Goal: Task Accomplishment & Management: Complete application form

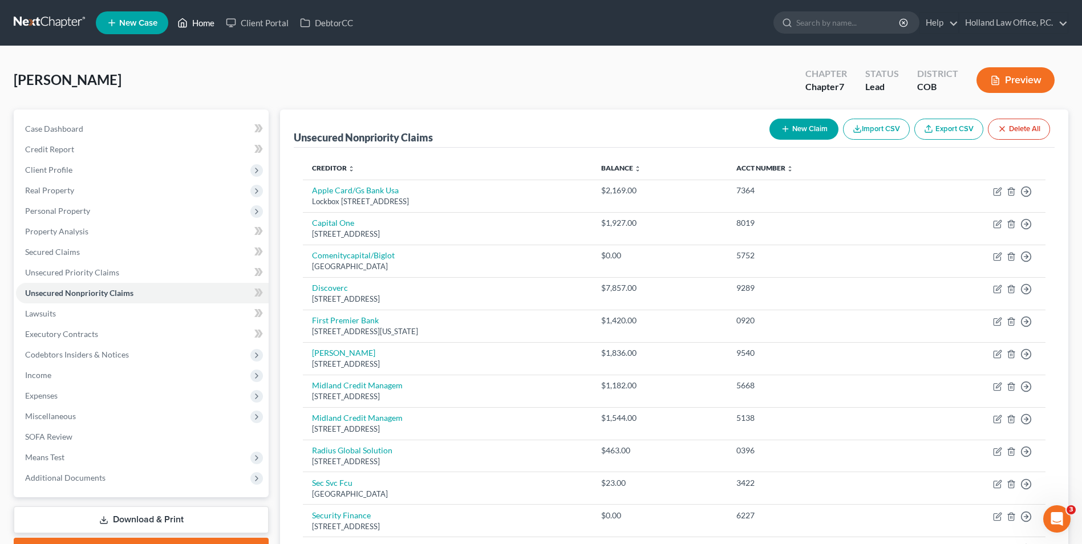
click at [190, 27] on link "Home" at bounding box center [196, 23] width 48 height 21
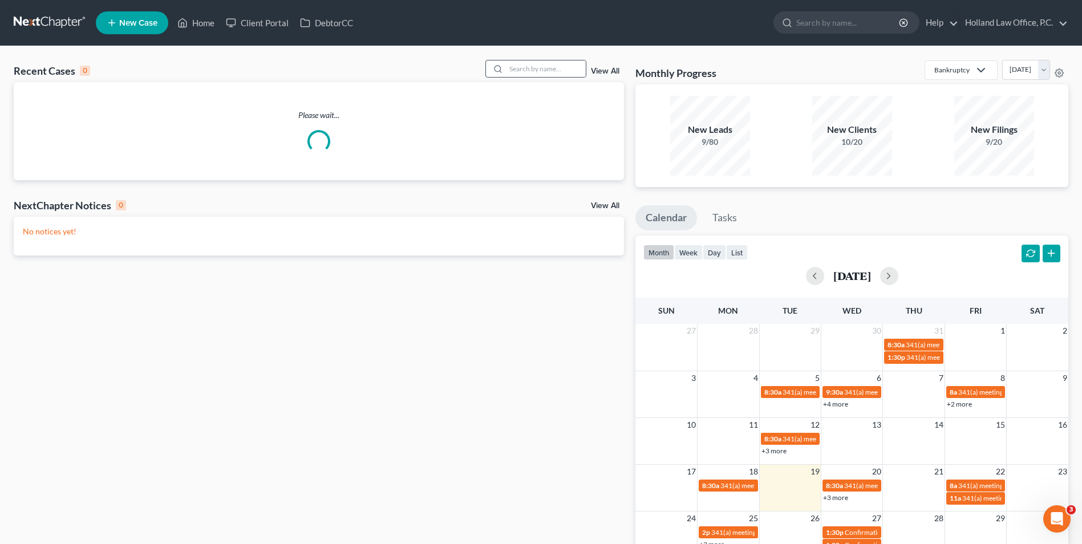
drag, startPoint x: 526, startPoint y: 51, endPoint x: 528, endPoint y: 60, distance: 8.7
click at [527, 56] on div "Recent Cases 0 View All Please wait... NextChapter Notices 0 View All No notice…" at bounding box center [541, 342] width 1082 height 592
click at [528, 68] on input "search" at bounding box center [546, 68] width 80 height 17
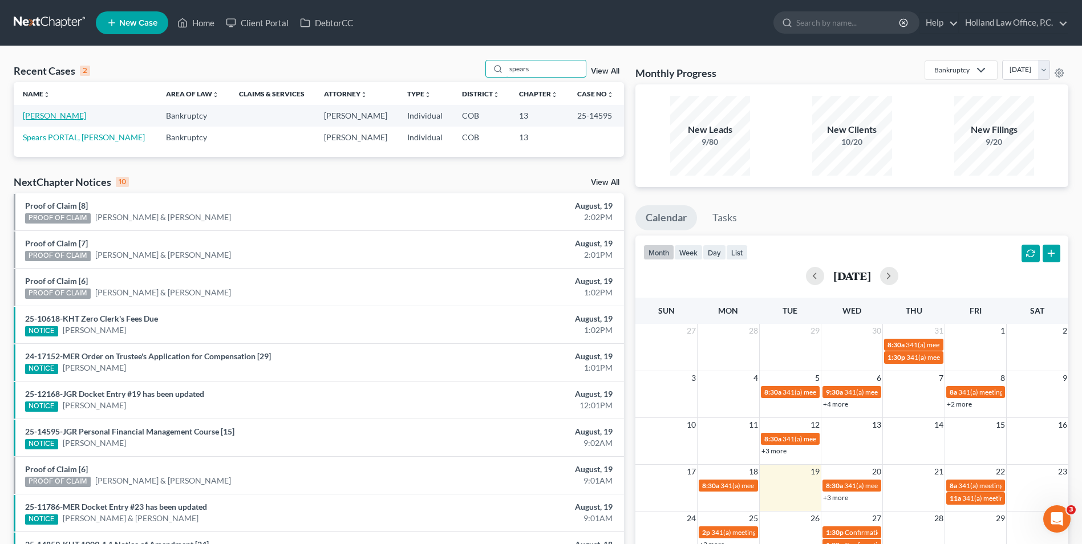
type input "spears"
click at [54, 113] on link "[PERSON_NAME]" at bounding box center [54, 116] width 63 height 10
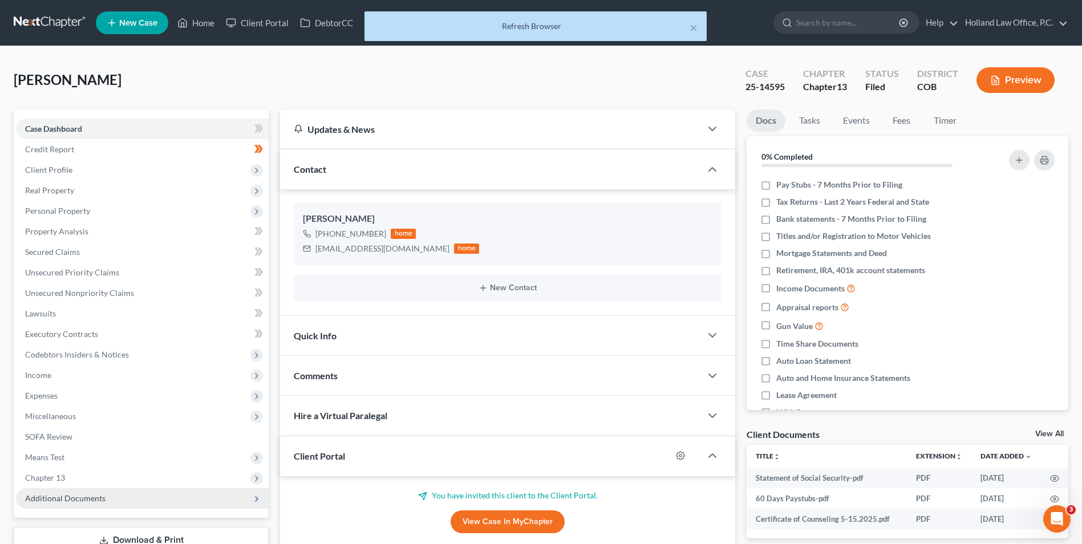
click at [55, 505] on span "Additional Documents" at bounding box center [142, 498] width 253 height 21
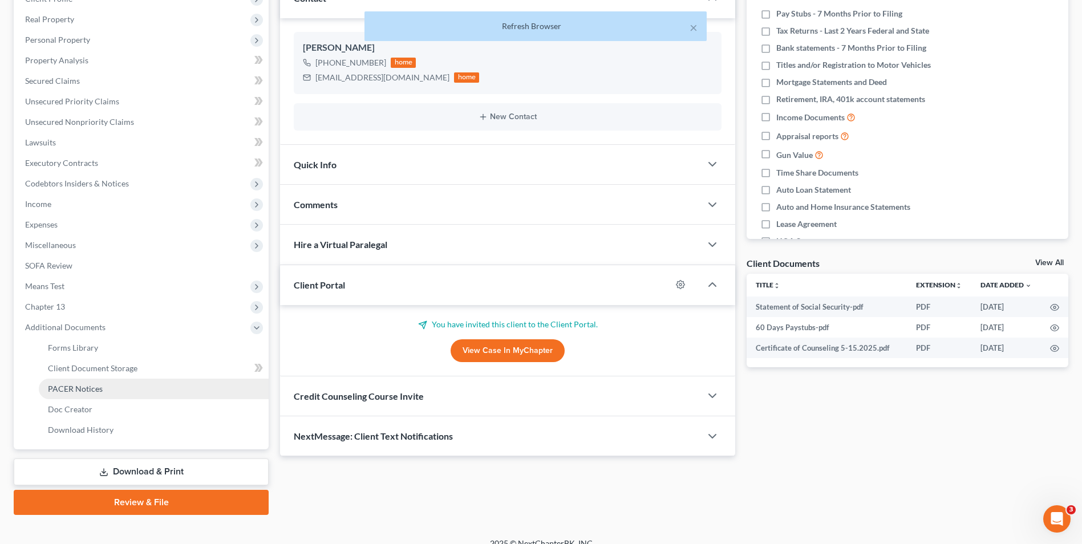
click at [119, 392] on link "PACER Notices" at bounding box center [154, 389] width 230 height 21
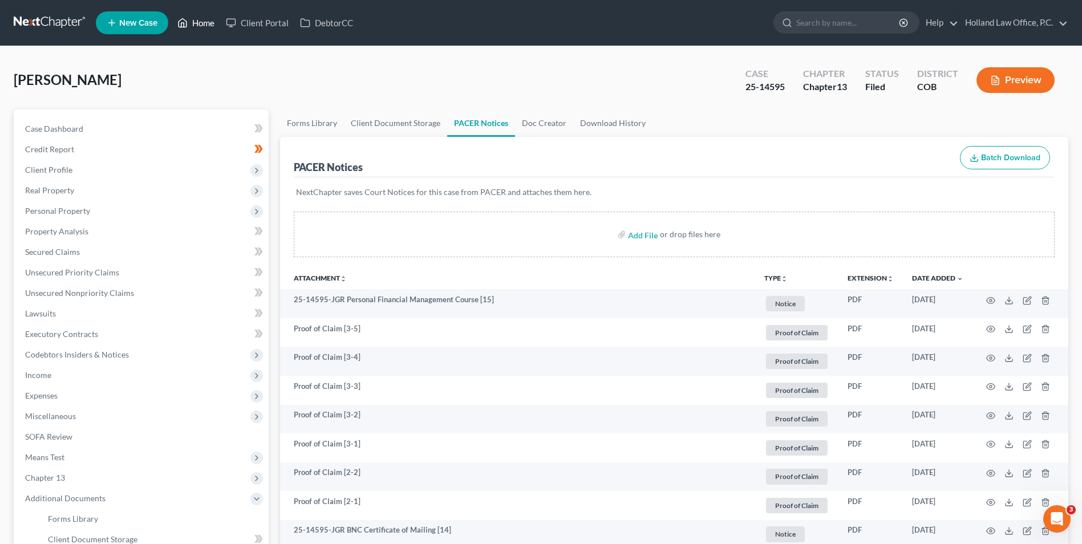
click at [196, 21] on link "Home" at bounding box center [196, 23] width 48 height 21
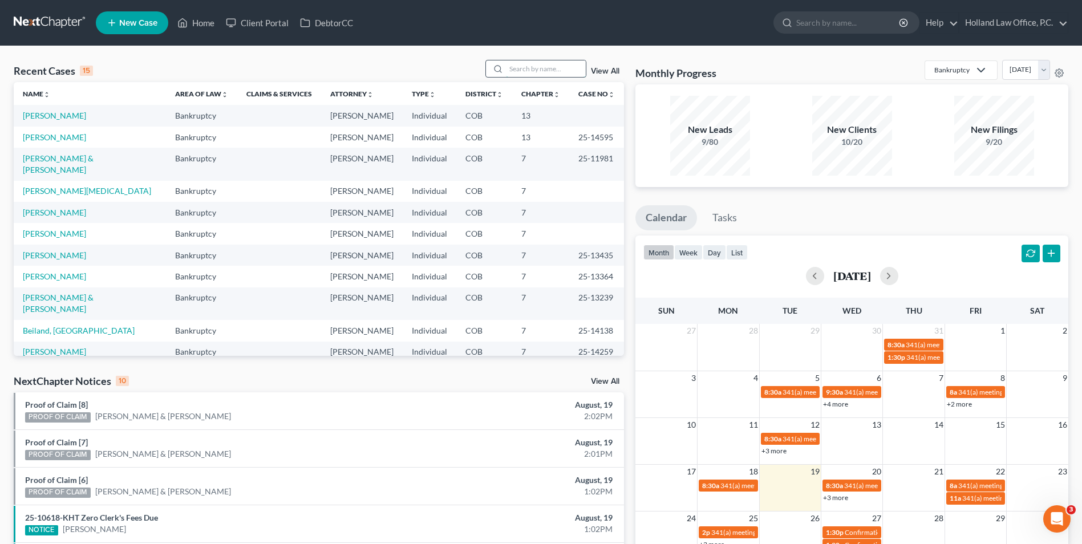
click at [522, 66] on input "search" at bounding box center [546, 68] width 80 height 17
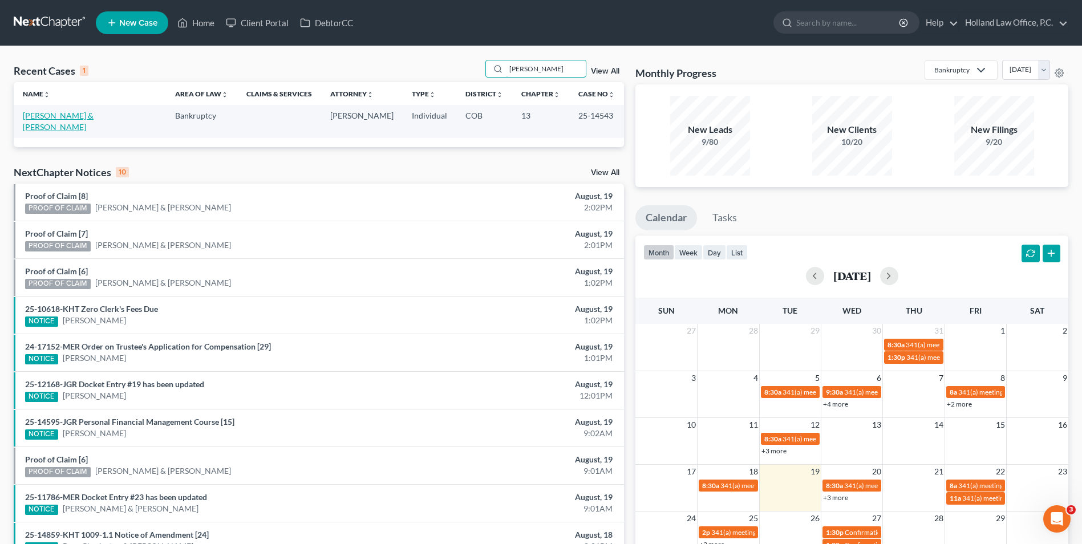
type input "artis"
click at [56, 116] on link "[PERSON_NAME] & [PERSON_NAME]" at bounding box center [58, 121] width 71 height 21
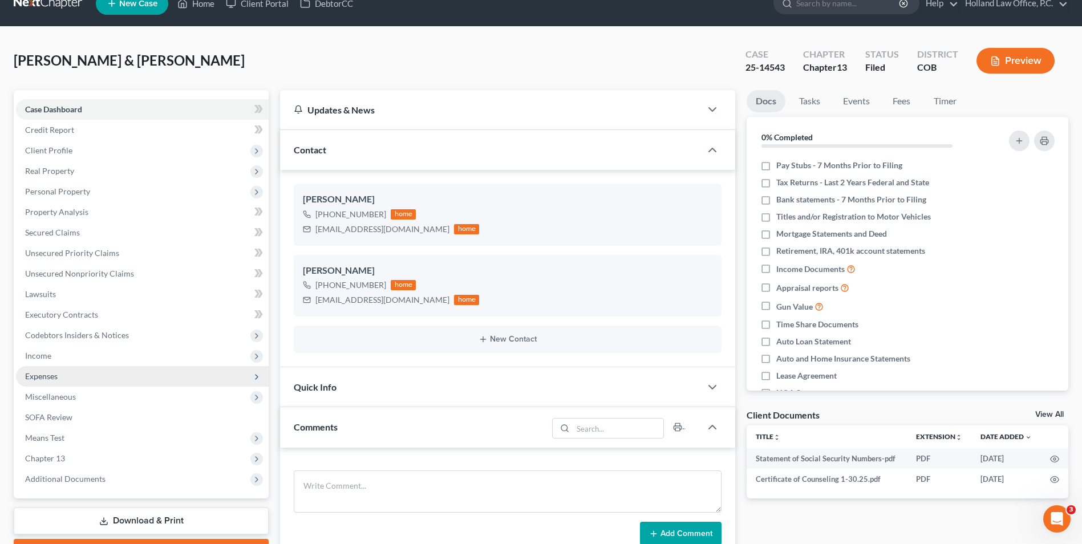
scroll to position [57, 0]
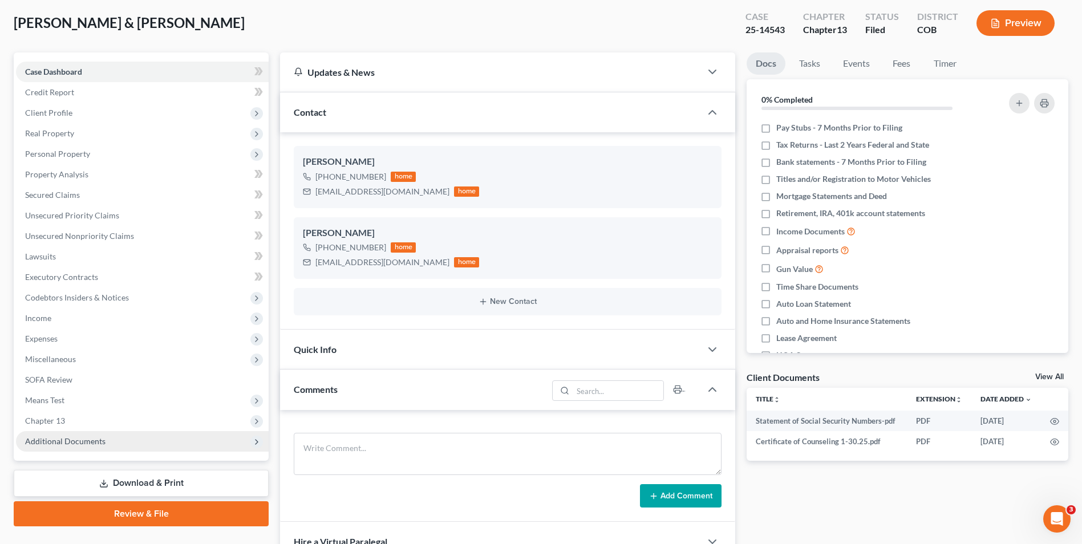
click at [66, 443] on span "Additional Documents" at bounding box center [65, 441] width 80 height 10
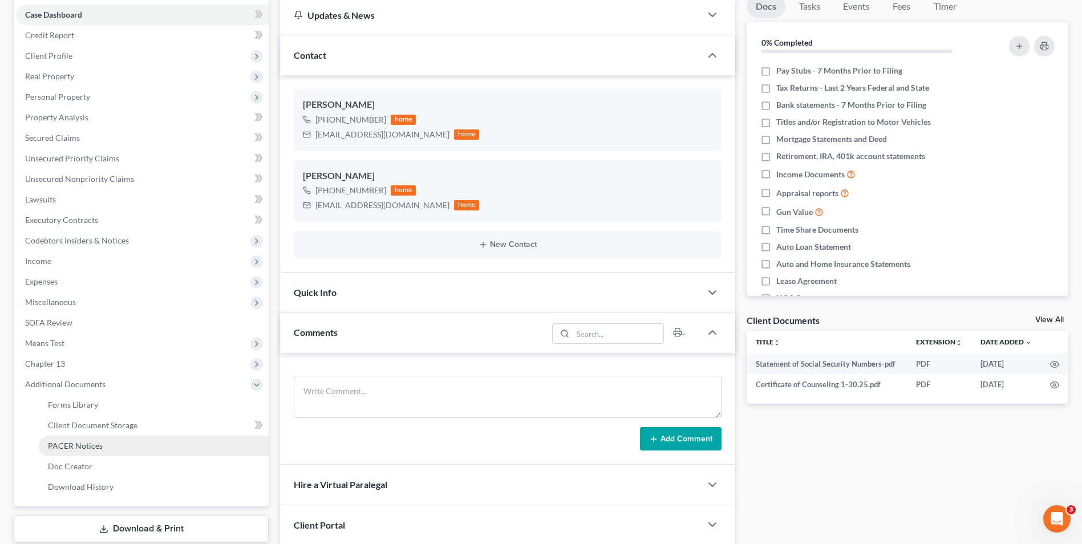
click at [78, 441] on span "PACER Notices" at bounding box center [75, 446] width 55 height 10
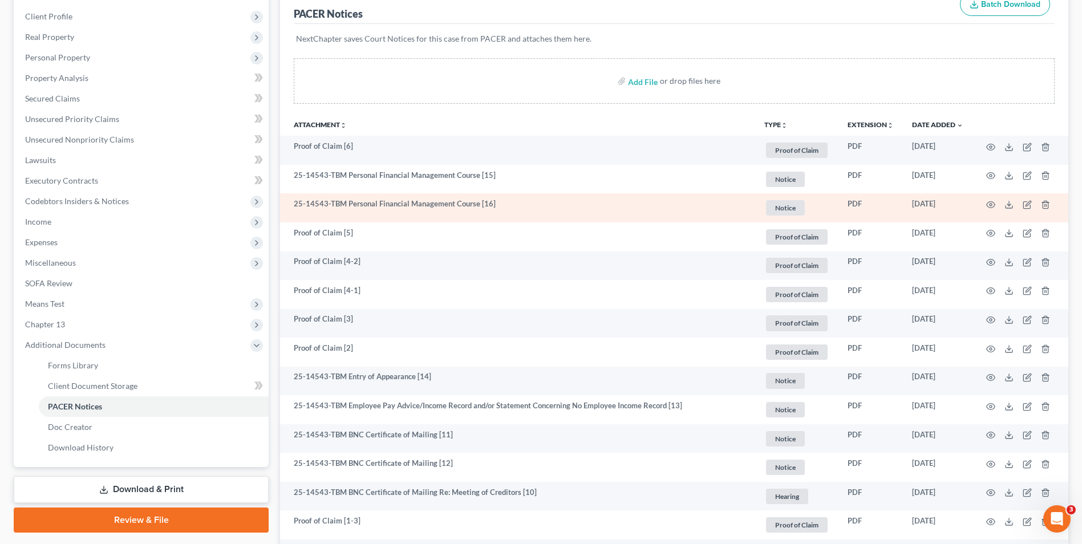
scroll to position [171, 0]
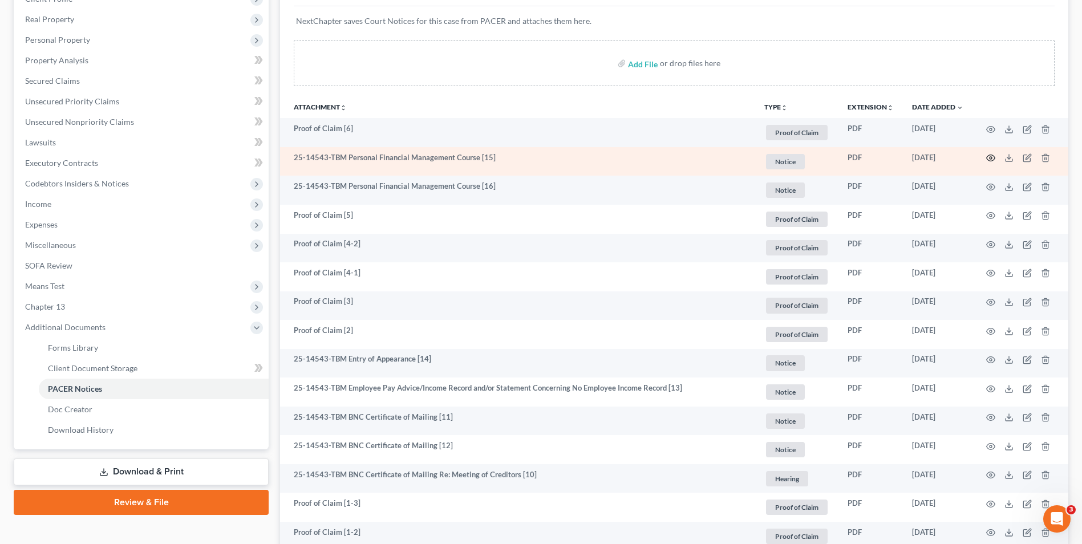
click at [988, 157] on icon "button" at bounding box center [990, 157] width 9 height 9
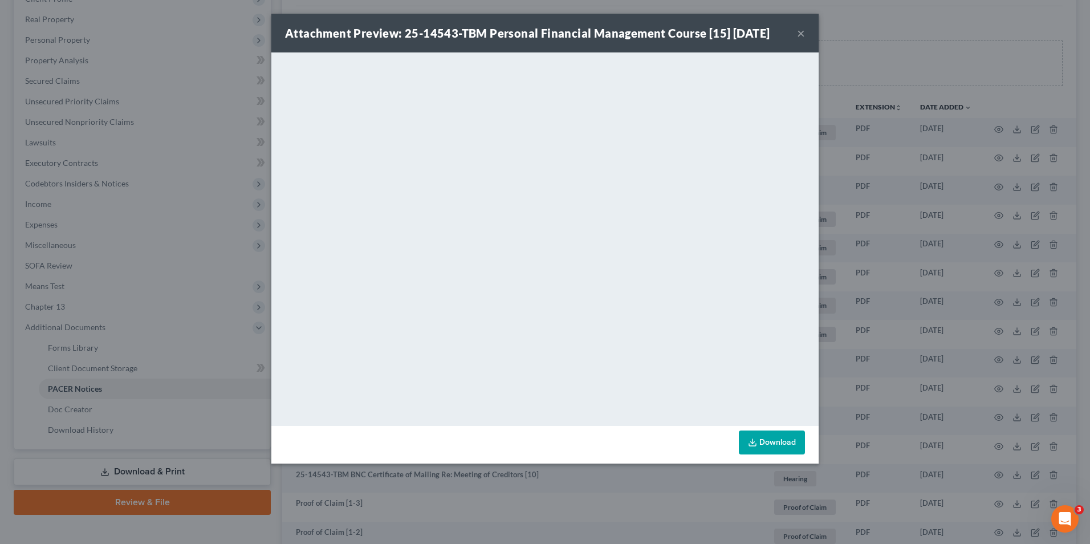
click at [808, 25] on div "Attachment Preview: 25-14543-TBM Personal Financial Management Course [15] 08/1…" at bounding box center [544, 33] width 547 height 39
click at [805, 30] on div "Attachment Preview: 25-14543-TBM Personal Financial Management Course [15] 08/1…" at bounding box center [544, 33] width 547 height 39
drag, startPoint x: 801, startPoint y: 33, endPoint x: 792, endPoint y: 40, distance: 12.2
click at [801, 34] on button "×" at bounding box center [801, 33] width 8 height 14
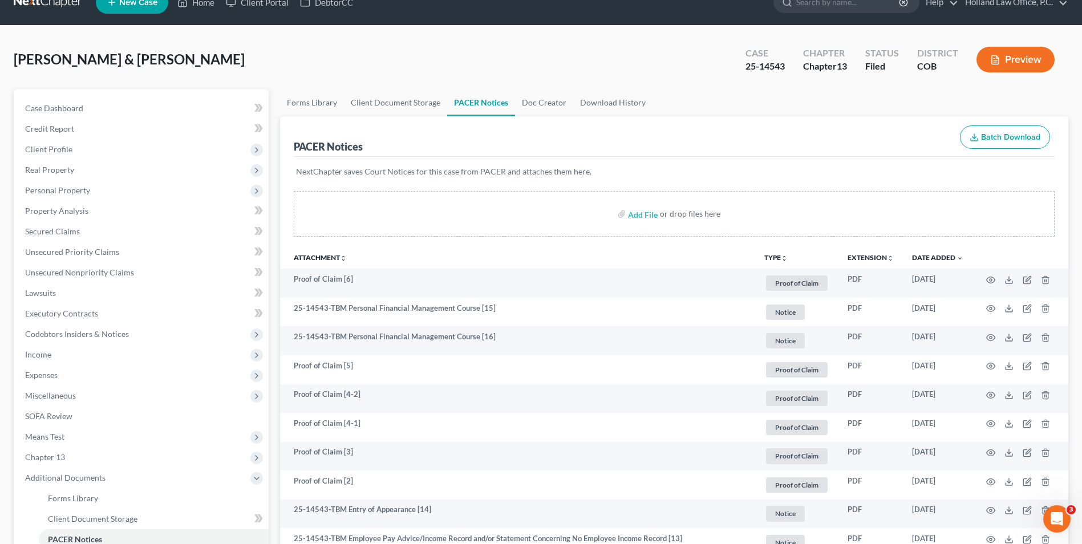
scroll to position [0, 0]
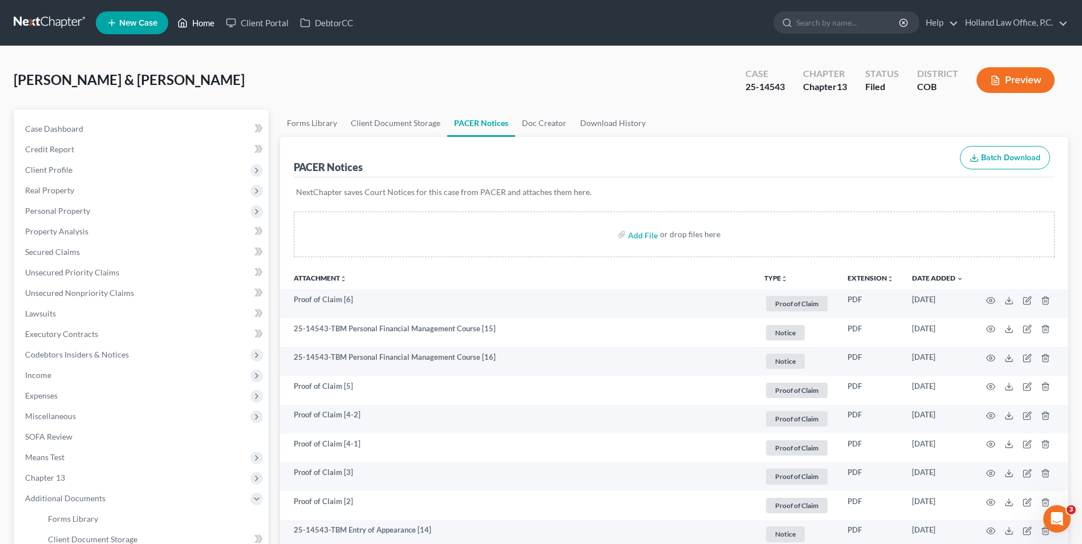
click at [196, 19] on link "Home" at bounding box center [196, 23] width 48 height 21
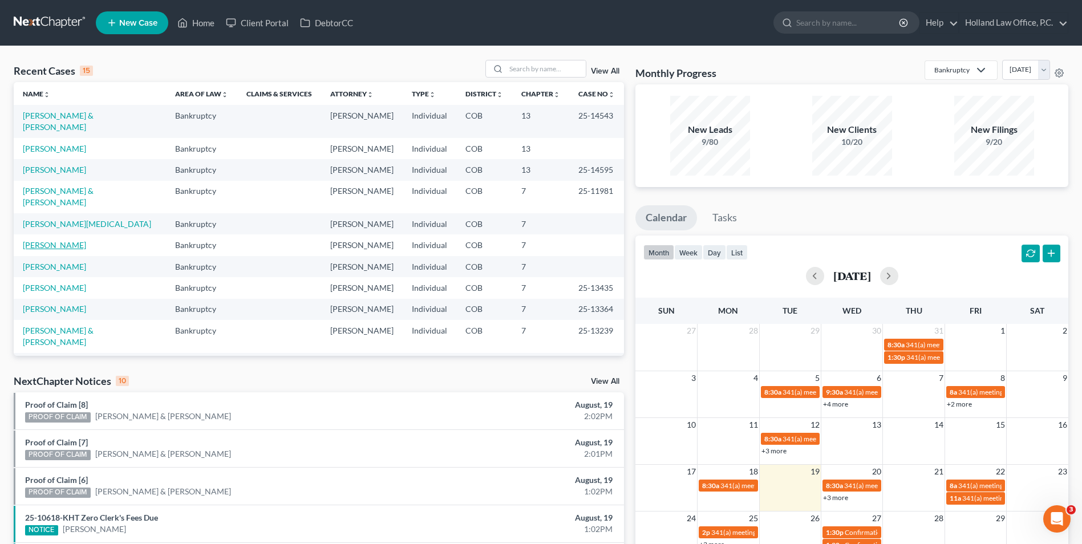
click at [50, 240] on link "[PERSON_NAME]" at bounding box center [54, 245] width 63 height 10
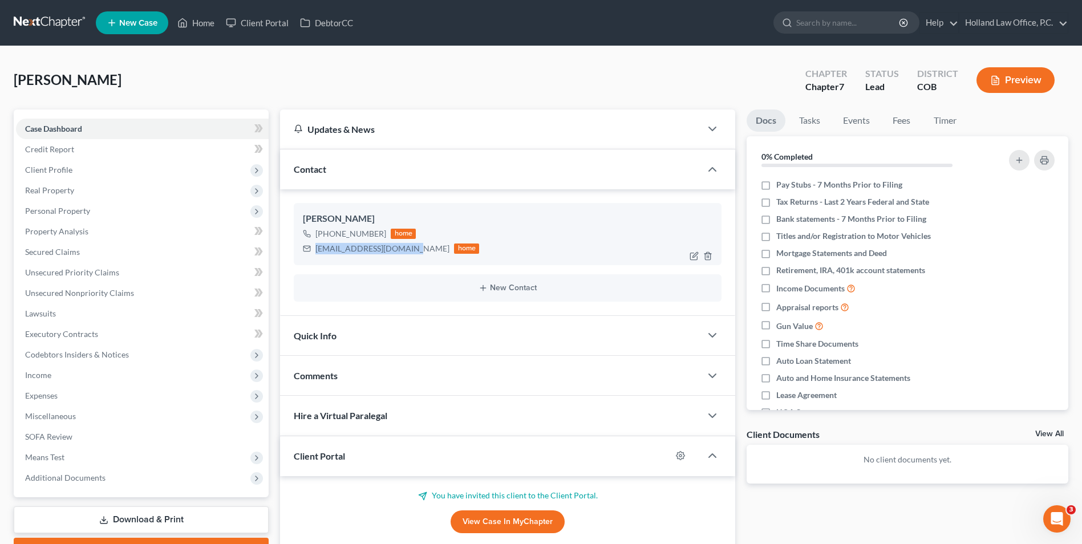
drag, startPoint x: 374, startPoint y: 251, endPoint x: 337, endPoint y: 252, distance: 37.1
click at [311, 257] on div "Alex Moreno +1 (970) 799-9305 home huskyb.gray4@icloud.com home" at bounding box center [508, 234] width 428 height 62
drag, startPoint x: 337, startPoint y: 252, endPoint x: 347, endPoint y: 246, distance: 11.7
copy div "huskyb.gray4@icloud.com"
drag, startPoint x: 383, startPoint y: 236, endPoint x: 351, endPoint y: 236, distance: 31.4
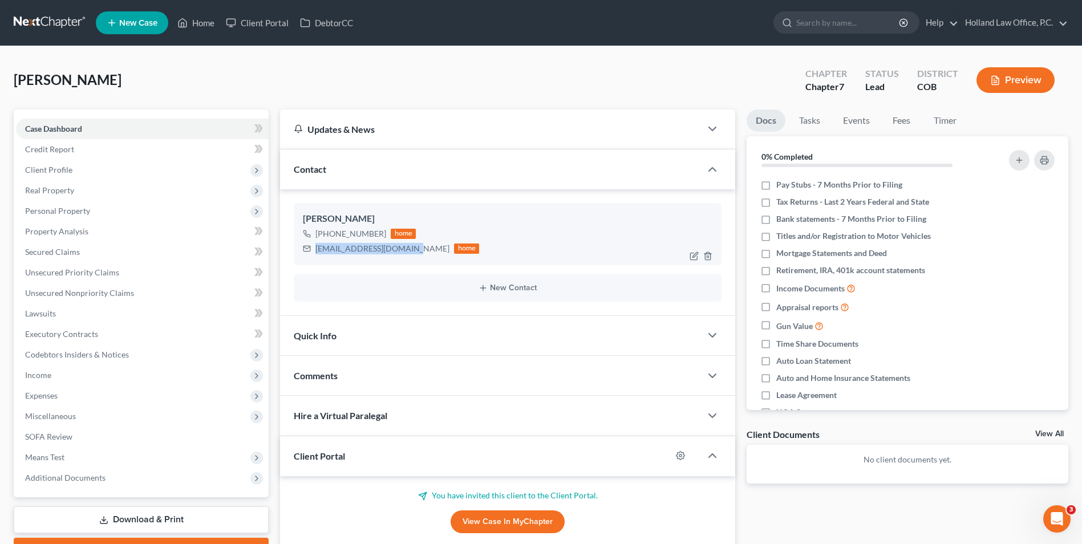
click at [326, 240] on div "+1 (970) 799-9305 home" at bounding box center [391, 233] width 176 height 15
drag, startPoint x: 351, startPoint y: 236, endPoint x: 365, endPoint y: 236, distance: 13.7
copy div "(970) 799-9305"
click at [85, 270] on span "Unsecured Priority Claims" at bounding box center [72, 272] width 94 height 10
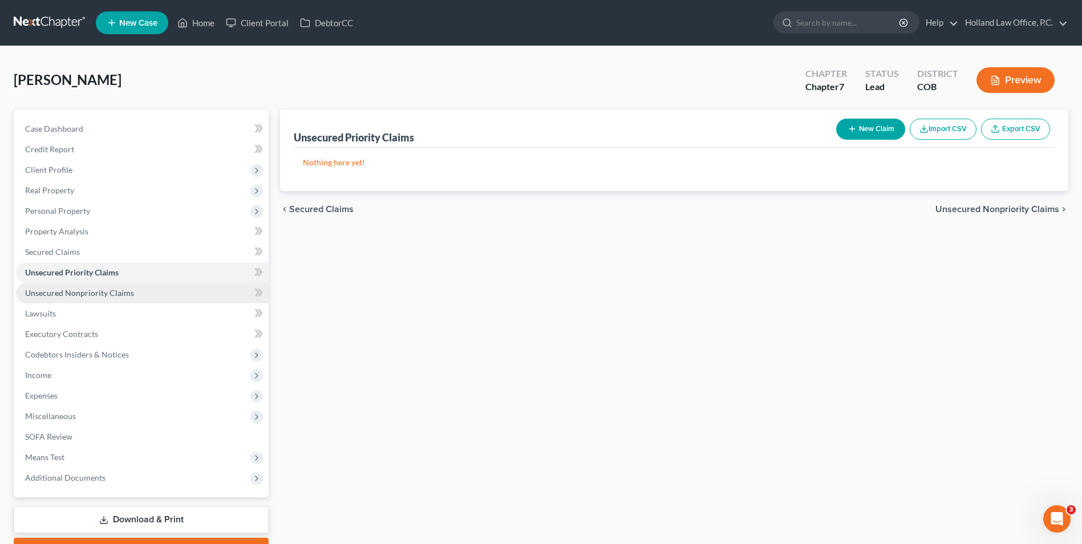
click at [117, 291] on span "Unsecured Nonpriority Claims" at bounding box center [79, 293] width 109 height 10
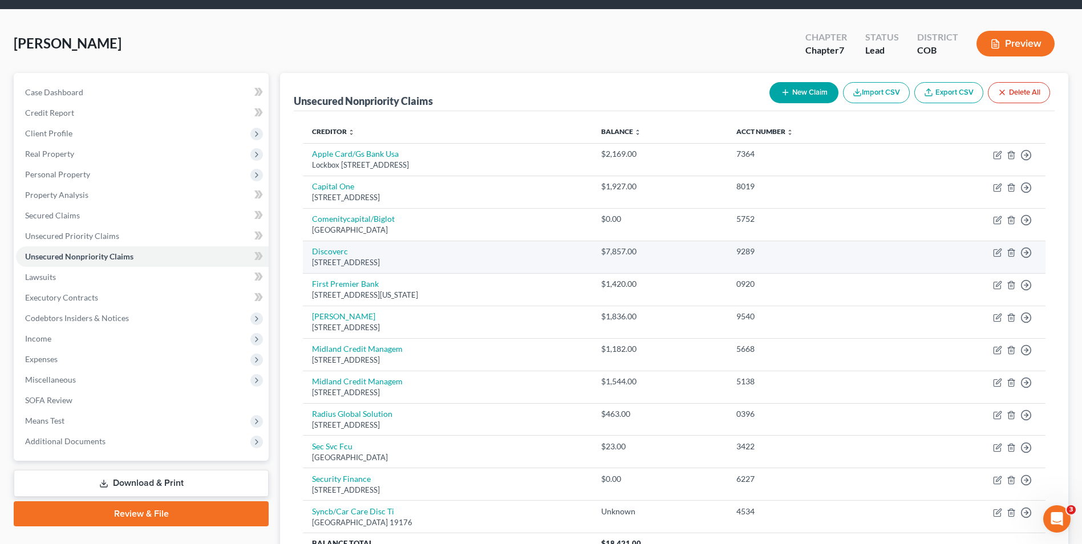
scroll to position [57, 0]
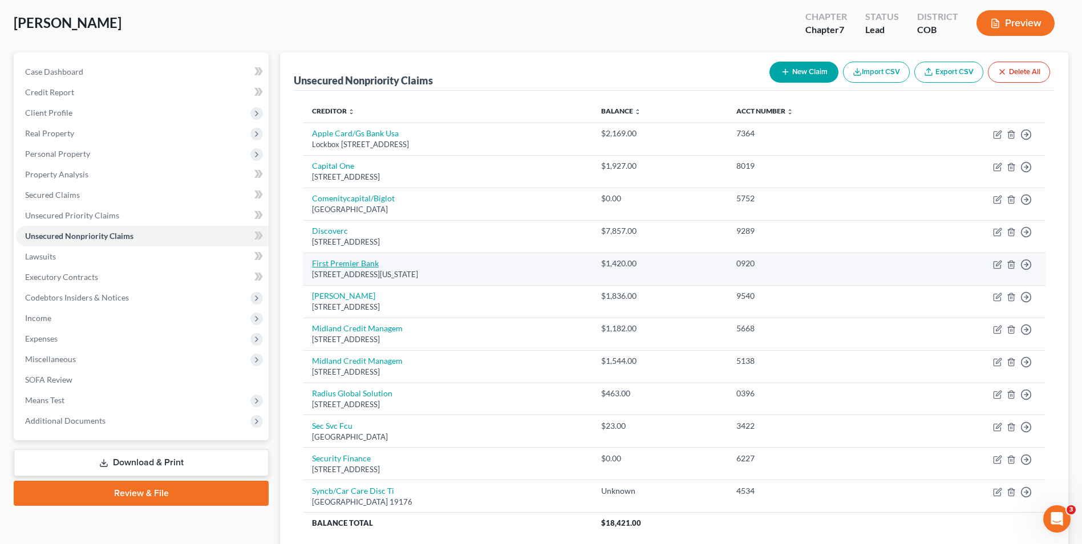
click at [351, 265] on link "First Premier Bank" at bounding box center [345, 263] width 67 height 10
select select "43"
select select "2"
select select "0"
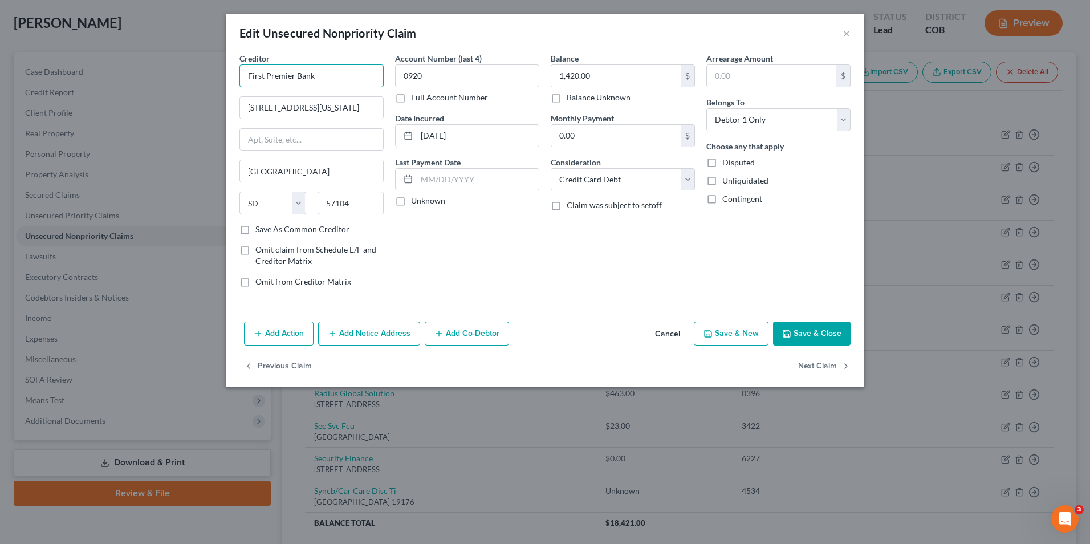
drag, startPoint x: 357, startPoint y: 85, endPoint x: 239, endPoint y: 74, distance: 118.6
click at [241, 74] on input "First Premier Bank" at bounding box center [312, 75] width 144 height 23
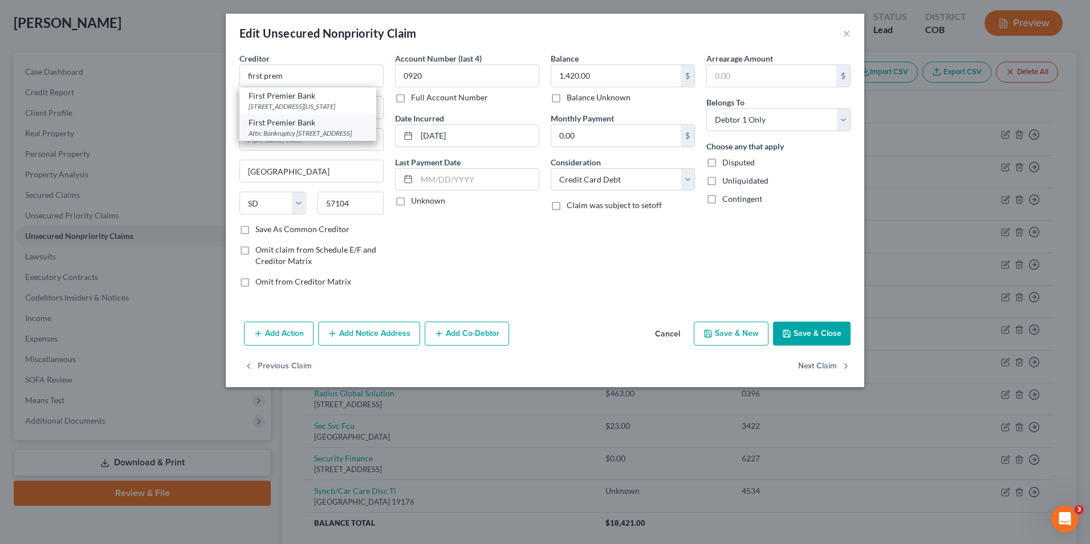
click at [336, 128] on div "First Premier Bank" at bounding box center [308, 122] width 119 height 11
type input "First Premier Bank"
type input "Attn: Bankruptcy"
type input "Po Box 5524"
click at [135, 102] on div "Edit Unsecured Nonpriority Claim × Creditor * First Premier Bank Attn: Bankrupt…" at bounding box center [545, 272] width 1090 height 544
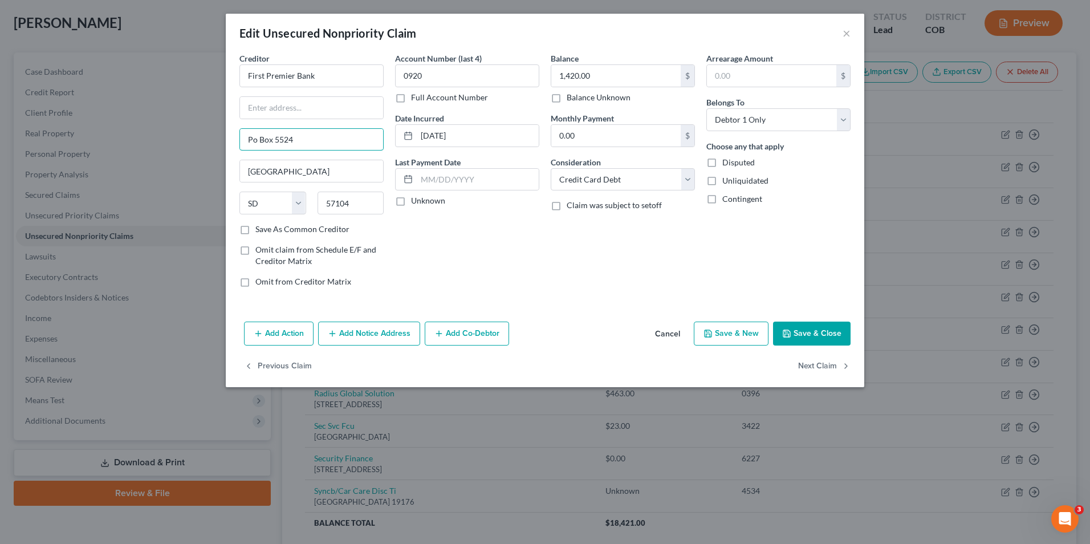
drag, startPoint x: 310, startPoint y: 139, endPoint x: 159, endPoint y: 132, distance: 151.3
click at [159, 132] on div "Edit Unsecured Nonpriority Claim × Creditor * First Premier Bank Po Box 5524 Si…" at bounding box center [545, 272] width 1090 height 544
paste input "Po Box 5524"
type input "Po Box 5524"
click at [812, 332] on button "Save & Close" at bounding box center [812, 334] width 78 height 24
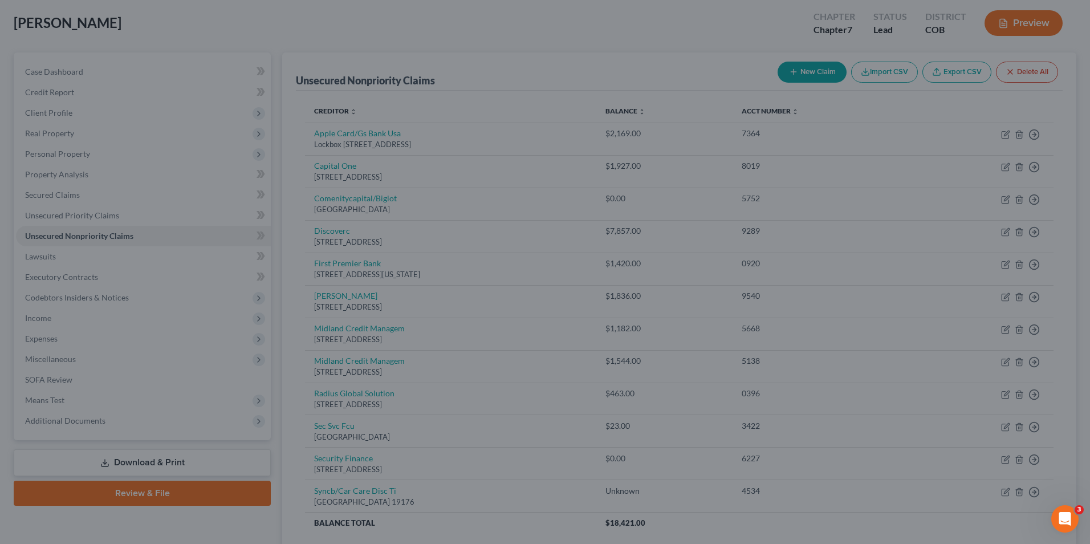
type input "0"
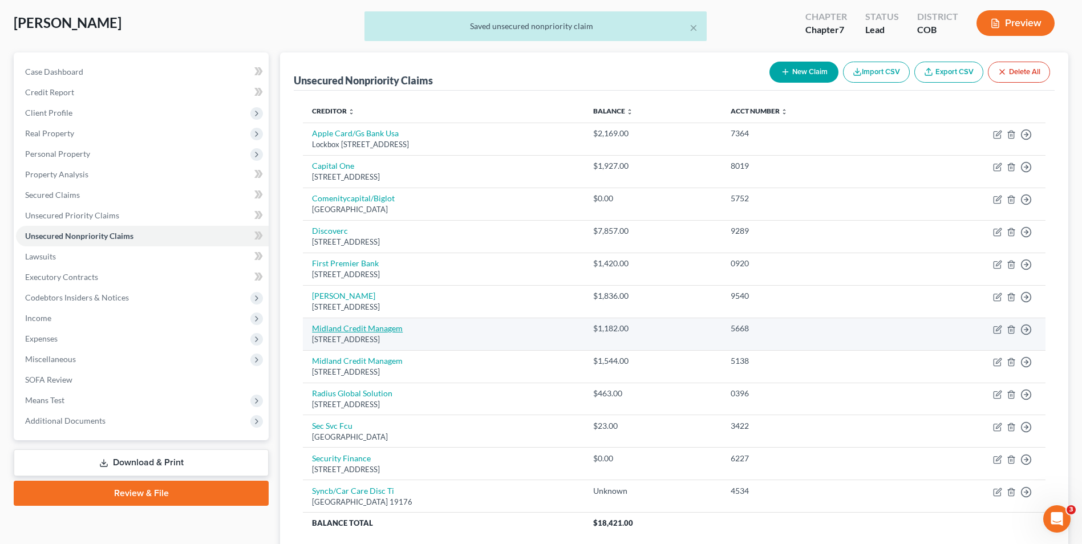
click at [372, 330] on link "Midland Credit Managem" at bounding box center [357, 328] width 91 height 10
select select "23"
select select "0"
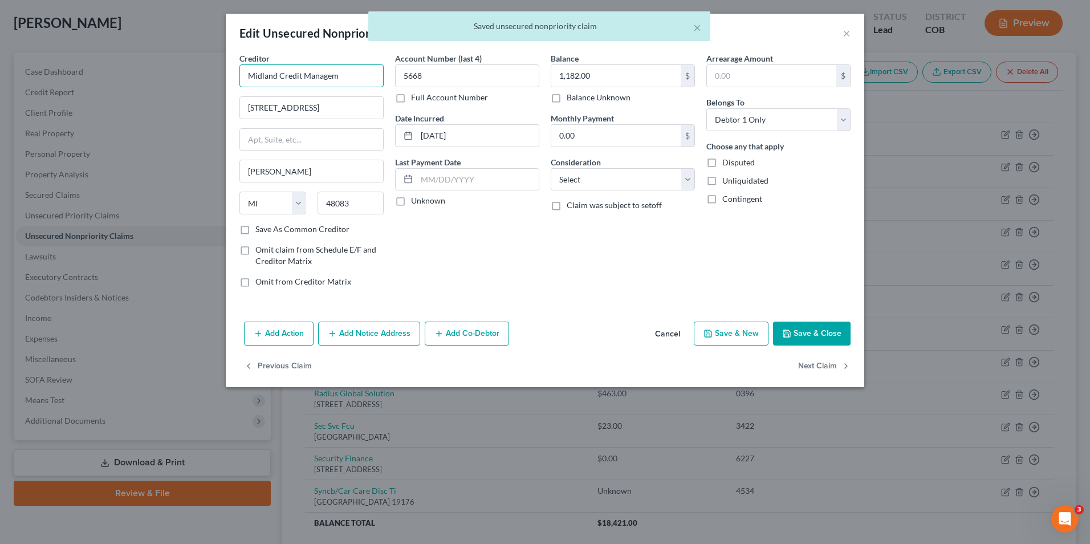
drag, startPoint x: 178, startPoint y: 55, endPoint x: 83, endPoint y: 50, distance: 95.9
click at [94, 53] on div "Edit Unsecured Nonpriority Claim × Creditor * Midland Credit Managem 320 E Big …" at bounding box center [545, 272] width 1090 height 544
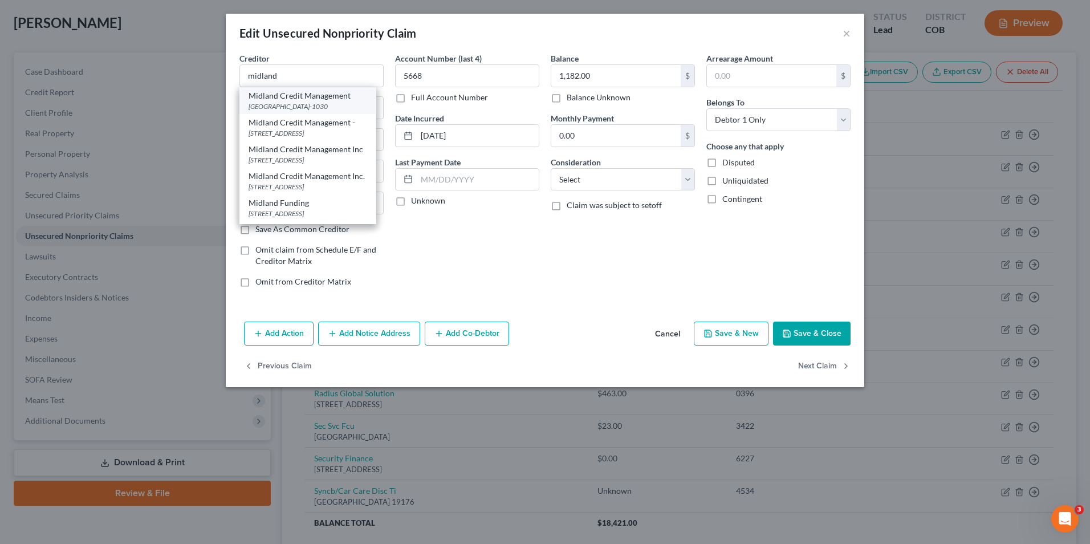
click at [311, 97] on div "Midland Credit Management" at bounding box center [308, 95] width 119 height 11
type input "Midland Credit Management"
type input "PO Box 301030"
type input "Los Angeles"
select select "4"
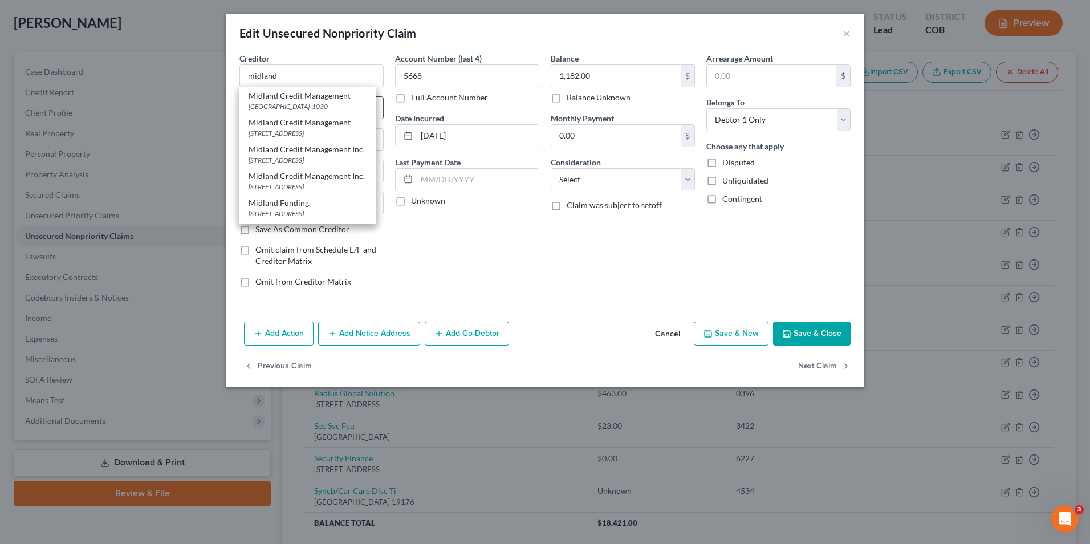
type input "90030-1030"
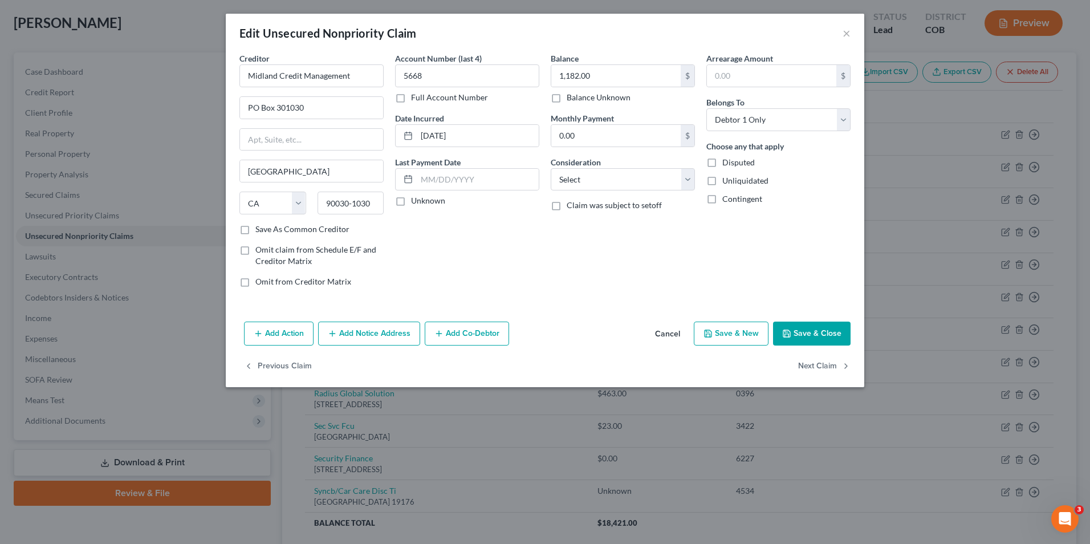
click at [810, 322] on button "Save & Close" at bounding box center [812, 334] width 78 height 24
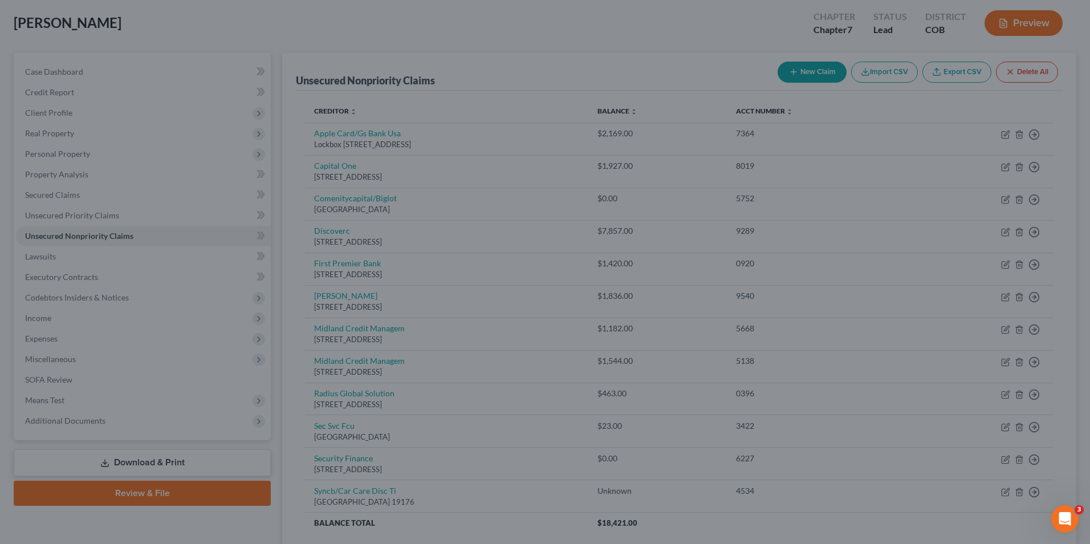
type input "0"
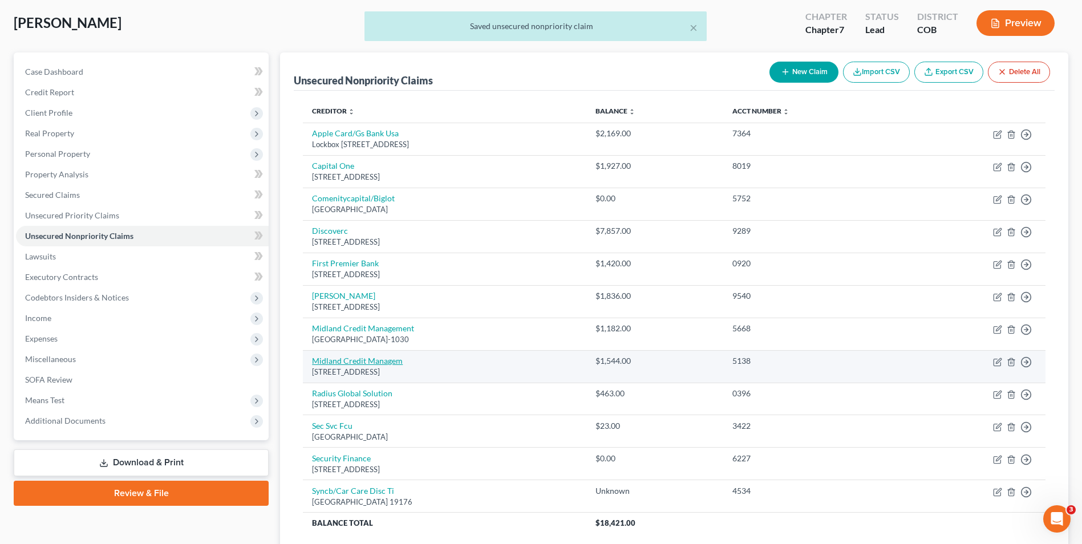
click at [363, 364] on link "Midland Credit Managem" at bounding box center [357, 361] width 91 height 10
select select "23"
select select "0"
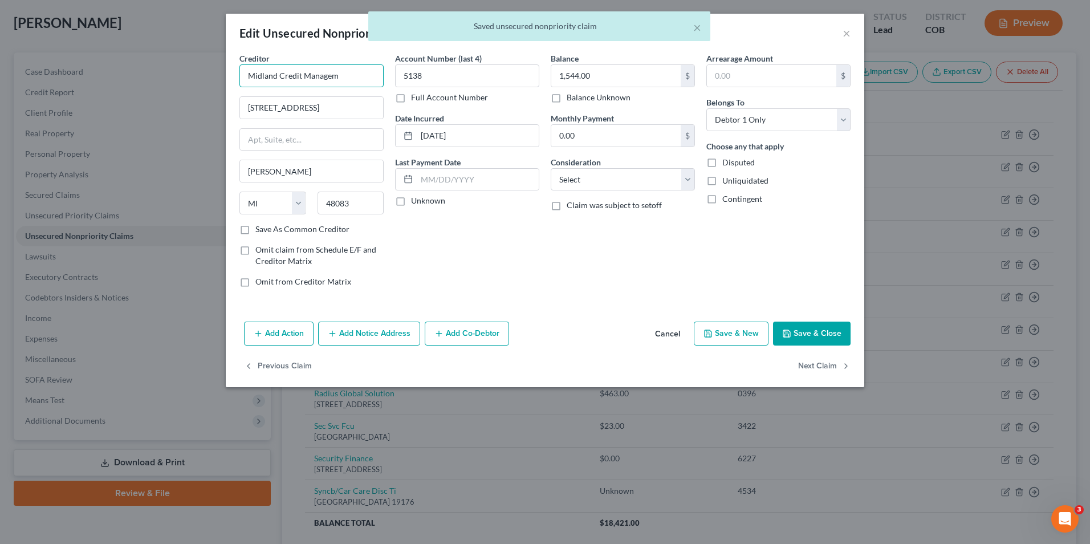
drag, startPoint x: 349, startPoint y: 79, endPoint x: 138, endPoint y: 47, distance: 213.4
click at [143, 48] on div "Edit Unsecured Nonpriority Claim × Creditor * Midland Credit Managem 320 E Big …" at bounding box center [545, 272] width 1090 height 544
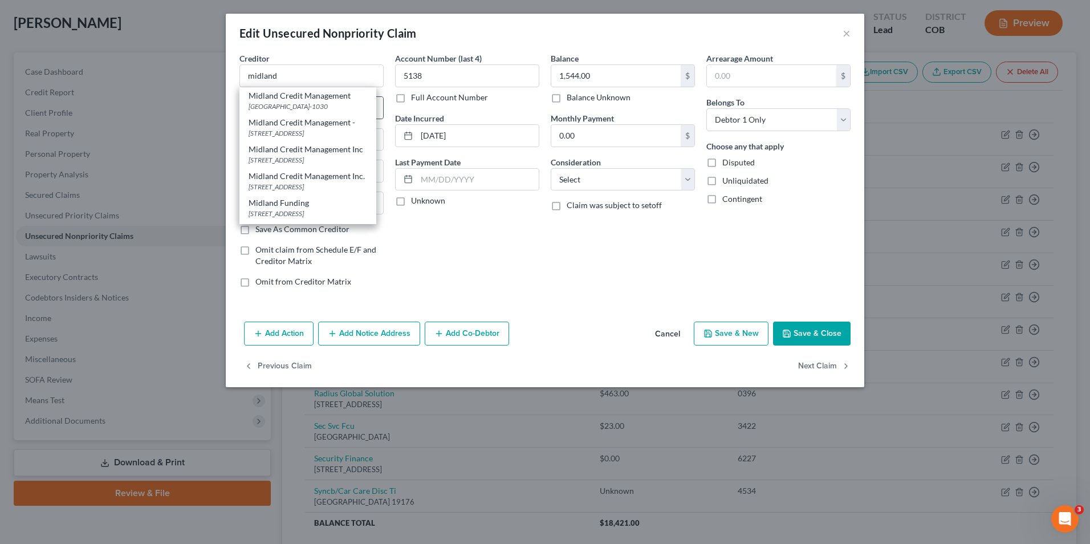
click at [321, 96] on div "Midland Credit Management" at bounding box center [308, 95] width 119 height 11
type input "Midland Credit Management"
type input "PO Box 301030"
type input "Los Angeles"
select select "4"
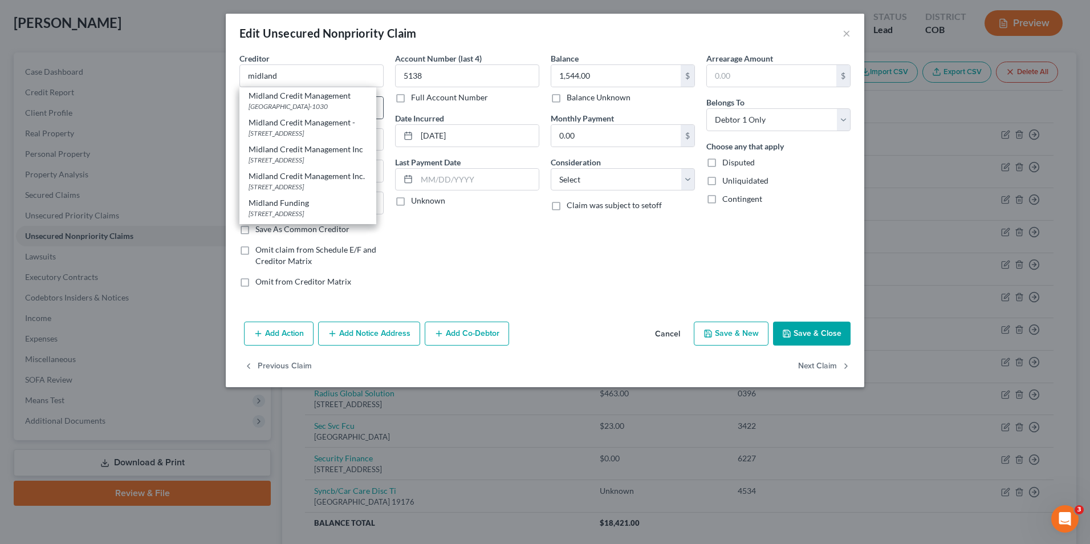
type input "90030-1030"
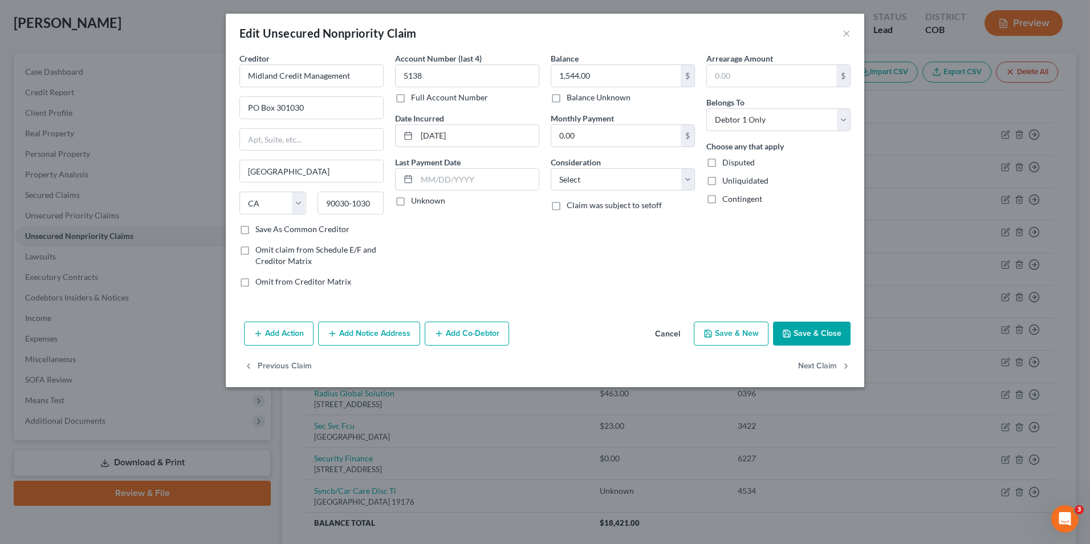
drag, startPoint x: 792, startPoint y: 335, endPoint x: 781, endPoint y: 339, distance: 11.4
click at [792, 336] on icon "button" at bounding box center [786, 333] width 9 height 9
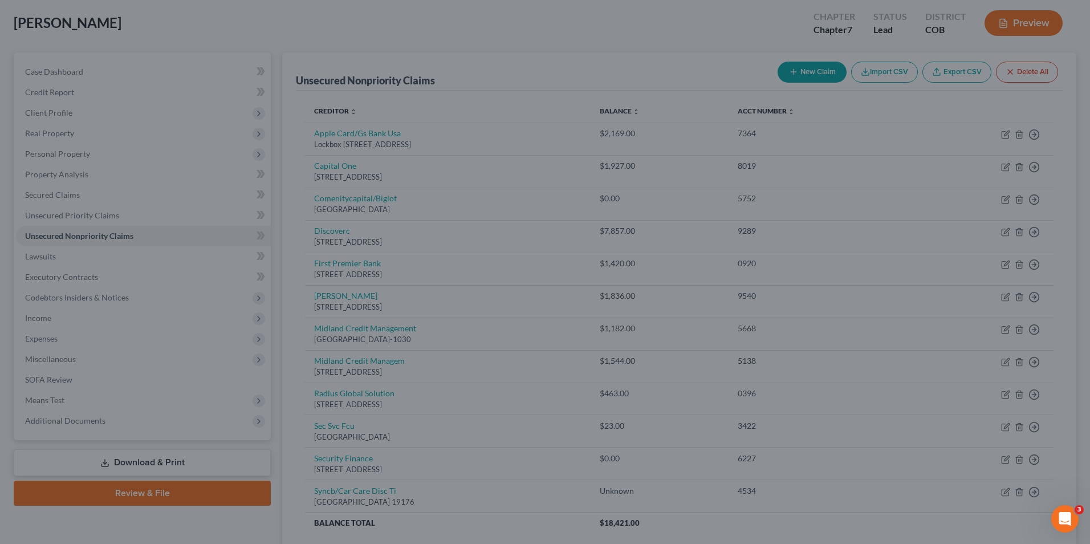
type input "0"
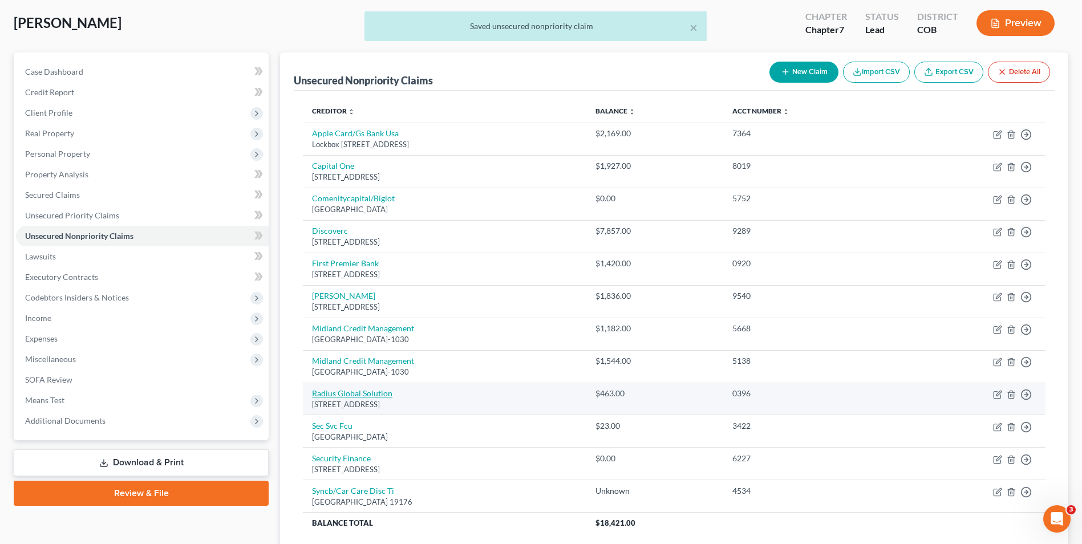
click at [379, 395] on link "Radius Global Solution" at bounding box center [352, 393] width 80 height 10
select select "24"
select select "1"
select select "0"
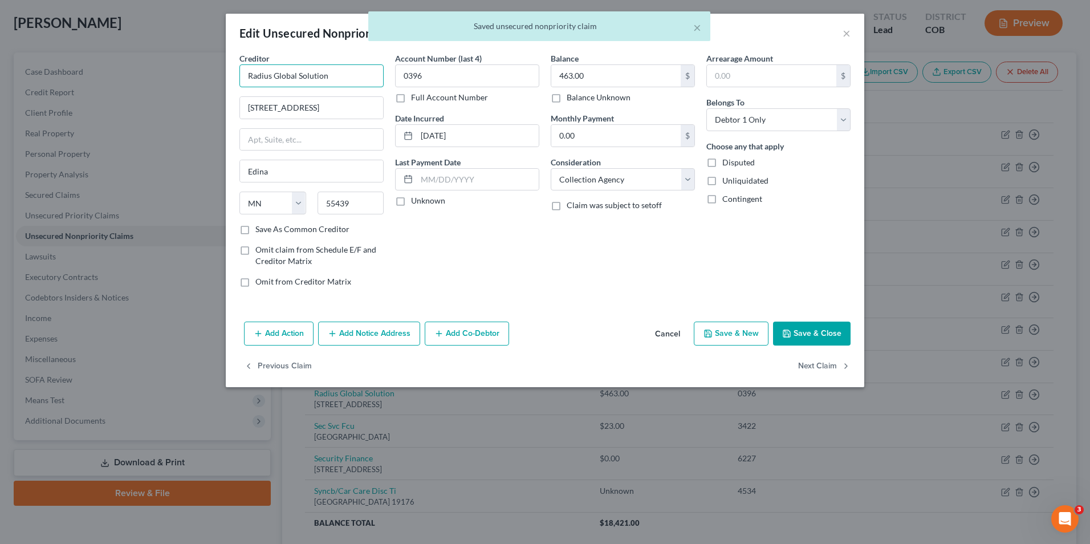
click at [121, 37] on body "Home New Case Client Portal DebtorCC Holland Law Office, P.C. tayler@hollandlaw…" at bounding box center [545, 289] width 1090 height 693
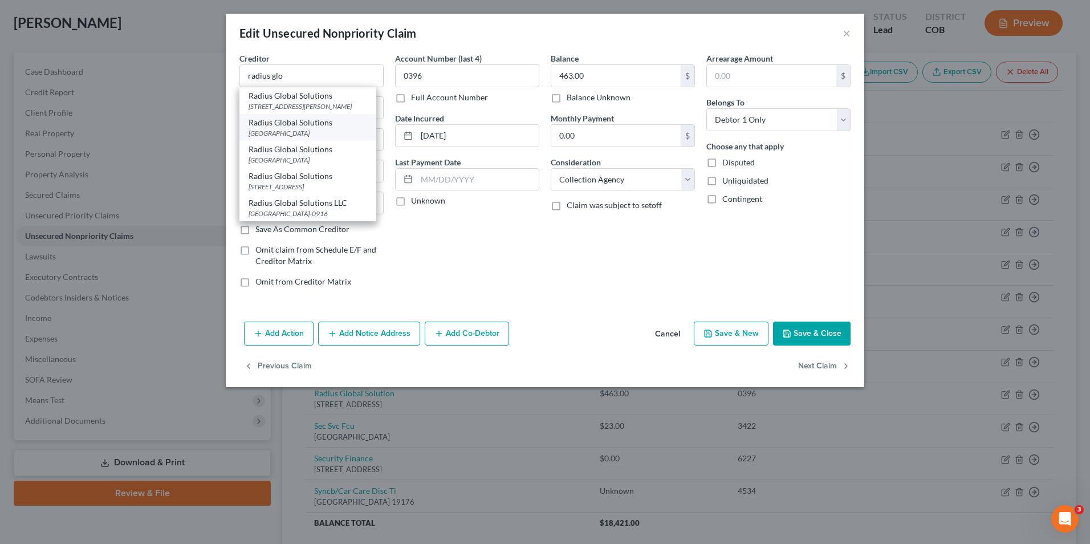
click at [309, 128] on div "Radius Global Solutions" at bounding box center [308, 122] width 119 height 11
type input "Radius Global Solutions"
type input "PO Box 390905"
type input "Minneapolis"
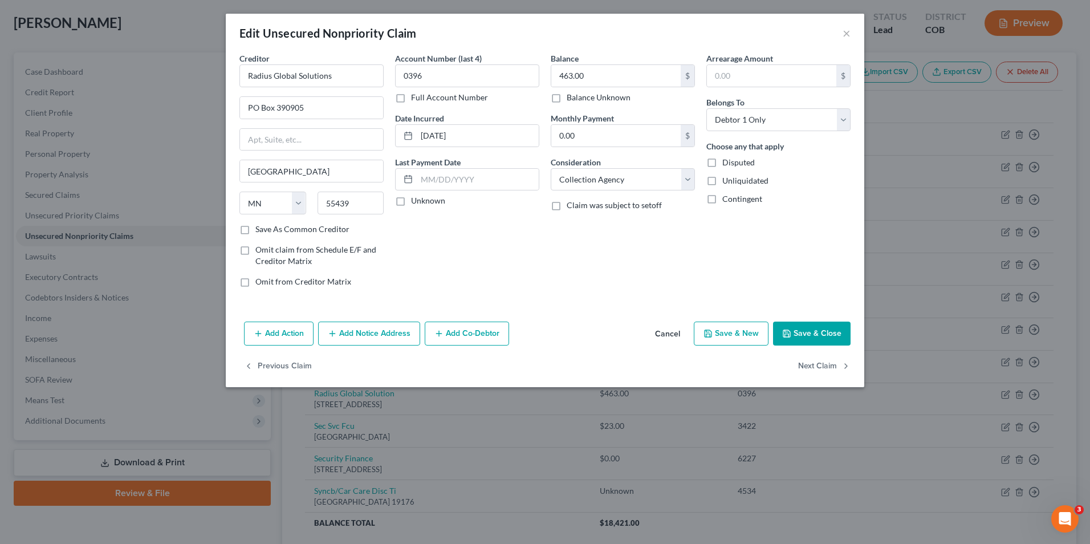
click at [809, 333] on button "Save & Close" at bounding box center [812, 334] width 78 height 24
type input "0"
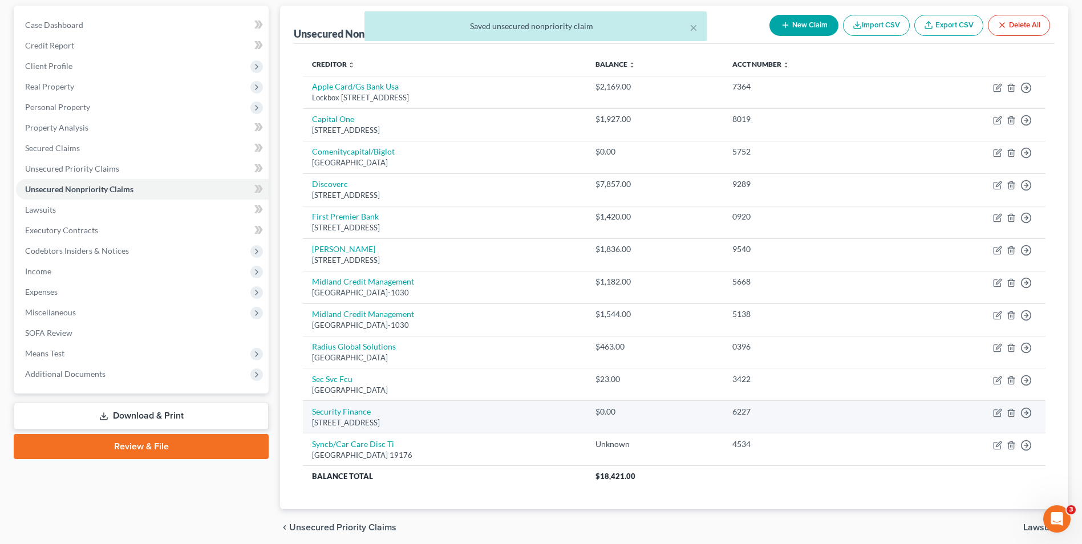
scroll to position [114, 0]
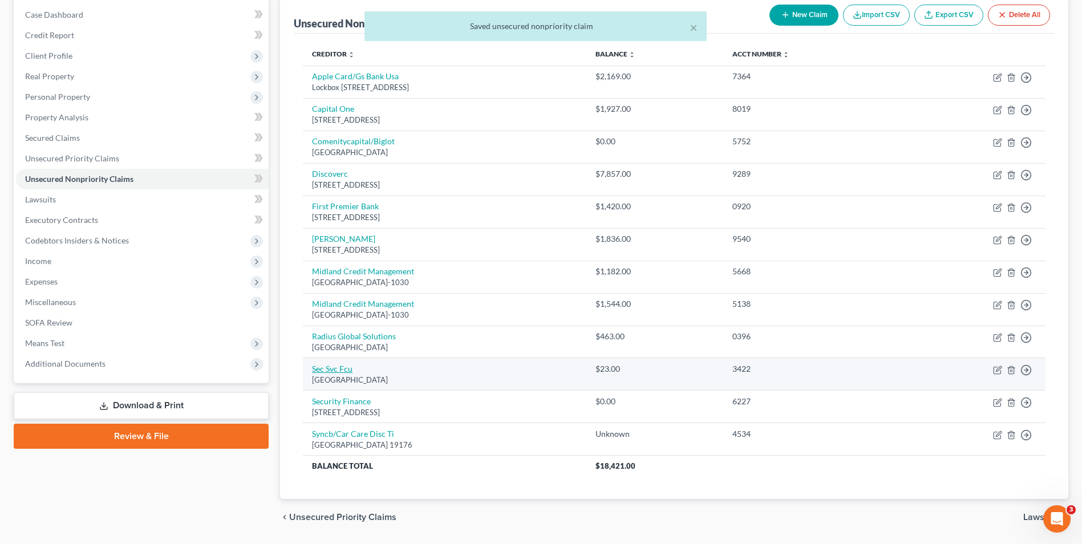
click at [345, 368] on link "Sec Svc Fcu" at bounding box center [332, 369] width 40 height 10
select select "45"
select select "2"
select select "0"
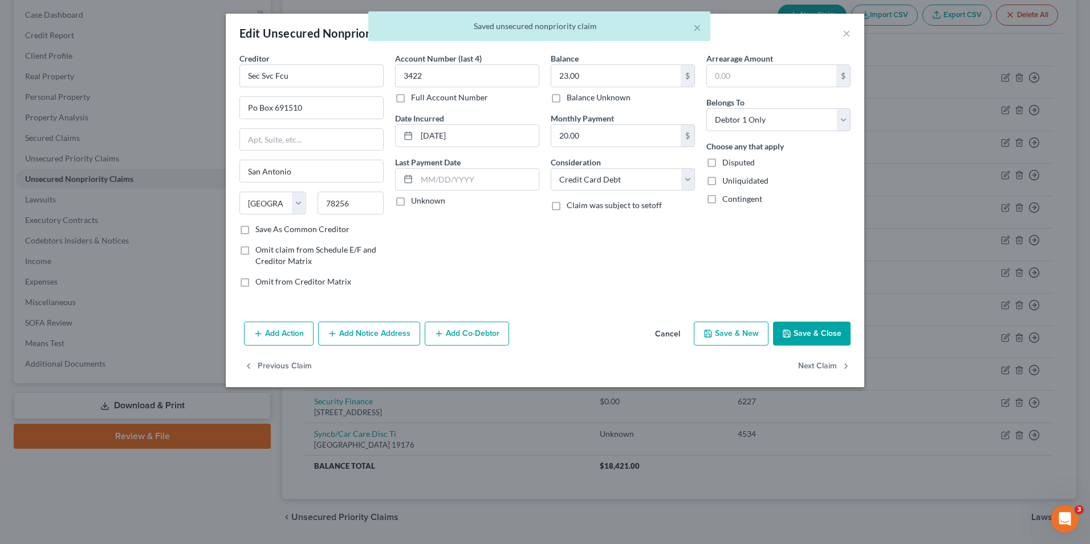
click at [817, 339] on button "Save & Close" at bounding box center [812, 334] width 78 height 24
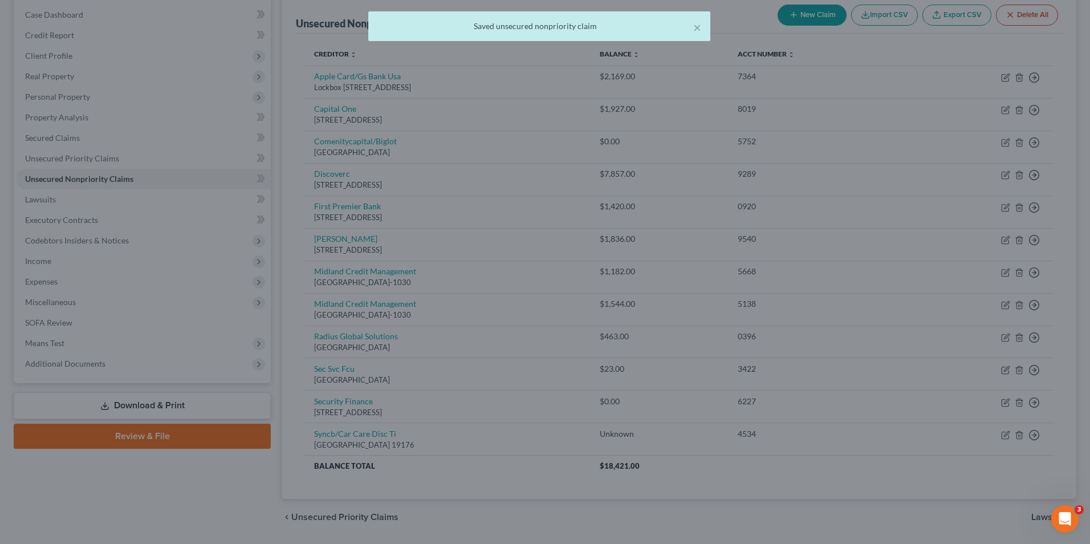
type input "0"
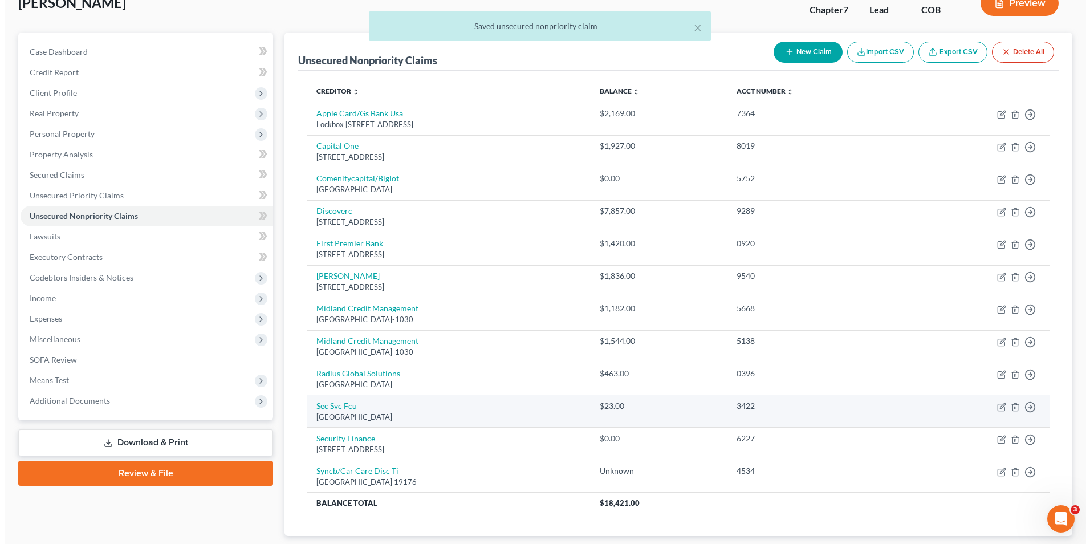
scroll to position [57, 0]
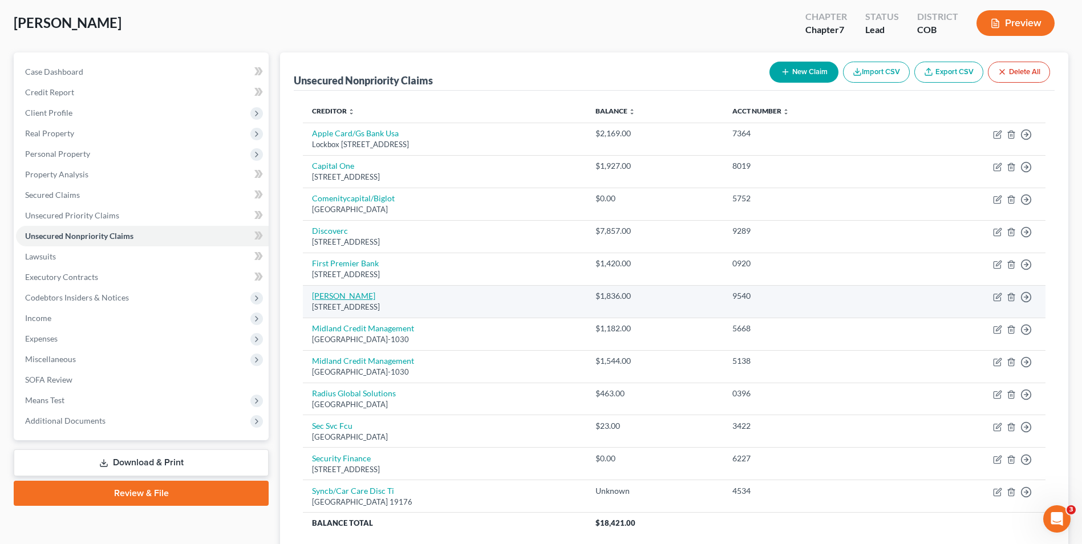
click at [359, 297] on link "Hunter Warfield" at bounding box center [343, 296] width 63 height 10
select select "9"
select select "1"
select select "0"
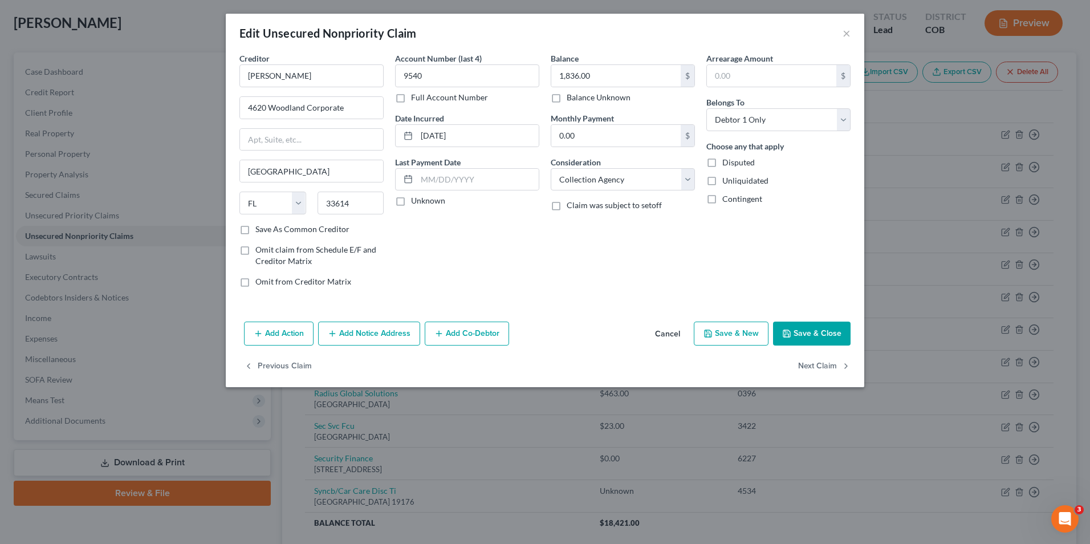
drag, startPoint x: 363, startPoint y: 334, endPoint x: 309, endPoint y: 352, distance: 56.4
click at [358, 334] on button "Add Notice Address" at bounding box center [369, 334] width 102 height 24
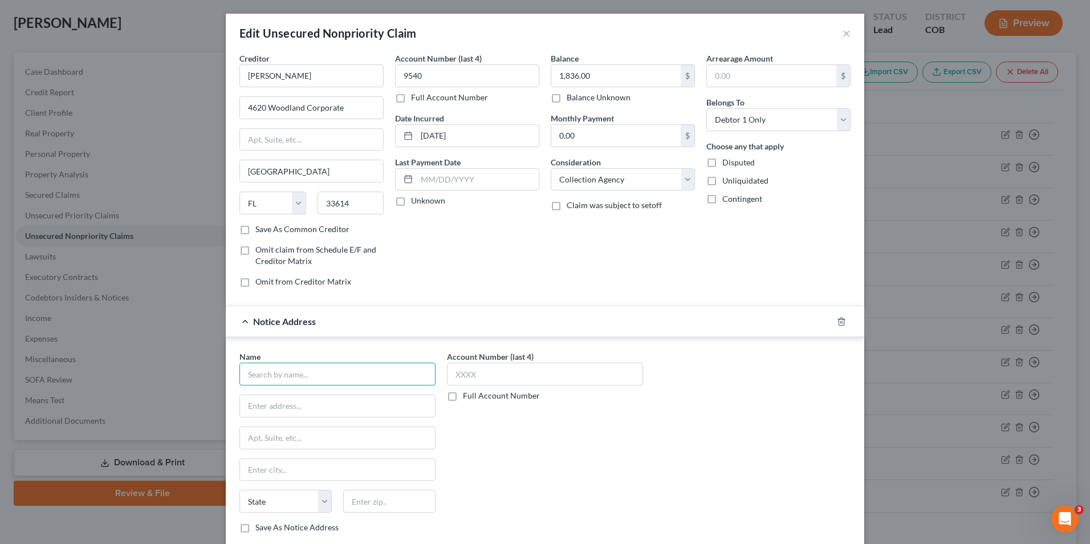
click at [305, 372] on input "text" at bounding box center [338, 374] width 196 height 23
click at [317, 433] on div "4620 Woodland Corporate, Tampa, FL 33614" at bounding box center [308, 432] width 119 height 10
type input "Hunter Warfield"
type input "4620 Woodland Corporate"
type input "Tampa"
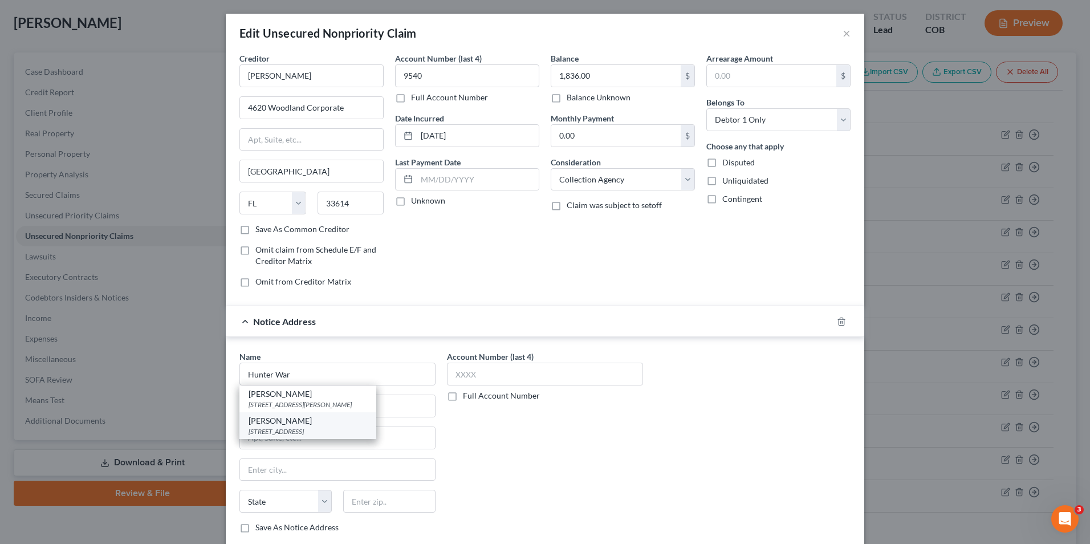
select select "9"
type input "33614"
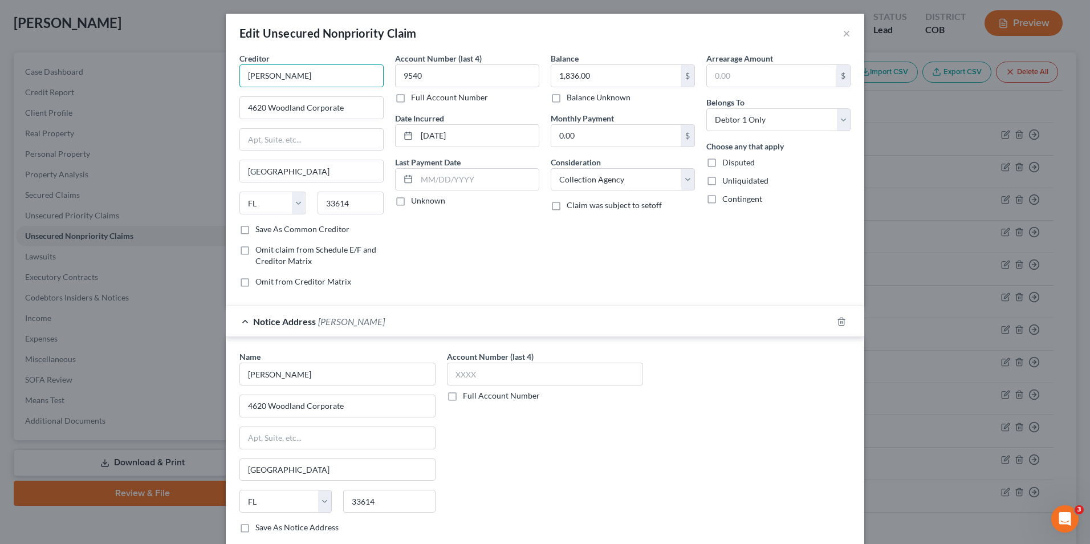
drag, startPoint x: 340, startPoint y: 66, endPoint x: 180, endPoint y: 64, distance: 160.3
click at [180, 64] on div "Edit Unsecured Nonpriority Claim × Creditor * Hunter Warfield 4620 Woodland Cor…" at bounding box center [545, 272] width 1090 height 544
type input "Crescent Cove"
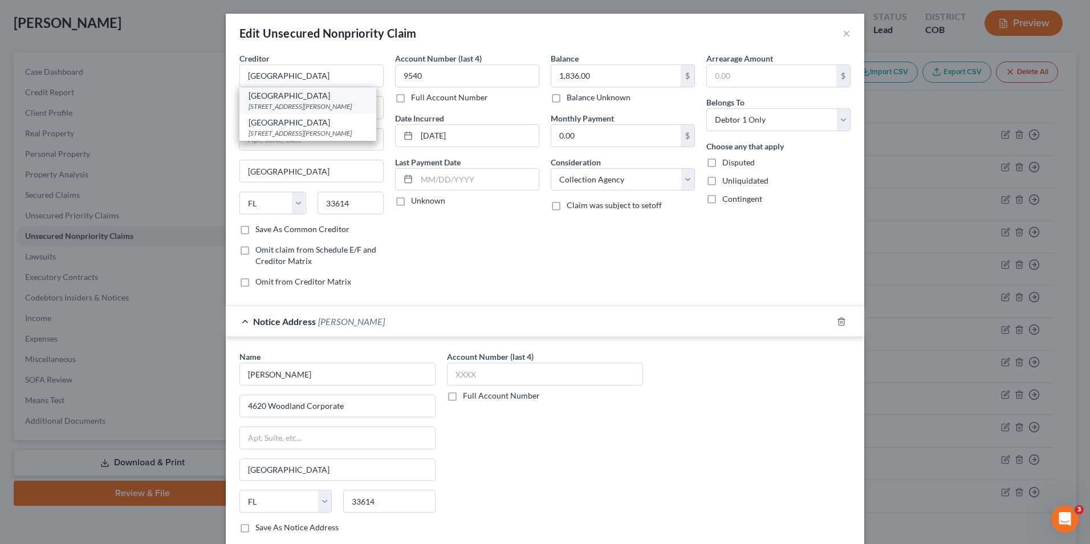
click at [313, 105] on div "2630 Crescent Cove Dr, Evans, CO 80620" at bounding box center [308, 107] width 119 height 10
type input "2630 Crescent Cove Dr"
type input "Evans"
select select "5"
type input "80620"
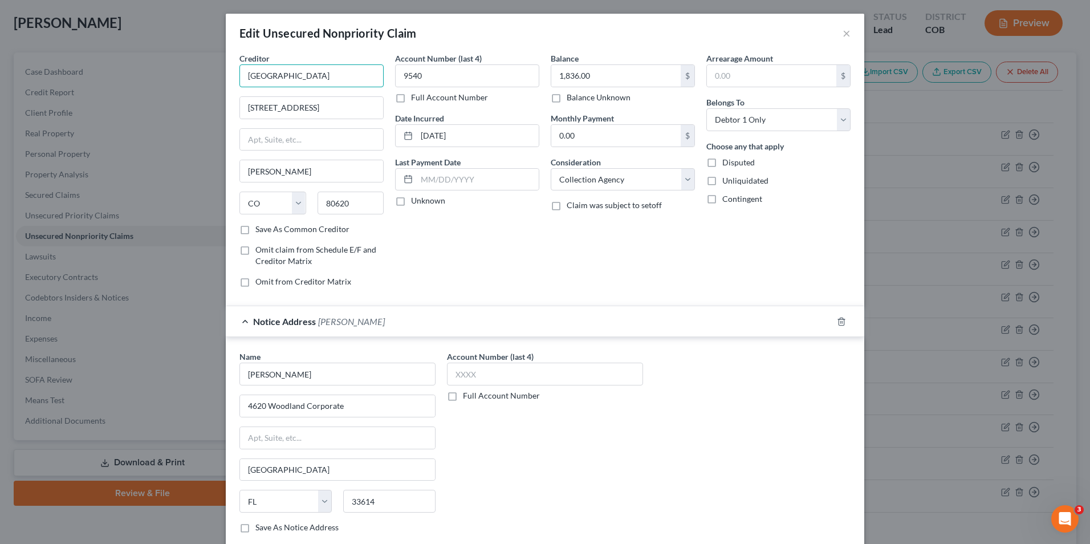
click at [311, 78] on input "Crescent Cove" at bounding box center [312, 75] width 144 height 23
type input "Crescent Cove Apartments"
click at [313, 230] on label "Save As Common Creditor" at bounding box center [302, 229] width 94 height 11
click at [267, 230] on input "Save As Common Creditor" at bounding box center [263, 227] width 7 height 7
click at [573, 266] on div "Balance 1,836.00 $ Balance Unknown Balance Undetermined 1,836.00 $ Balance Unkn…" at bounding box center [623, 174] width 156 height 244
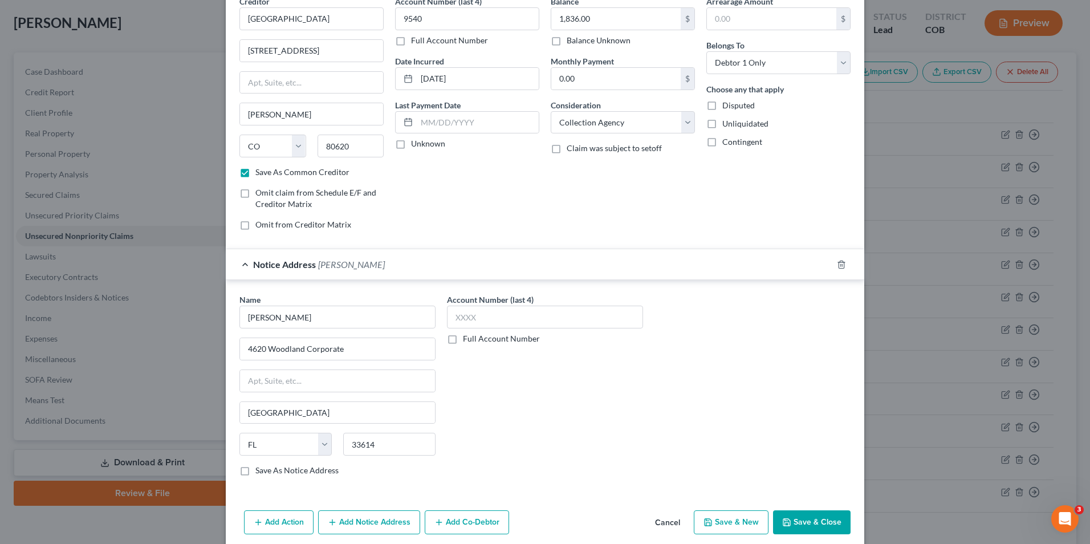
click at [805, 521] on button "Save & Close" at bounding box center [812, 522] width 78 height 24
checkbox input "false"
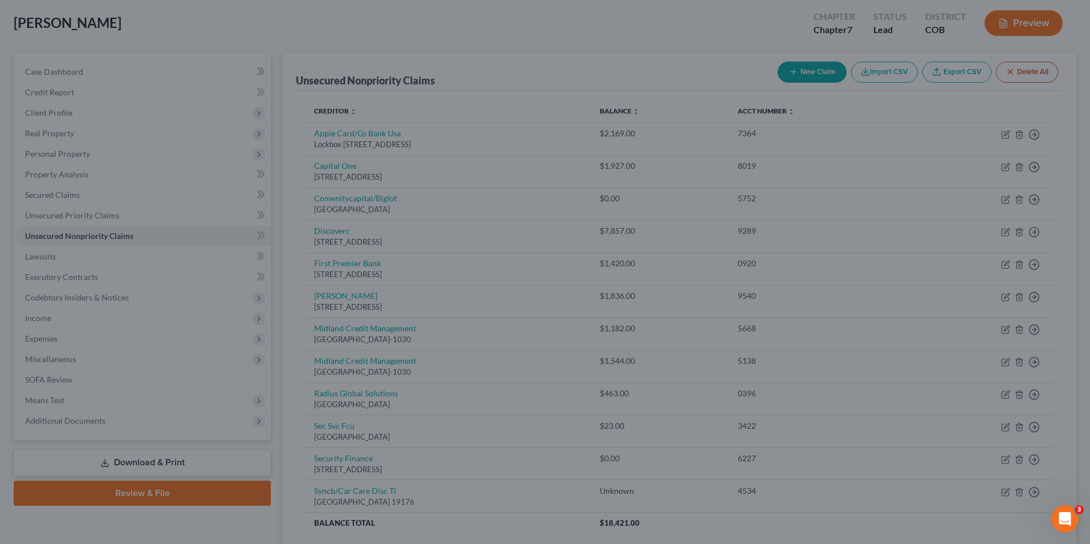
scroll to position [0, 0]
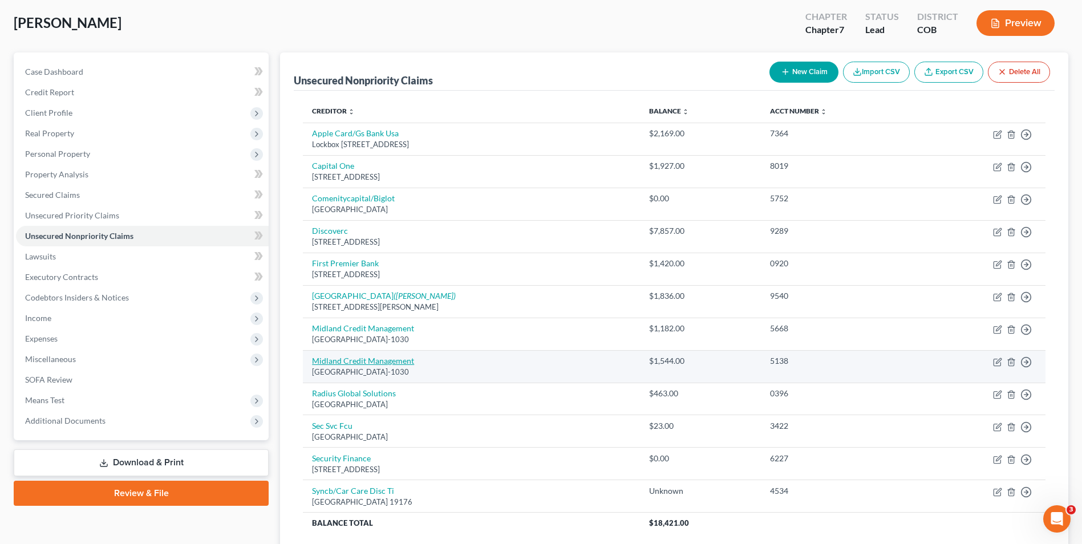
click at [338, 360] on link "Midland Credit Management" at bounding box center [363, 361] width 102 height 10
select select "4"
select select "0"
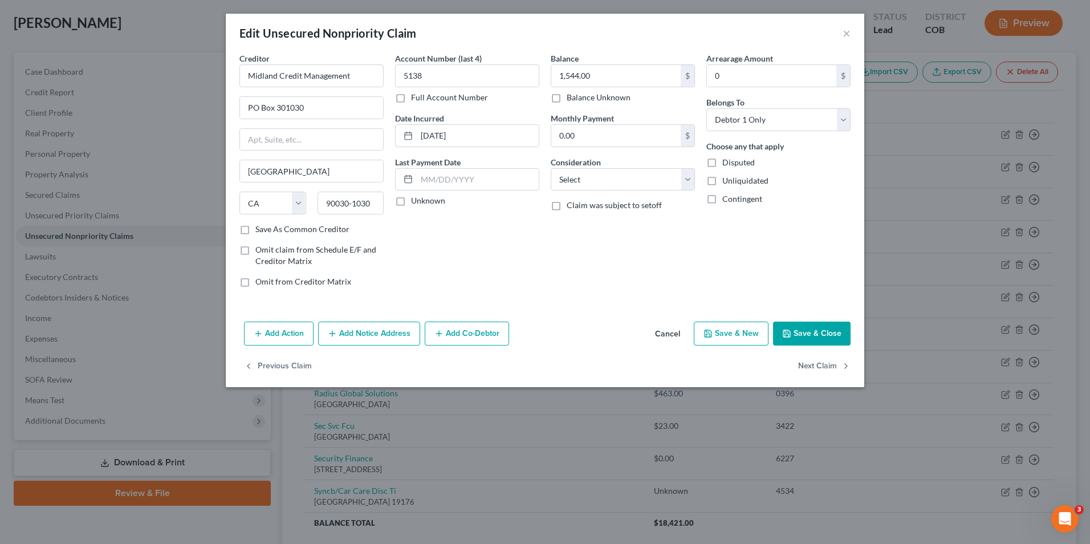
click at [372, 338] on button "Add Notice Address" at bounding box center [369, 334] width 102 height 24
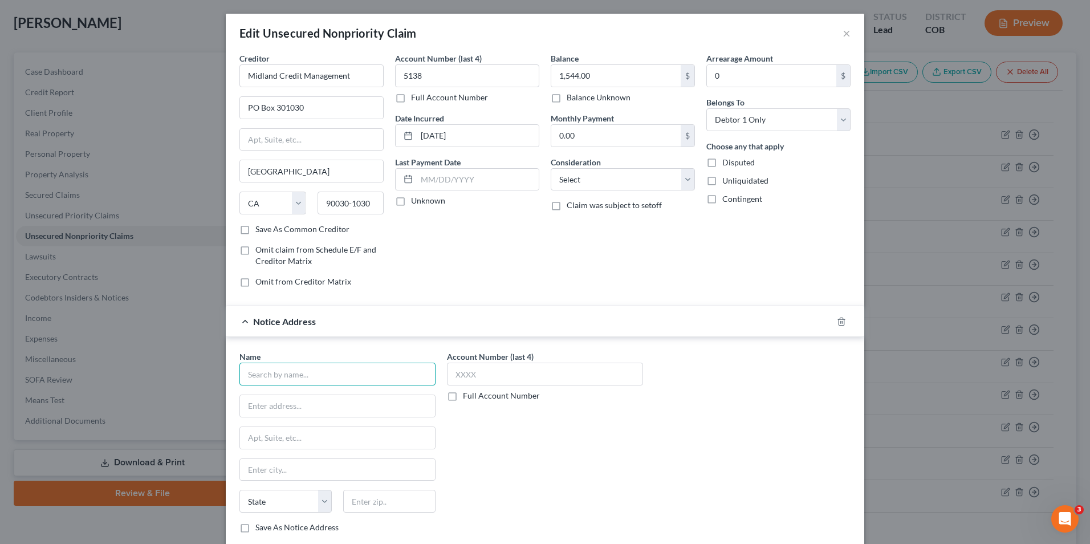
click at [335, 374] on input "text" at bounding box center [338, 374] width 196 height 23
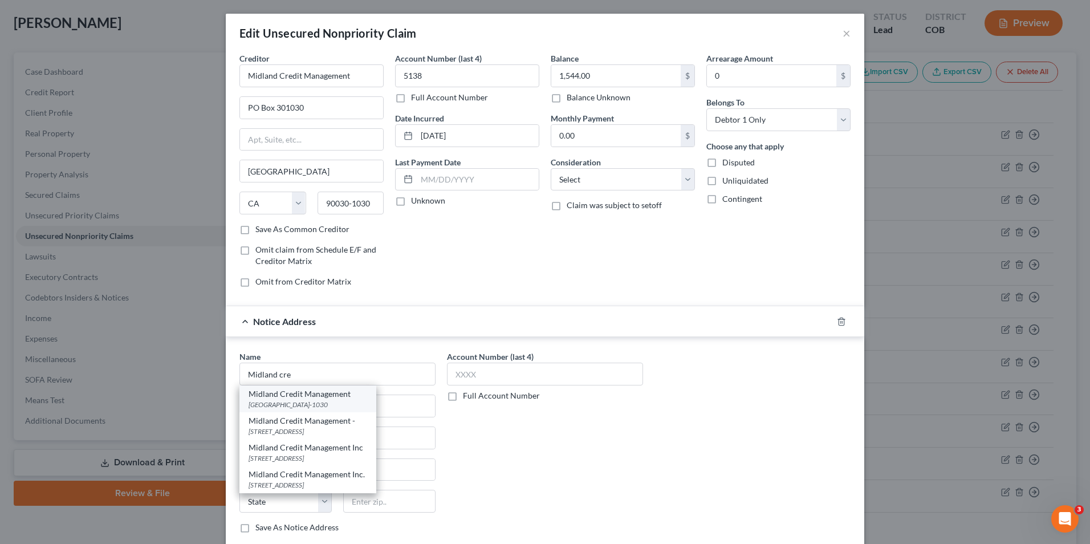
click at [332, 404] on div "[GEOGRAPHIC_DATA]-1030" at bounding box center [308, 405] width 119 height 10
type input "Midland Credit Management"
type input "PO Box 301030"
type input "Los Angeles"
select select "4"
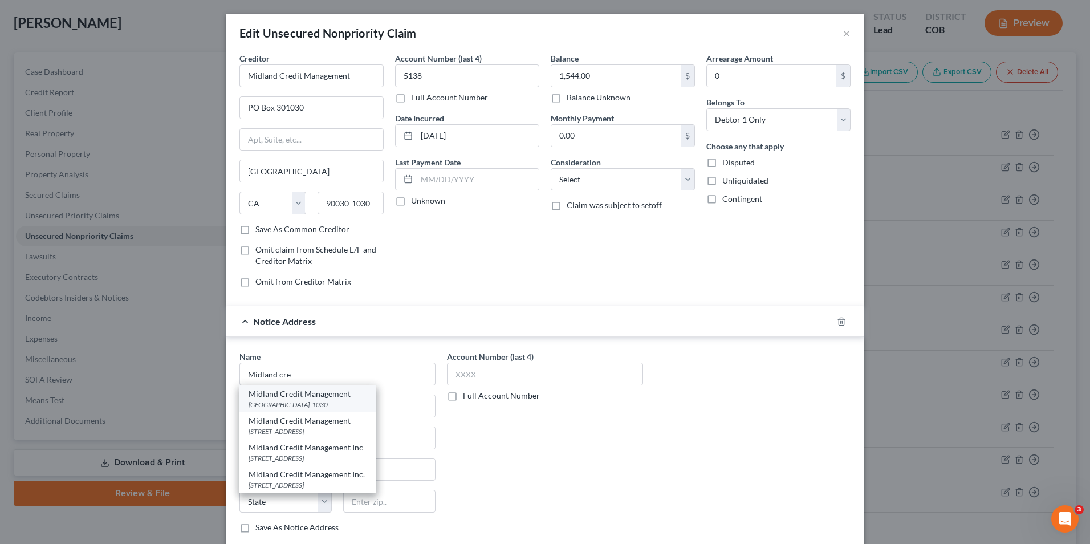
type input "90030-1030"
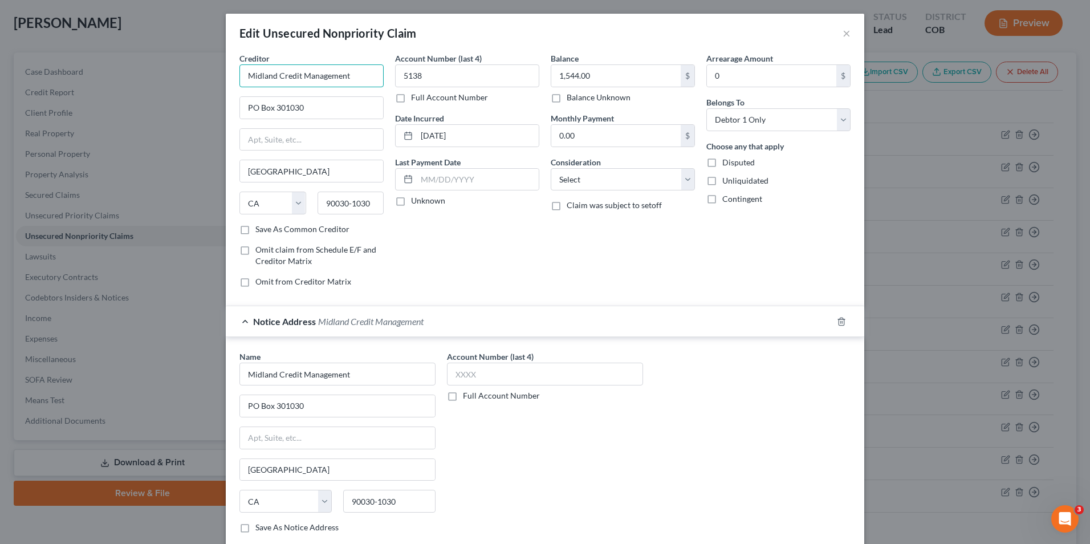
drag, startPoint x: 360, startPoint y: 74, endPoint x: 137, endPoint y: 52, distance: 223.5
click at [137, 52] on div "Edit Unsecured Nonpriority Claim × Creditor * Midland Credit Management PO Box …" at bounding box center [545, 272] width 1090 height 544
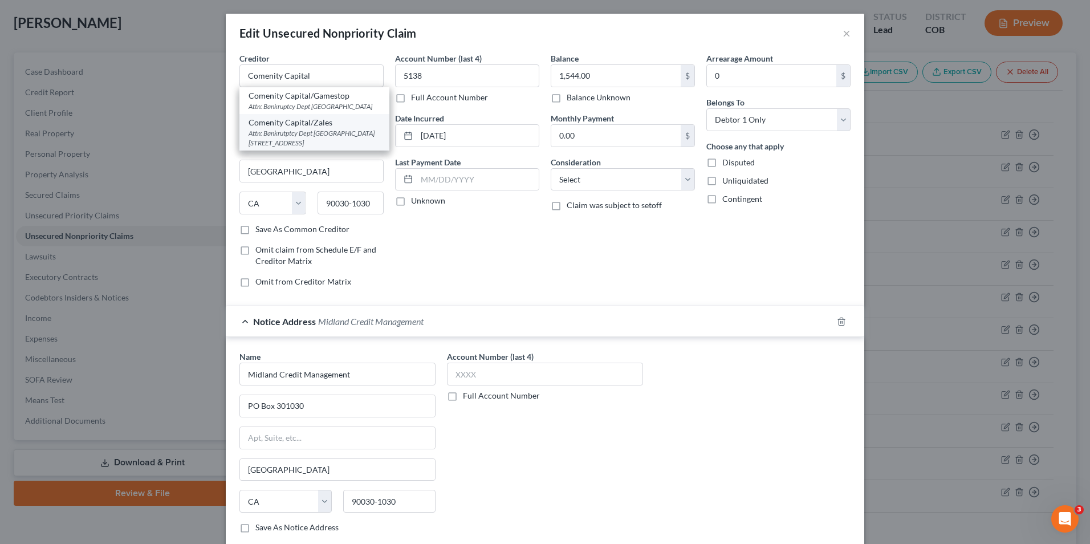
click at [294, 128] on div "Comenity Capital/Zales" at bounding box center [315, 122] width 132 height 11
type input "Comenity Capital/Zales"
type input "Attn: Bankrutptcy Dept"
type input "Po Box 18215"
type input "Columbus"
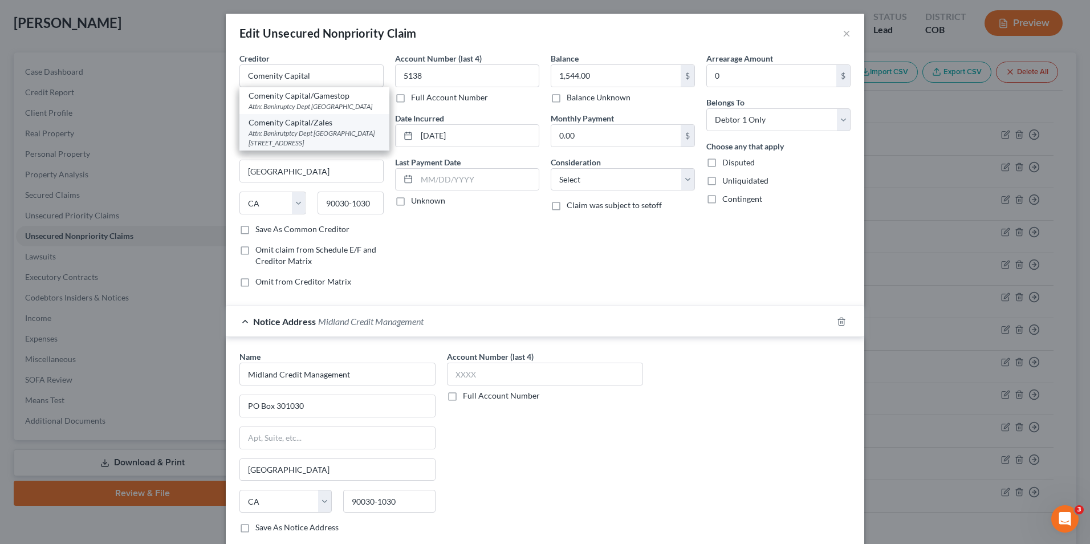
select select "36"
type input "43218"
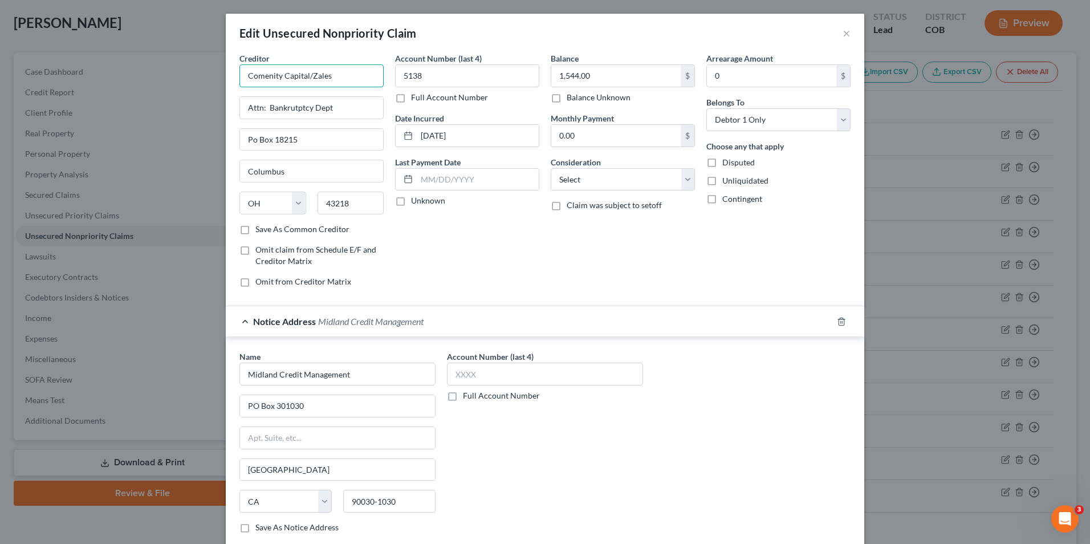
drag, startPoint x: 291, startPoint y: 77, endPoint x: 305, endPoint y: 79, distance: 13.2
click at [305, 79] on input "Comenity Capital/Zales" at bounding box center [312, 75] width 144 height 23
type input "Comenity Capital"
drag, startPoint x: 348, startPoint y: 109, endPoint x: 185, endPoint y: 92, distance: 163.5
click at [185, 92] on div "Edit Unsecured Nonpriority Claim × Creditor * Comenity Capital Attn: Bankrutptc…" at bounding box center [545, 272] width 1090 height 544
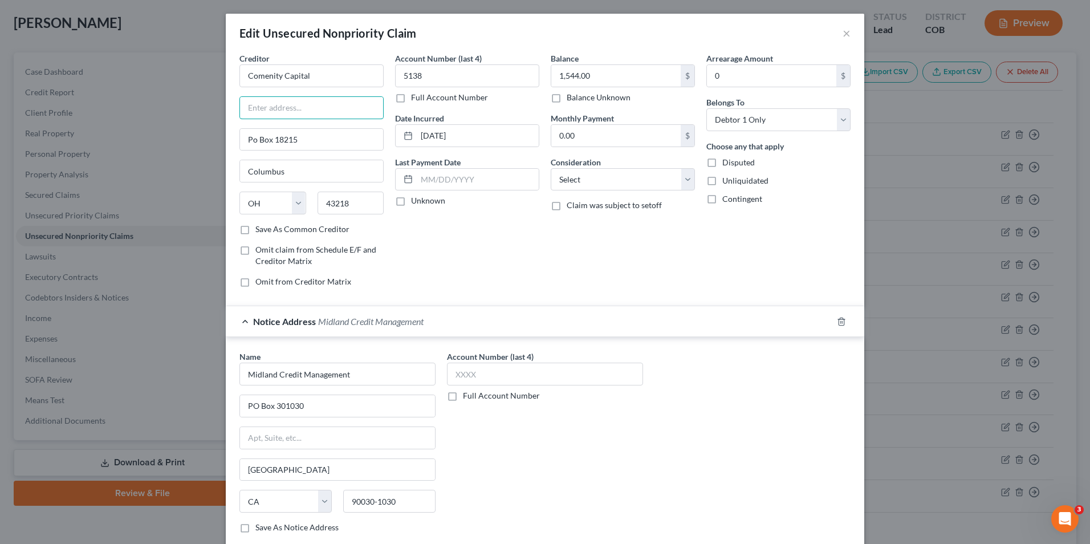
scroll to position [57, 0]
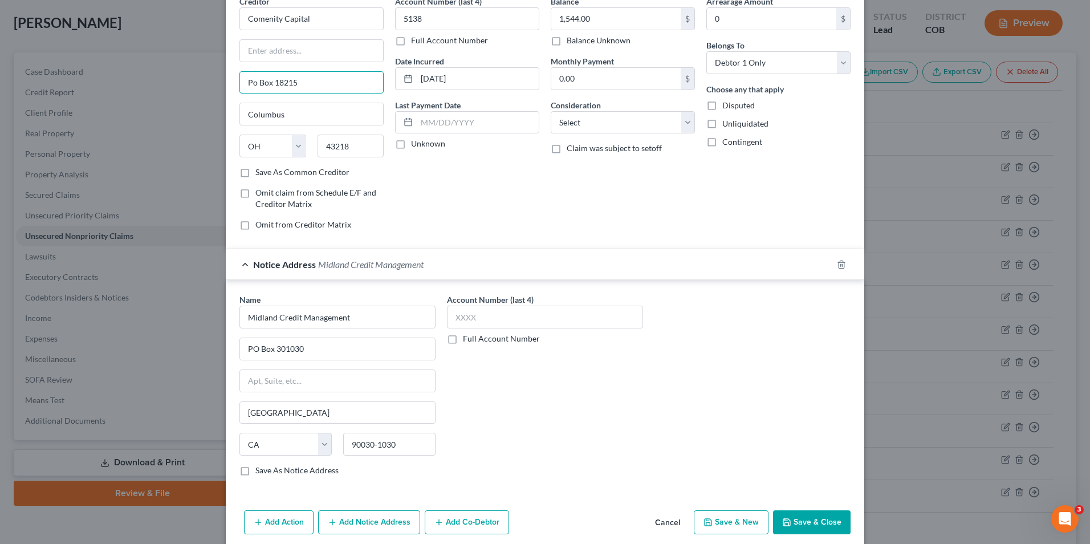
click at [189, 72] on div "Edit Unsecured Nonpriority Claim × Creditor * Comenity Capital Po Box 18215 Col…" at bounding box center [545, 272] width 1090 height 544
paste input "Po Box 18215"
type input "Po Box 18215"
click at [813, 522] on button "Save & Close" at bounding box center [812, 522] width 78 height 24
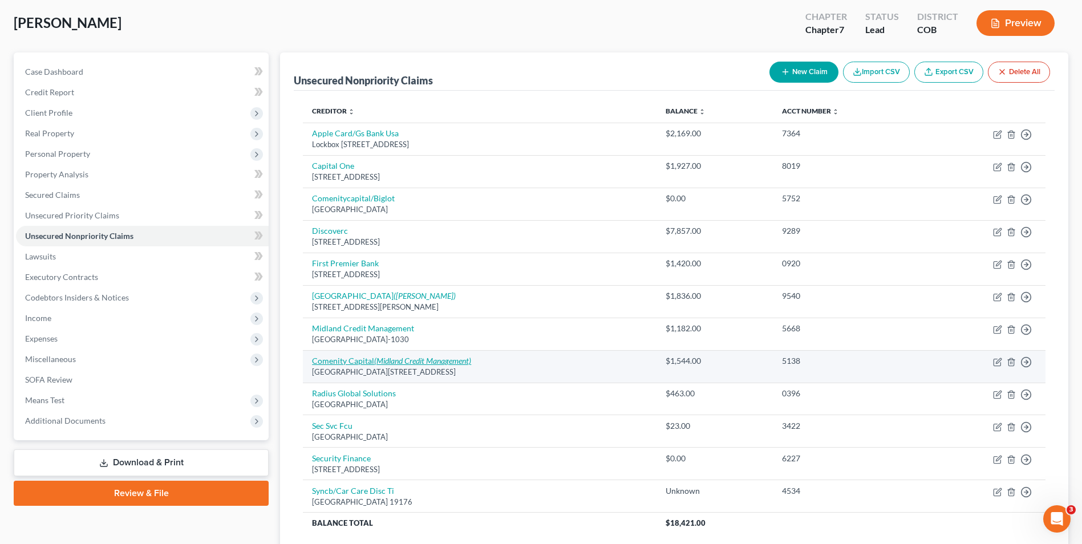
click at [374, 363] on icon "(Midland Credit Management)" at bounding box center [422, 361] width 97 height 10
select select "36"
select select "0"
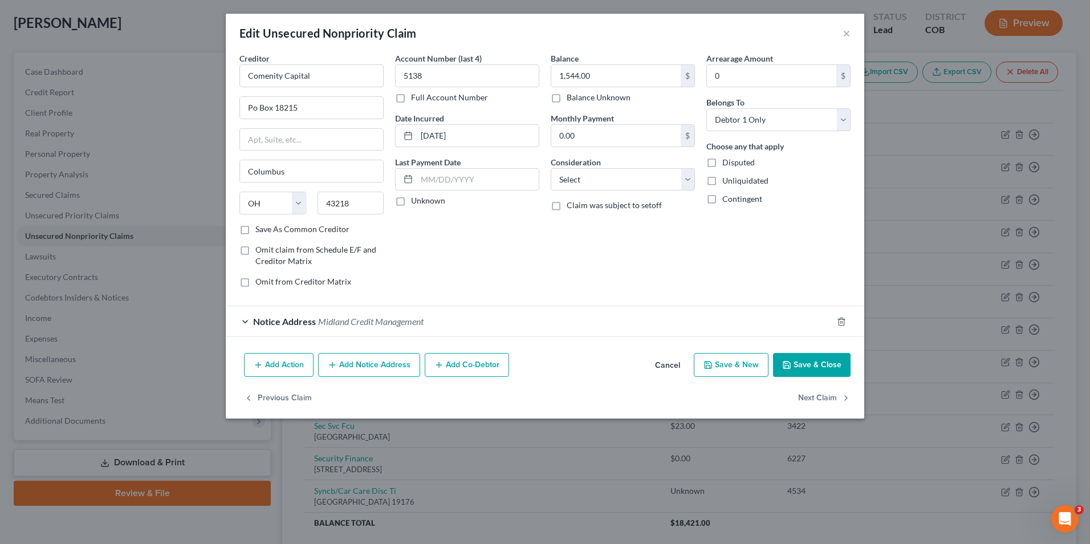
click at [339, 54] on div "Creditor * Comenity Capital" at bounding box center [312, 69] width 144 height 35
click at [335, 72] on input "Comenity Capital" at bounding box center [312, 75] width 144 height 23
drag, startPoint x: 310, startPoint y: 77, endPoint x: 285, endPoint y: 77, distance: 24.5
click at [285, 77] on input "Comenity Capital Bank" at bounding box center [312, 75] width 144 height 23
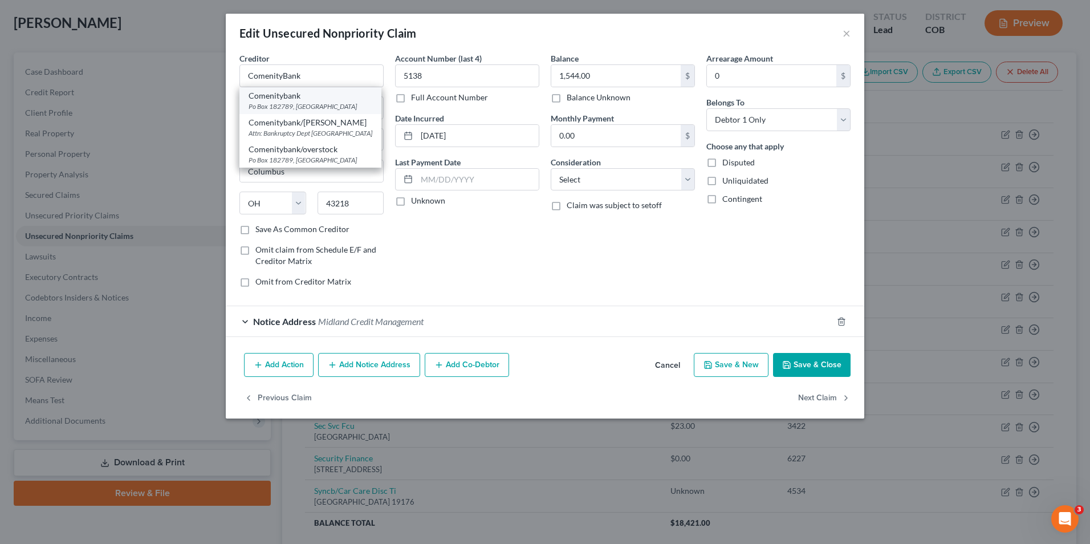
click at [306, 100] on div "Comenitybank" at bounding box center [311, 95] width 124 height 11
type input "Comenitybank"
type input "Po Box 182789"
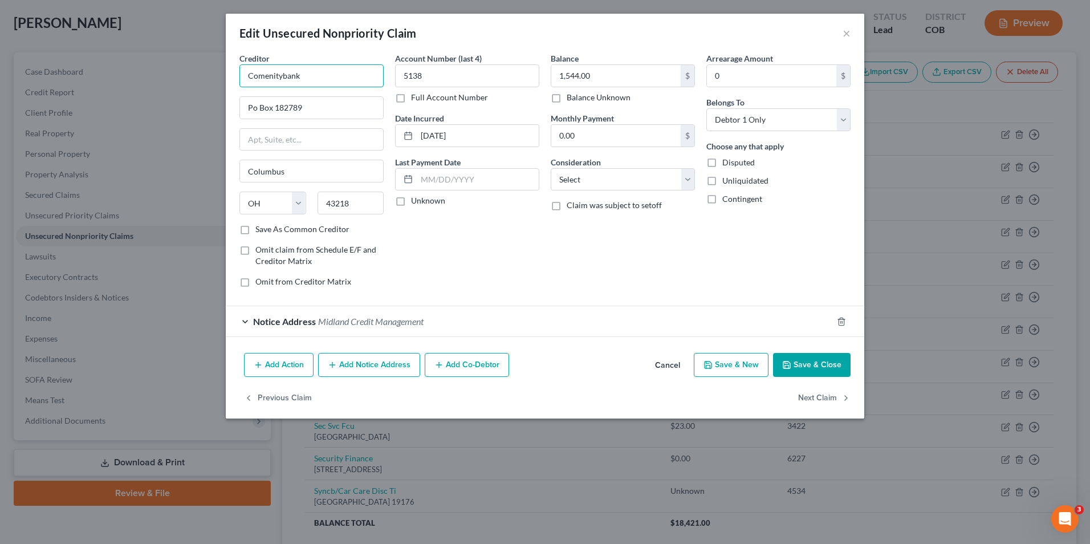
click at [280, 74] on input "Comenitybank" at bounding box center [312, 75] width 144 height 23
click at [282, 74] on input "Comenitybank" at bounding box center [312, 75] width 144 height 23
click at [311, 79] on input "Comenity Capital bank" at bounding box center [312, 75] width 144 height 23
type input "Comenity Capital Bank"
click at [816, 378] on div "Add Action Add Notice Address Add Co-Debtor Cancel Save & New Save & Close" at bounding box center [545, 367] width 639 height 38
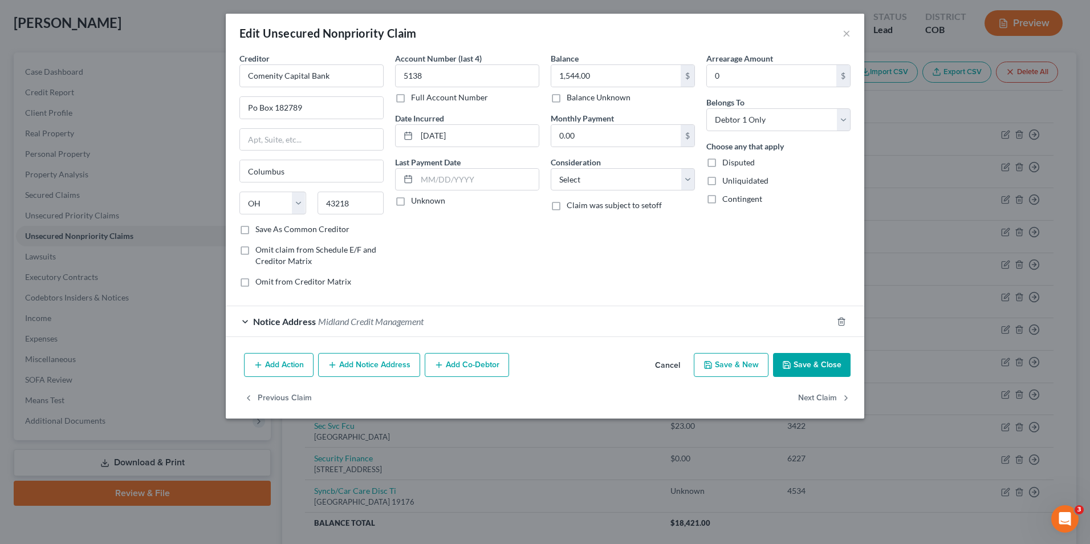
click at [813, 355] on button "Save & Close" at bounding box center [812, 365] width 78 height 24
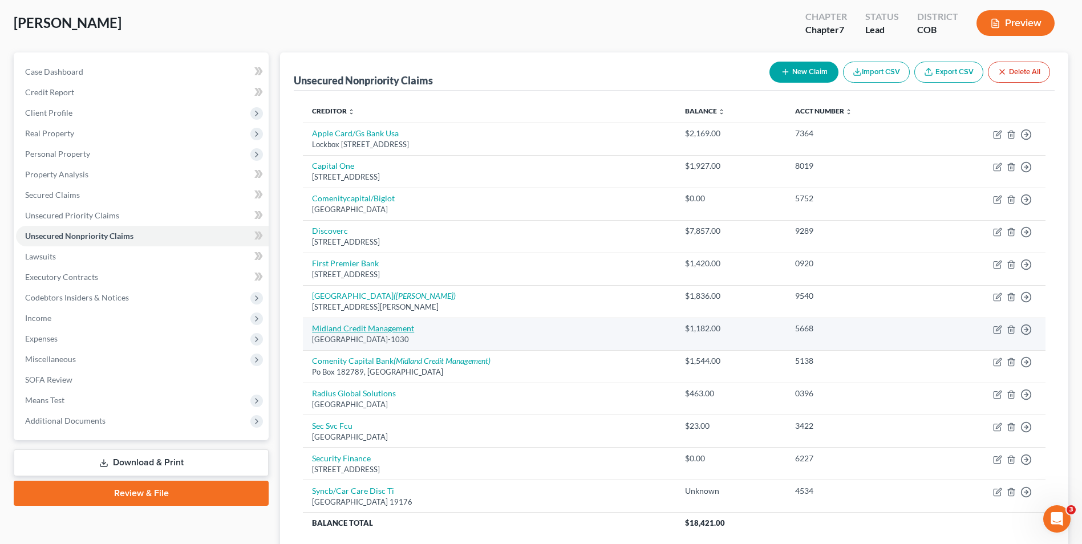
click at [382, 326] on link "Midland Credit Management" at bounding box center [363, 328] width 102 height 10
select select "4"
select select "0"
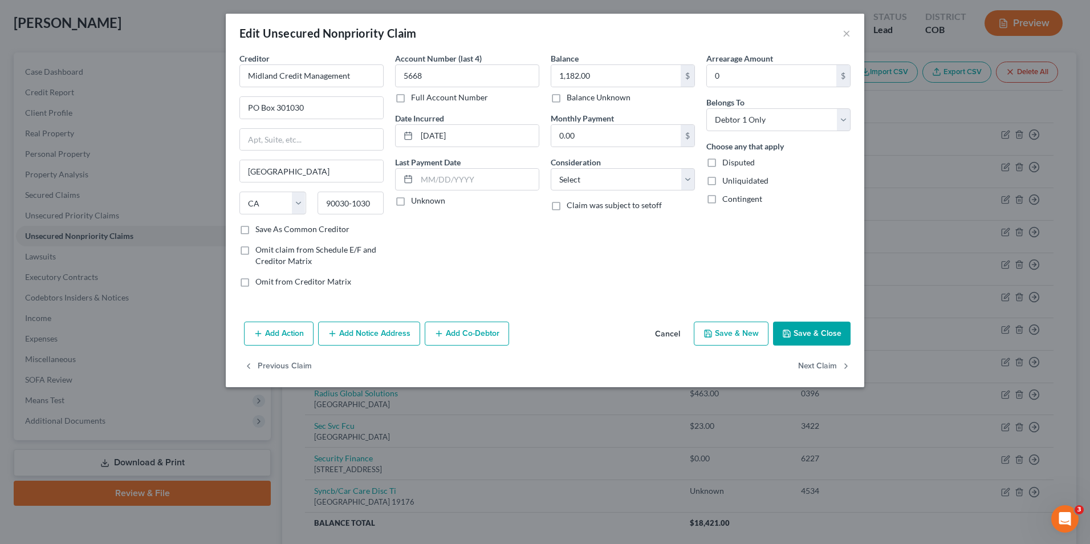
click at [378, 335] on button "Add Notice Address" at bounding box center [369, 334] width 102 height 24
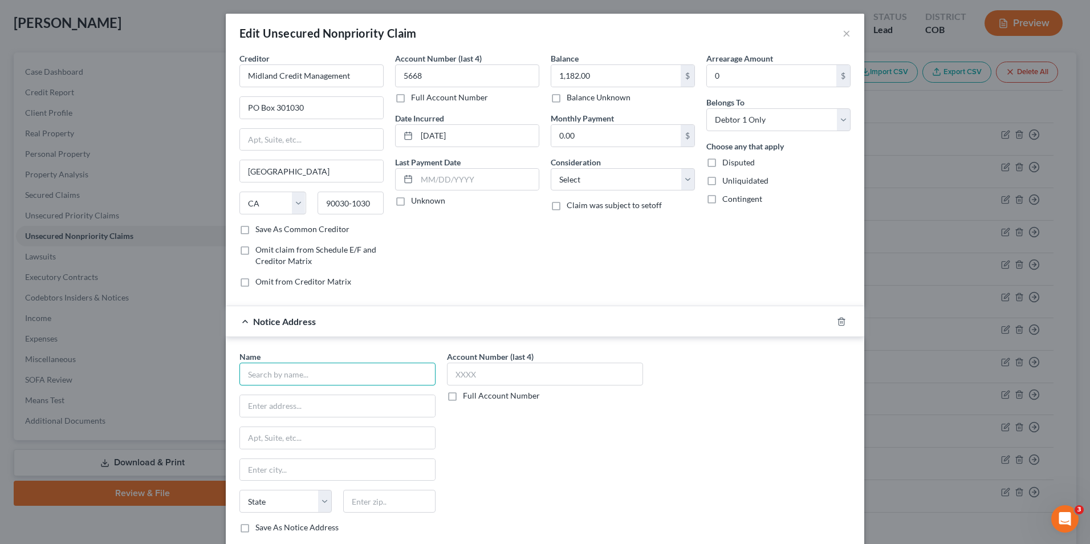
drag, startPoint x: 319, startPoint y: 378, endPoint x: 313, endPoint y: 379, distance: 5.7
click at [317, 379] on input "text" at bounding box center [338, 374] width 196 height 23
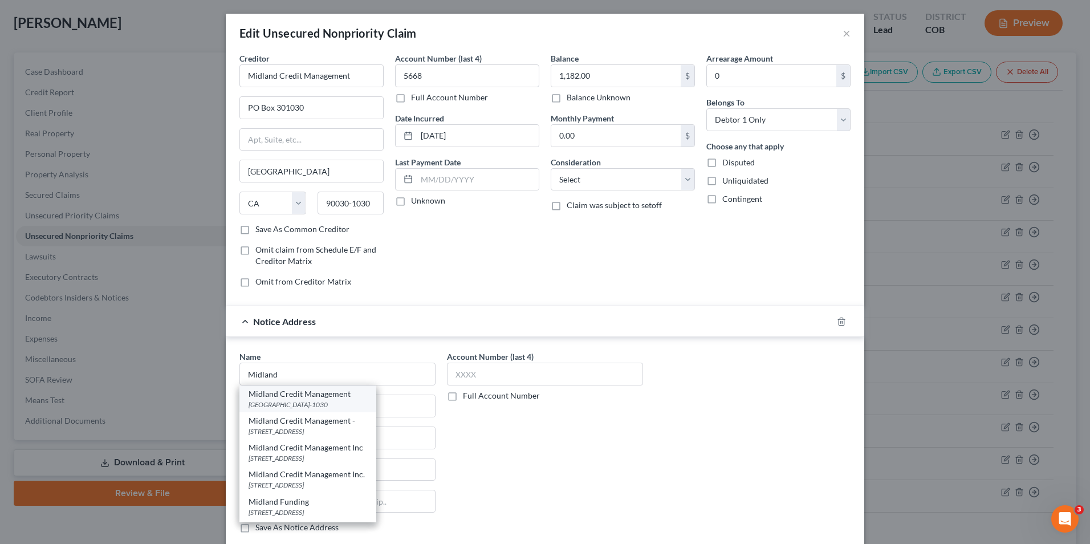
click at [338, 400] on div "[GEOGRAPHIC_DATA]-1030" at bounding box center [308, 405] width 119 height 10
type input "Midland Credit Management"
type input "PO Box 301030"
type input "Los Angeles"
select select "4"
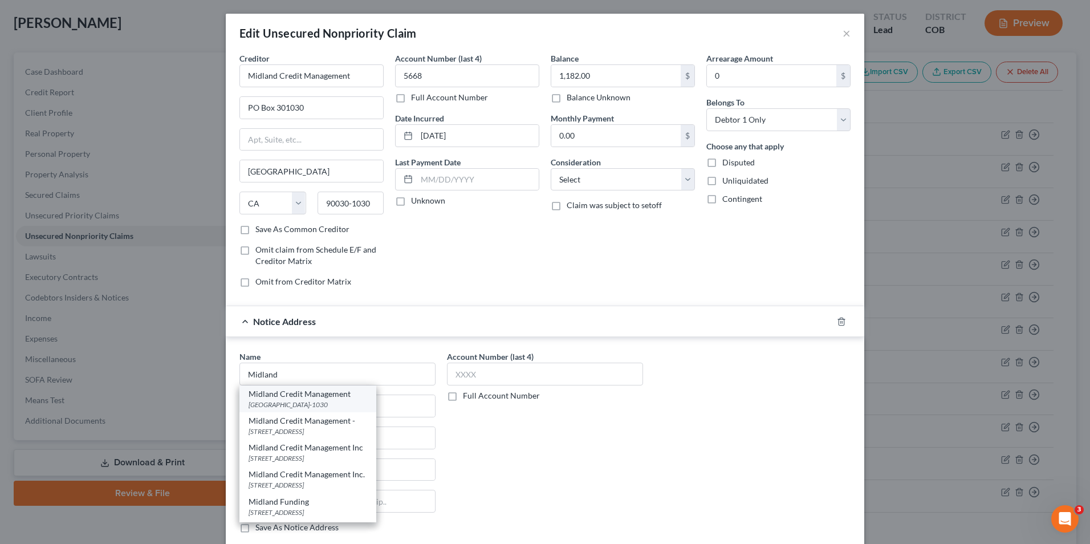
type input "90030-1030"
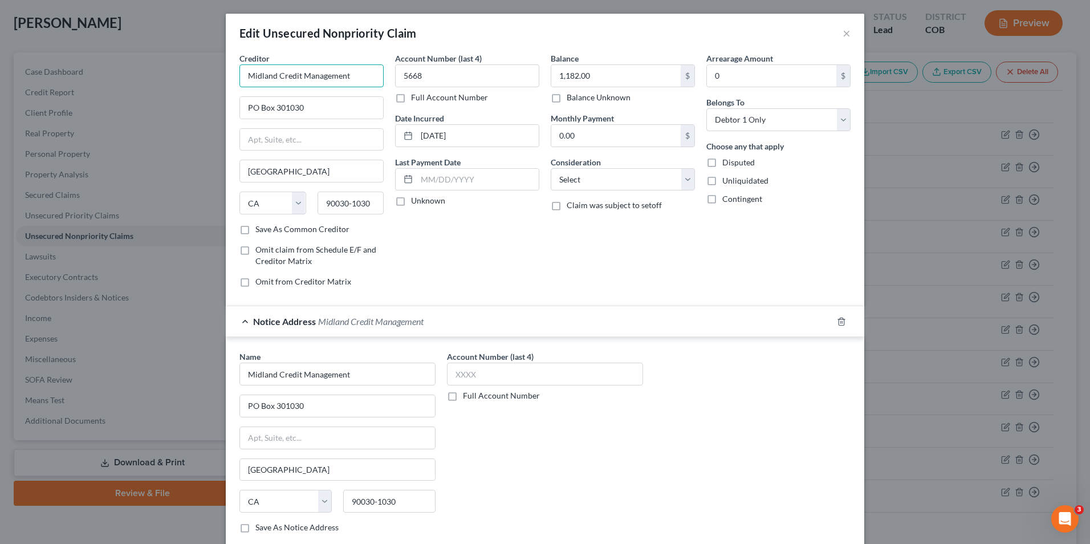
drag, startPoint x: 357, startPoint y: 76, endPoint x: 168, endPoint y: 42, distance: 192.3
click at [168, 42] on div "Edit Unsecured Nonpriority Claim × Creditor * Midland Credit Management PO Box …" at bounding box center [545, 272] width 1090 height 544
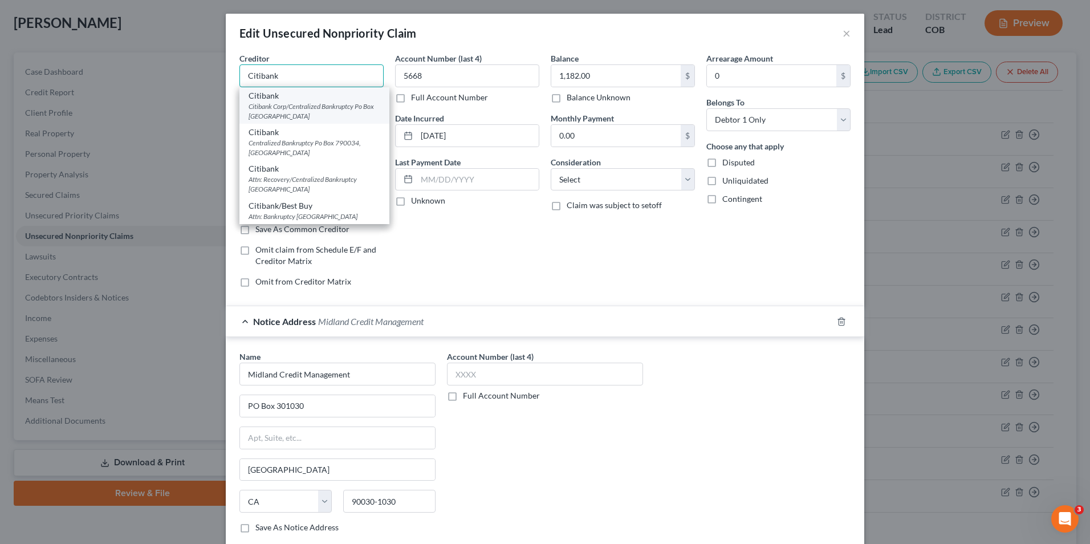
type input "Citibank"
click at [334, 104] on div "Citibank Corp/Centralized Bankruptcy Po Box 790034, Saint Louis, MO 63179" at bounding box center [315, 111] width 132 height 19
type input "Citibank Corp/Centralized Bankruptcy"
type input "Po Box 790034"
type input "Saint Louis"
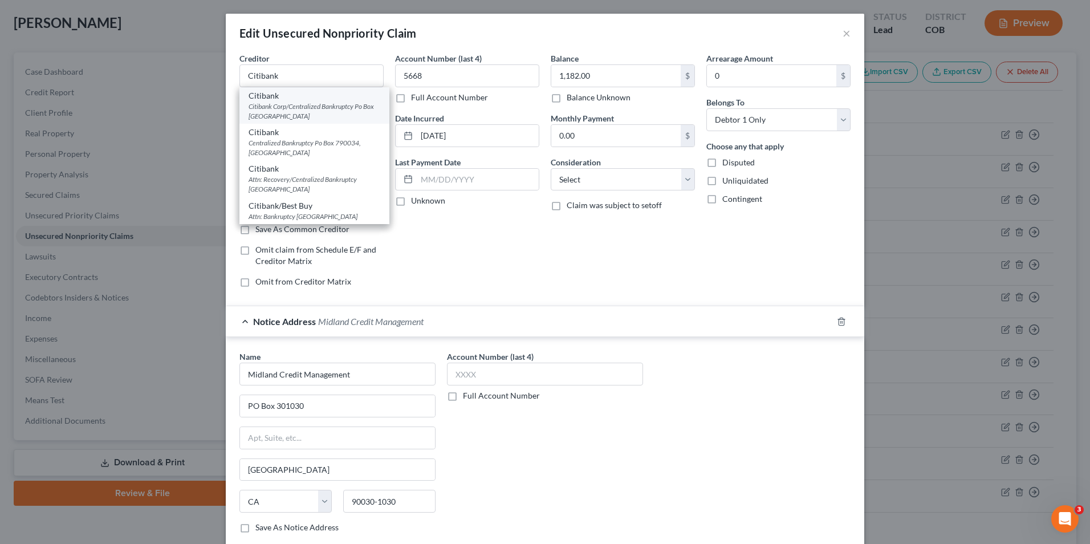
select select "26"
type input "63179"
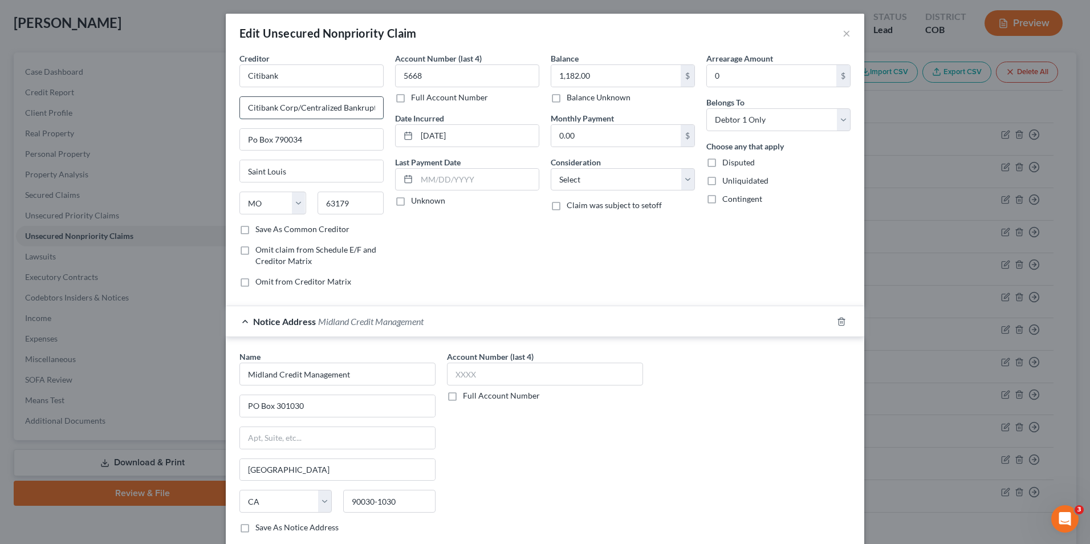
click at [370, 104] on input "Citibank Corp/Centralized Bankruptcy" at bounding box center [311, 108] width 143 height 22
drag, startPoint x: 308, startPoint y: 138, endPoint x: 242, endPoint y: 137, distance: 66.2
click at [242, 137] on input "Po Box 790034" at bounding box center [311, 140] width 143 height 22
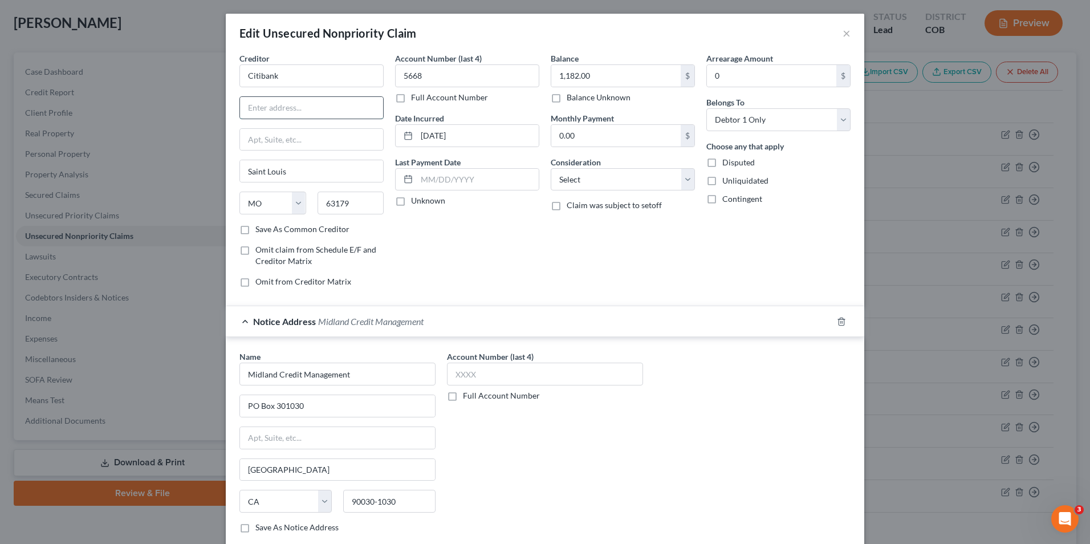
paste input "Po Box 790034"
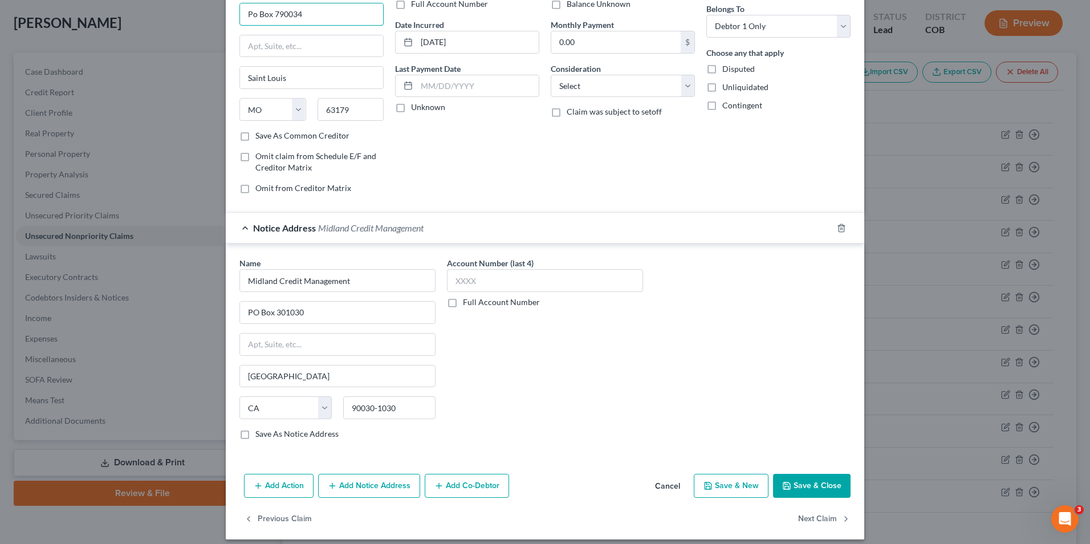
scroll to position [103, 0]
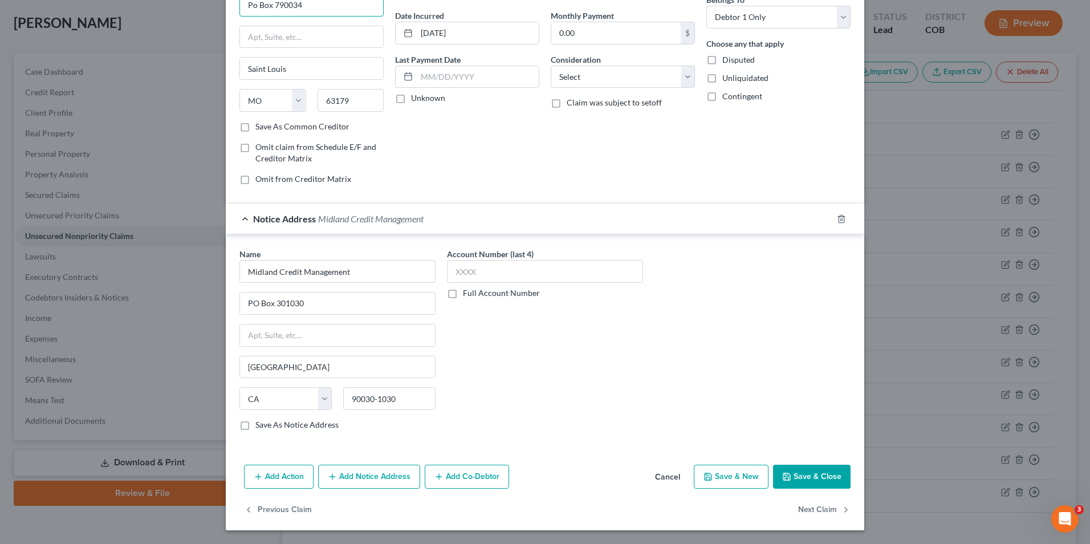
type input "Po Box 790034"
click at [788, 469] on button "Save & Close" at bounding box center [812, 477] width 78 height 24
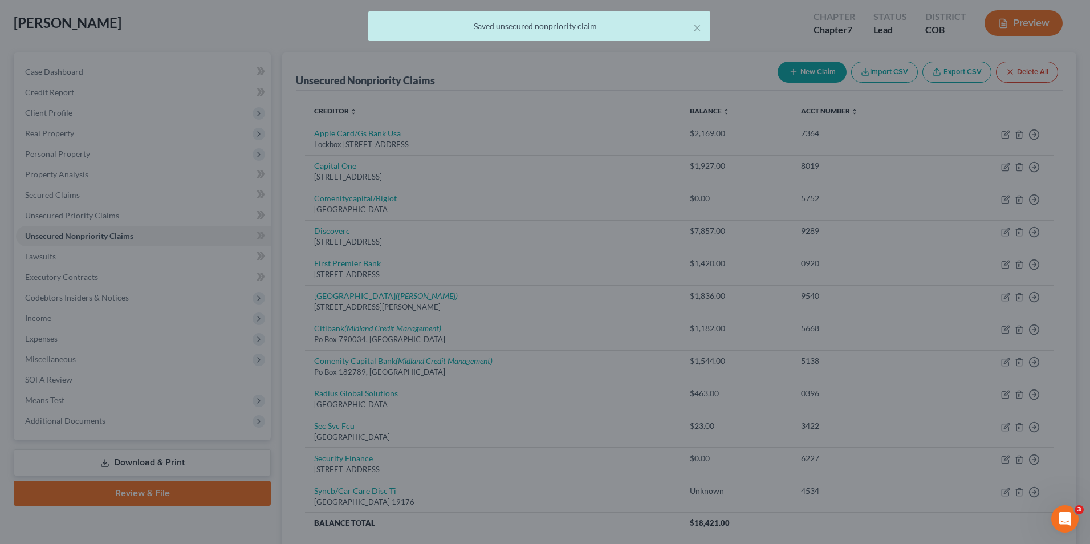
scroll to position [0, 0]
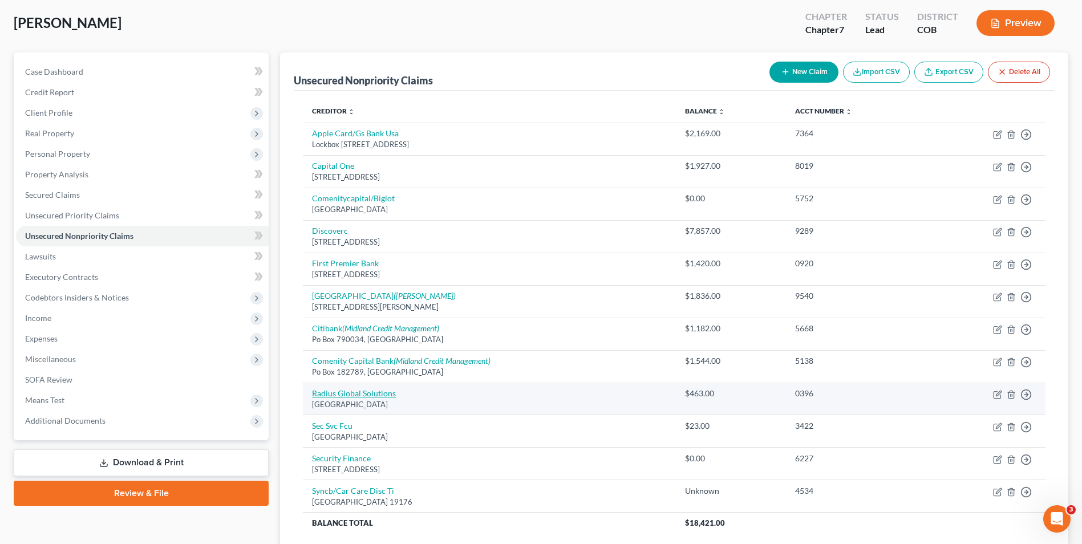
click at [344, 393] on link "Radius Global Solutions" at bounding box center [354, 393] width 84 height 10
select select "24"
select select "1"
select select "0"
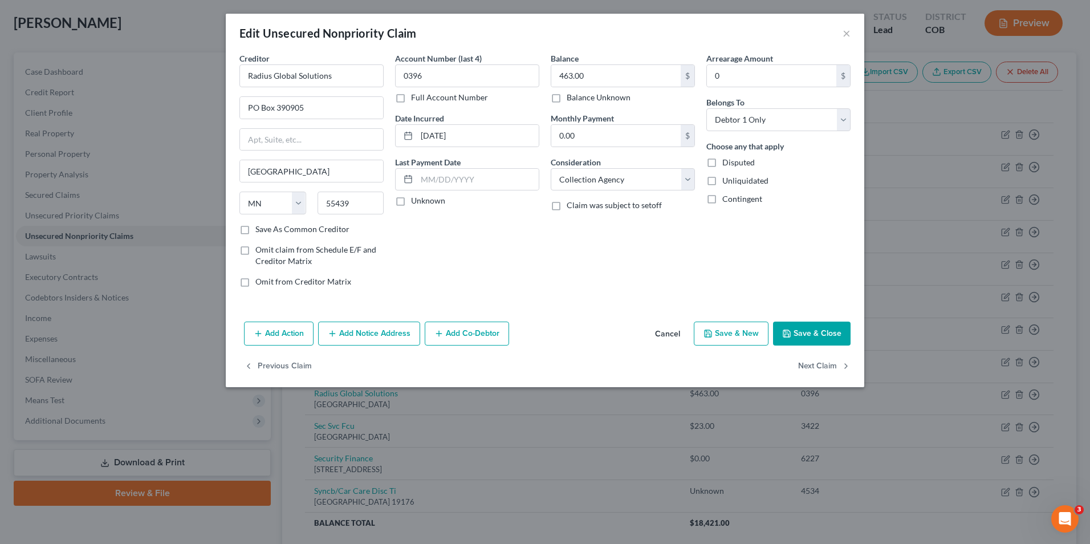
click at [398, 332] on button "Add Notice Address" at bounding box center [369, 334] width 102 height 24
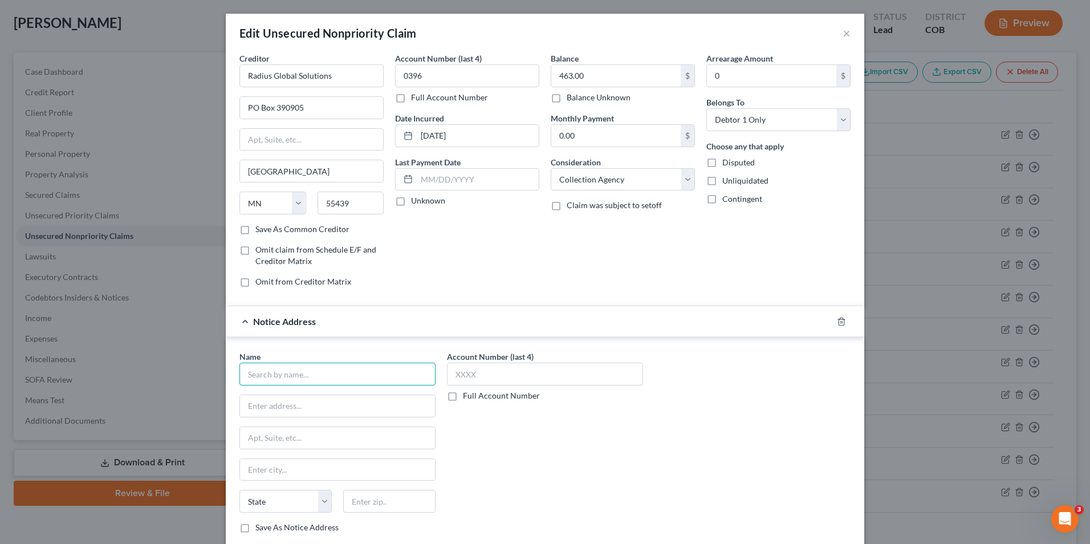
click at [339, 372] on input "text" at bounding box center [338, 374] width 196 height 23
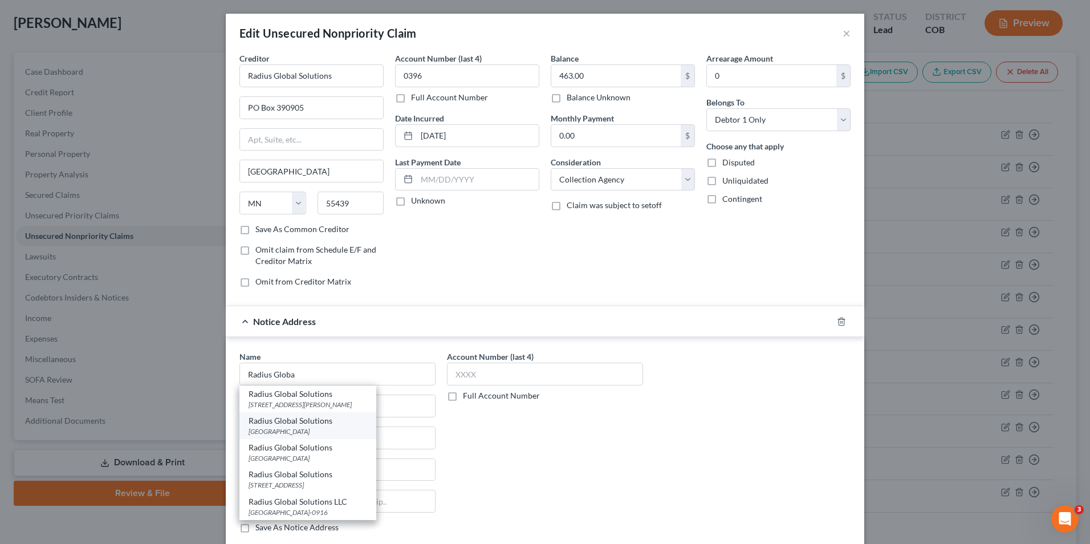
click at [274, 422] on div "Radius Global Solutions" at bounding box center [308, 420] width 119 height 11
type input "Radius Global Solutions"
type input "PO Box 390905"
type input "Minneapolis"
select select "24"
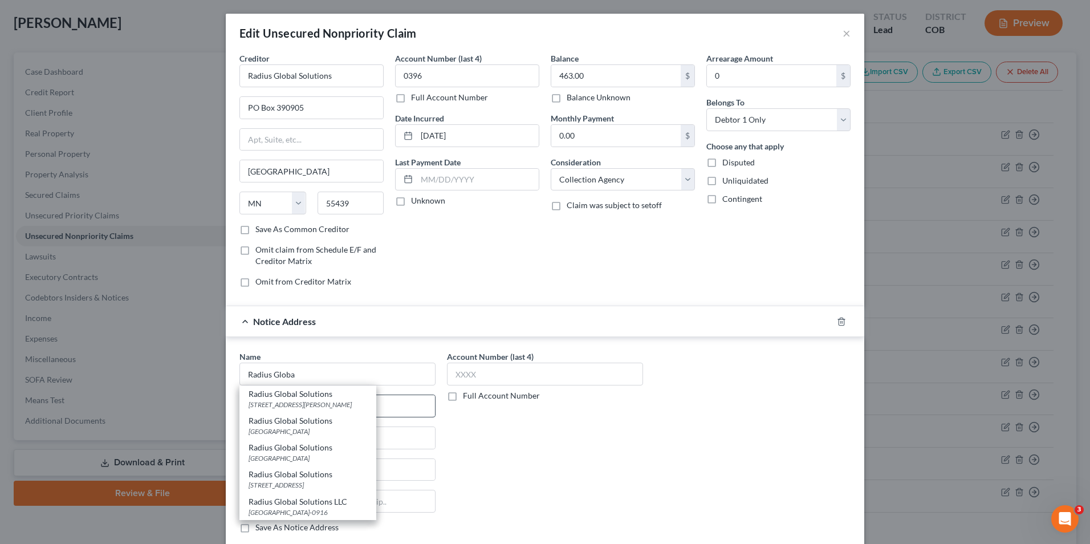
type input "55439"
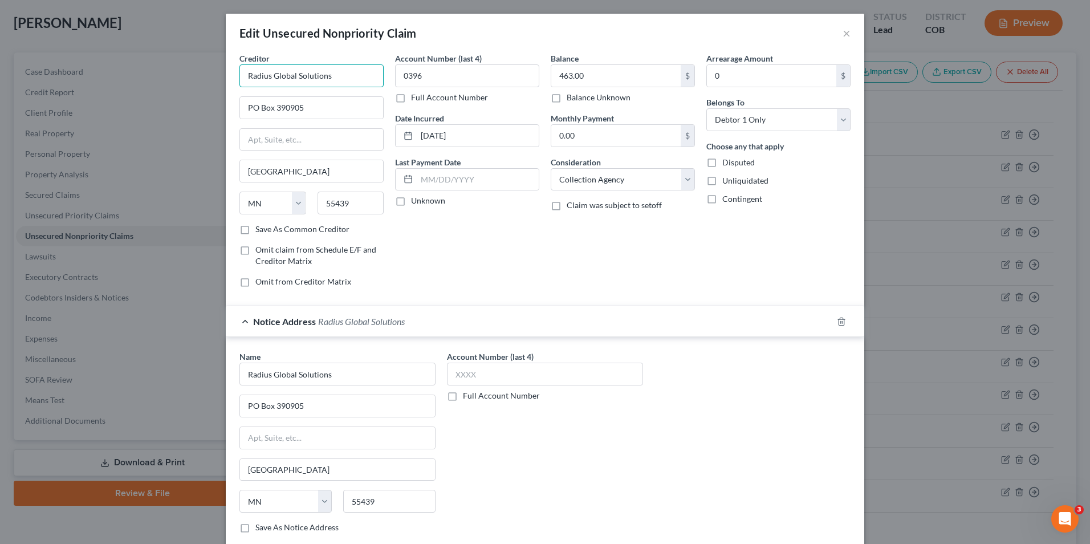
drag, startPoint x: 332, startPoint y: 83, endPoint x: 127, endPoint y: 56, distance: 206.5
click at [129, 55] on div "Edit Unsecured Nonpriority Claim × Creditor * Radius Global Solutions PO Box 39…" at bounding box center [545, 272] width 1090 height 544
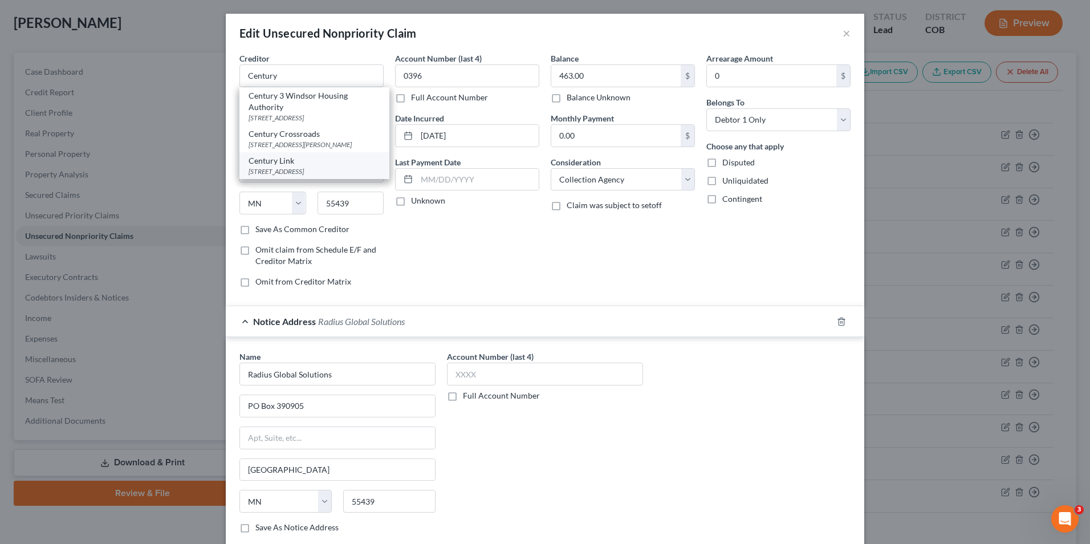
click at [285, 176] on div "PO Box 91155, Seattle, WA 98111" at bounding box center [315, 172] width 132 height 10
type input "Century Link"
type input "PO Box 91155"
type input "Seattle"
select select "50"
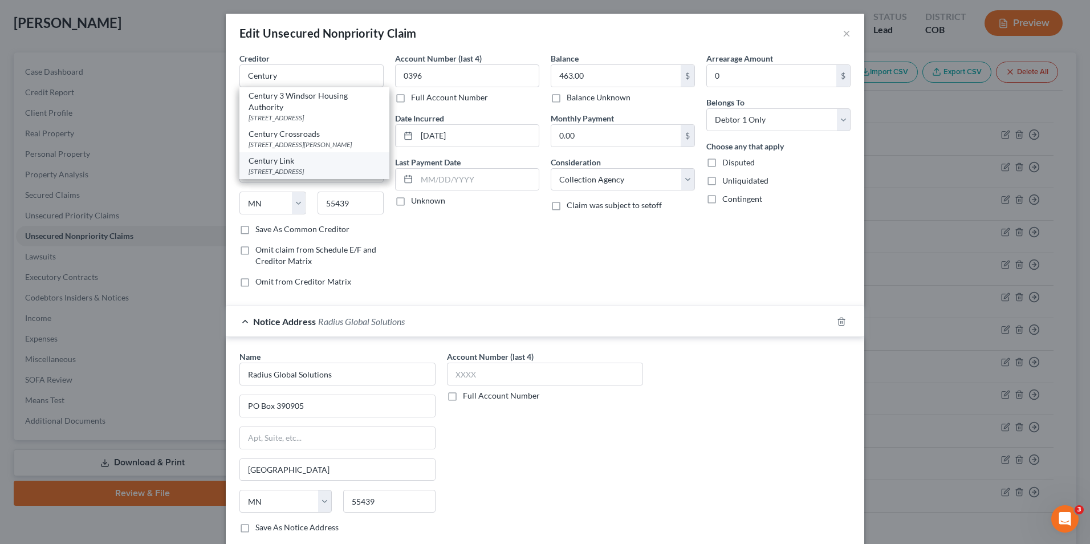
type input "98111"
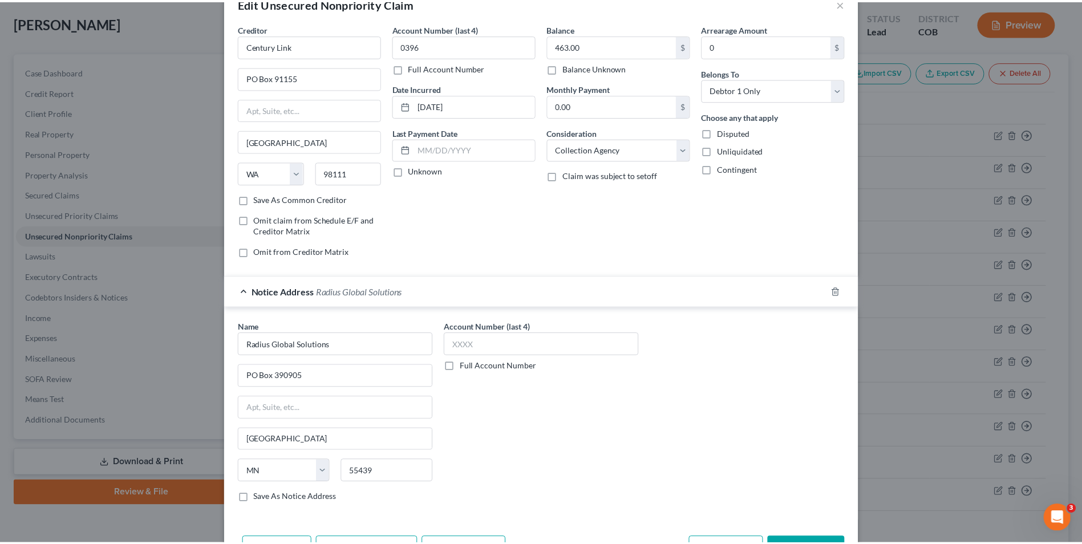
scroll to position [57, 0]
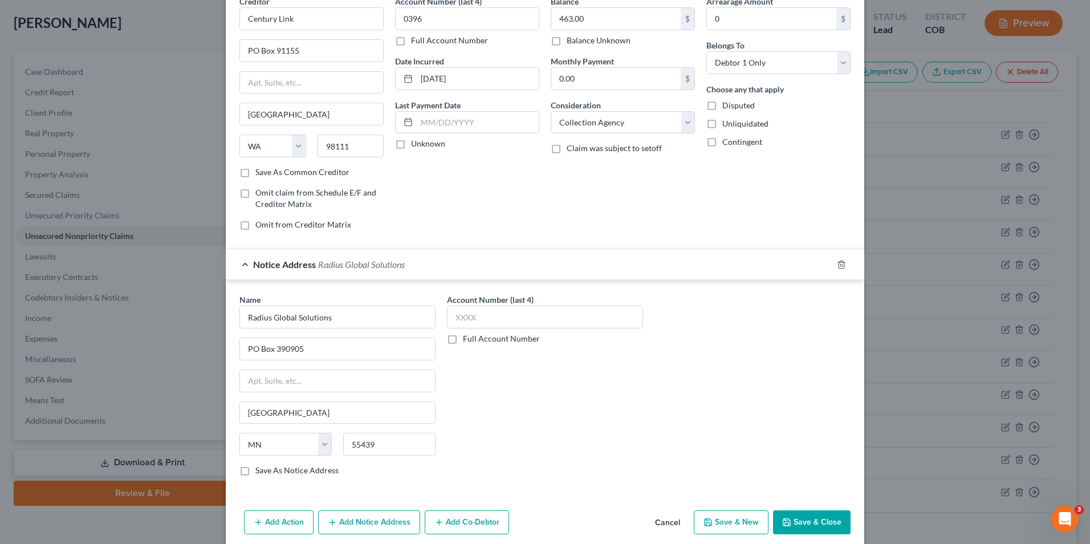
click at [804, 523] on button "Save & Close" at bounding box center [812, 522] width 78 height 24
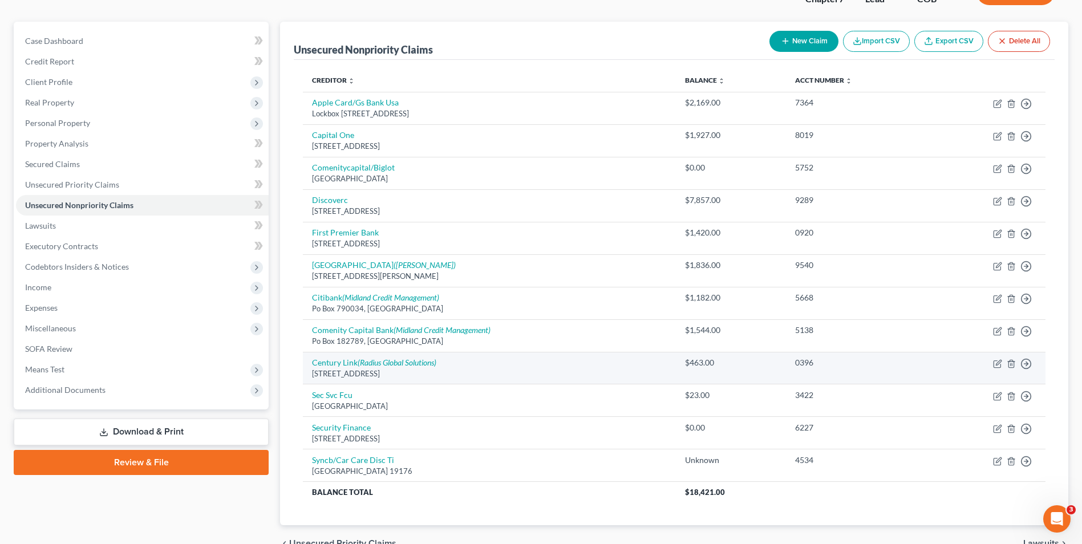
scroll to position [114, 0]
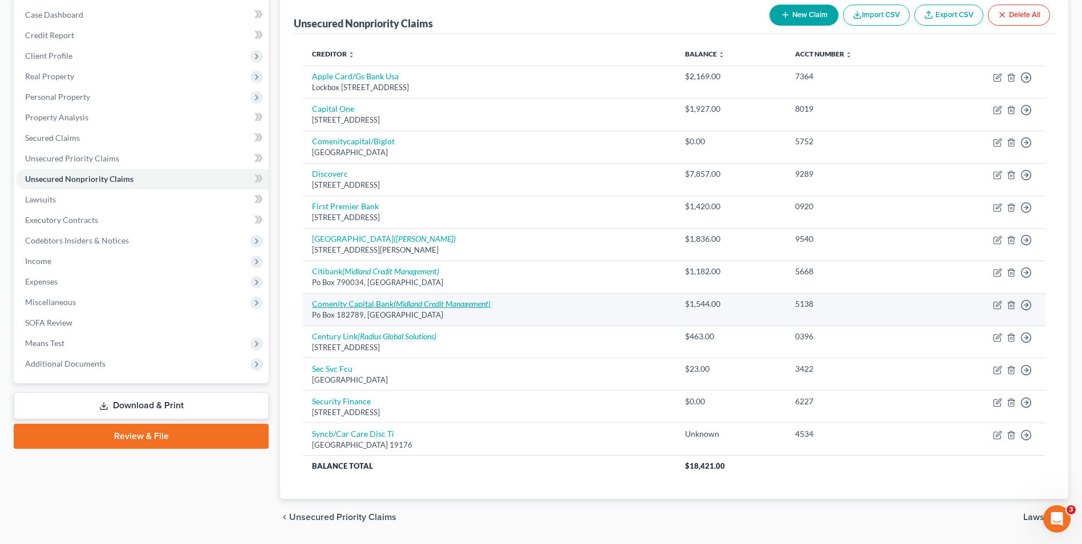
click at [437, 306] on icon "(Midland Credit Management)" at bounding box center [441, 304] width 97 height 10
select select "36"
select select "0"
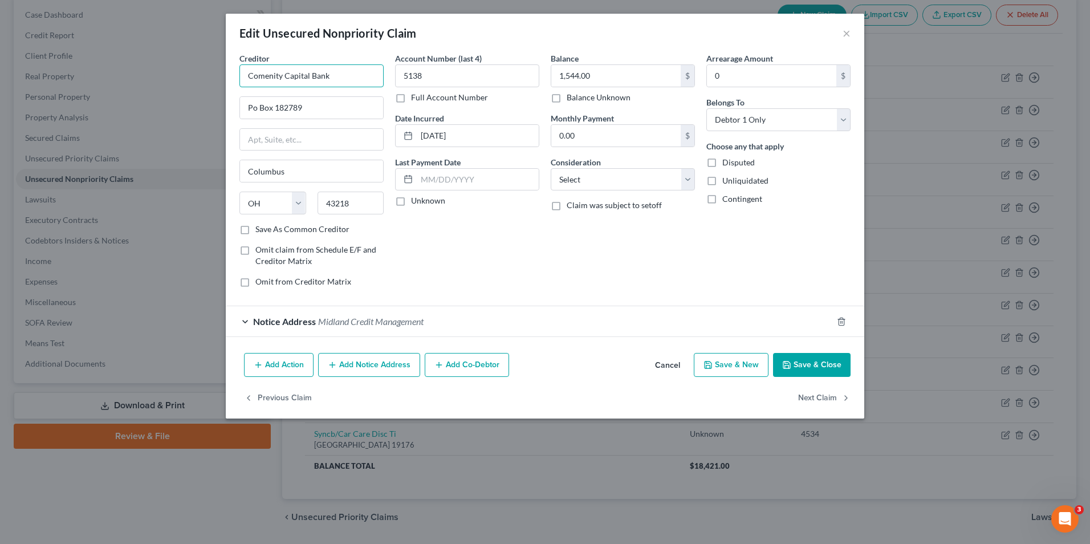
click at [340, 79] on input "Comenity Capital Bank" at bounding box center [312, 75] width 144 height 23
click at [345, 78] on input "Comenity Capital Bank" at bounding box center [312, 75] width 144 height 23
click at [339, 78] on input "Comenity Capital Bank" at bounding box center [312, 75] width 144 height 23
click at [851, 38] on div "Edit Unsecured Nonpriority Claim ×" at bounding box center [545, 33] width 639 height 39
click at [851, 35] on div "Edit Unsecured Nonpriority Claim ×" at bounding box center [545, 33] width 639 height 39
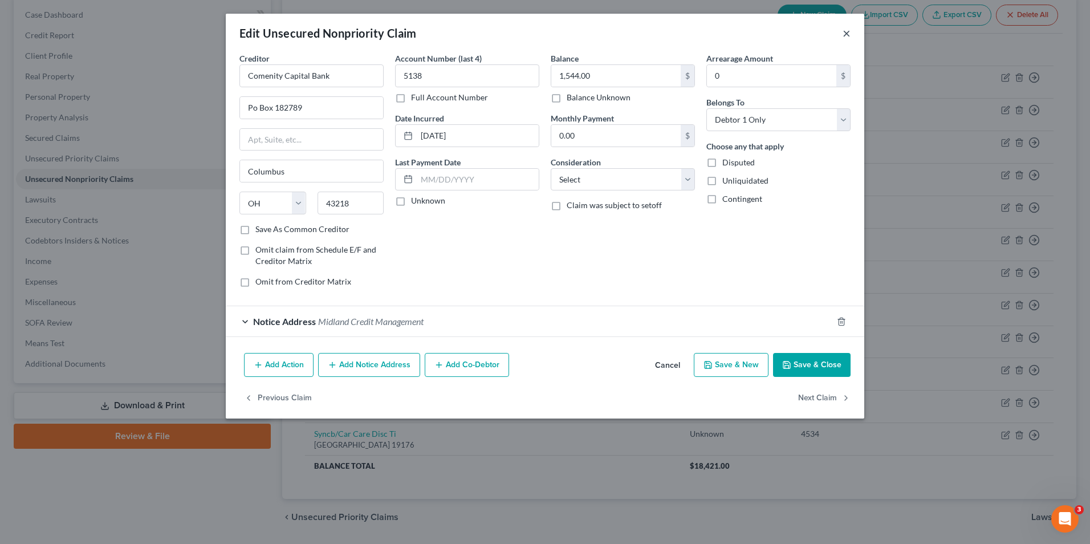
click at [850, 35] on button "×" at bounding box center [847, 33] width 8 height 14
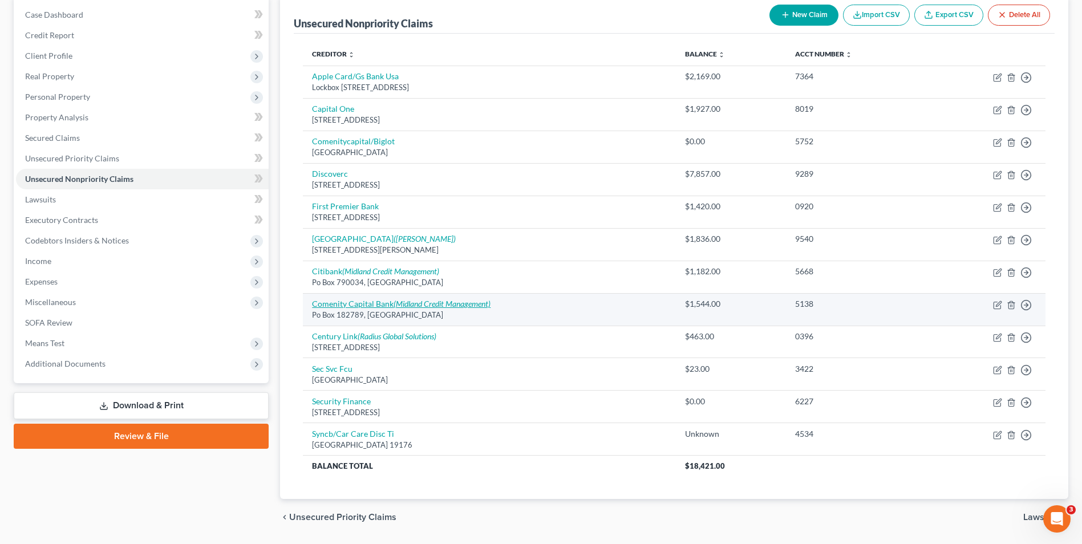
click at [444, 302] on icon "(Midland Credit Management)" at bounding box center [441, 304] width 97 height 10
select select "36"
select select "0"
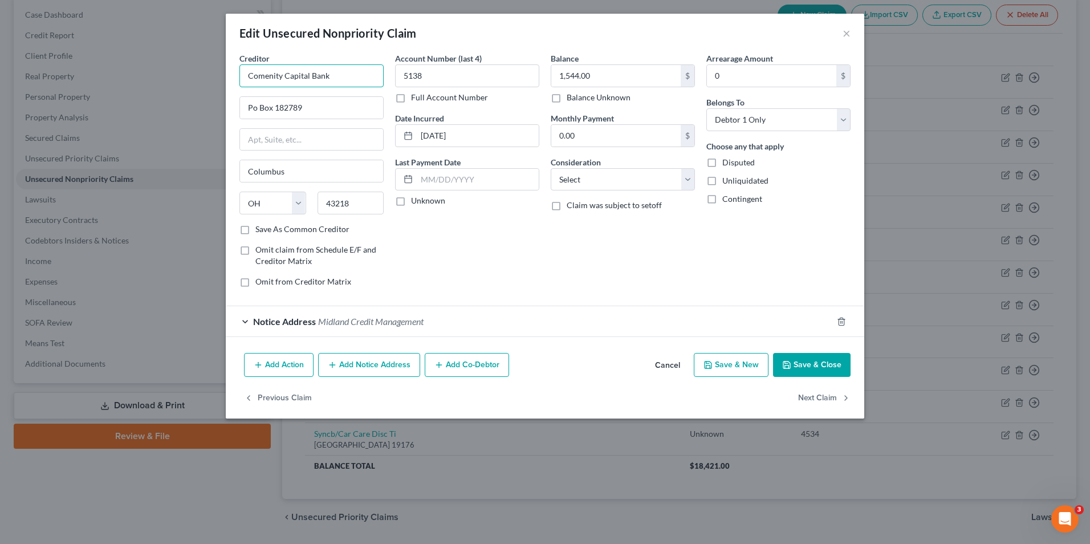
drag, startPoint x: 342, startPoint y: 79, endPoint x: 283, endPoint y: 90, distance: 59.6
click at [283, 90] on div "Creditor * Comenity Capital Bank Po Box 182789 Columbus State AL AK AR AZ CA CO…" at bounding box center [312, 137] width 144 height 171
type input "ComenityCapital/Biglot"
click at [821, 365] on button "Save & Close" at bounding box center [812, 365] width 78 height 24
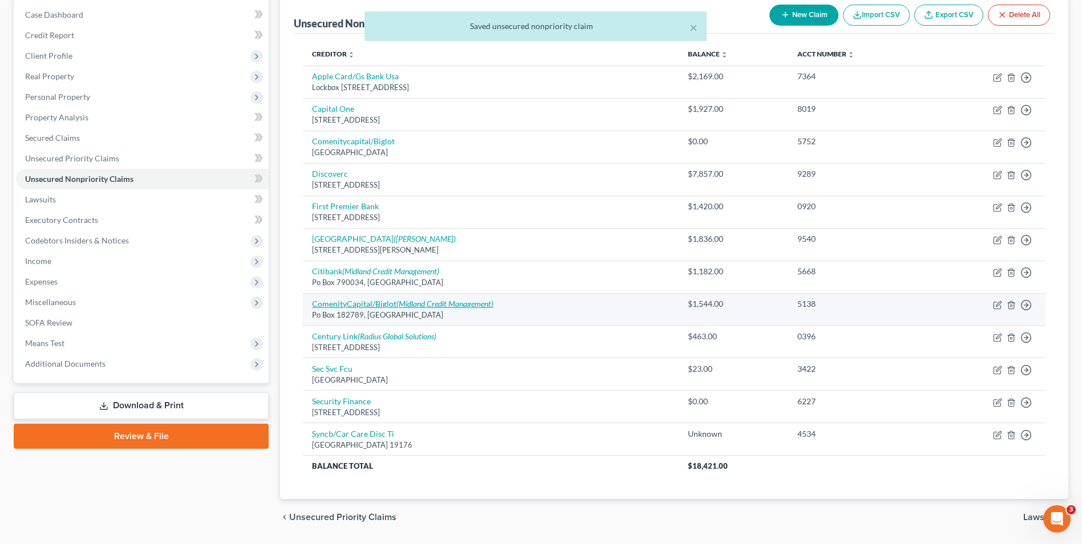
click at [381, 307] on link "ComenityCapital/Biglot (Midland Credit Management)" at bounding box center [402, 304] width 181 height 10
select select "36"
select select "0"
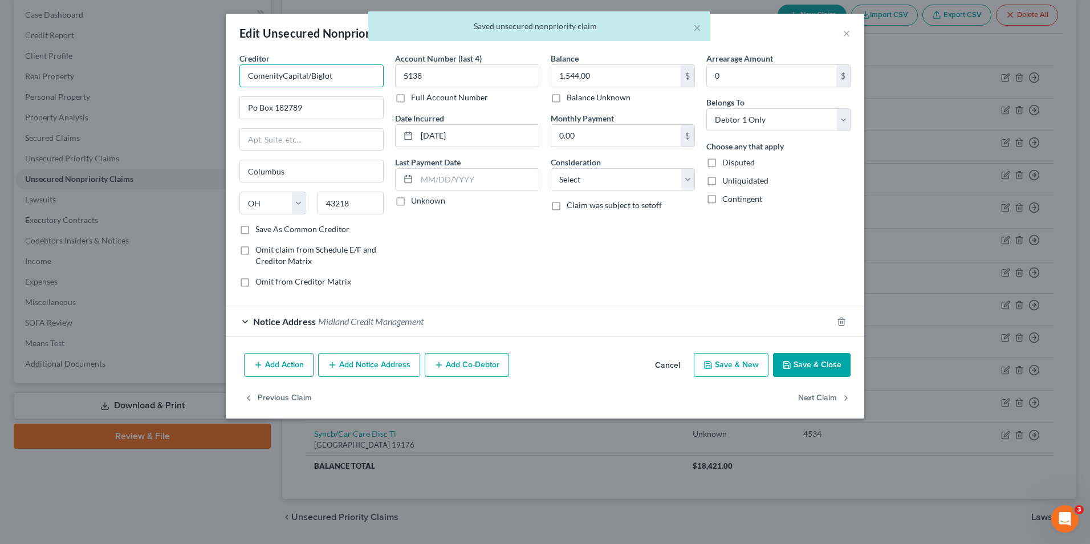
click at [287, 74] on input "ComenityCapital/Biglot" at bounding box center [312, 75] width 144 height 23
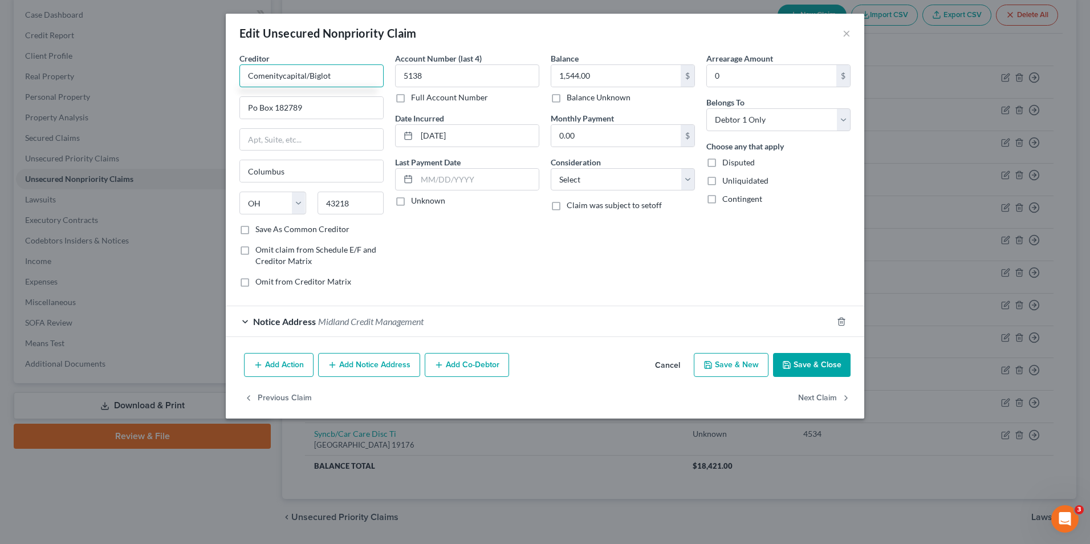
type input "Comenitycapital/Biglot"
click at [822, 366] on button "Save & Close" at bounding box center [812, 365] width 78 height 24
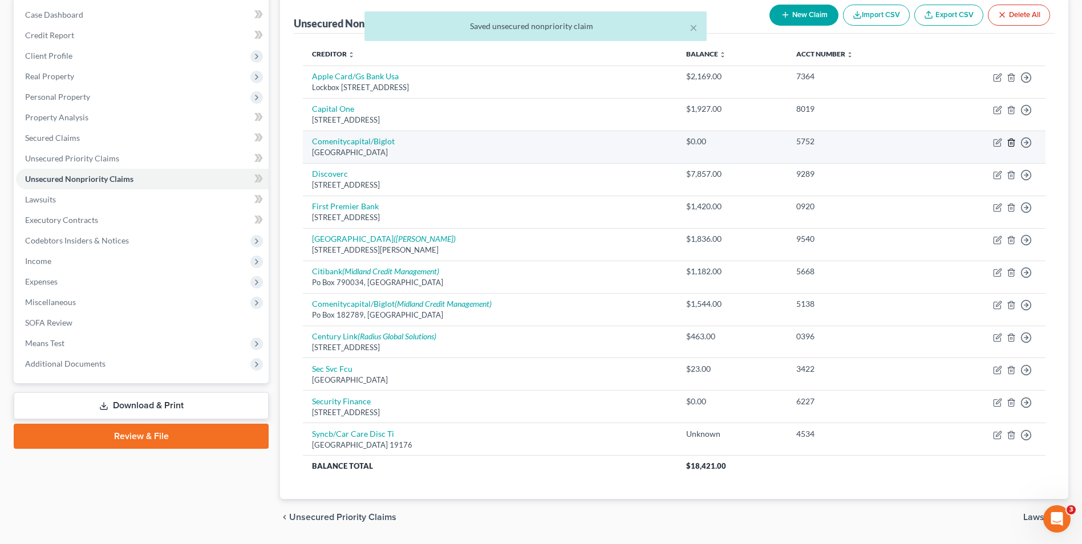
click at [1008, 140] on icon "button" at bounding box center [1010, 142] width 5 height 7
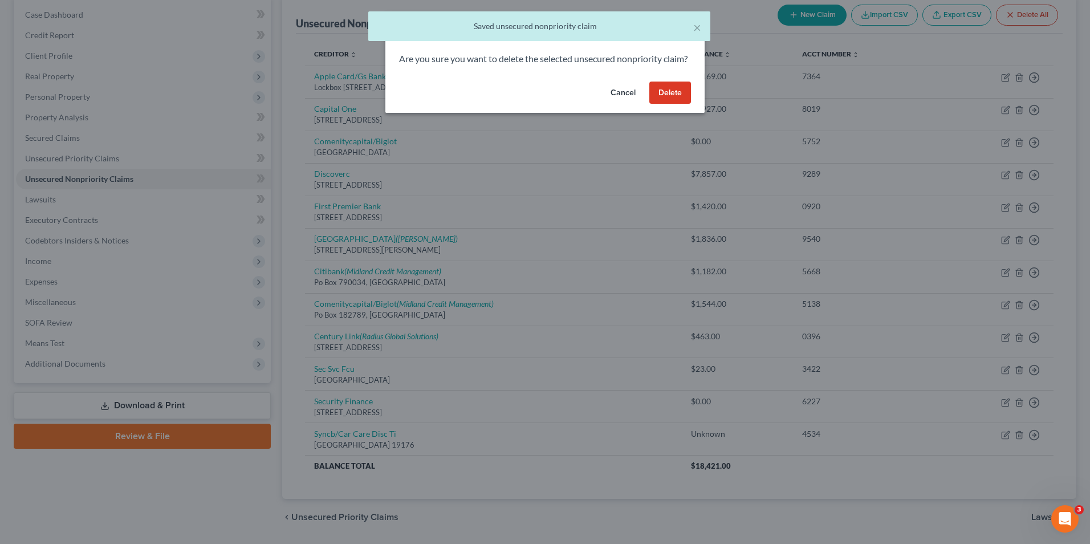
click at [662, 103] on button "Delete" at bounding box center [671, 93] width 42 height 23
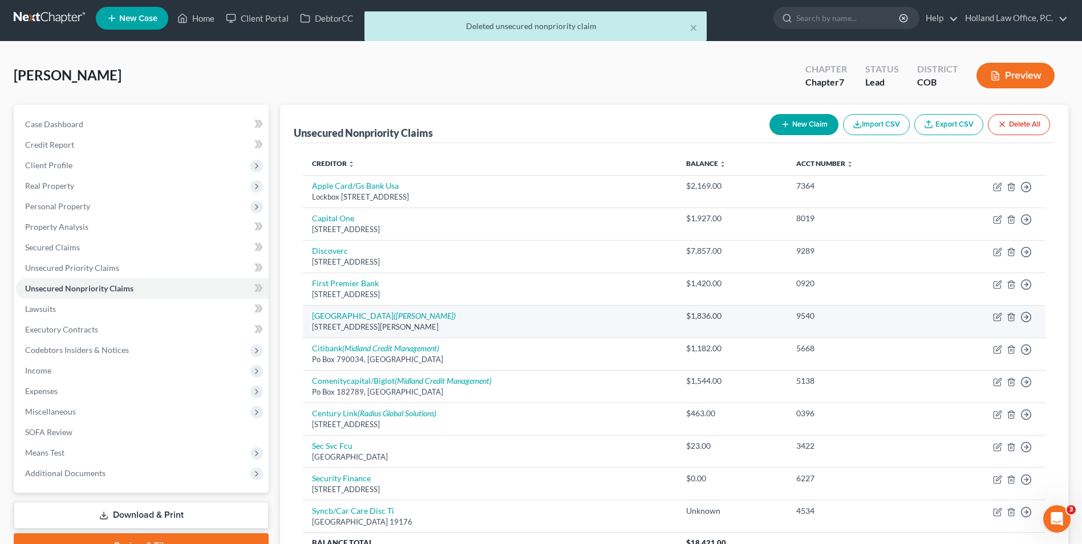
scroll to position [0, 0]
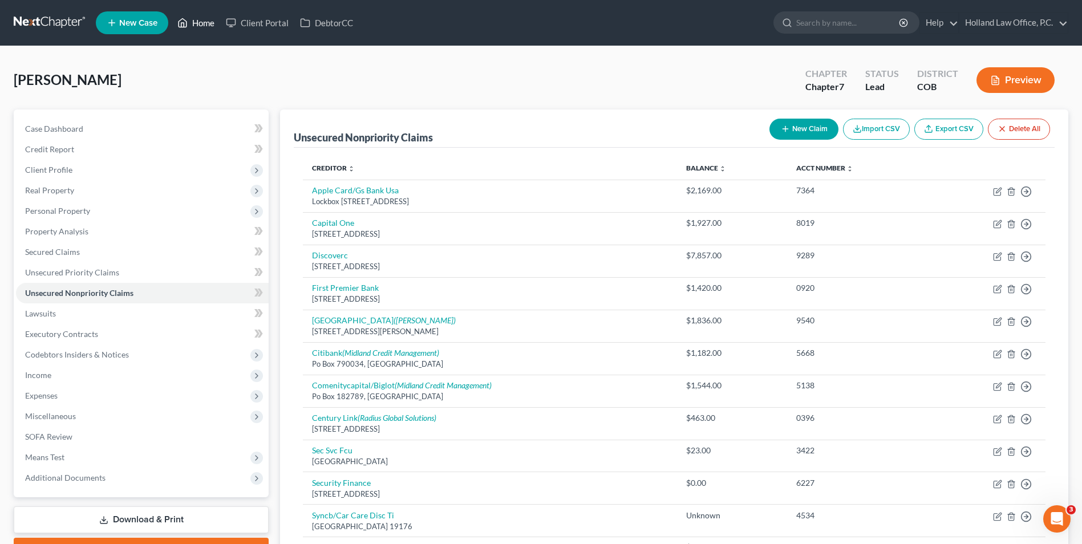
drag, startPoint x: 201, startPoint y: 23, endPoint x: 213, endPoint y: 26, distance: 11.6
click at [201, 23] on link "Home" at bounding box center [196, 23] width 48 height 21
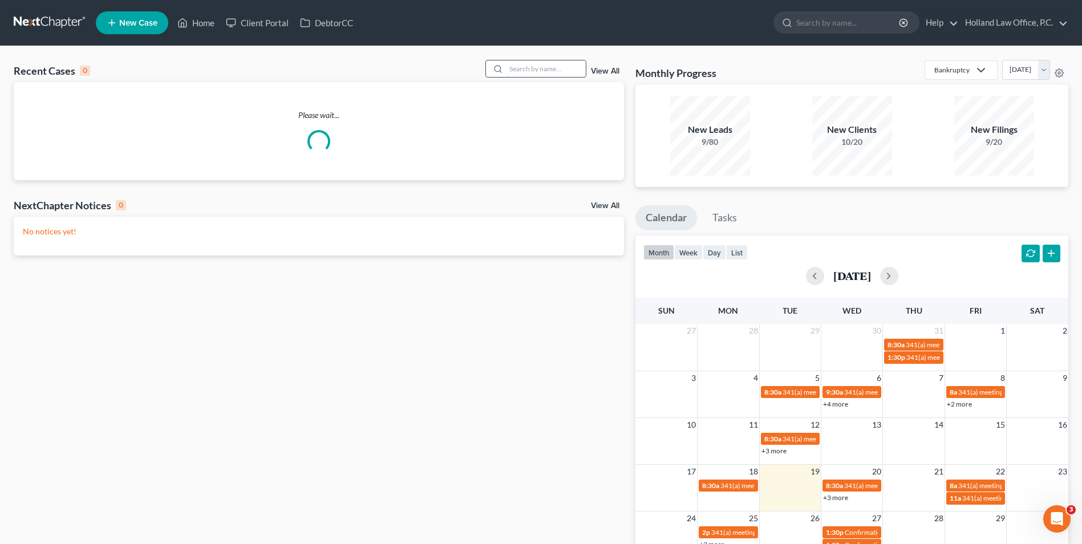
click at [543, 72] on input "search" at bounding box center [546, 68] width 80 height 17
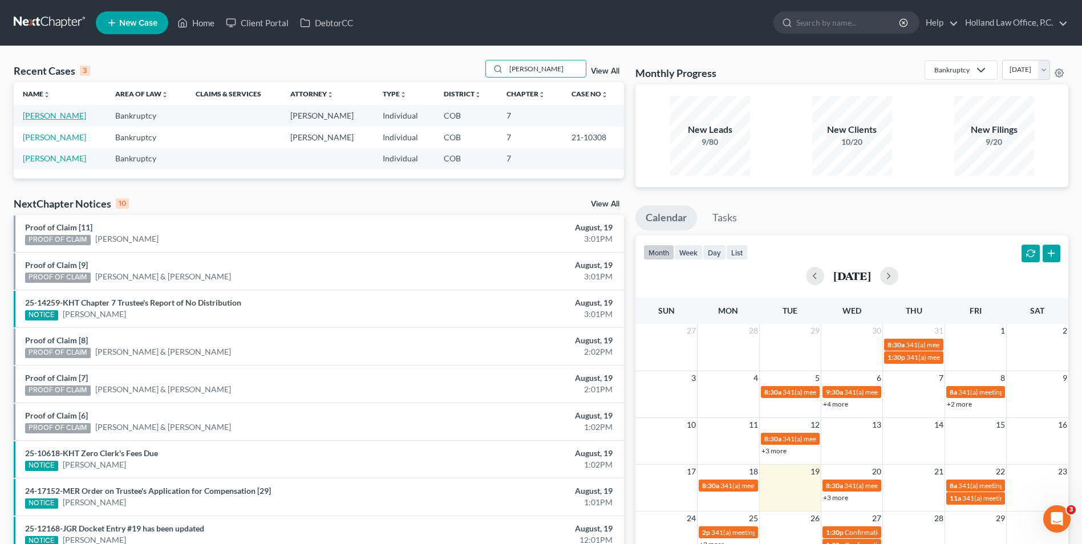
type input "barr"
click at [56, 115] on link "[PERSON_NAME]" at bounding box center [54, 116] width 63 height 10
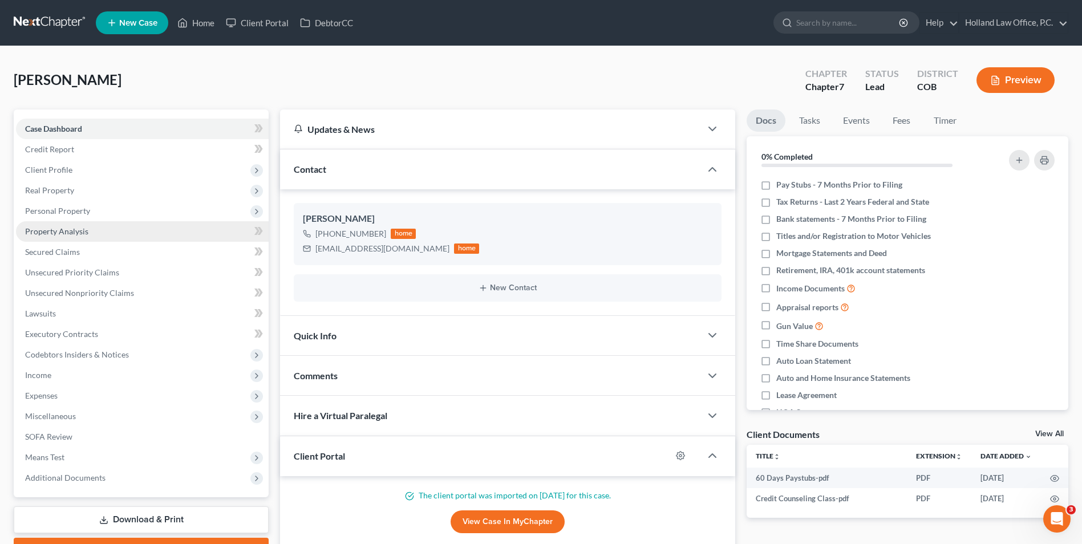
click at [74, 230] on span "Property Analysis" at bounding box center [56, 231] width 63 height 10
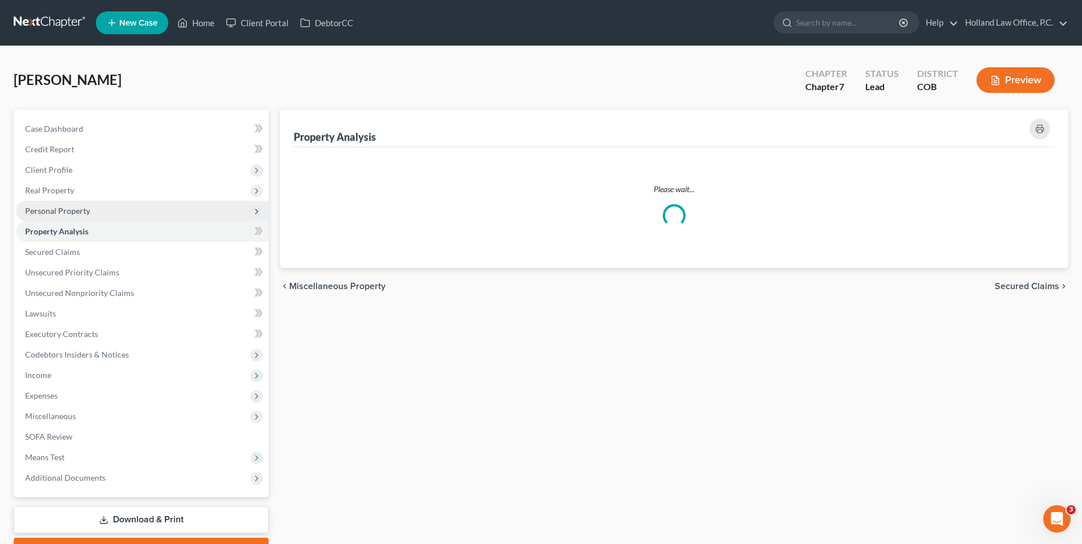
click at [75, 216] on span "Personal Property" at bounding box center [142, 211] width 253 height 21
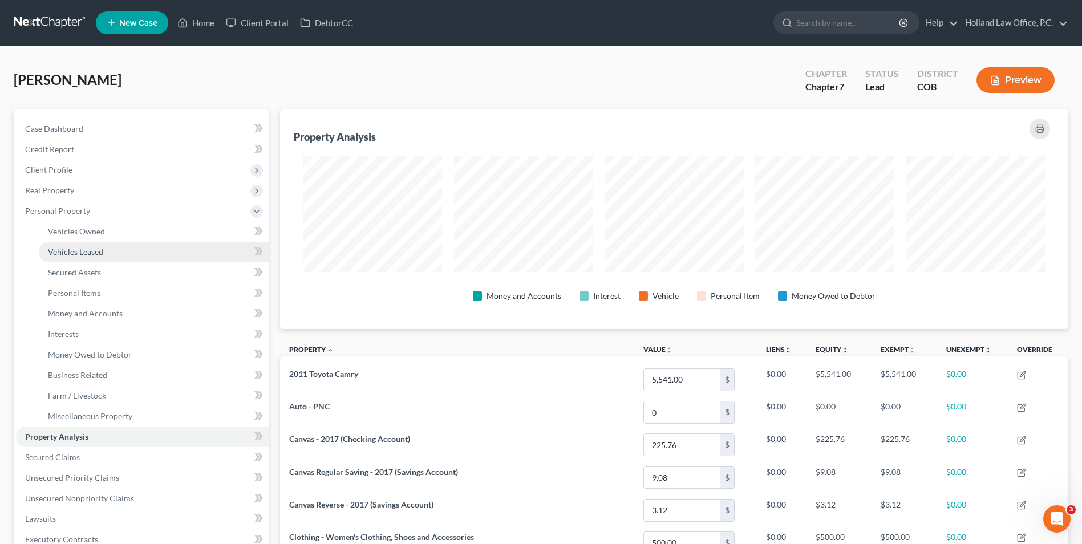
scroll to position [220, 788]
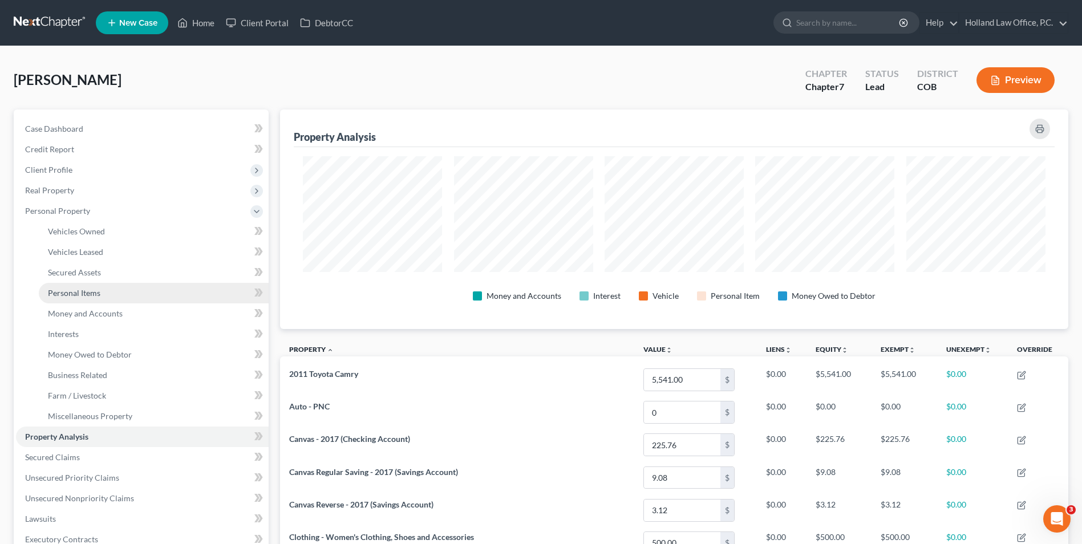
click at [96, 297] on span "Personal Items" at bounding box center [74, 293] width 52 height 10
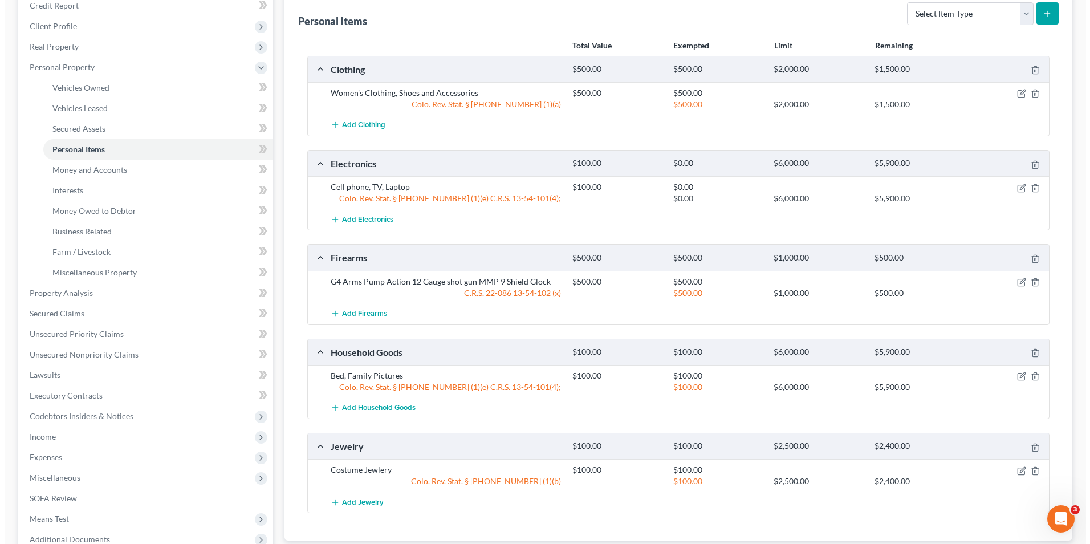
scroll to position [171, 0]
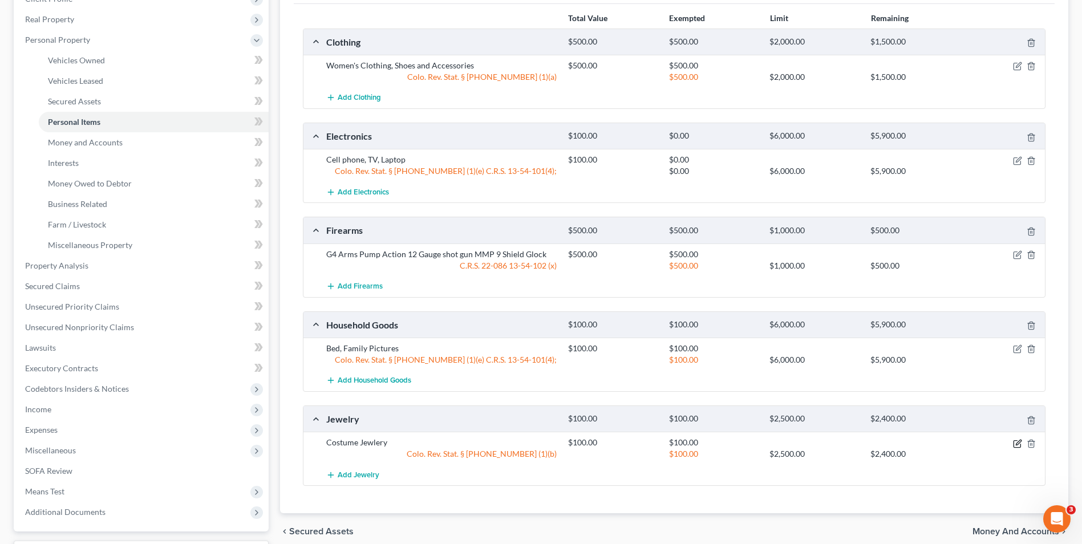
click at [1015, 444] on icon "button" at bounding box center [1017, 443] width 9 height 9
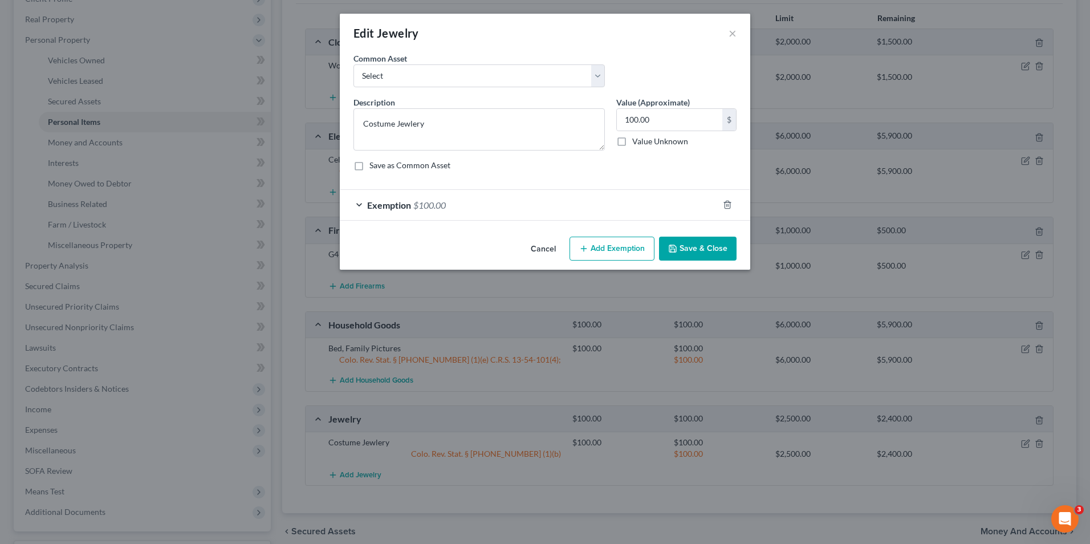
click at [581, 212] on div "Exemption $100.00" at bounding box center [529, 205] width 379 height 30
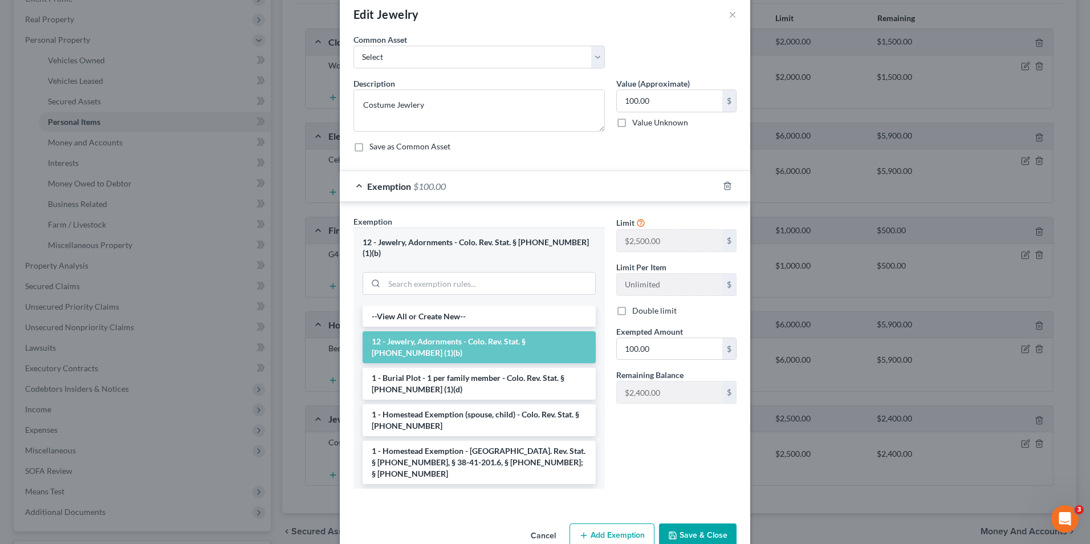
scroll to position [34, 0]
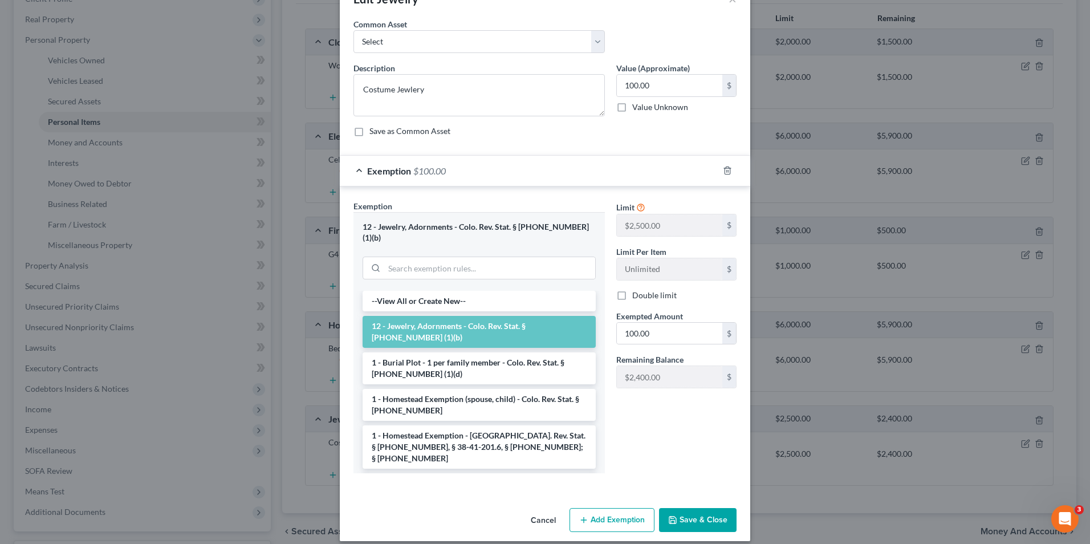
click at [687, 516] on button "Save & Close" at bounding box center [698, 520] width 78 height 24
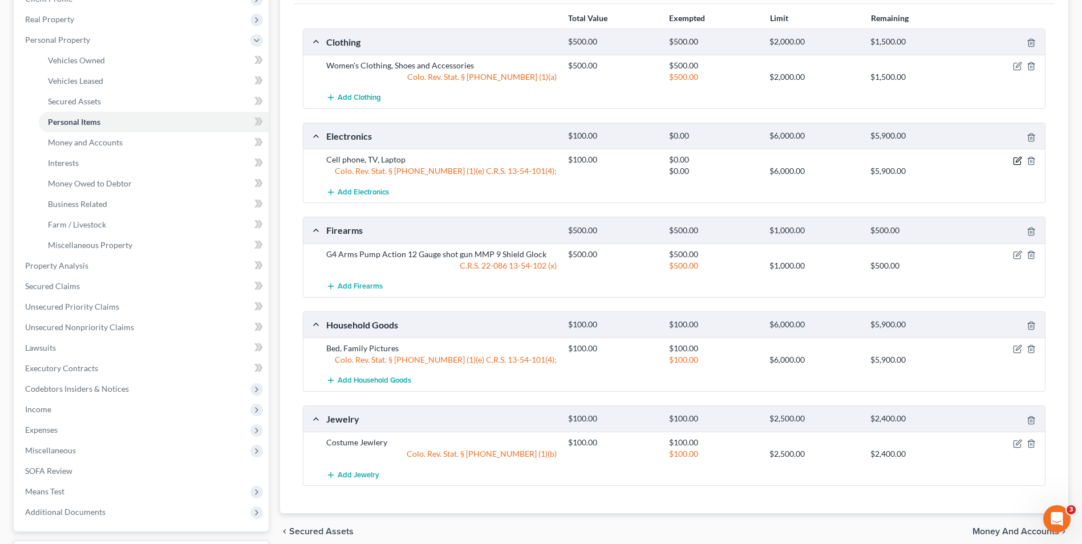
click at [1015, 162] on icon "button" at bounding box center [1017, 160] width 9 height 9
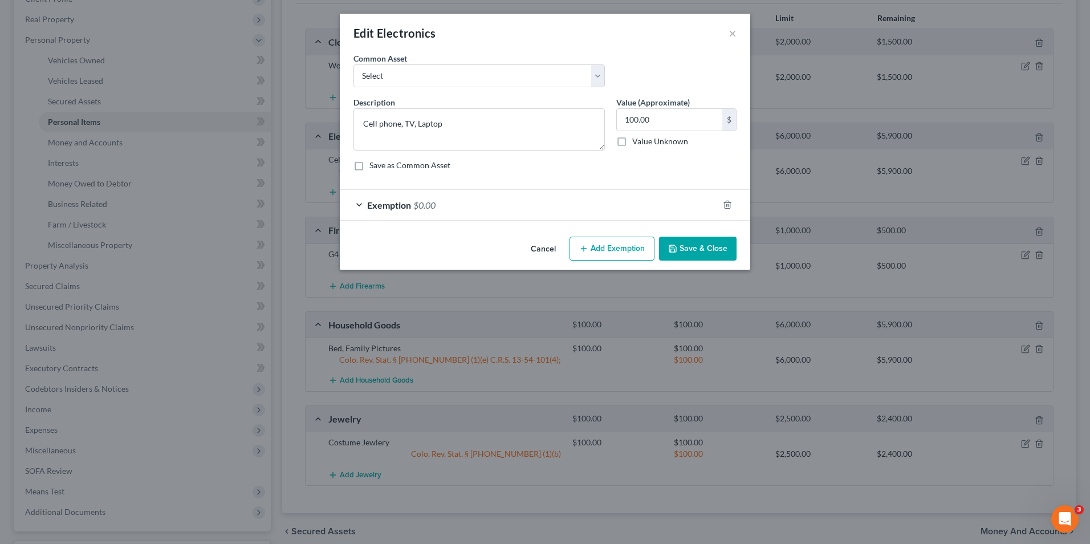
click at [490, 209] on div "Exemption $0.00" at bounding box center [529, 205] width 379 height 30
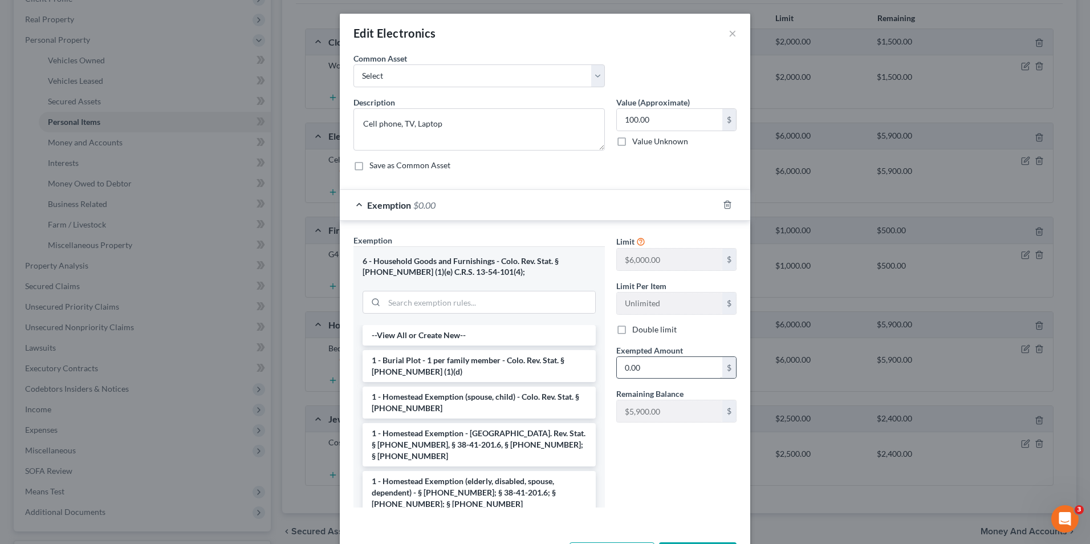
click at [641, 381] on div "Limit $6,000.00 $ Limit Per Item Unlimited $ Double limit Exempted Amount * 0.0…" at bounding box center [677, 332] width 132 height 197
drag, startPoint x: 643, startPoint y: 373, endPoint x: 637, endPoint y: 366, distance: 9.4
click at [643, 373] on input "0.00" at bounding box center [670, 368] width 106 height 22
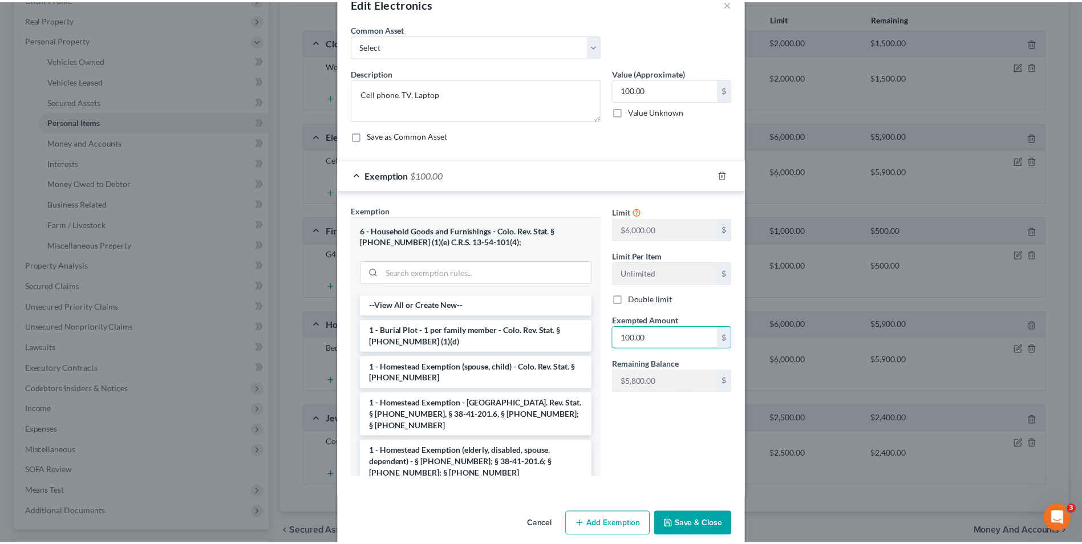
scroll to position [45, 0]
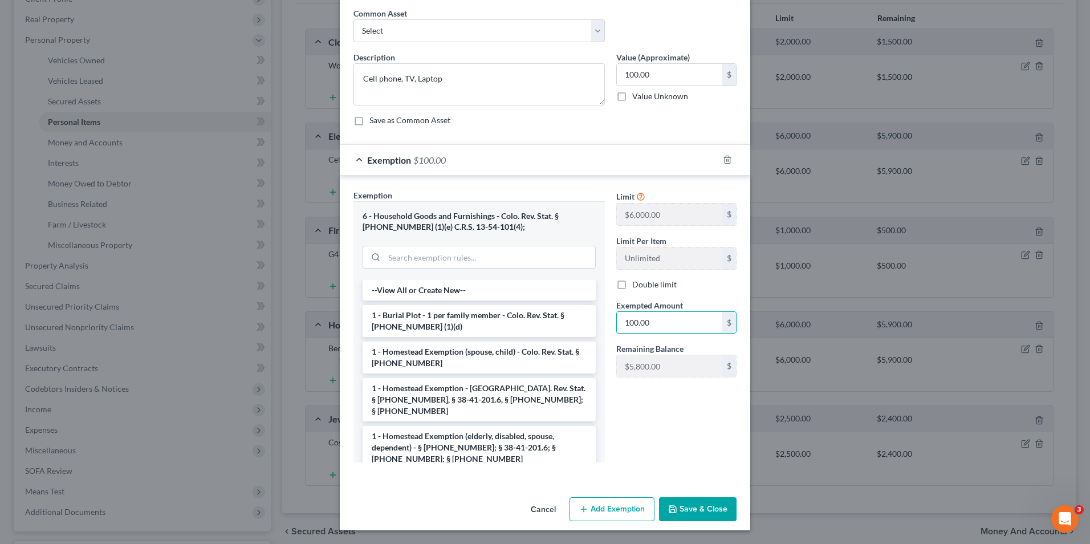
type input "100.00"
click at [702, 512] on button "Save & Close" at bounding box center [698, 509] width 78 height 24
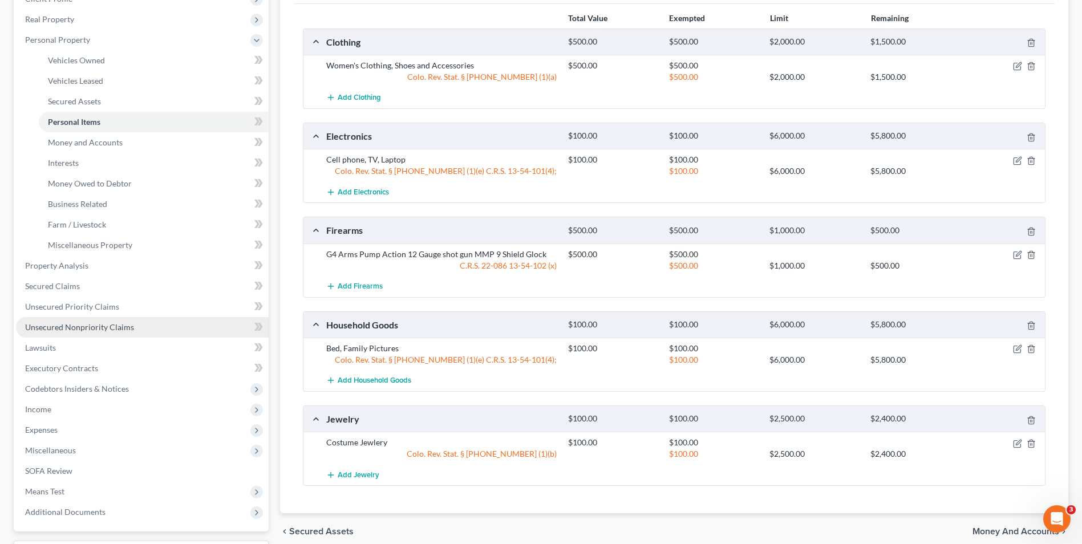
click at [79, 324] on span "Unsecured Nonpriority Claims" at bounding box center [79, 327] width 109 height 10
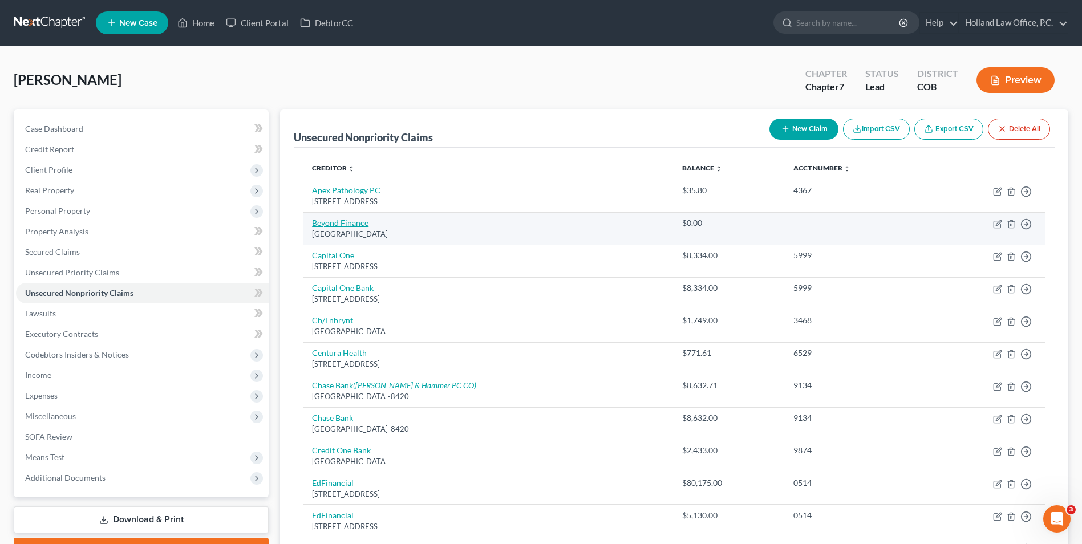
click at [343, 223] on link "Beyond Finance" at bounding box center [340, 223] width 56 height 10
select select "45"
select select "16"
select select "0"
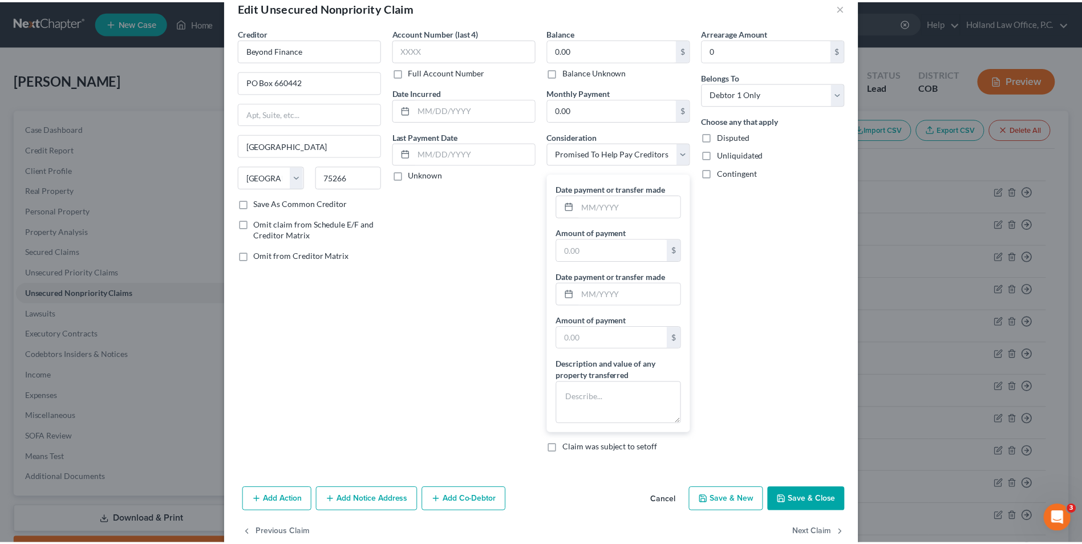
scroll to position [50, 0]
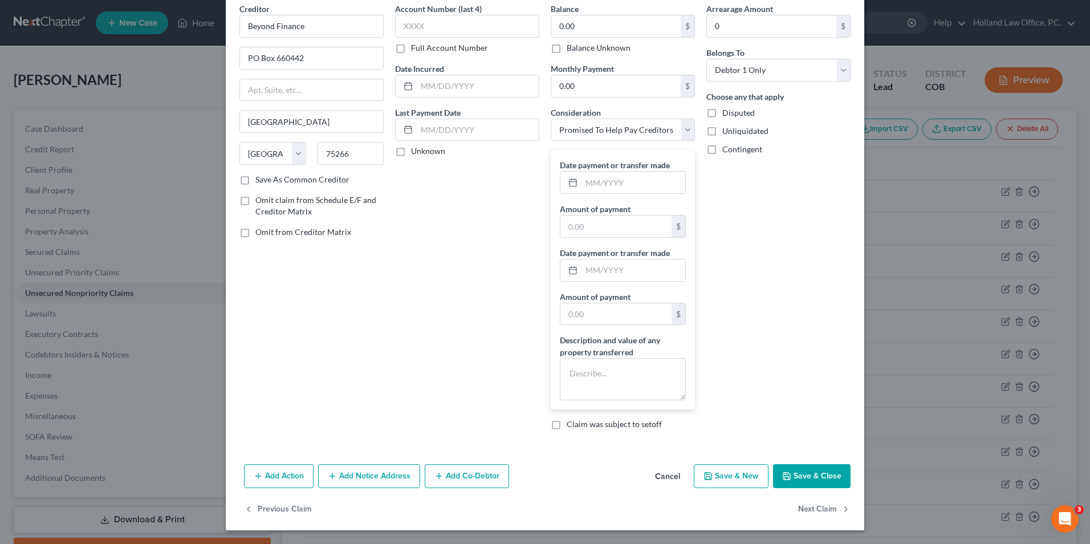
click at [280, 233] on span "Omit from Creditor Matrix" at bounding box center [303, 232] width 96 height 10
click at [267, 233] on input "Omit from Creditor Matrix" at bounding box center [263, 229] width 7 height 7
checkbox input "true"
click at [287, 201] on span "Omit claim from Schedule E/F and Creditor Matrix" at bounding box center [315, 205] width 121 height 21
click at [267, 201] on input "Omit claim from Schedule E/F and Creditor Matrix" at bounding box center [263, 197] width 7 height 7
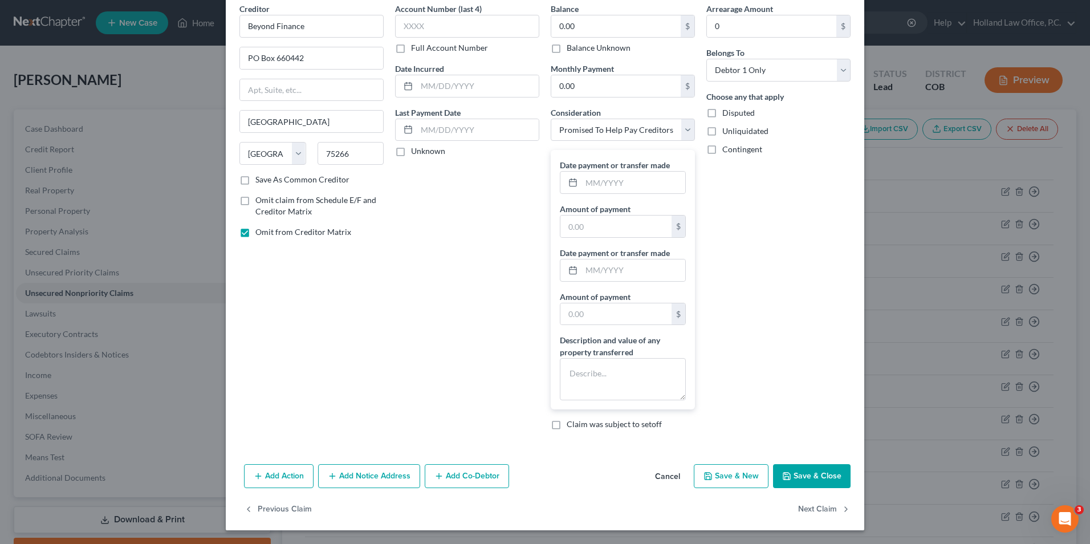
checkbox input "true"
click at [805, 476] on button "Save & Close" at bounding box center [812, 476] width 78 height 24
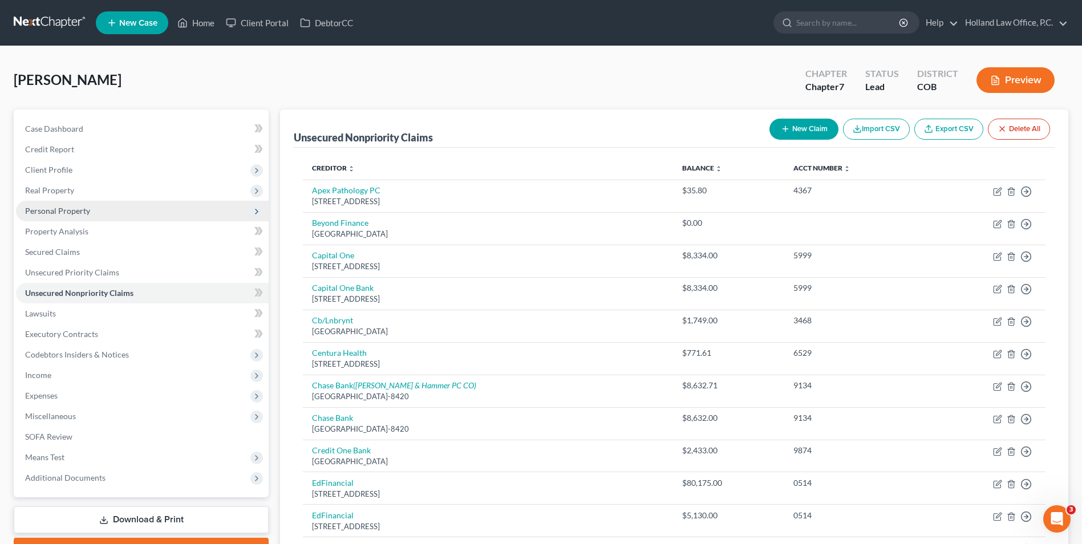
click at [95, 212] on span "Personal Property" at bounding box center [142, 211] width 253 height 21
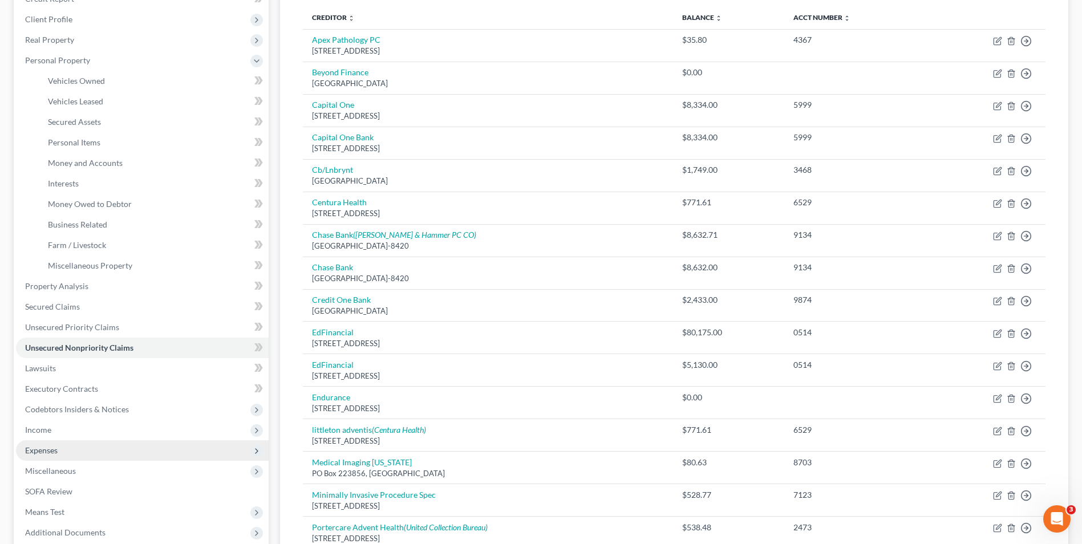
scroll to position [171, 0]
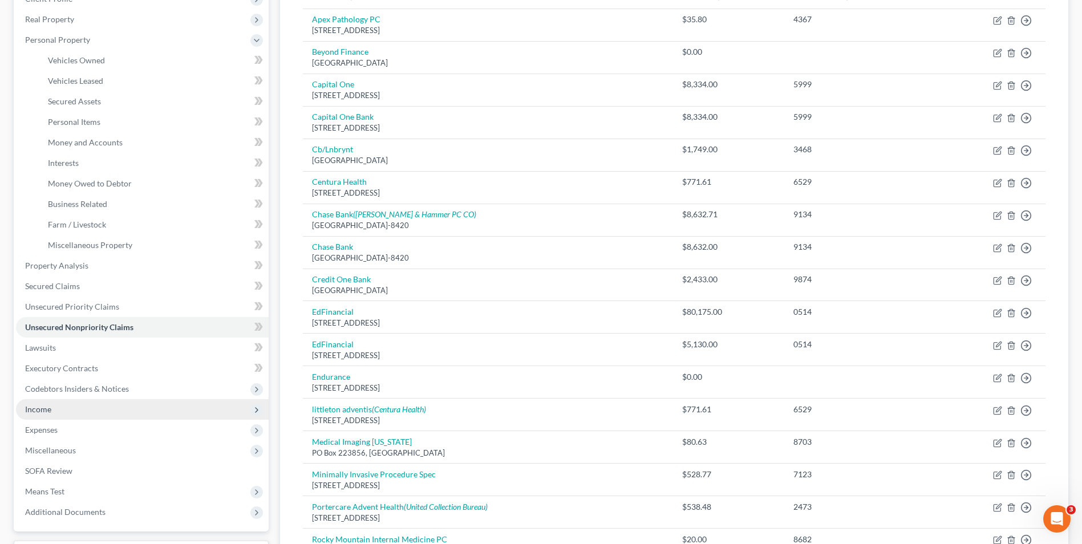
click at [64, 417] on span "Income" at bounding box center [142, 409] width 253 height 21
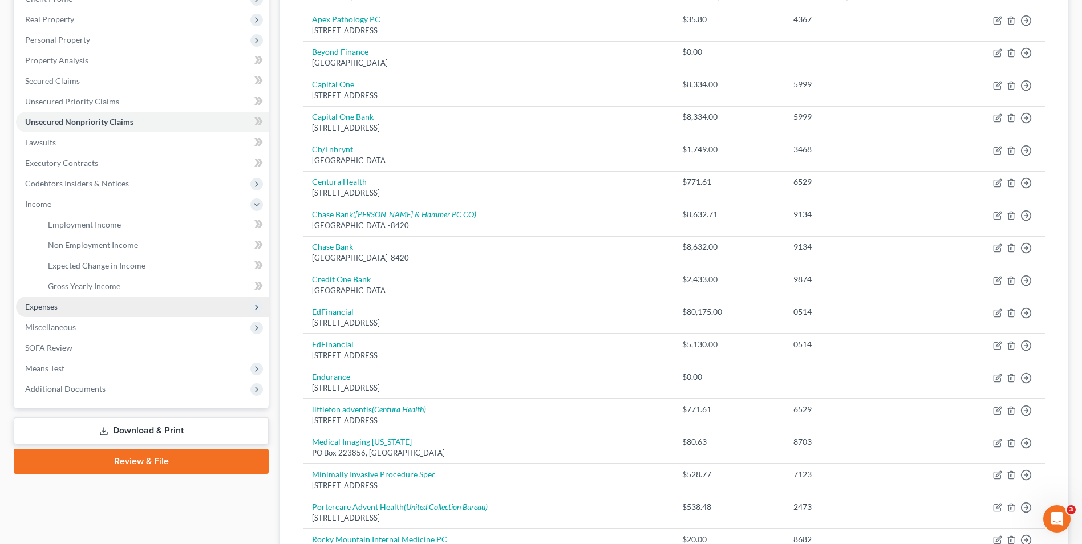
click at [72, 305] on span "Expenses" at bounding box center [142, 307] width 253 height 21
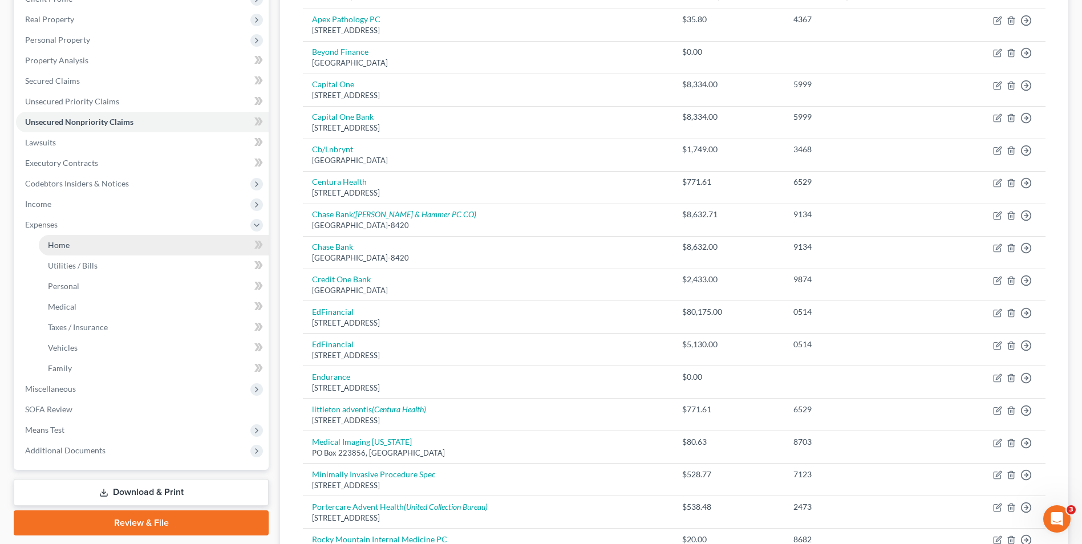
click at [85, 253] on link "Home" at bounding box center [154, 245] width 230 height 21
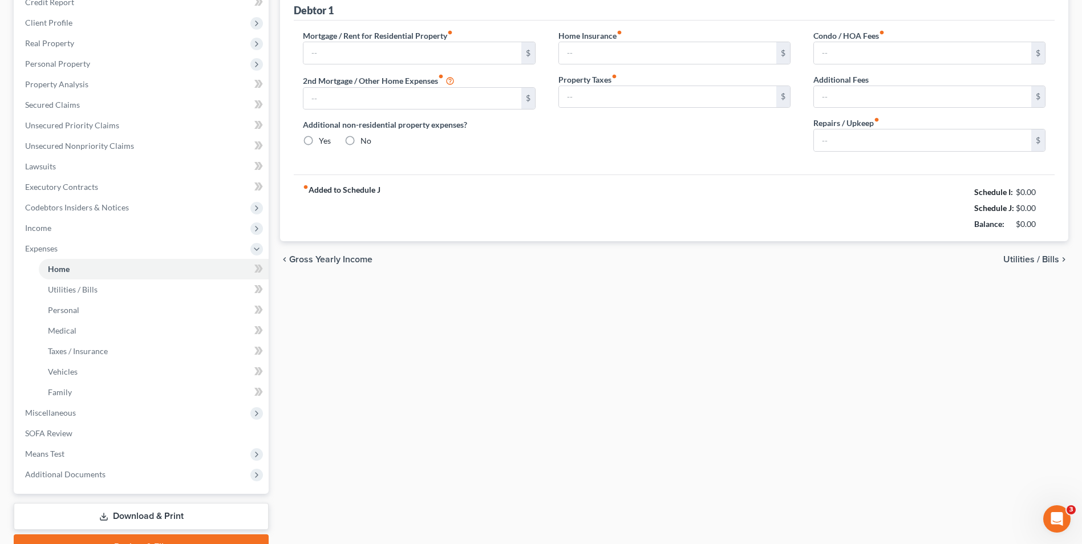
type input "800.00"
radio input "true"
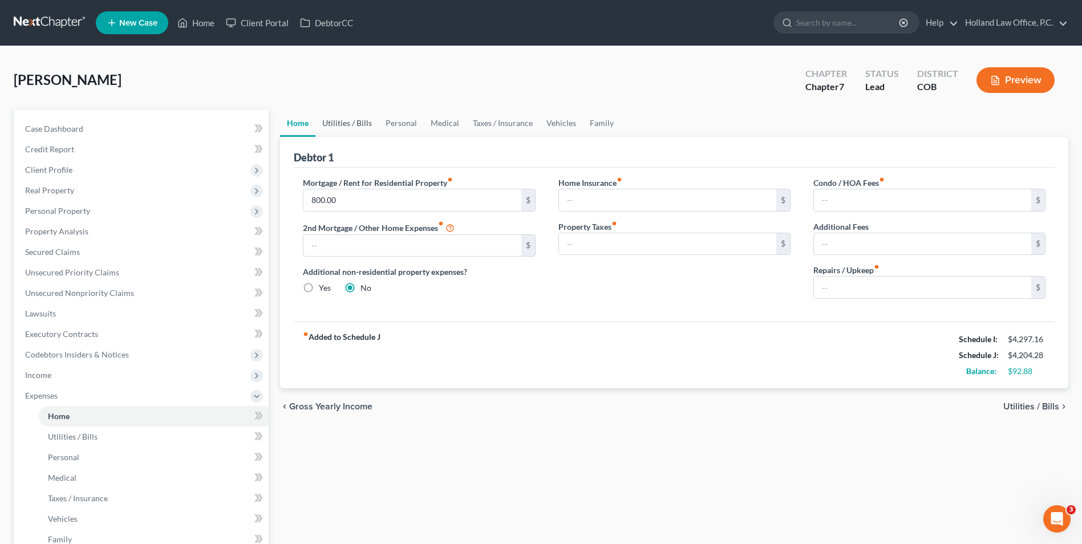
click at [348, 123] on link "Utilities / Bills" at bounding box center [346, 122] width 63 height 27
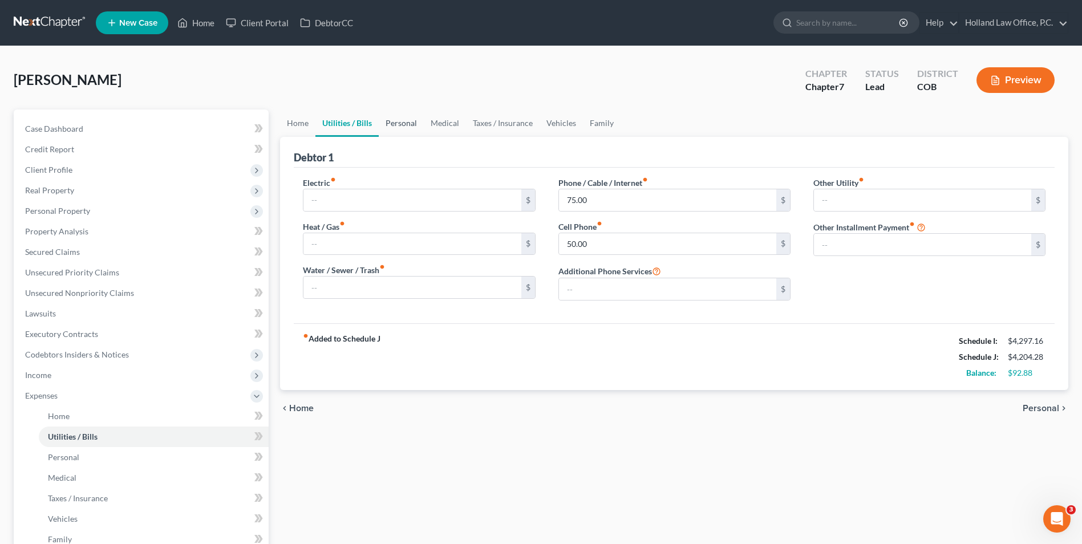
click at [400, 127] on link "Personal" at bounding box center [401, 122] width 45 height 27
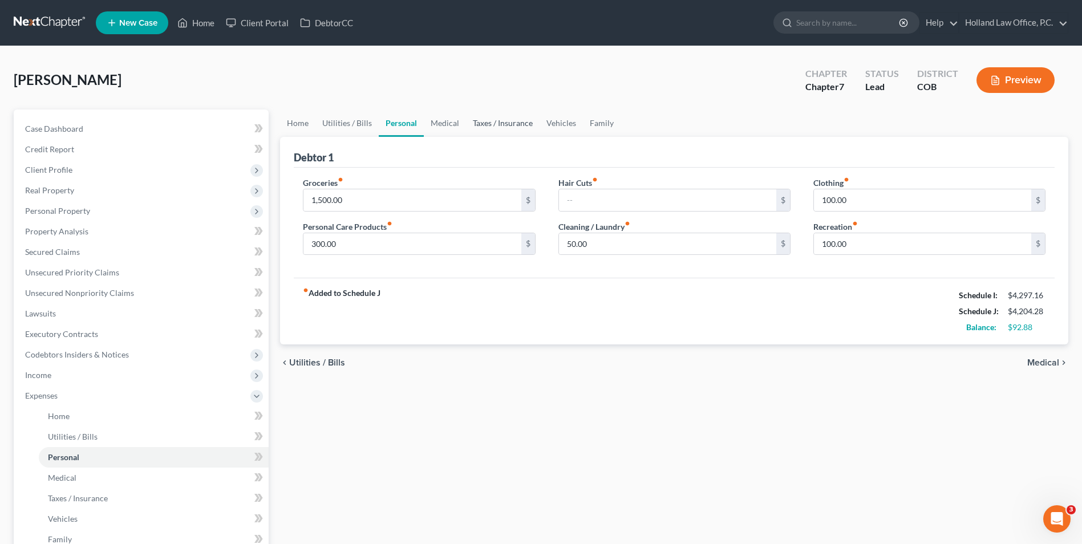
drag, startPoint x: 504, startPoint y: 123, endPoint x: 496, endPoint y: 128, distance: 9.5
click at [504, 123] on link "Taxes / Insurance" at bounding box center [503, 122] width 74 height 27
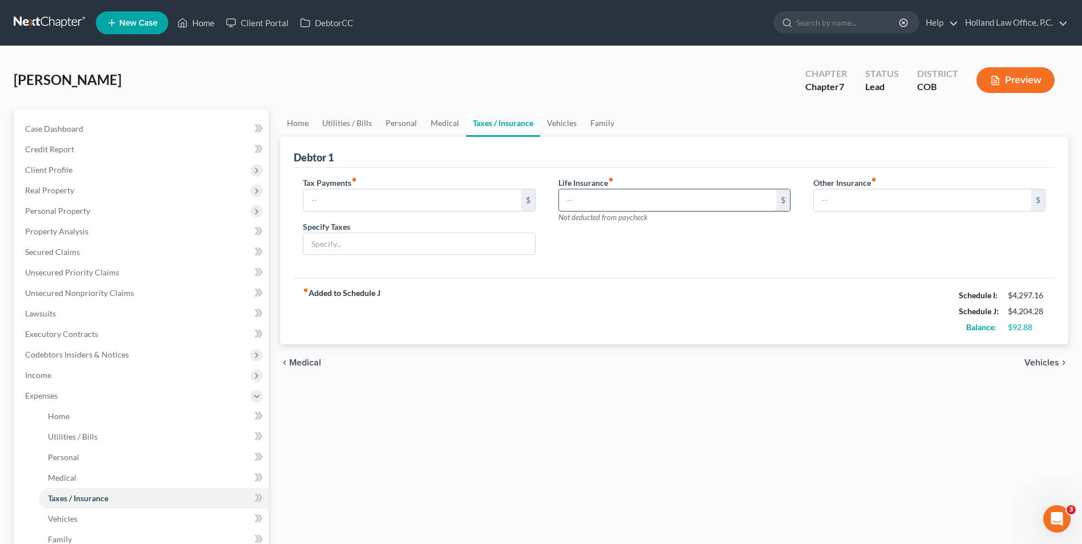
click at [573, 201] on input "text" at bounding box center [667, 200] width 217 height 22
type input "31.01"
click at [615, 245] on div "Life Insurance fiber_manual_record 31.01 $ Not deducted from paycheck" at bounding box center [674, 221] width 255 height 88
click at [597, 119] on link "Family" at bounding box center [602, 122] width 38 height 27
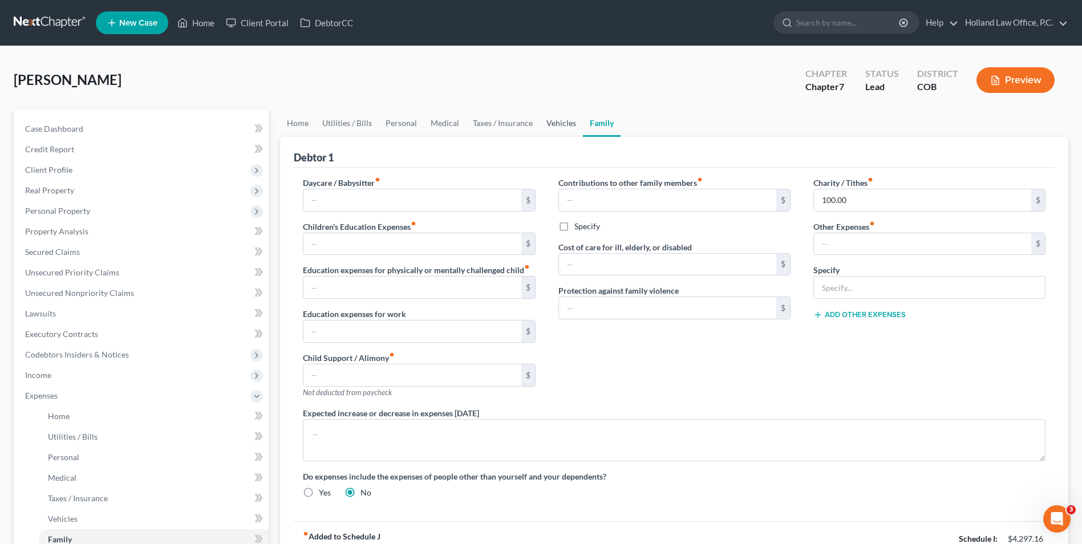
click at [554, 125] on link "Vehicles" at bounding box center [560, 122] width 43 height 27
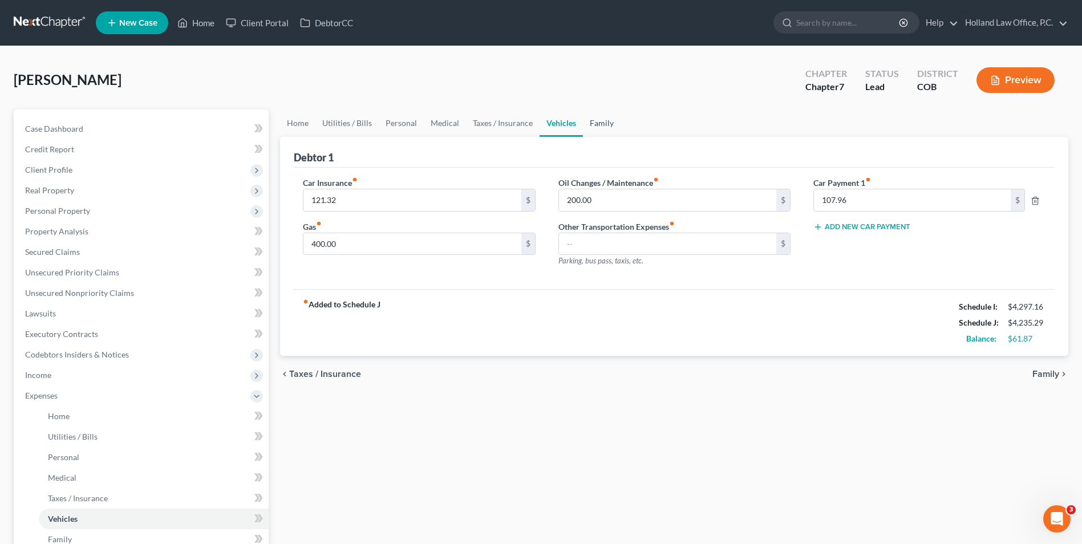
click at [602, 122] on link "Family" at bounding box center [602, 122] width 38 height 27
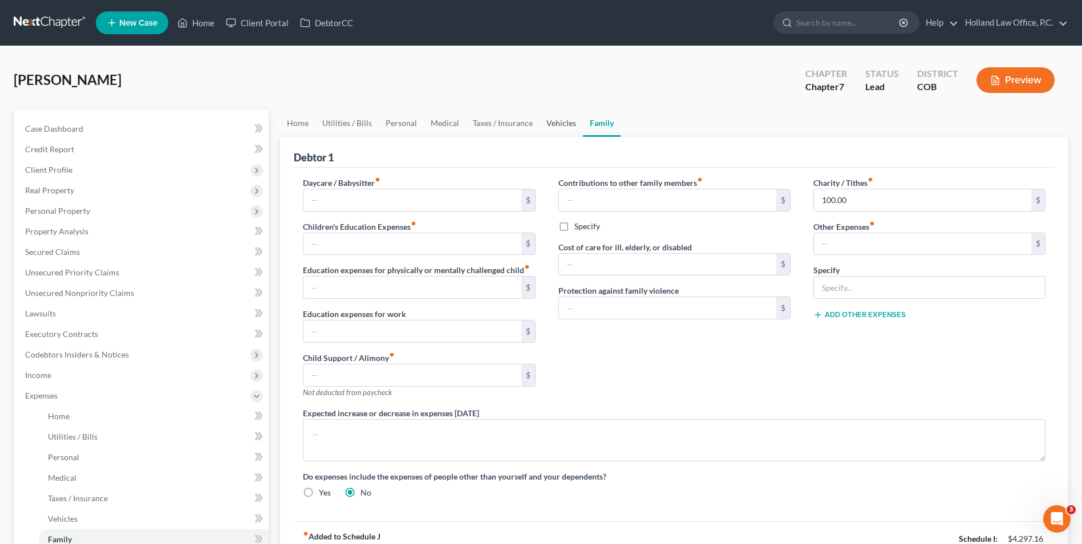
click at [539, 116] on link "Vehicles" at bounding box center [560, 122] width 43 height 27
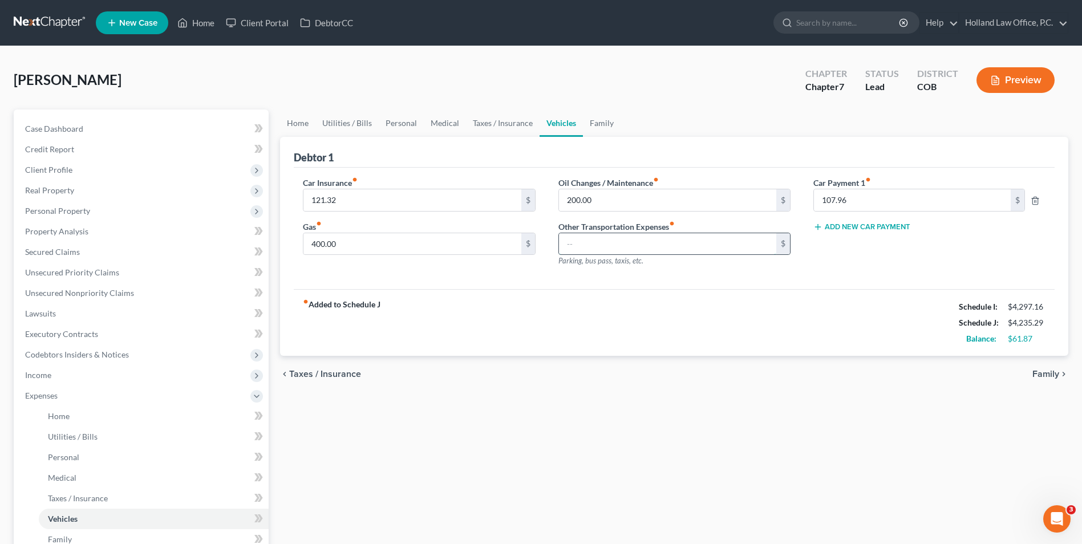
click at [636, 241] on input "text" at bounding box center [667, 244] width 217 height 22
type input "107.96"
click at [729, 291] on div "fiber_manual_record Added to Schedule J Schedule I: $4,297.16 Schedule J: $4,23…" at bounding box center [674, 322] width 761 height 67
click at [1045, 79] on button "Preview" at bounding box center [1015, 80] width 78 height 26
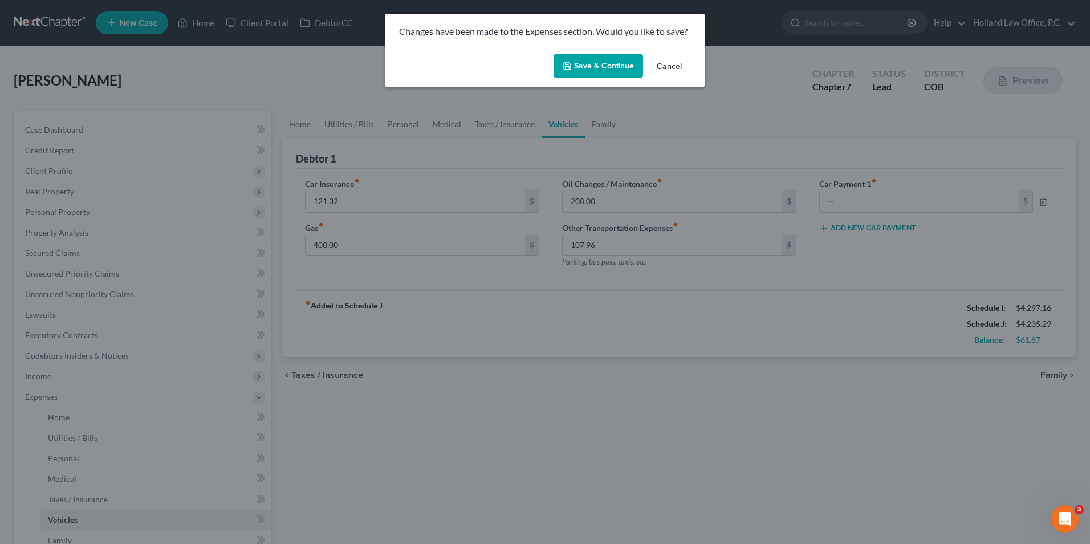
click at [585, 60] on button "Save & Continue" at bounding box center [599, 66] width 90 height 24
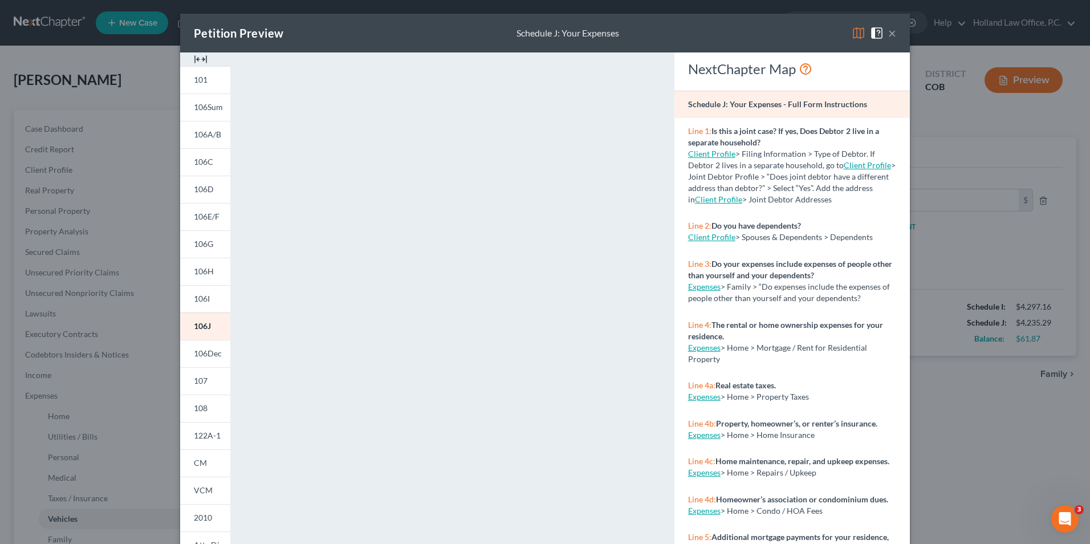
click at [892, 34] on div "Petition Preview Schedule J: Your Expenses ×" at bounding box center [545, 33] width 730 height 39
click at [889, 34] on button "×" at bounding box center [892, 33] width 8 height 14
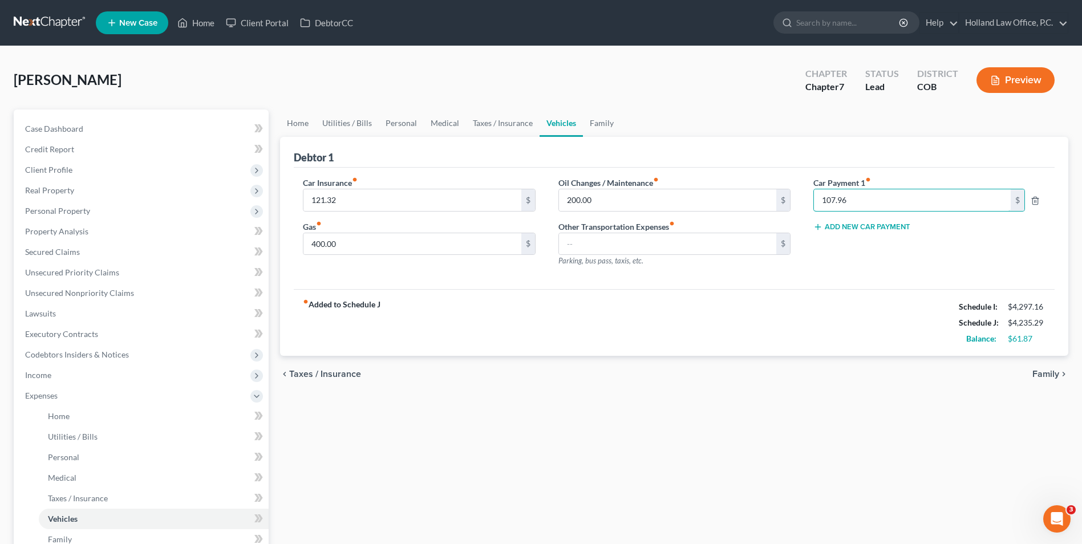
type input "107.96"
click at [863, 226] on button "Add New Car Payment" at bounding box center [861, 226] width 97 height 9
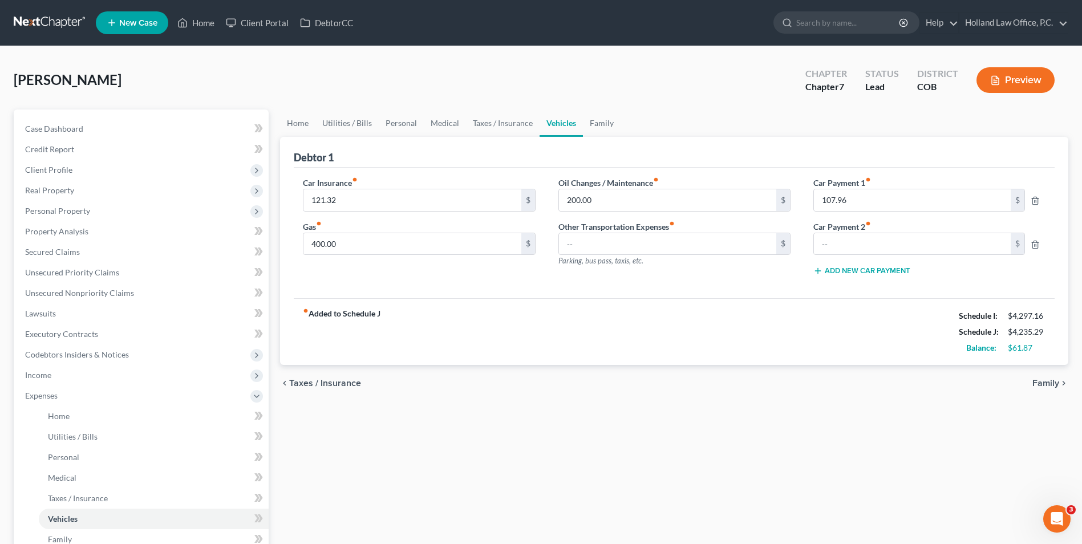
click at [844, 273] on button "Add New Car Payment" at bounding box center [861, 270] width 97 height 9
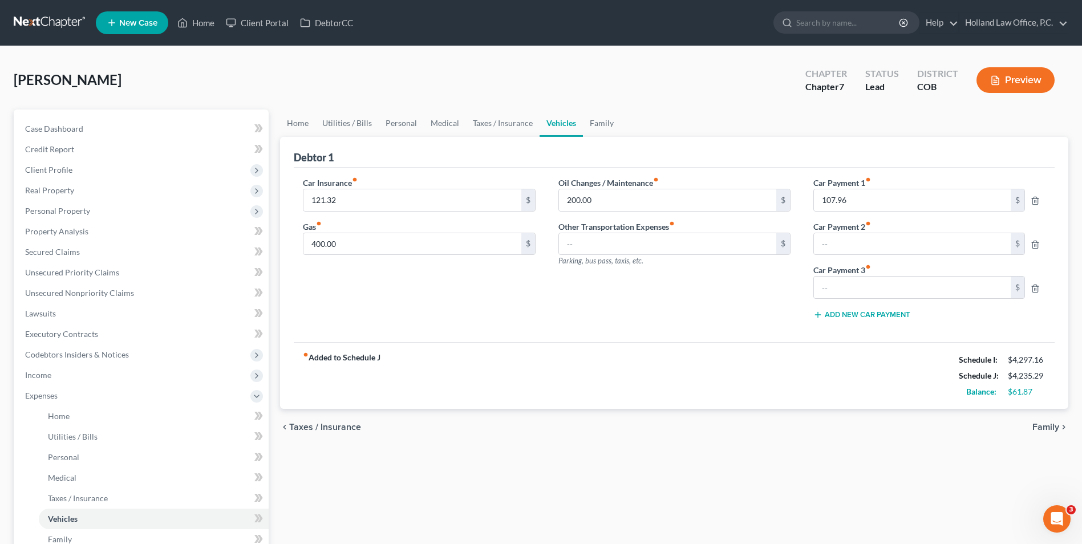
click at [866, 315] on button "Add New Car Payment" at bounding box center [861, 314] width 97 height 9
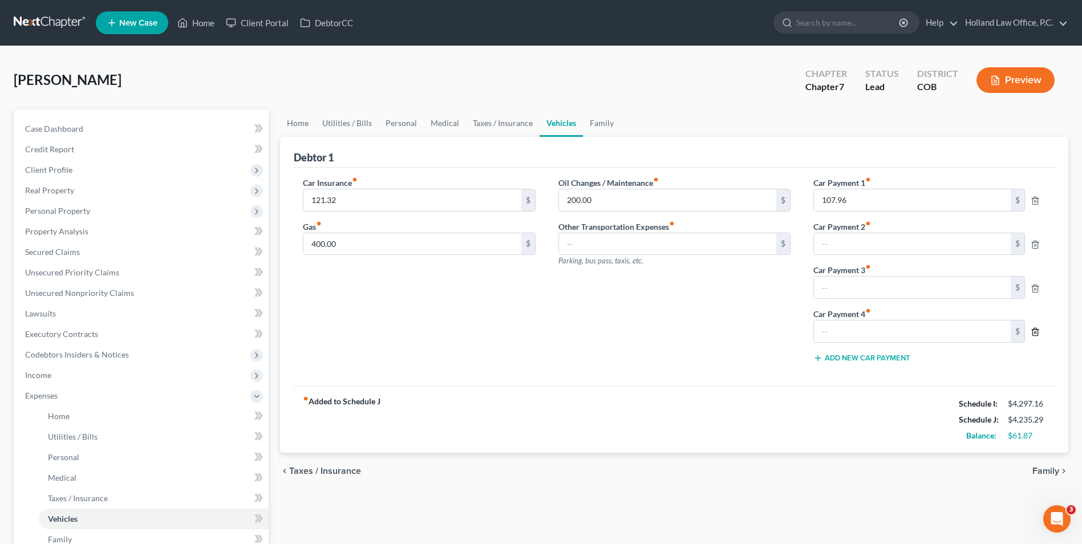
click at [1034, 330] on polyline "button" at bounding box center [1035, 330] width 7 height 0
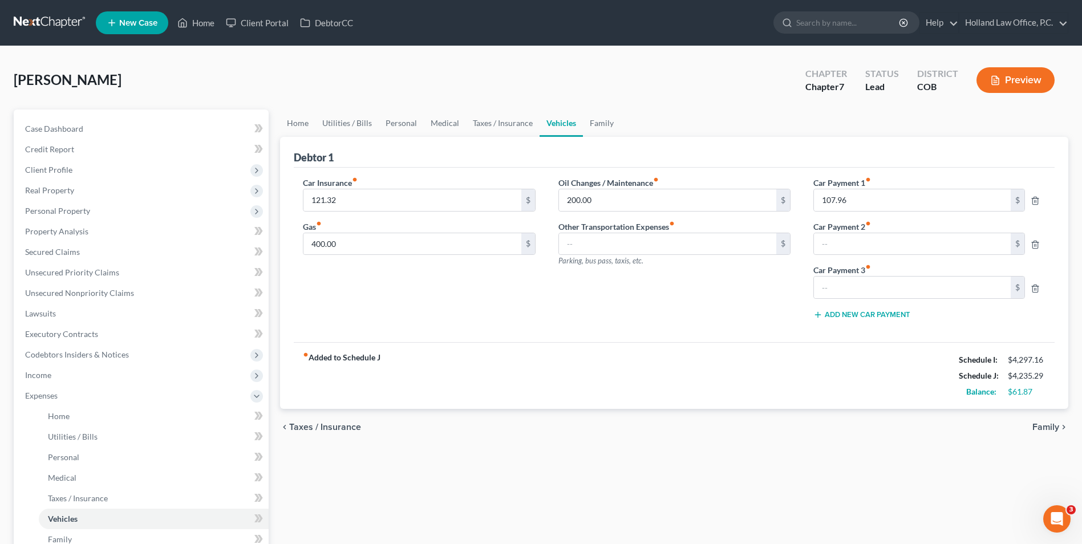
click at [1029, 287] on div "$" at bounding box center [920, 287] width 224 height 23
click at [1033, 286] on icon "button" at bounding box center [1035, 288] width 5 height 7
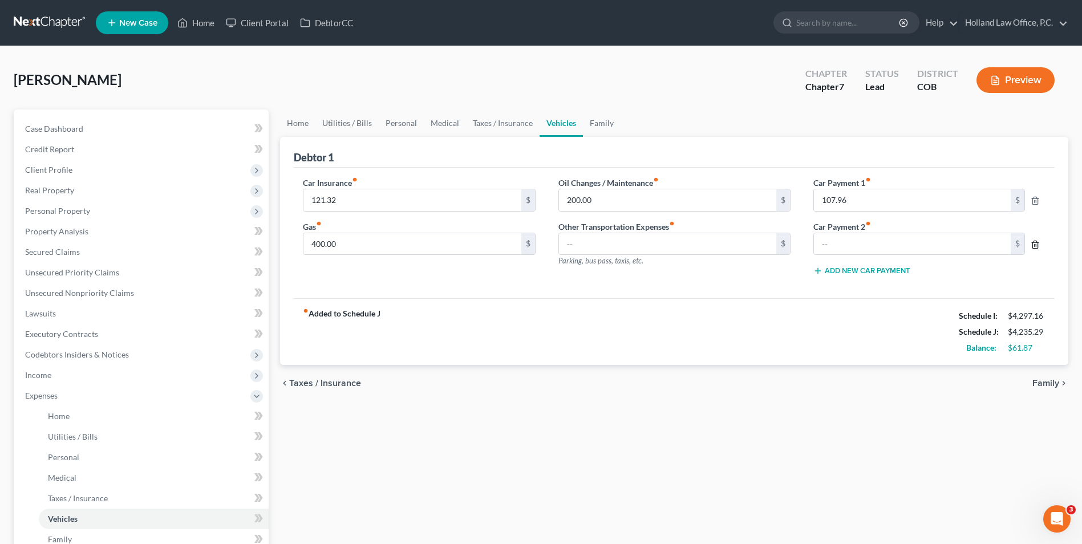
click at [1035, 242] on polyline "button" at bounding box center [1035, 242] width 7 height 0
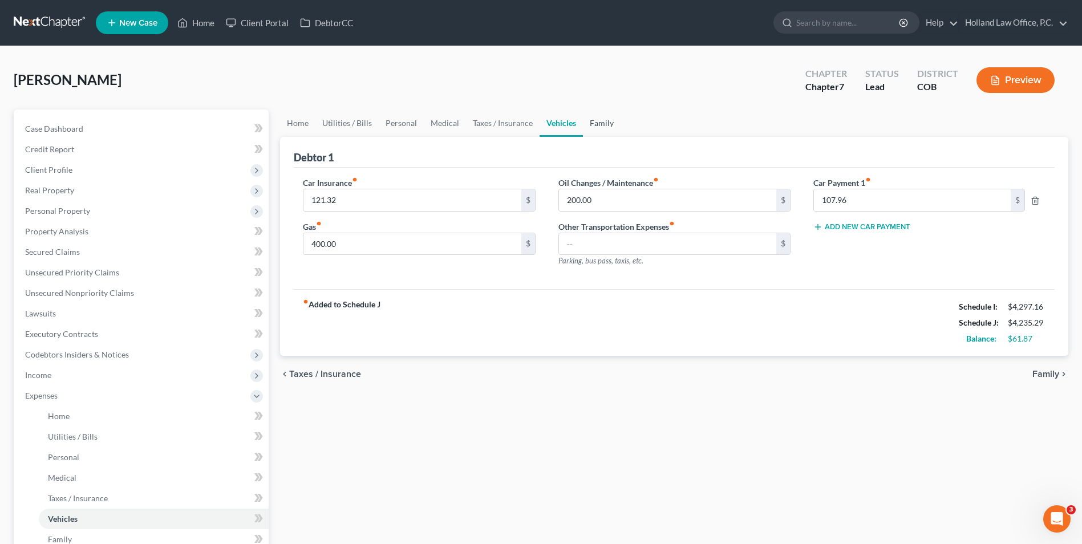
click at [595, 117] on link "Family" at bounding box center [602, 122] width 38 height 27
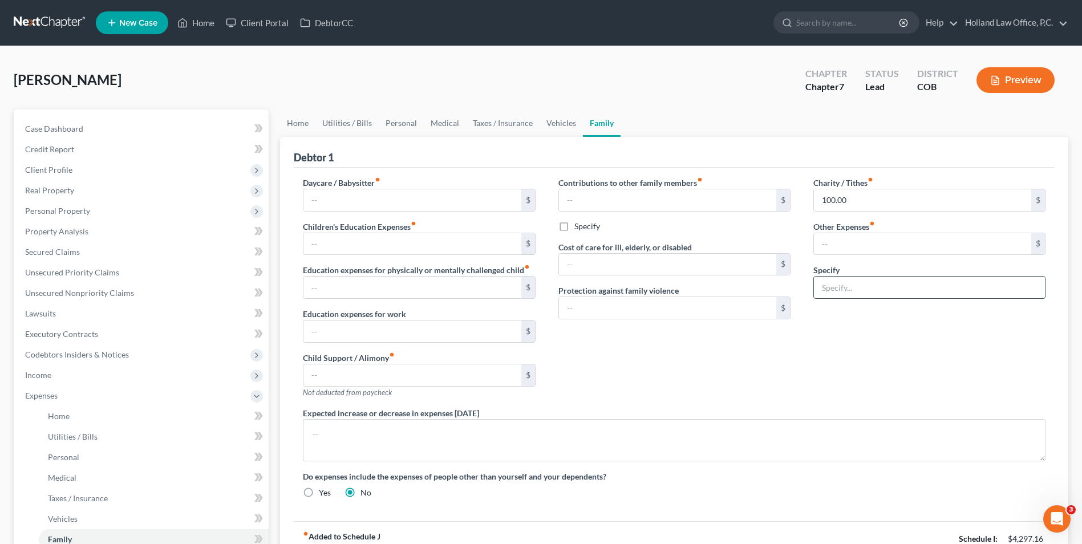
click at [895, 297] on input "text" at bounding box center [929, 288] width 231 height 22
click at [867, 238] on input "text" at bounding box center [922, 244] width 217 height 22
type input "0"
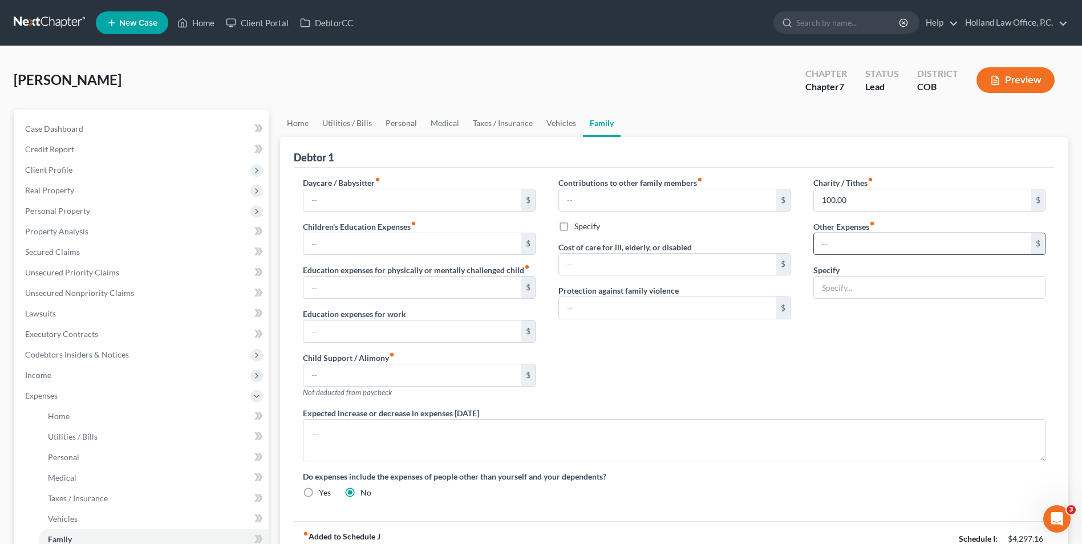
click at [869, 243] on input "text" at bounding box center [922, 244] width 217 height 22
type input "114.00"
click at [867, 297] on input "text" at bounding box center [929, 288] width 231 height 22
type input "Storage Unit"
click at [856, 385] on div "Charity / Tithes fiber_manual_record 100.00 $ Other Expenses fiber_manual_recor…" at bounding box center [929, 292] width 255 height 230
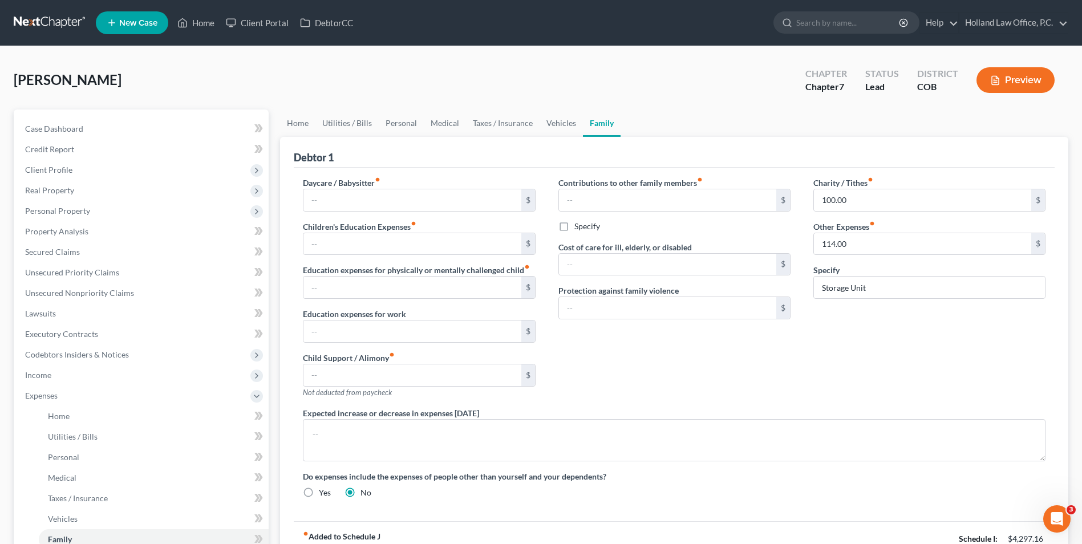
click at [319, 490] on label "Yes" at bounding box center [325, 492] width 12 height 11
click at [323, 490] on input "Yes" at bounding box center [326, 490] width 7 height 7
radio input "true"
click at [360, 493] on label "No" at bounding box center [365, 492] width 11 height 11
click at [365, 493] on input "No" at bounding box center [368, 490] width 7 height 7
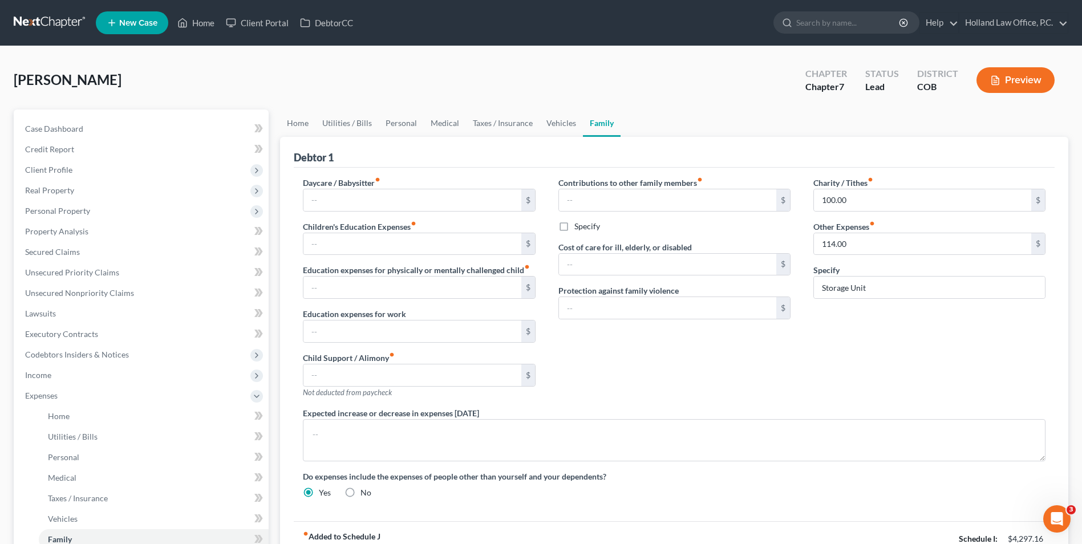
radio input "true"
radio input "false"
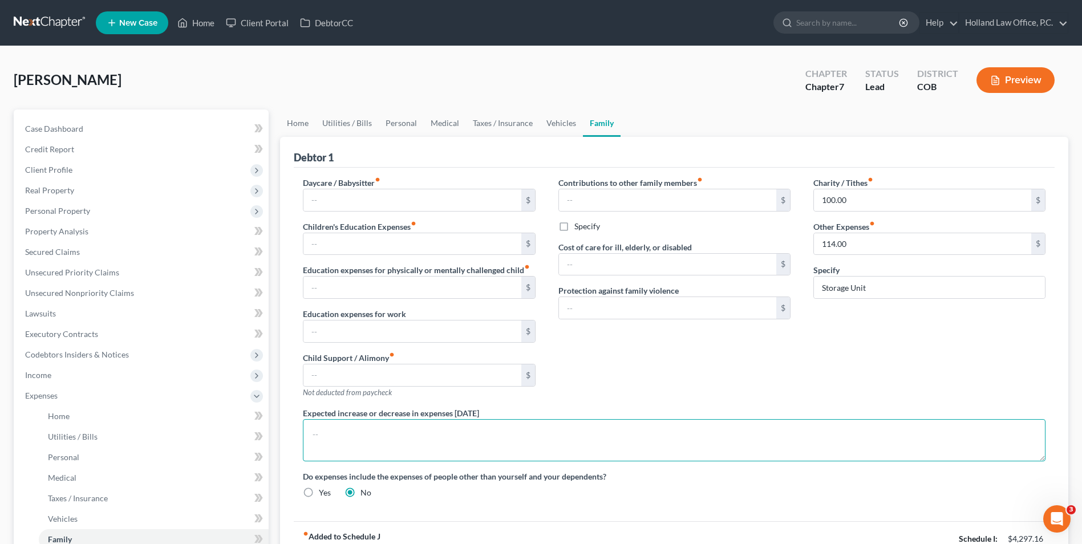
click at [391, 435] on textarea at bounding box center [674, 440] width 742 height 42
type textarea "Rental to increase to $1500."
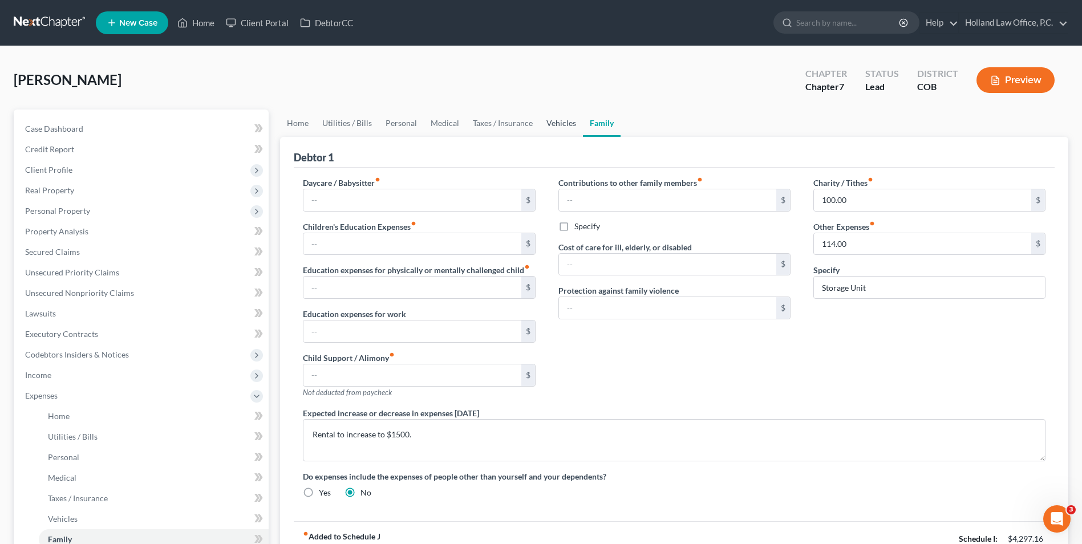
click at [557, 119] on link "Vehicles" at bounding box center [560, 122] width 43 height 27
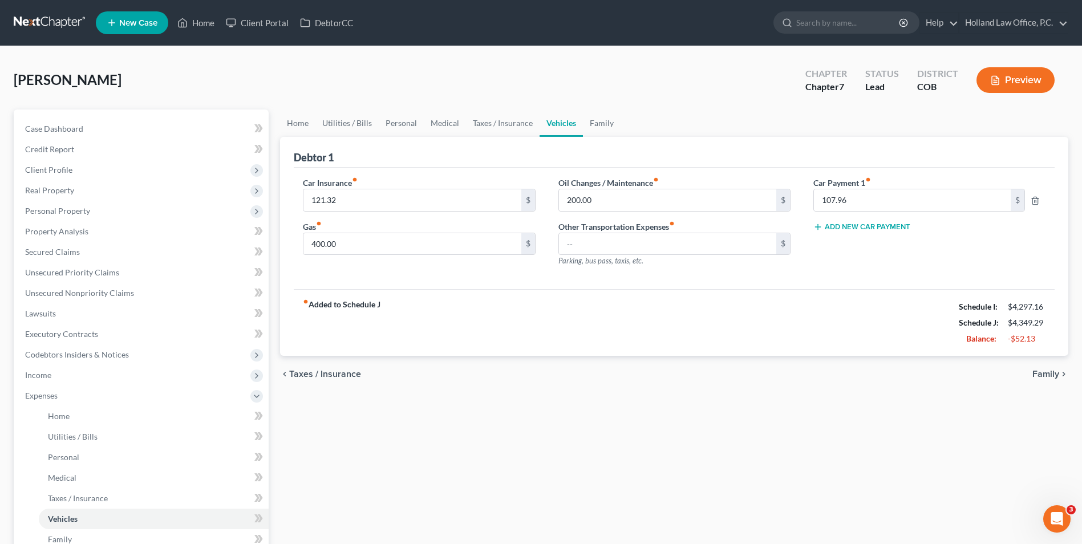
click at [897, 272] on div "Car Payment 1 fiber_manual_record 107.96 $ Add New Car Payment" at bounding box center [929, 226] width 255 height 99
click at [509, 120] on link "Taxes / Insurance" at bounding box center [503, 122] width 74 height 27
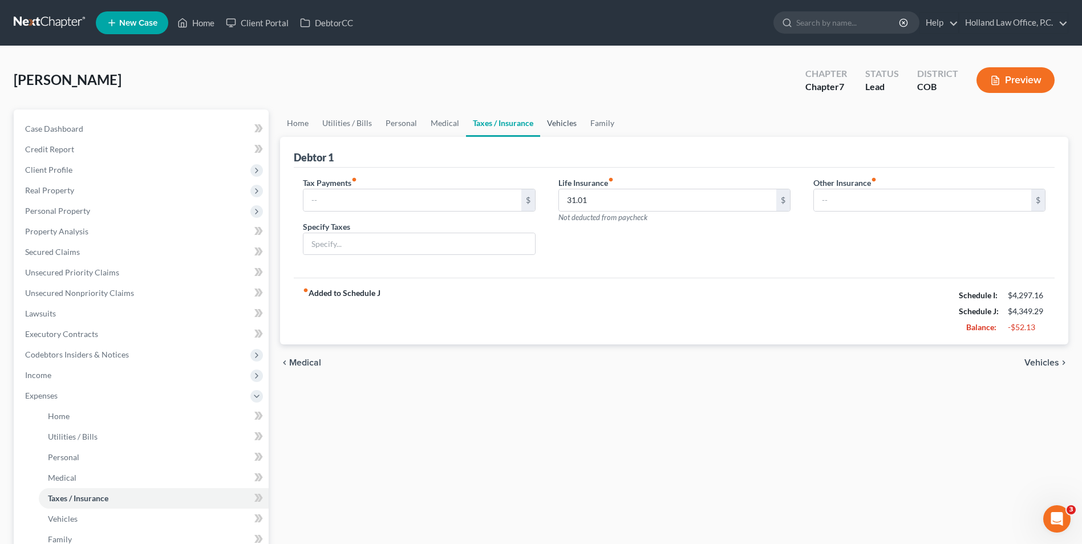
click at [571, 125] on link "Vehicles" at bounding box center [561, 122] width 43 height 27
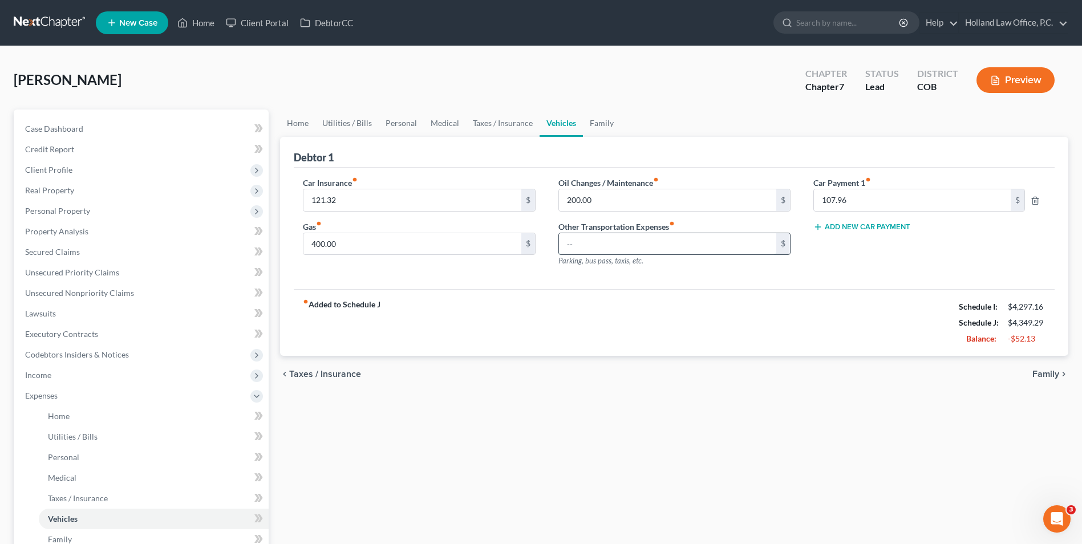
click at [606, 253] on input "text" at bounding box center [667, 244] width 217 height 22
type input "107.96"
click at [455, 249] on input "400.00" at bounding box center [411, 244] width 217 height 22
drag, startPoint x: 746, startPoint y: 340, endPoint x: 863, endPoint y: 285, distance: 129.8
click at [746, 340] on div "fiber_manual_record Added to Schedule J Schedule I: $4,297.16 Schedule J: $4,45…" at bounding box center [674, 322] width 761 height 67
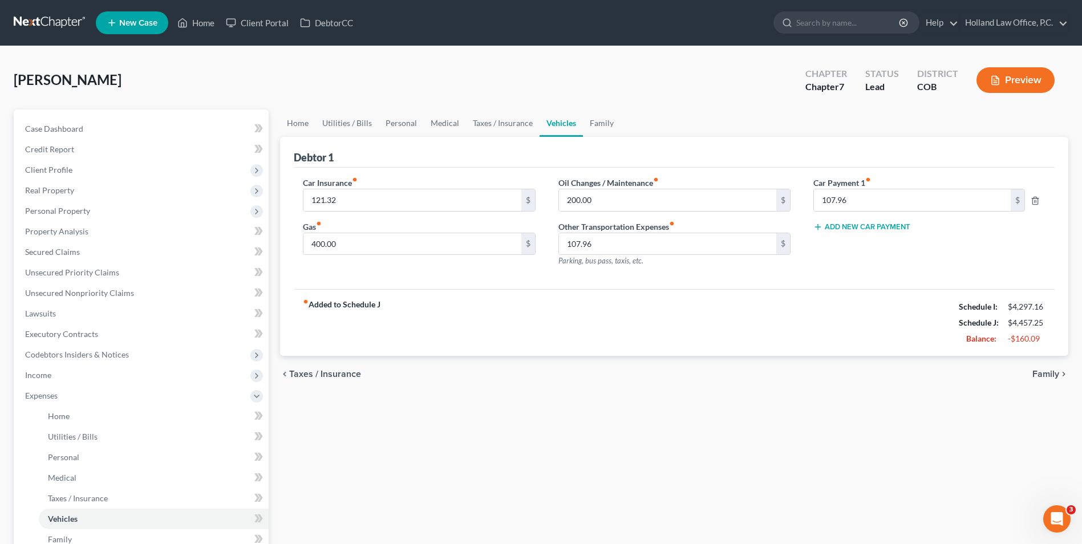
click at [1010, 86] on button "Preview" at bounding box center [1015, 80] width 78 height 26
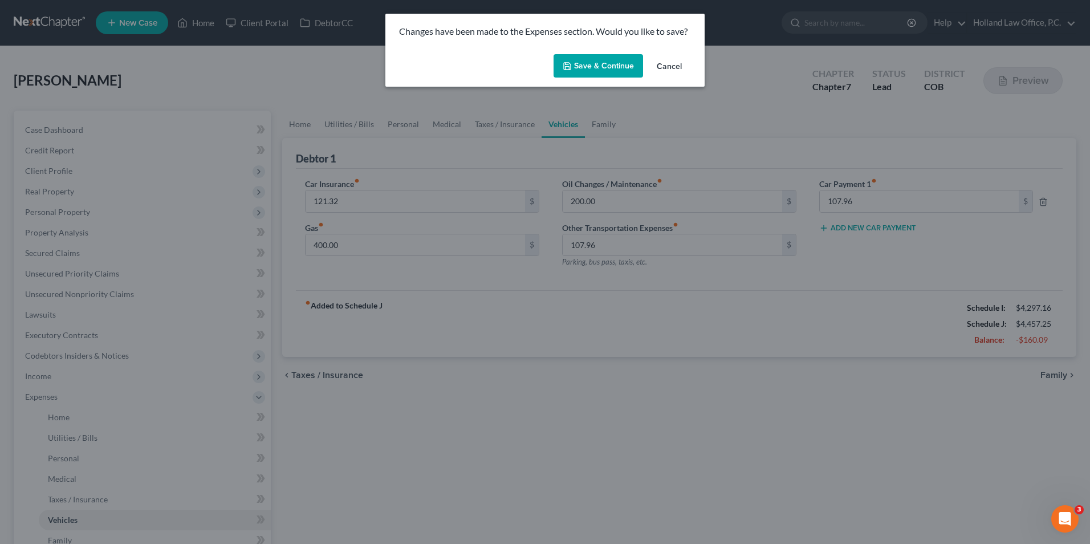
click at [586, 74] on button "Save & Continue" at bounding box center [599, 66] width 90 height 24
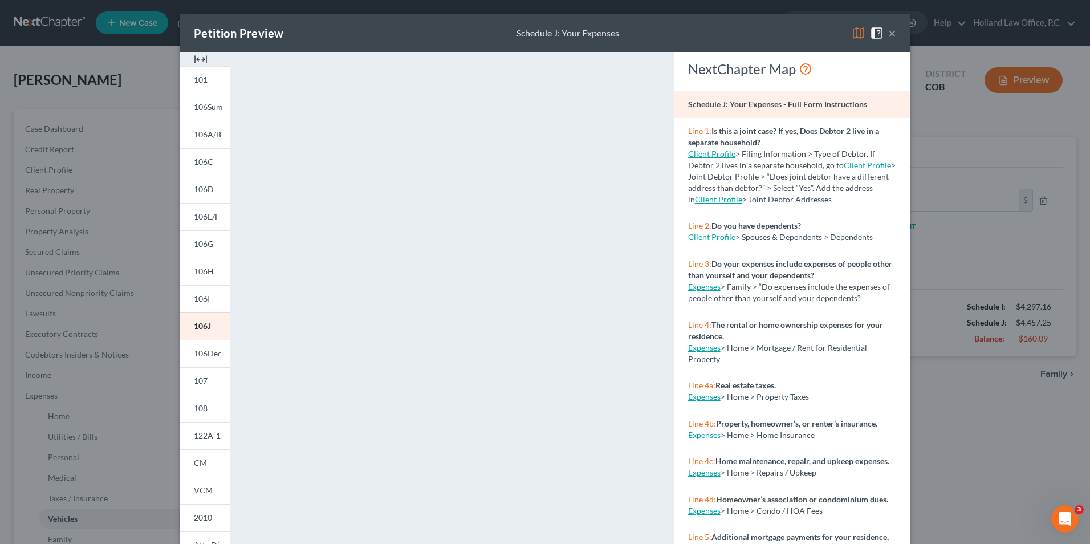
click at [889, 37] on button "×" at bounding box center [892, 33] width 8 height 14
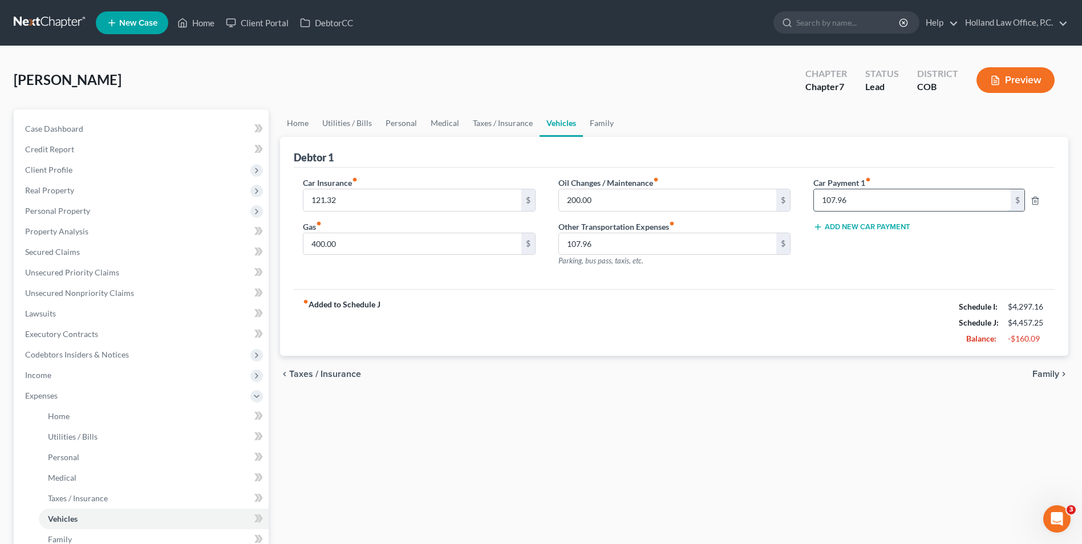
click at [882, 197] on input "107.96" at bounding box center [912, 200] width 197 height 22
click at [899, 129] on ul "Home Utilities / Bills Personal Medical Taxes / Insurance Vehicles Family" at bounding box center [674, 122] width 788 height 27
click at [1031, 103] on div "Barr, Myisha Upgraded Chapter Chapter 7 Status Lead District COB Preview" at bounding box center [541, 85] width 1054 height 50
click at [1030, 83] on button "Preview" at bounding box center [1015, 80] width 78 height 26
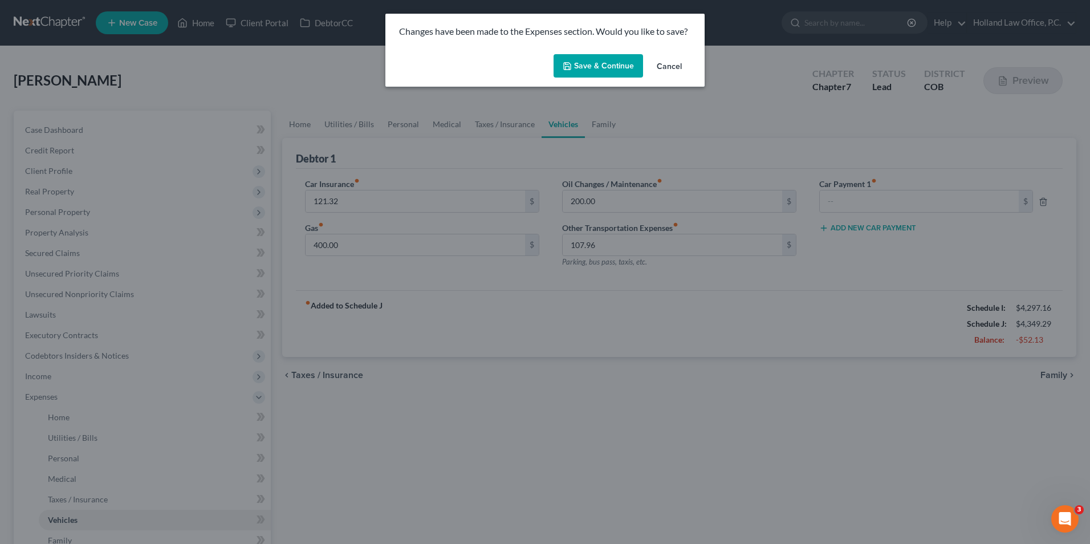
click at [589, 66] on button "Save & Continue" at bounding box center [599, 66] width 90 height 24
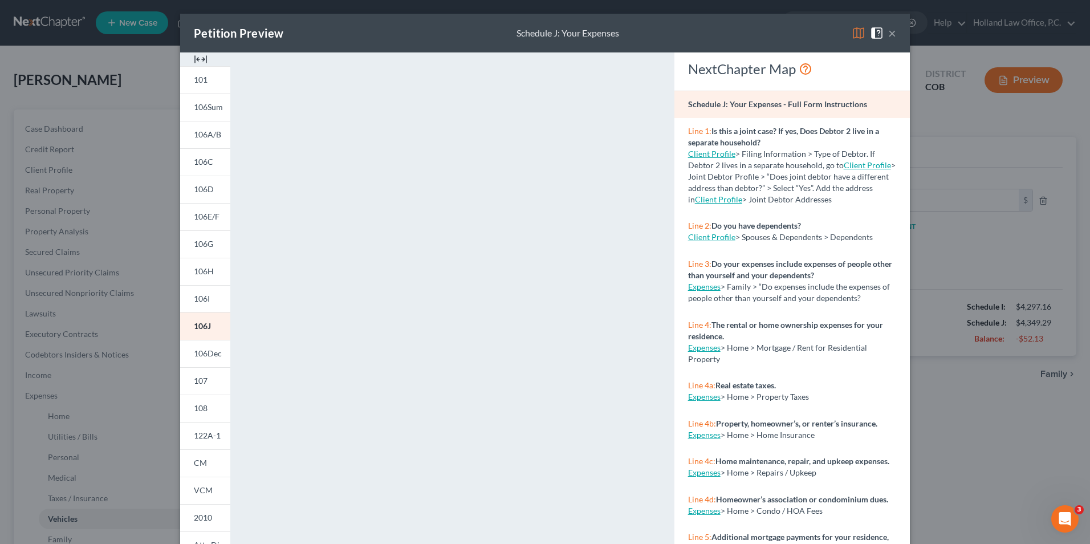
click at [890, 33] on button "×" at bounding box center [892, 33] width 8 height 14
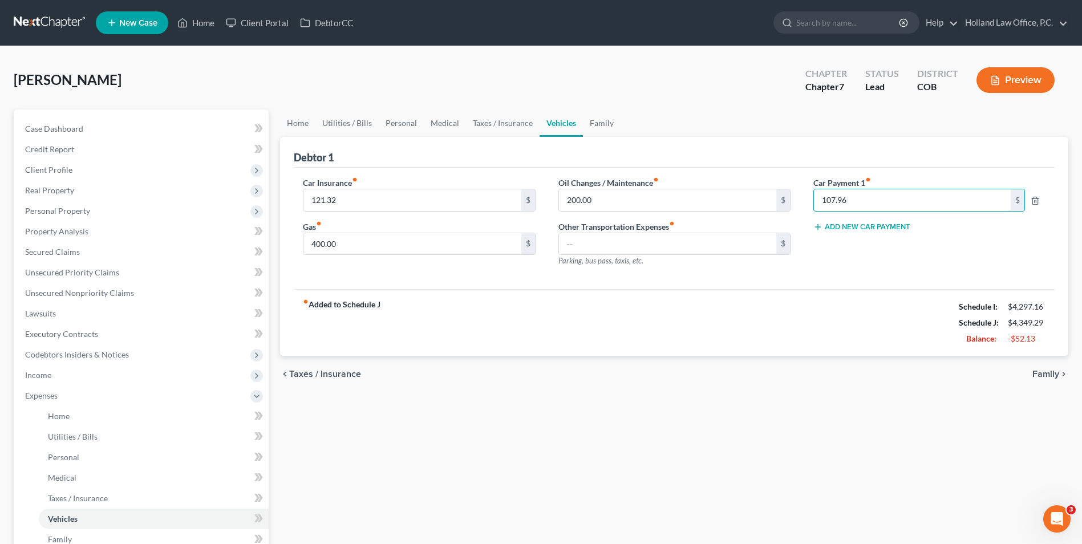
type input "107.96"
click at [675, 224] on icon "fiber_manual_record" at bounding box center [672, 224] width 6 height 6
click at [674, 224] on icon "fiber_manual_record" at bounding box center [672, 224] width 6 height 6
click at [632, 236] on input "text" at bounding box center [667, 244] width 217 height 22
drag, startPoint x: 569, startPoint y: 225, endPoint x: 640, endPoint y: 222, distance: 71.9
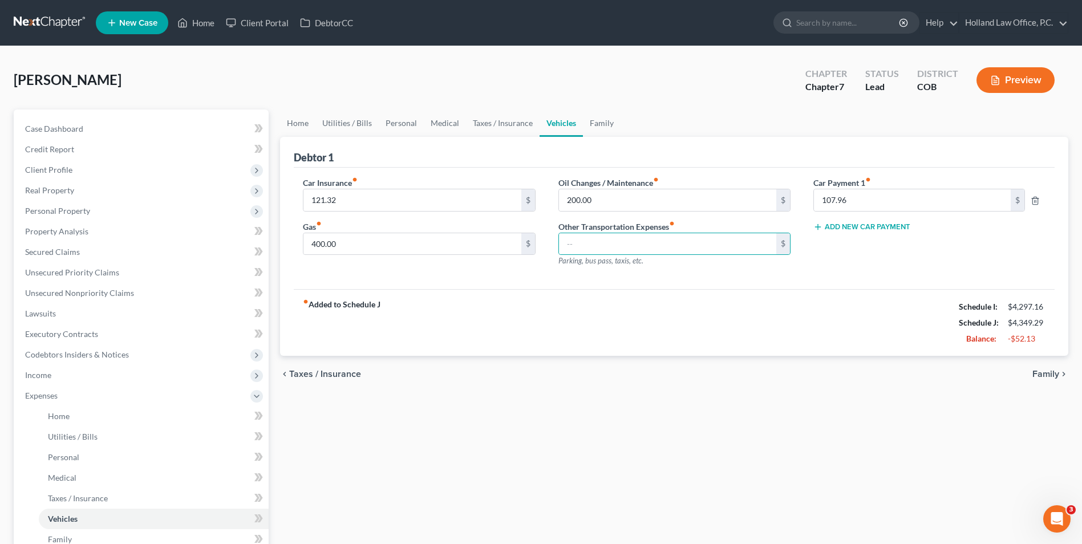
click at [570, 225] on label "Other Transportation Expenses fiber_manual_record" at bounding box center [616, 227] width 116 height 12
drag, startPoint x: 640, startPoint y: 222, endPoint x: 631, endPoint y: 242, distance: 21.9
click at [659, 228] on label "Other Transportation Expenses fiber_manual_record" at bounding box center [616, 227] width 116 height 12
click at [674, 224] on icon "fiber_manual_record" at bounding box center [672, 224] width 6 height 6
click at [638, 267] on div "Oil Changes / Maintenance fiber_manual_record 200.00 $ Other Transportation Exp…" at bounding box center [674, 226] width 255 height 99
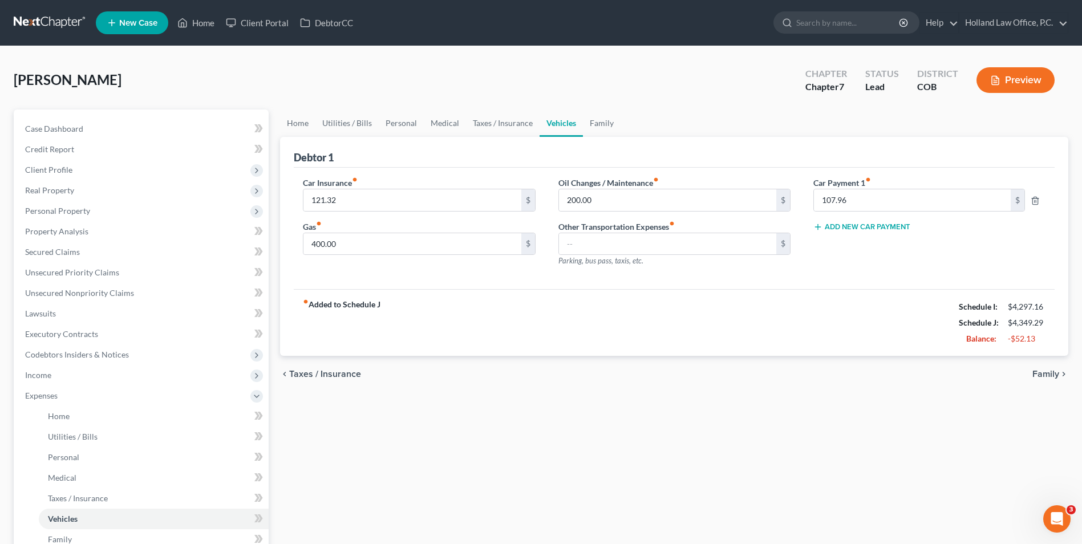
click at [855, 230] on button "Add New Car Payment" at bounding box center [861, 226] width 97 height 9
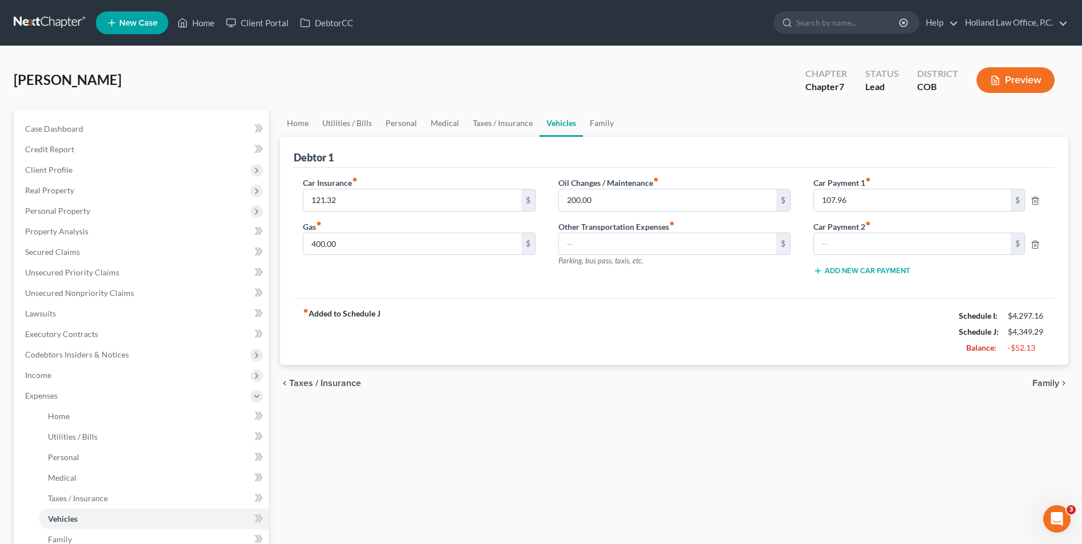
click at [855, 269] on button "Add New Car Payment" at bounding box center [861, 270] width 97 height 9
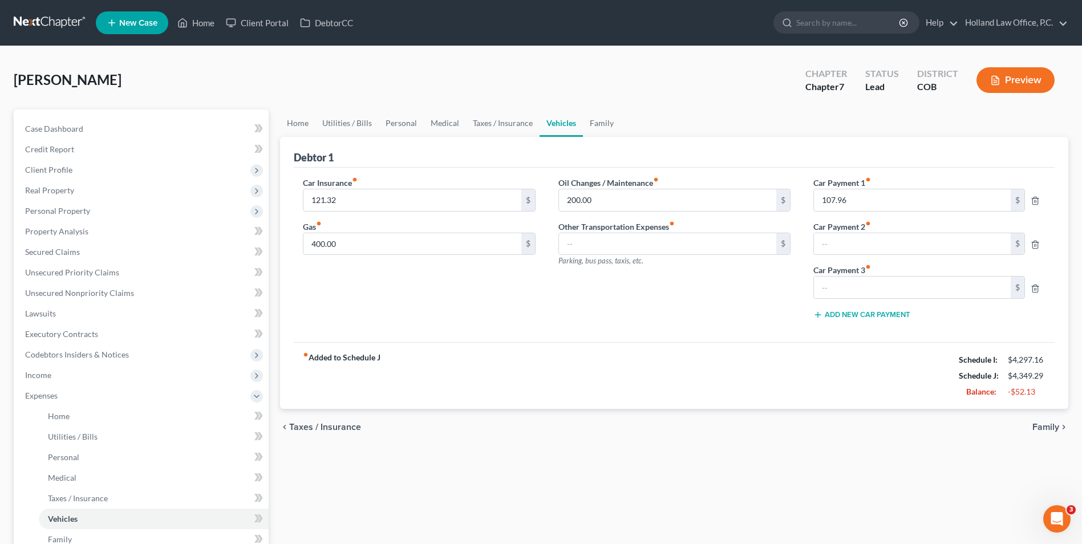
click at [847, 315] on button "Add New Car Payment" at bounding box center [861, 314] width 97 height 9
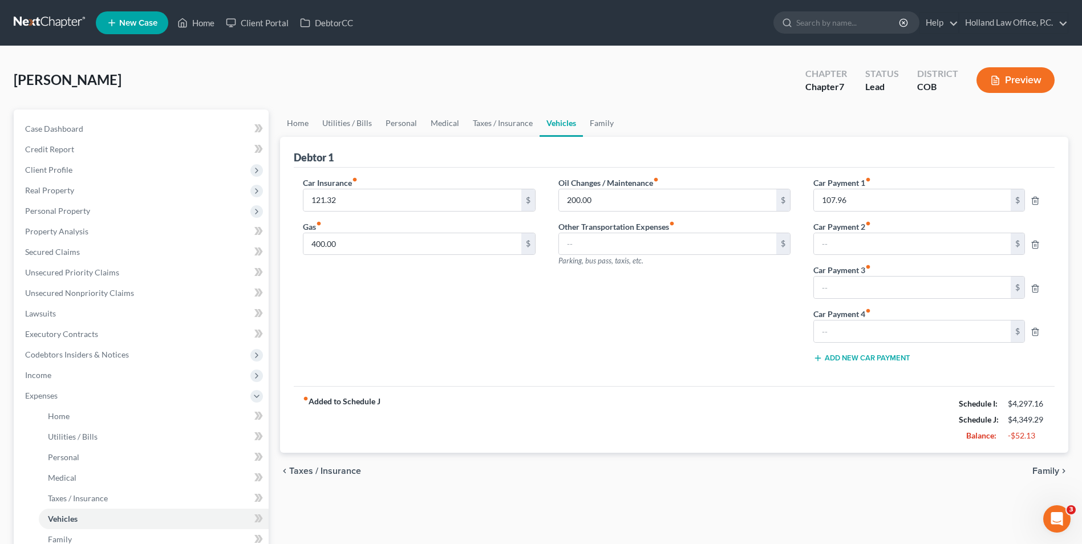
click at [1027, 330] on div "$" at bounding box center [920, 331] width 224 height 23
click at [1034, 333] on icon "button" at bounding box center [1034, 331] width 9 height 9
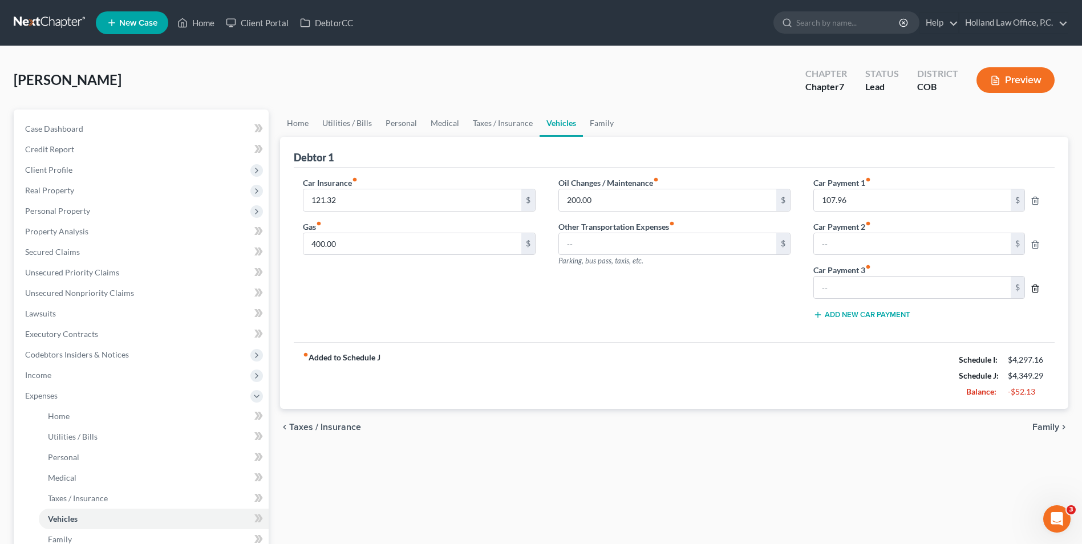
click at [1036, 286] on icon "button" at bounding box center [1034, 288] width 9 height 9
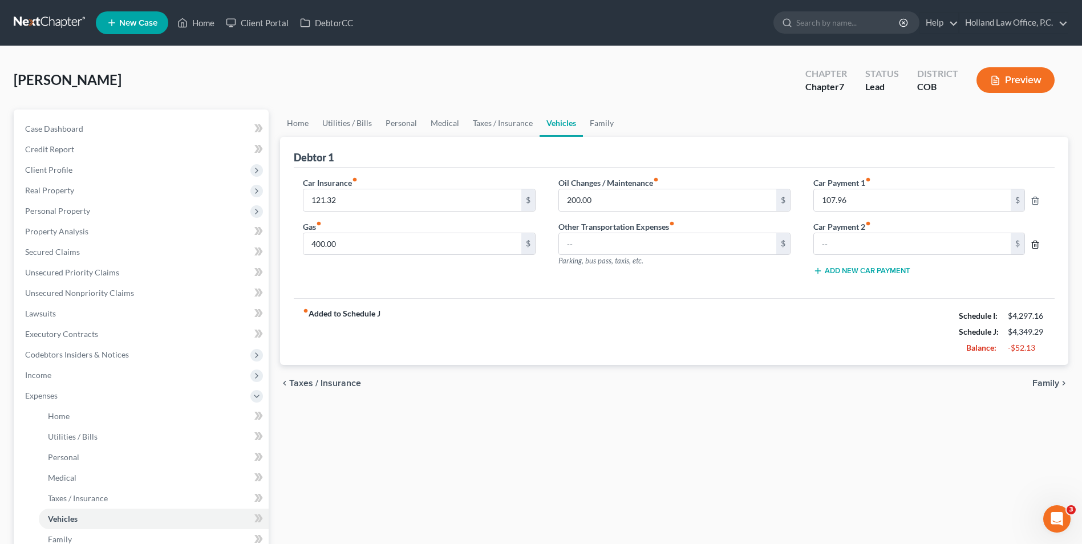
click at [1033, 246] on icon "button" at bounding box center [1034, 244] width 9 height 9
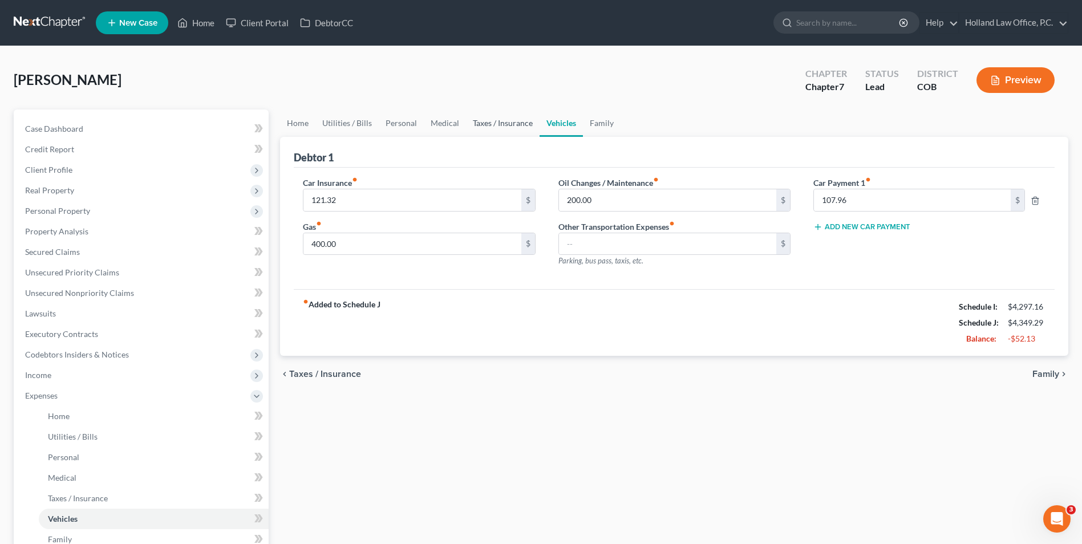
click at [518, 127] on link "Taxes / Insurance" at bounding box center [503, 122] width 74 height 27
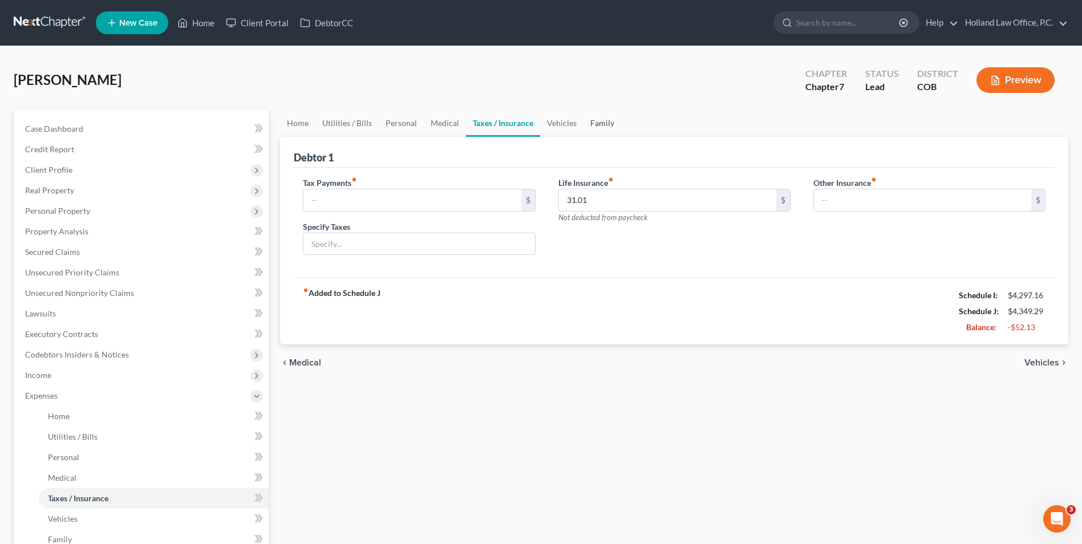
click at [583, 133] on link "Family" at bounding box center [602, 122] width 38 height 27
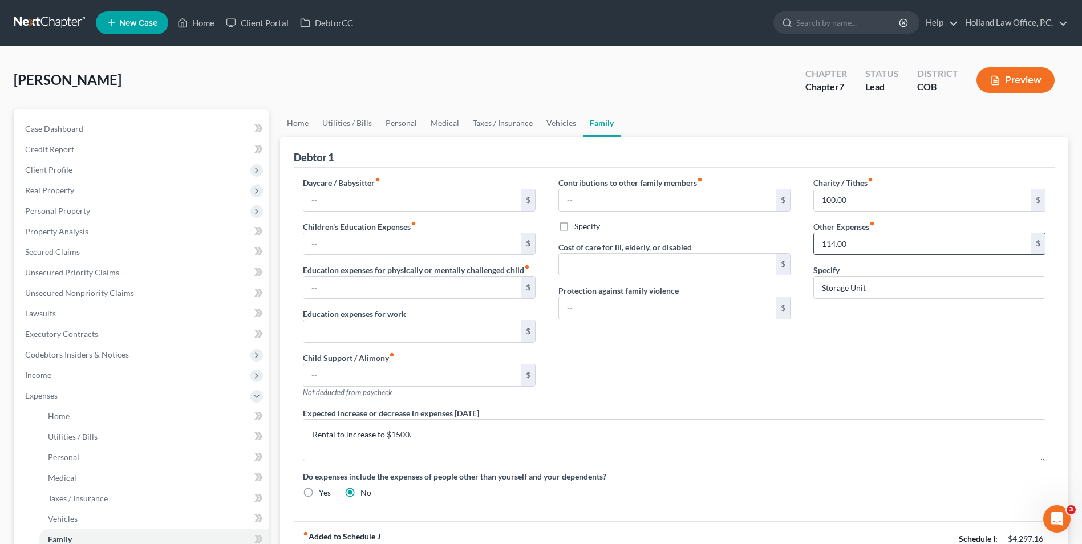
click at [871, 239] on input "114.00" at bounding box center [922, 244] width 217 height 22
drag, startPoint x: 758, startPoint y: 338, endPoint x: 804, endPoint y: 326, distance: 47.7
click at [758, 338] on div "Contributions to other family members fiber_manual_record $ Specify Cost of car…" at bounding box center [674, 292] width 255 height 230
click at [294, 127] on link "Home" at bounding box center [297, 122] width 35 height 27
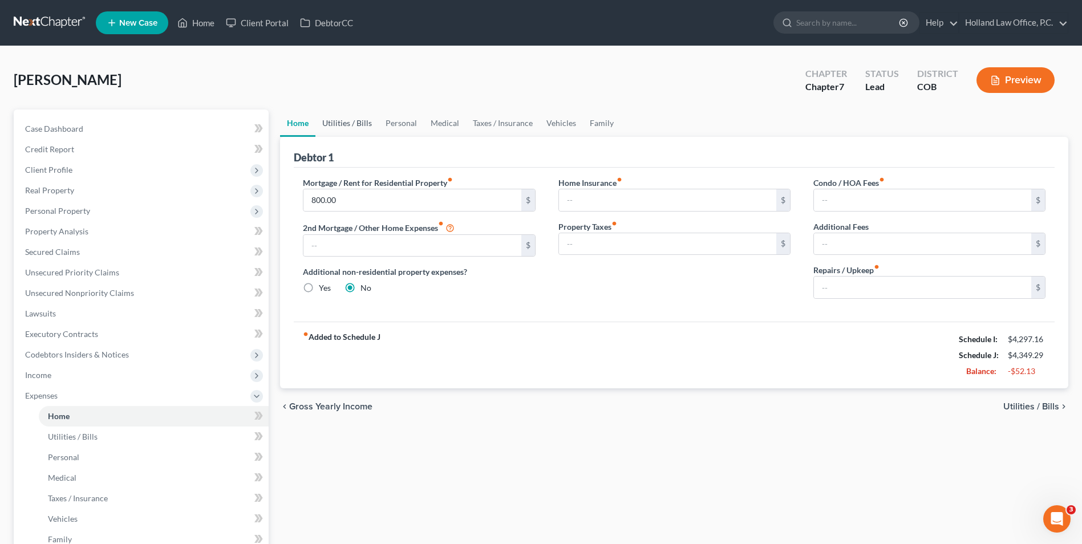
click at [362, 128] on link "Utilities / Bills" at bounding box center [346, 122] width 63 height 27
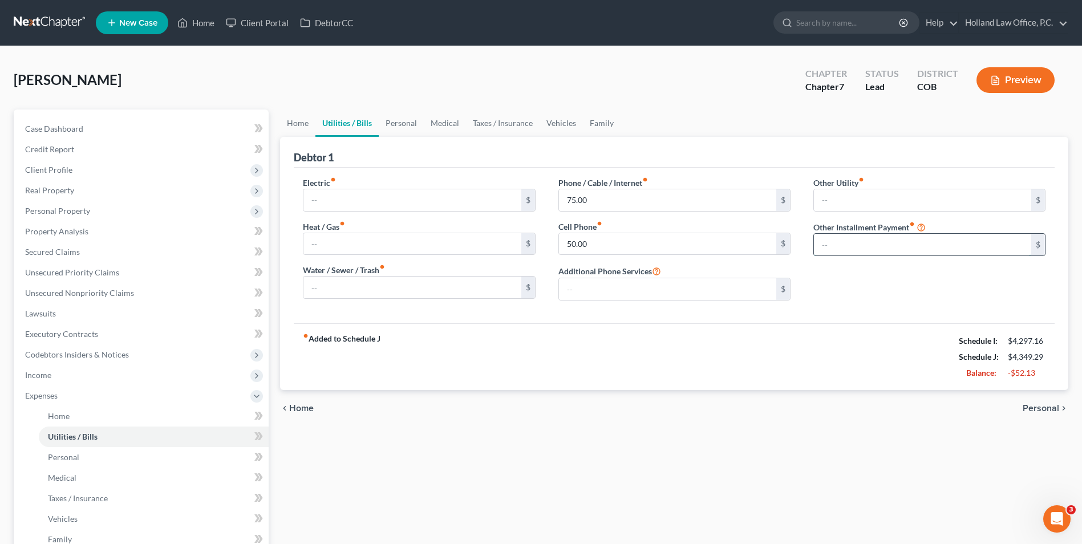
click at [840, 248] on input "text" at bounding box center [922, 245] width 217 height 22
type input "107.00"
click at [842, 282] on input "text" at bounding box center [929, 277] width 231 height 22
type input "Car Warranty"
click at [850, 245] on input "107.00" at bounding box center [922, 245] width 217 height 22
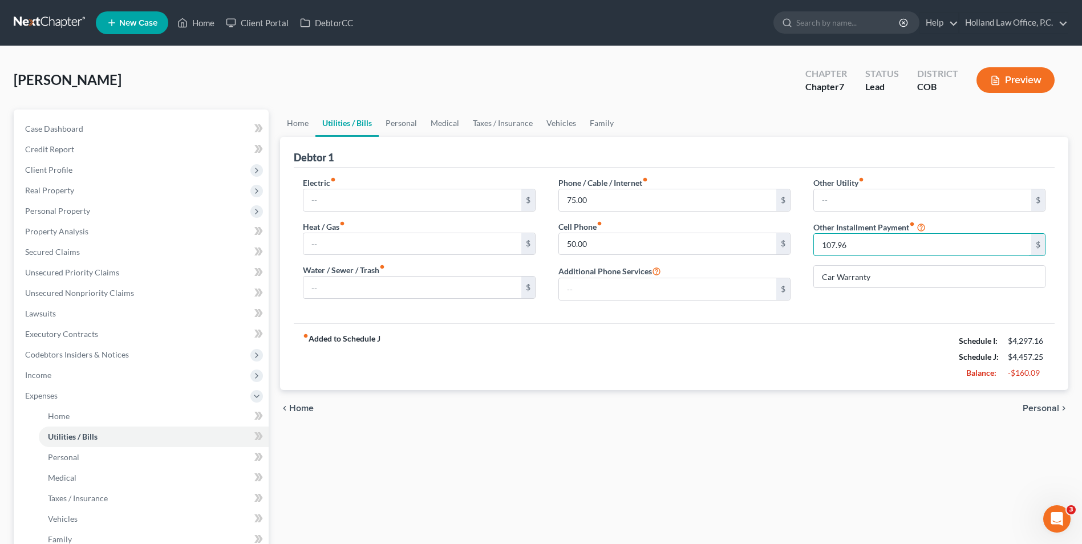
type input "107.96"
click at [1011, 82] on button "Preview" at bounding box center [1015, 80] width 78 height 26
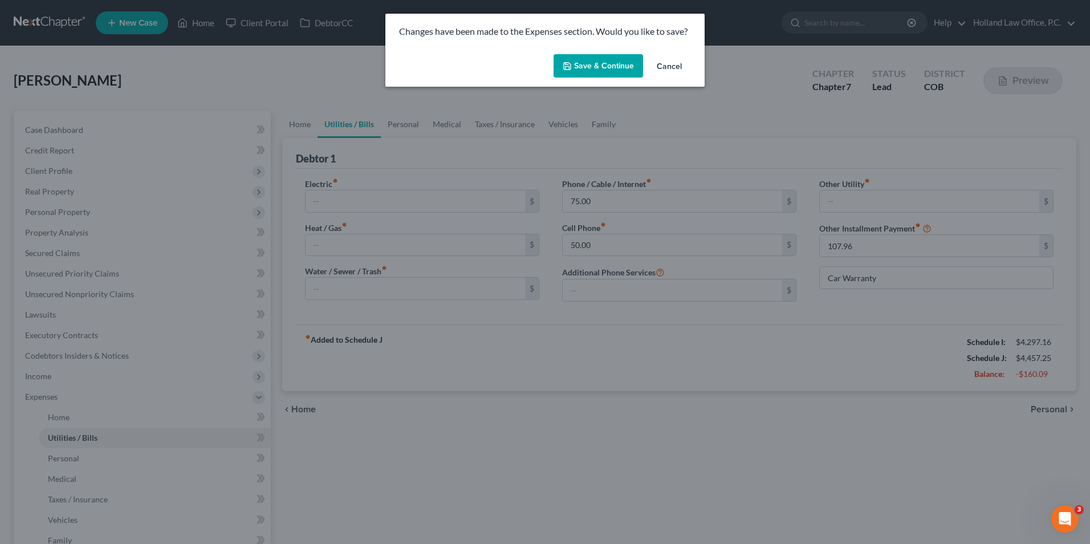
click at [568, 69] on icon "button" at bounding box center [567, 66] width 7 height 7
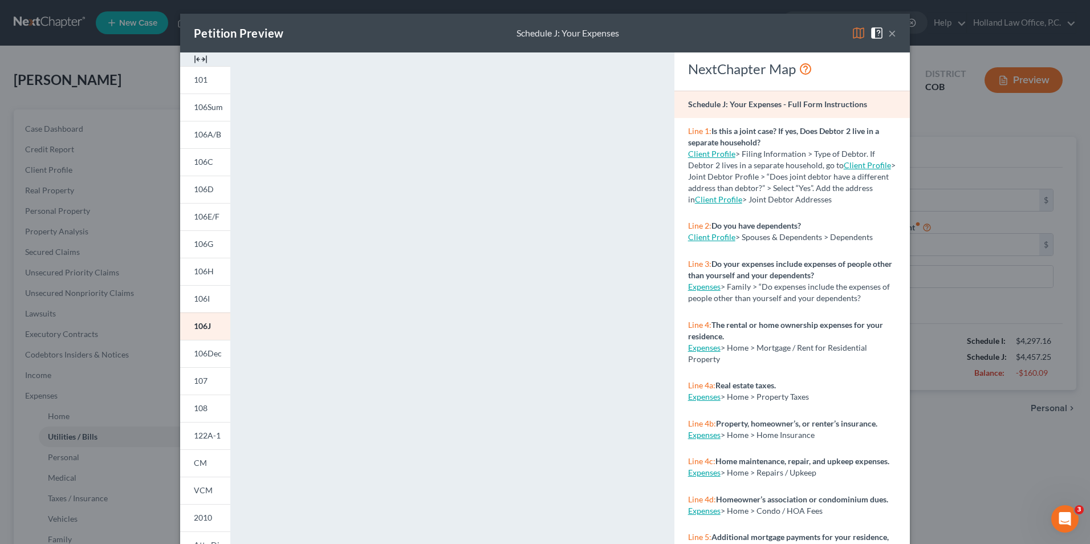
click at [888, 33] on button "×" at bounding box center [892, 33] width 8 height 14
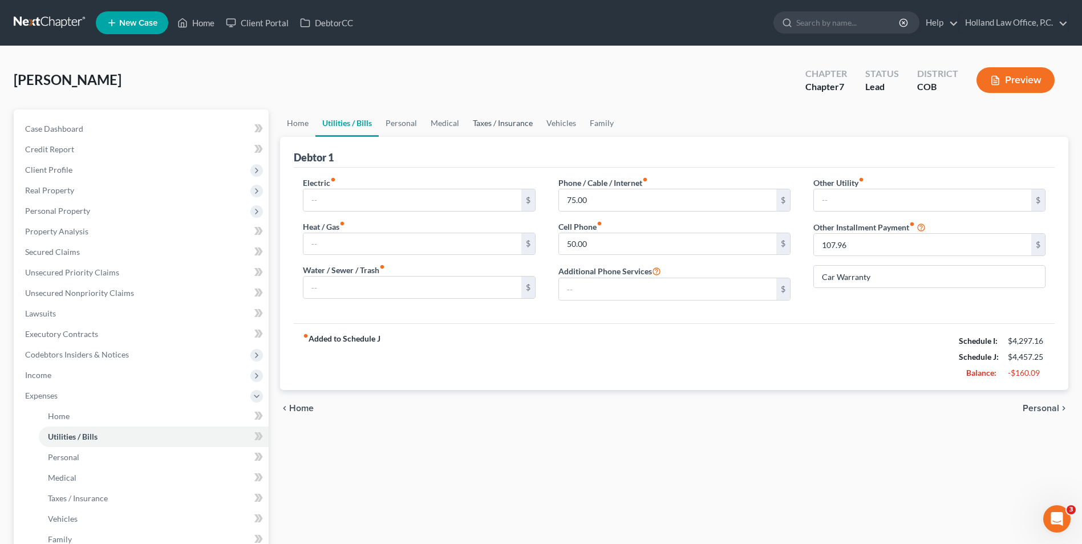
click at [501, 117] on link "Taxes / Insurance" at bounding box center [503, 122] width 74 height 27
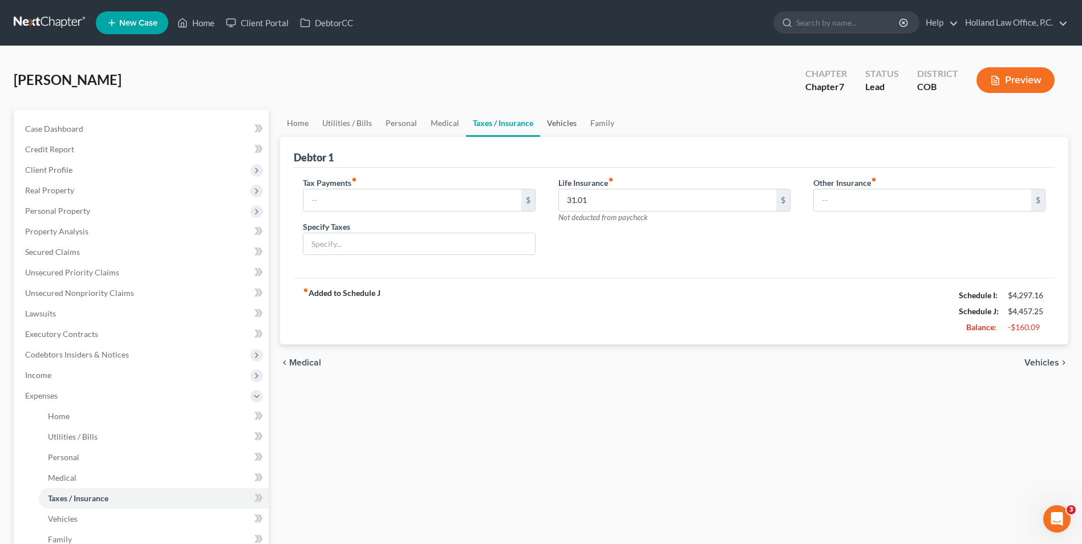
click at [555, 124] on link "Vehicles" at bounding box center [561, 122] width 43 height 27
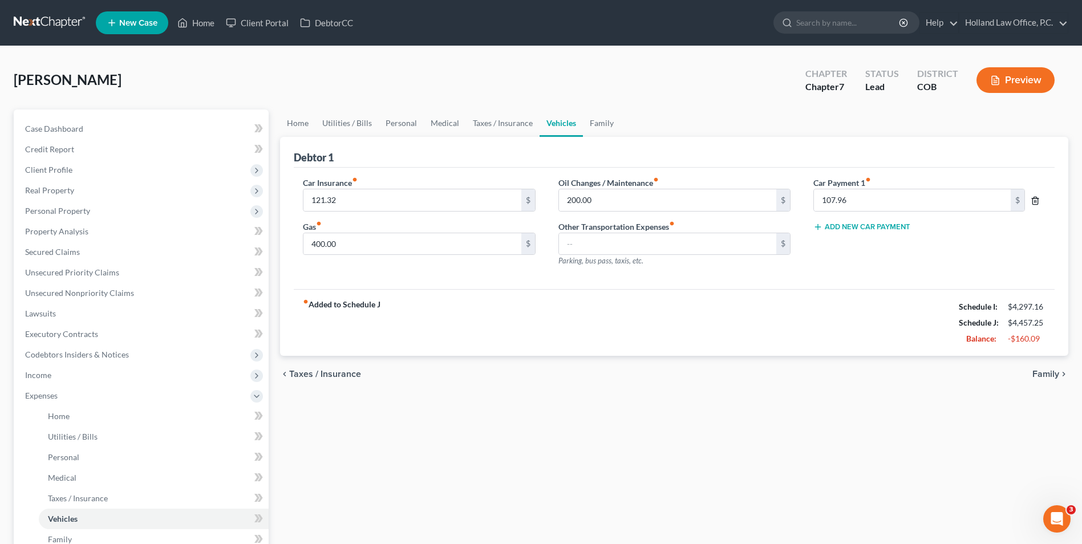
click at [1035, 201] on icon "button" at bounding box center [1034, 200] width 9 height 9
click at [744, 331] on div "fiber_manual_record Added to Schedule J Schedule I: $4,297.16 Schedule J: $4,34…" at bounding box center [674, 322] width 761 height 67
click at [471, 112] on link "Taxes / Insurance" at bounding box center [503, 122] width 74 height 27
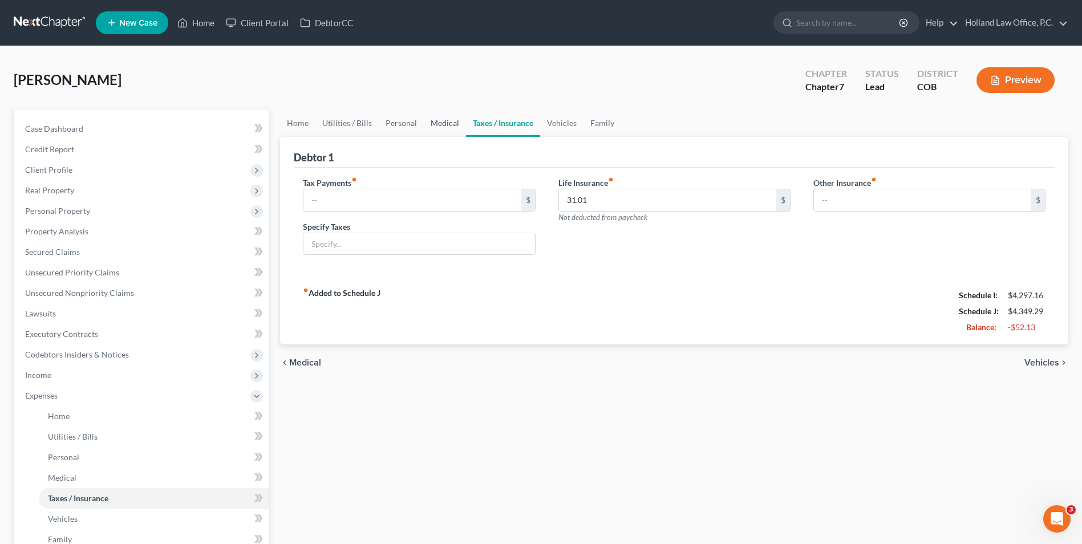
click at [425, 116] on link "Medical" at bounding box center [445, 122] width 42 height 27
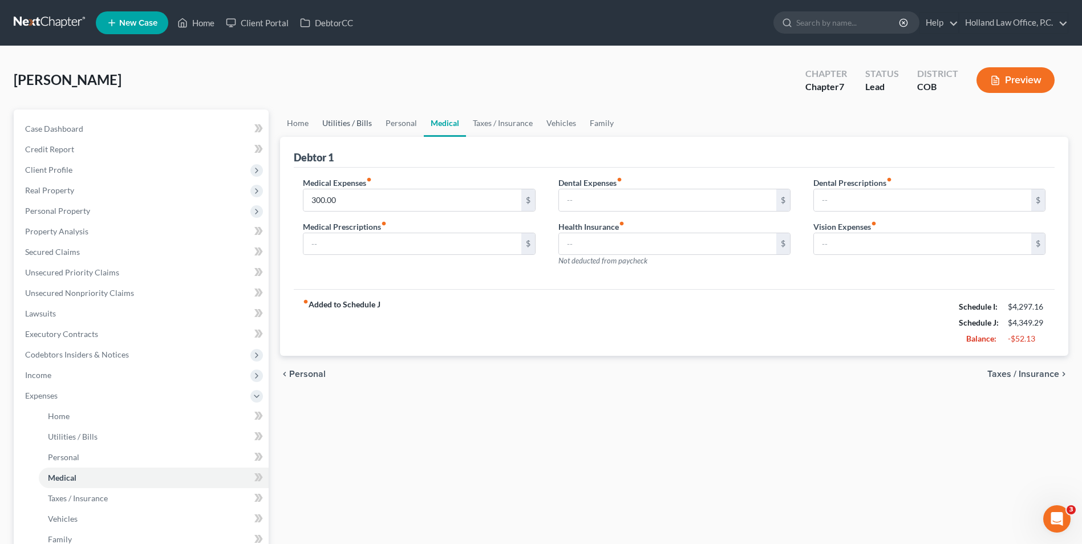
click at [334, 116] on link "Utilities / Bills" at bounding box center [346, 122] width 63 height 27
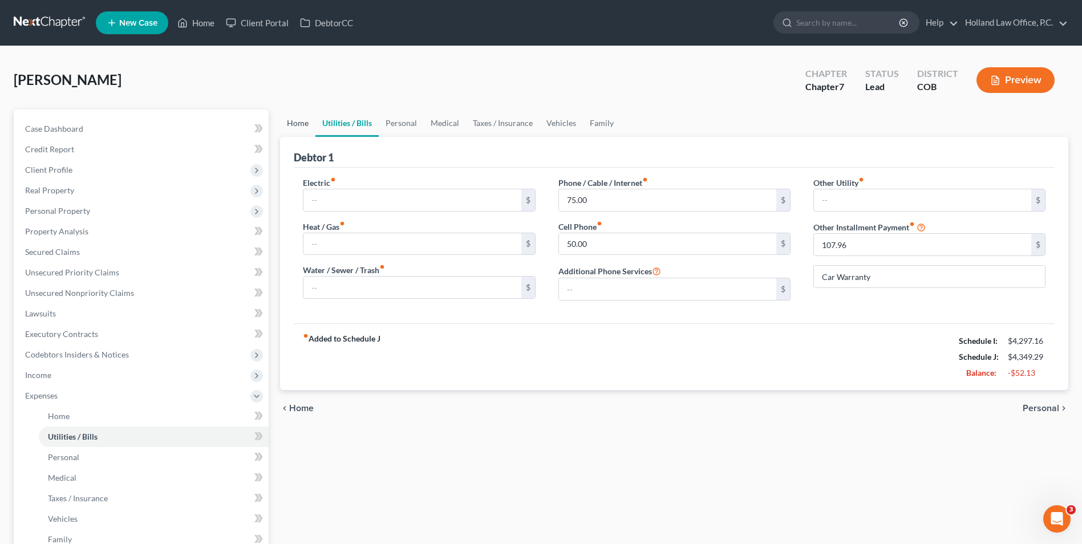
click at [294, 118] on link "Home" at bounding box center [297, 122] width 35 height 27
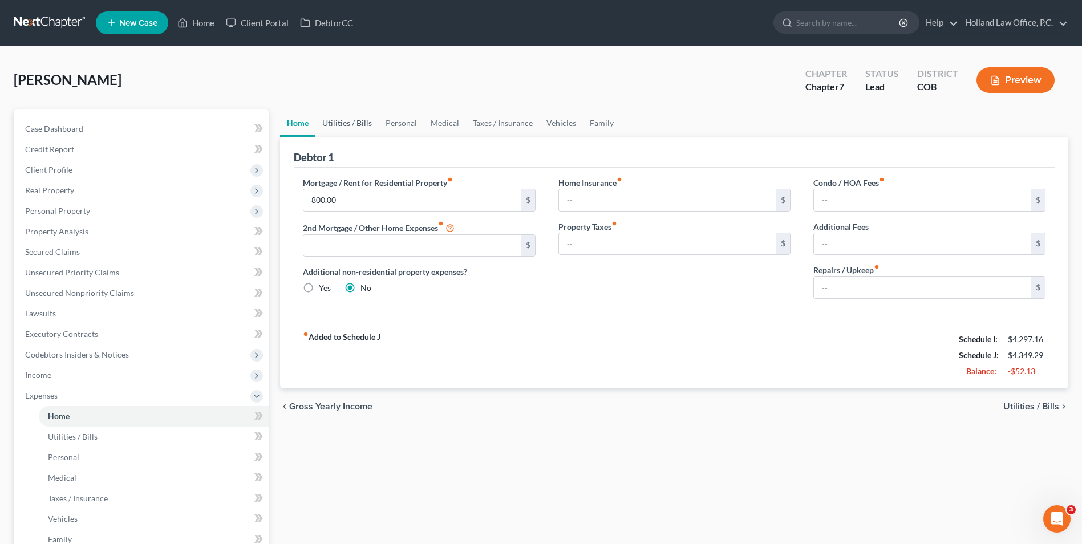
click at [338, 121] on link "Utilities / Bills" at bounding box center [346, 122] width 63 height 27
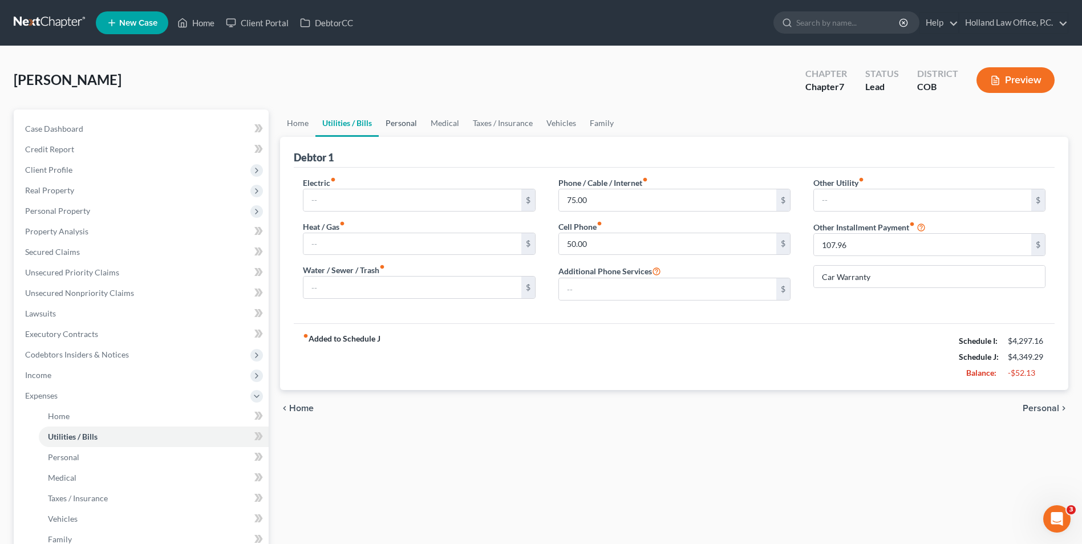
click at [404, 123] on link "Personal" at bounding box center [401, 122] width 45 height 27
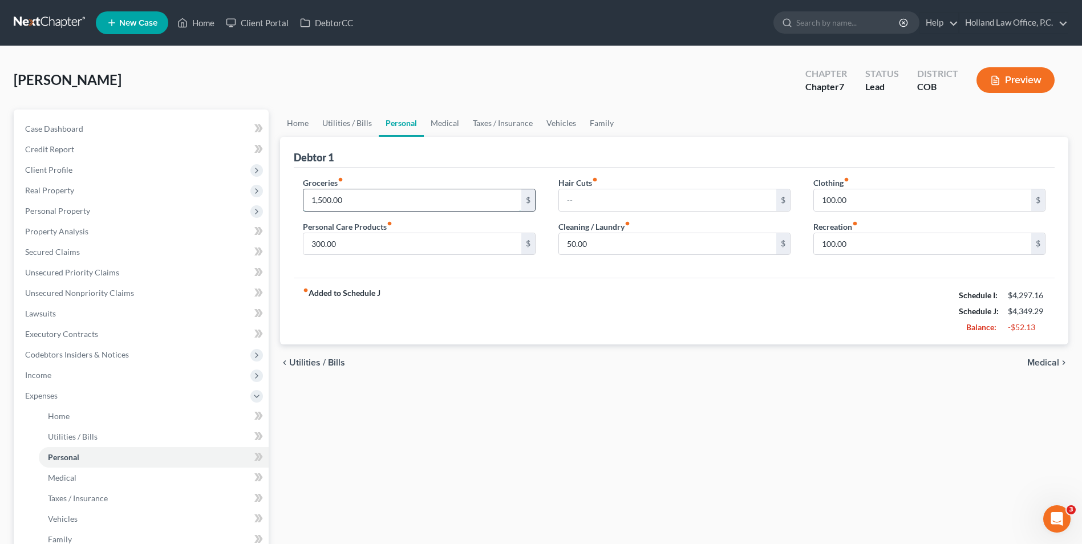
click at [362, 200] on input "1,500.00" at bounding box center [411, 200] width 217 height 22
type input "1,400.00"
click at [513, 307] on div "fiber_manual_record Added to Schedule J Schedule I: $4,297.16 Schedule J: $4,24…" at bounding box center [674, 311] width 761 height 67
drag, startPoint x: 484, startPoint y: 363, endPoint x: 296, endPoint y: 127, distance: 301.9
click at [296, 127] on link "Home" at bounding box center [297, 122] width 35 height 27
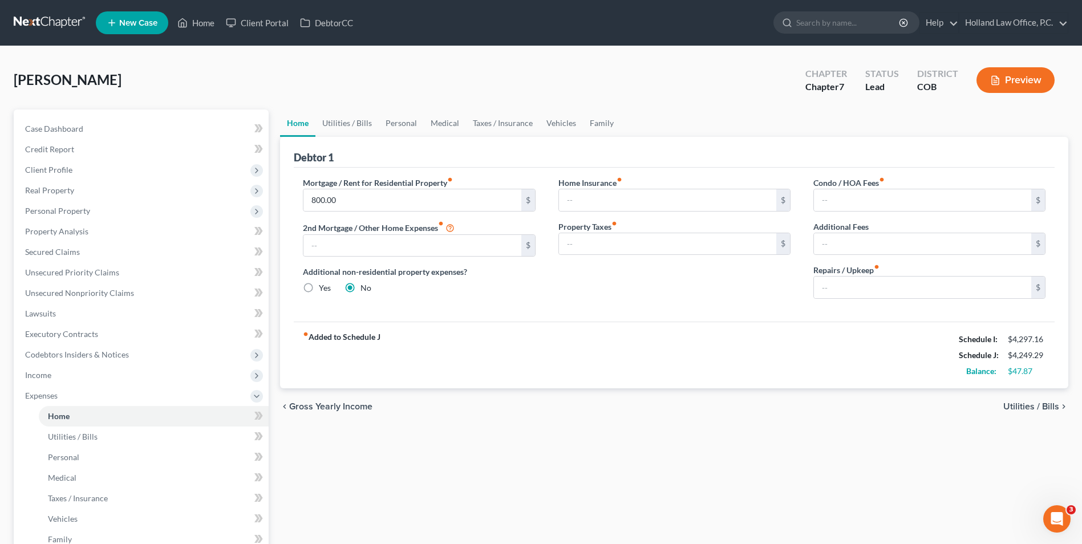
click at [1010, 373] on div "$47.87" at bounding box center [1027, 371] width 38 height 11
drag, startPoint x: 1013, startPoint y: 373, endPoint x: 1036, endPoint y: 371, distance: 22.9
click at [1033, 372] on div "$47.87" at bounding box center [1027, 371] width 38 height 11
click at [1036, 371] on div "$47.87" at bounding box center [1027, 371] width 38 height 11
click at [409, 129] on link "Personal" at bounding box center [401, 122] width 45 height 27
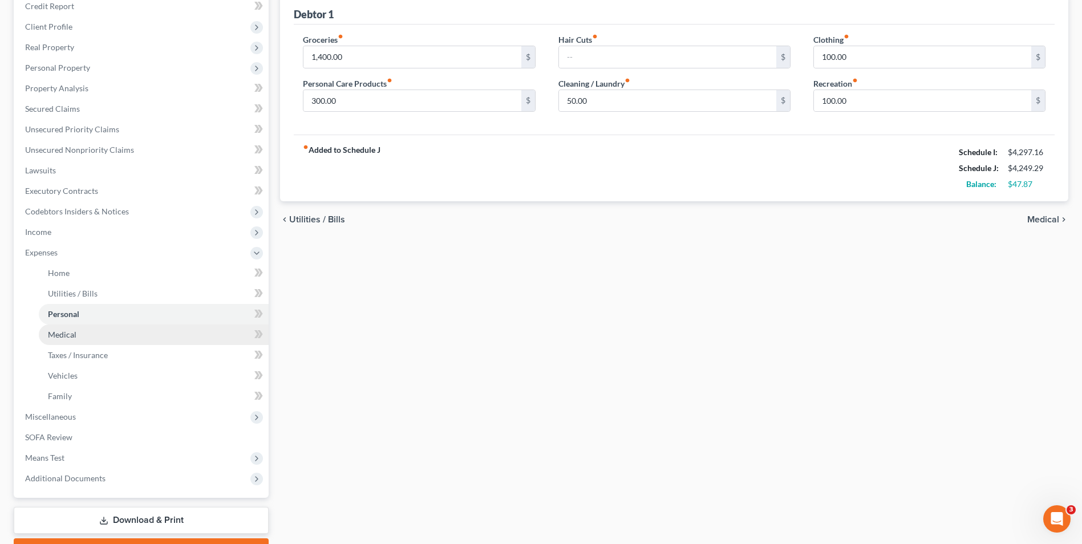
scroll to position [92, 0]
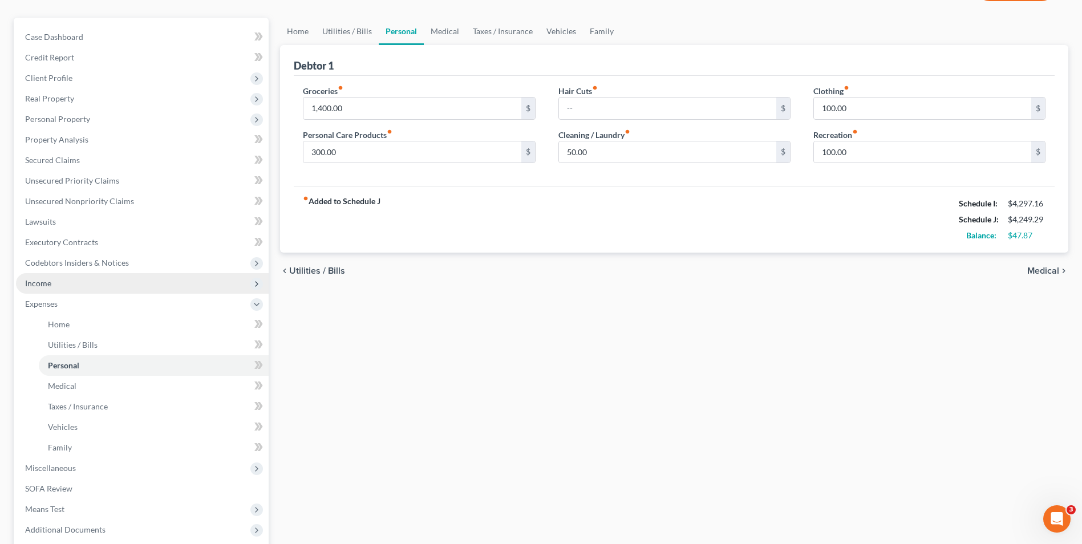
click at [48, 290] on span "Income" at bounding box center [142, 283] width 253 height 21
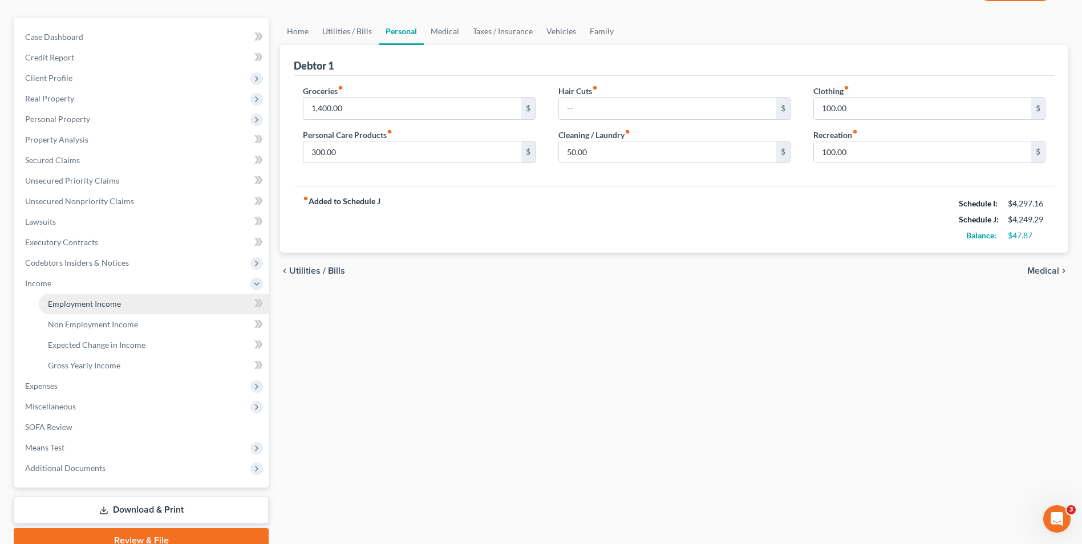
click at [74, 301] on span "Employment Income" at bounding box center [84, 304] width 73 height 10
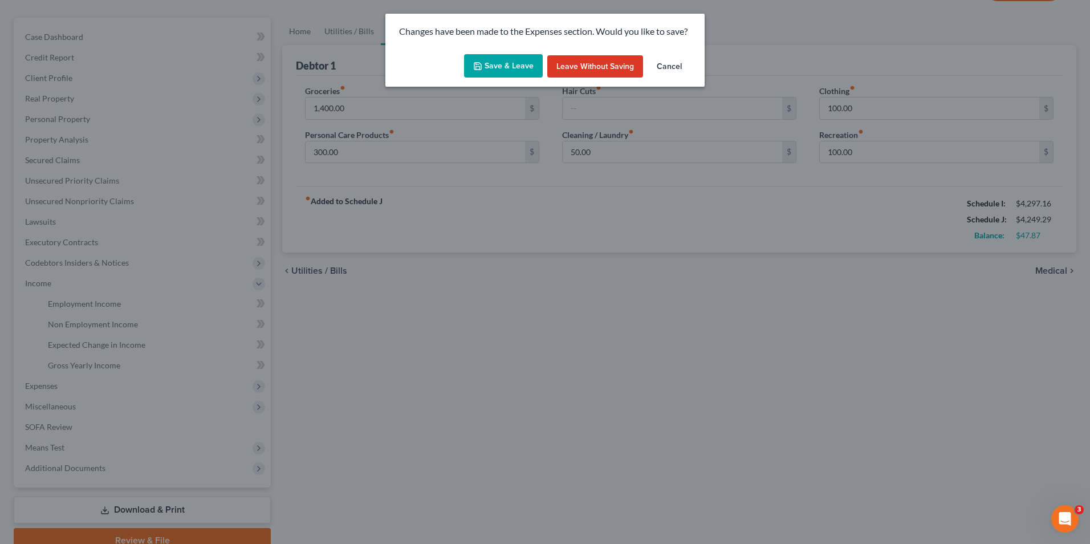
click at [484, 56] on button "Save & Leave" at bounding box center [503, 66] width 79 height 24
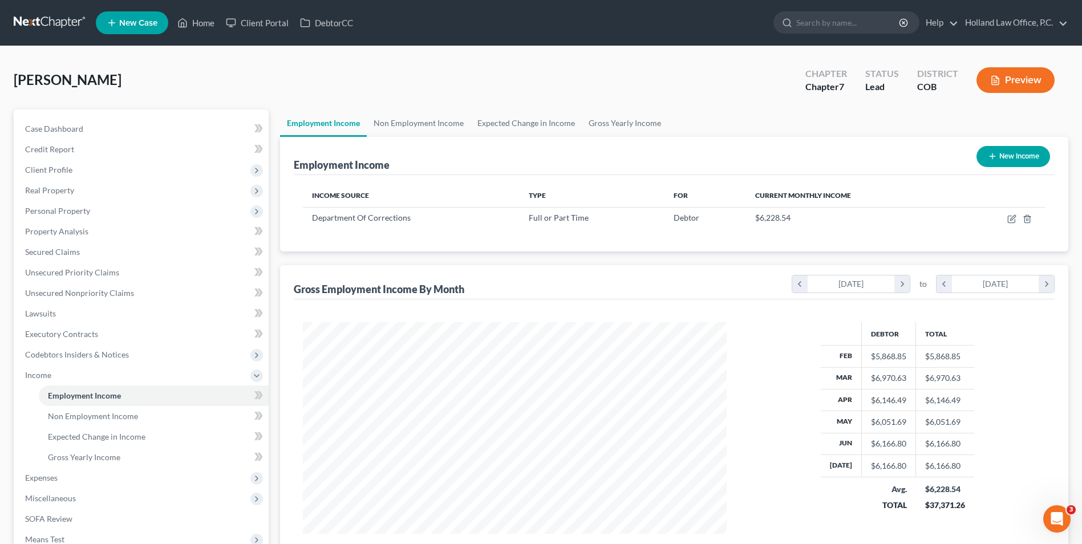
scroll to position [212, 446]
click at [518, 119] on link "Expected Change in Income" at bounding box center [525, 122] width 111 height 27
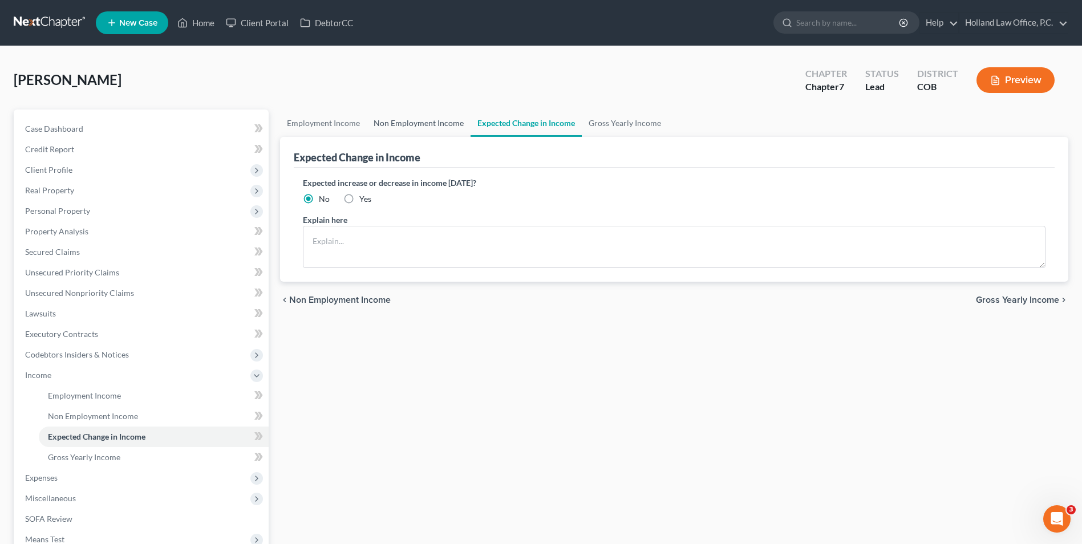
click at [426, 120] on link "Non Employment Income" at bounding box center [419, 122] width 104 height 27
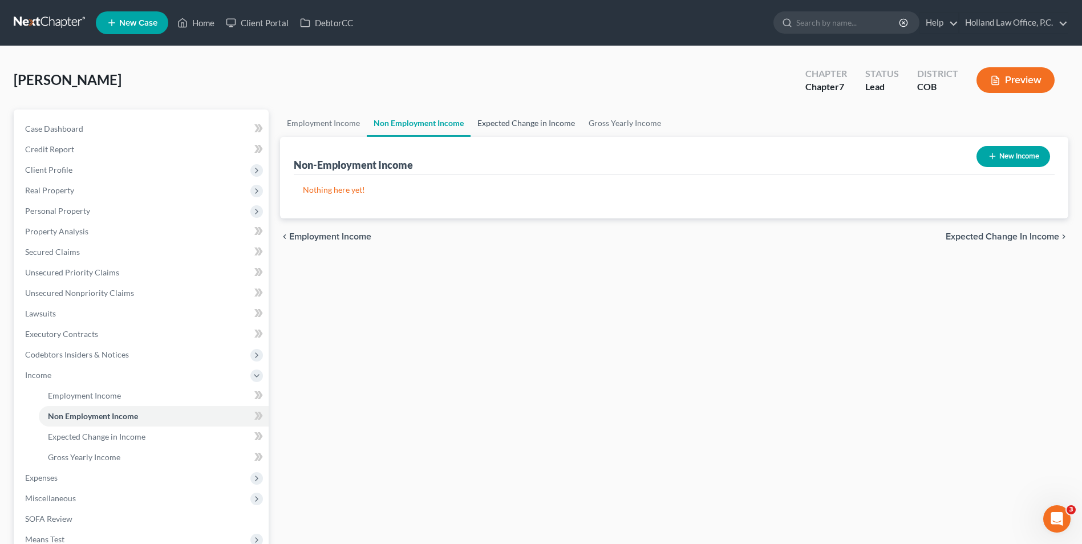
click at [573, 125] on link "Expected Change in Income" at bounding box center [525, 122] width 111 height 27
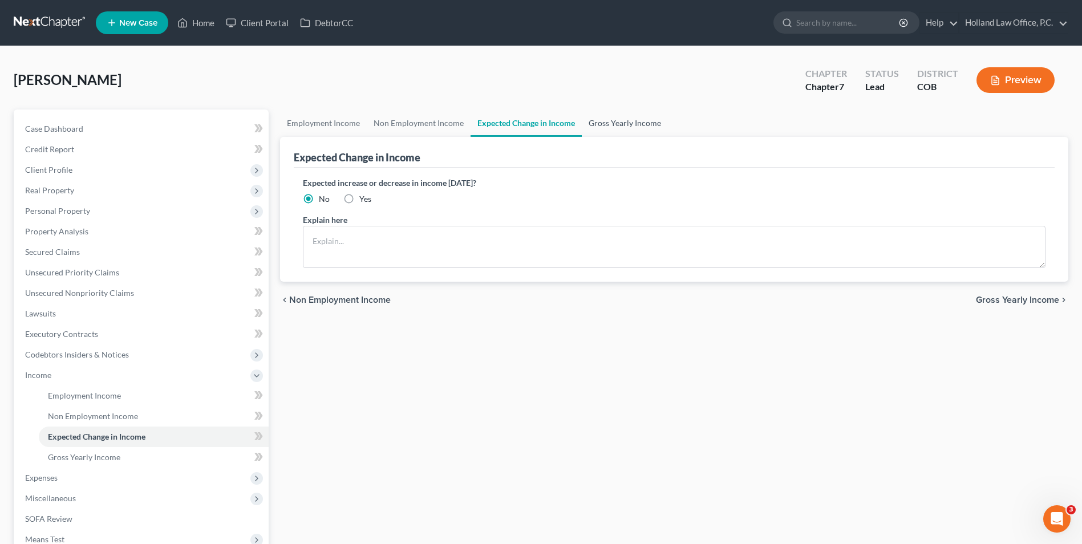
click at [638, 116] on link "Gross Yearly Income" at bounding box center [625, 122] width 86 height 27
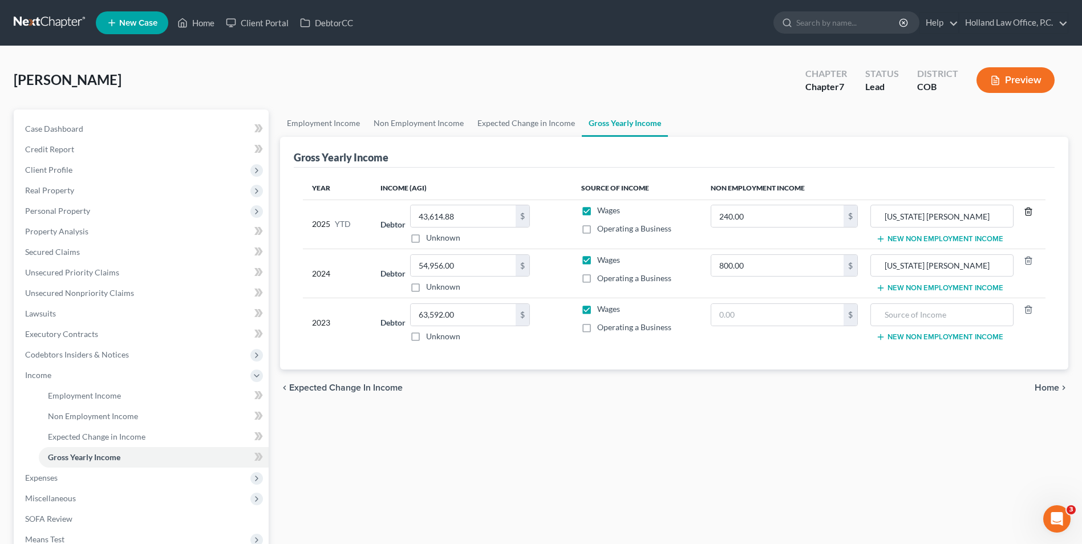
click at [1028, 210] on icon "button" at bounding box center [1028, 211] width 9 height 9
click at [666, 398] on div "chevron_left Expected Change in Income Home chevron_right" at bounding box center [674, 388] width 788 height 36
click at [904, 212] on button "New Non Employment Income" at bounding box center [939, 216] width 127 height 9
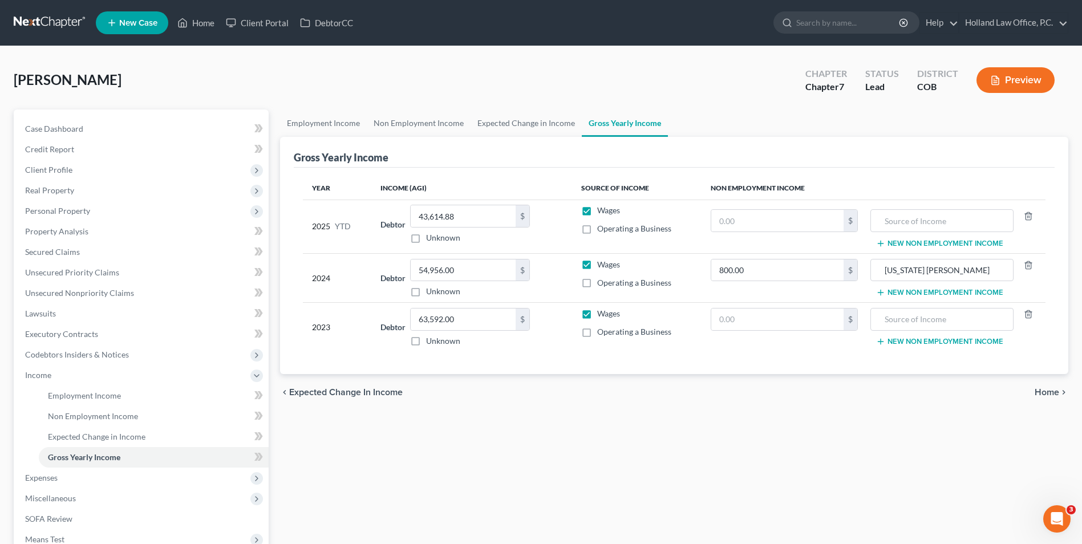
click at [676, 508] on div "Employment Income Non Employment Income Expected Change in Income Gross Yearly …" at bounding box center [674, 376] width 800 height 535
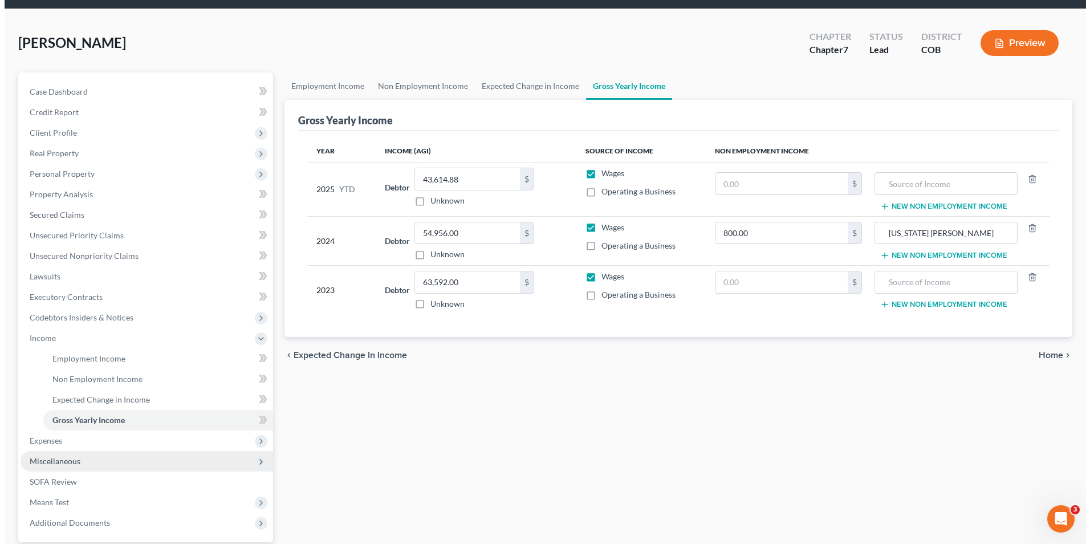
scroll to position [57, 0]
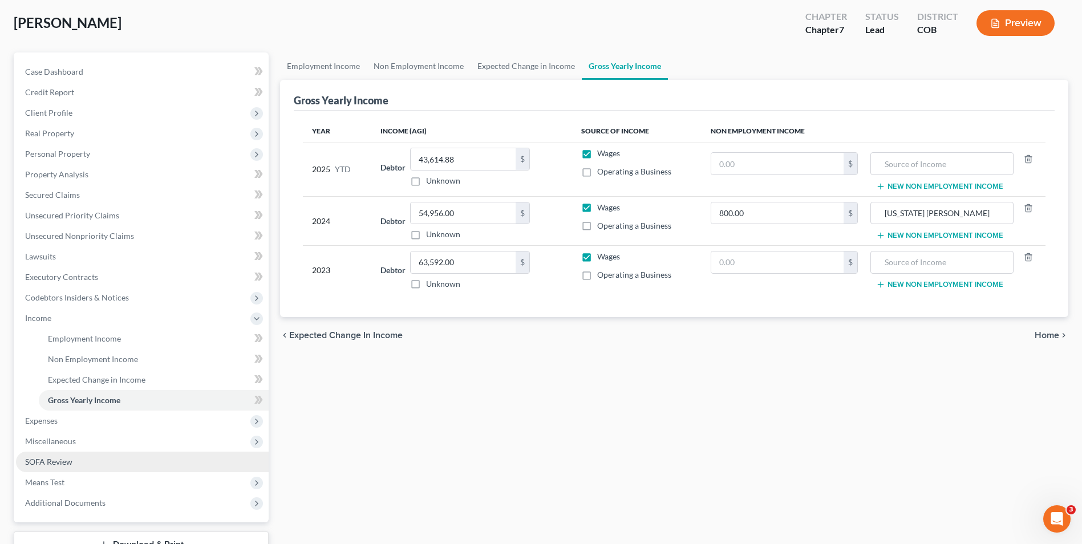
click at [34, 465] on span "SOFA Review" at bounding box center [48, 462] width 47 height 10
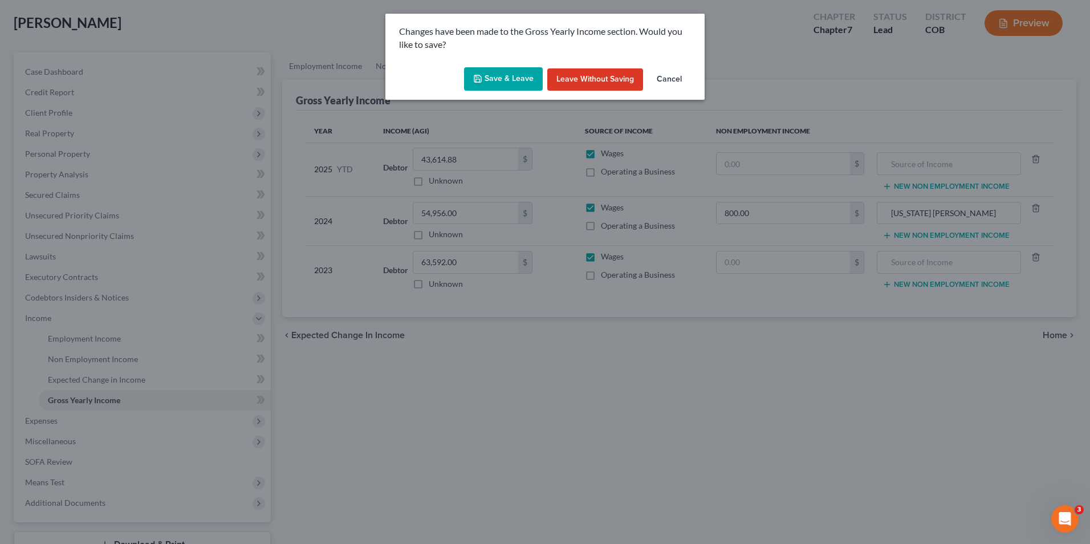
click at [531, 70] on button "Save & Leave" at bounding box center [503, 79] width 79 height 24
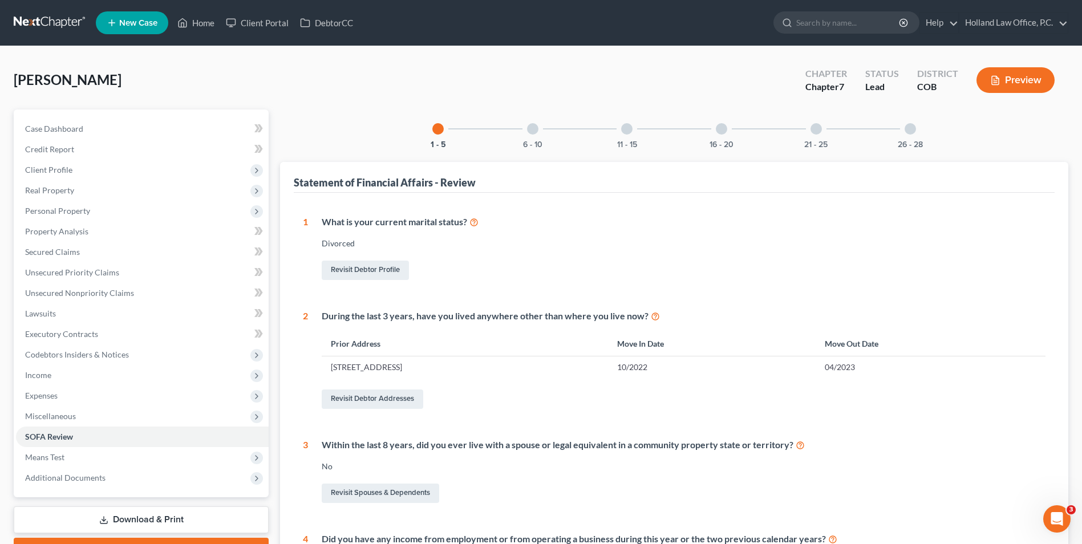
click at [518, 128] on div "6 - 10" at bounding box center [532, 128] width 39 height 39
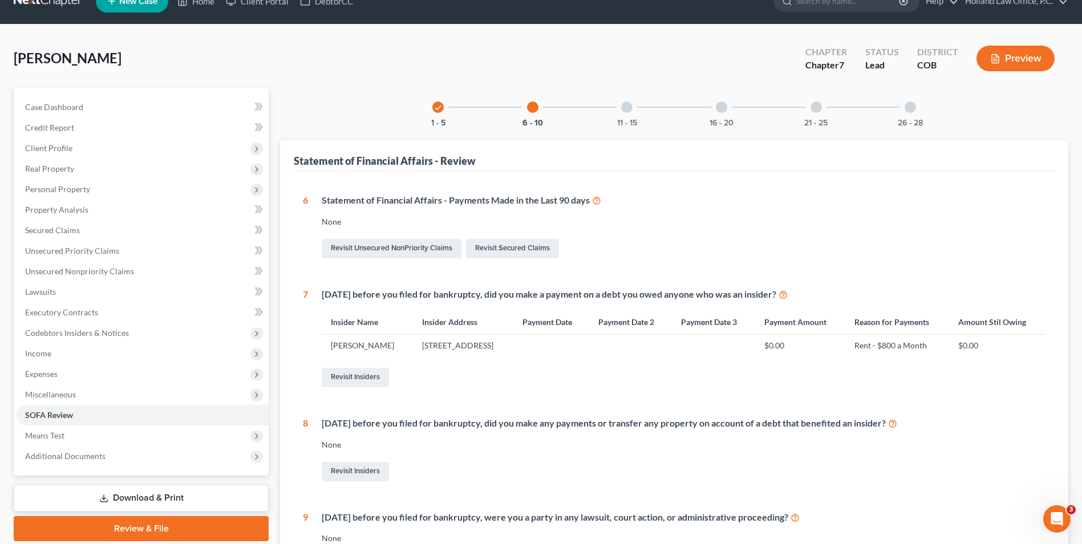
scroll to position [57, 0]
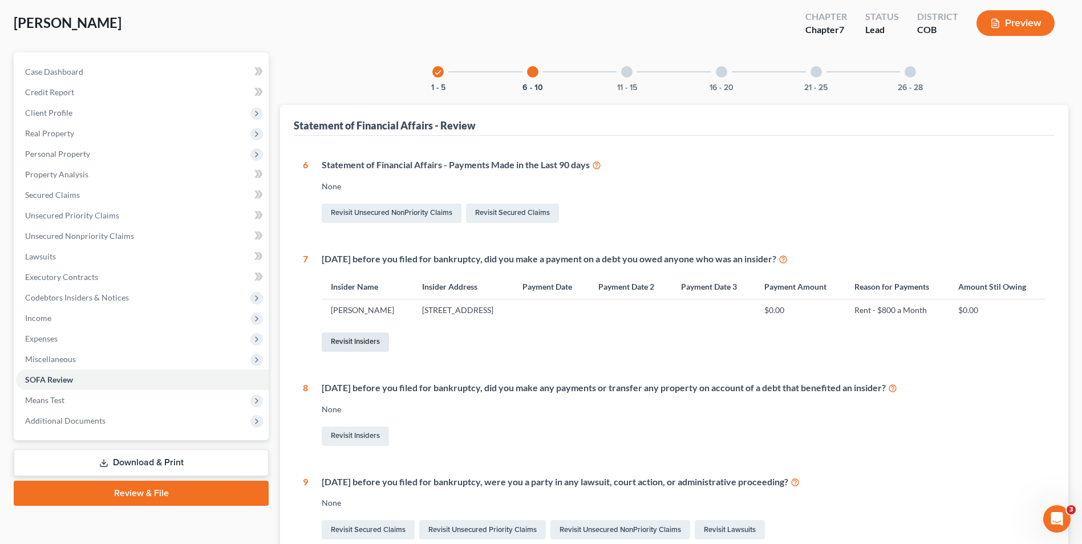
click at [372, 339] on link "Revisit Insiders" at bounding box center [355, 341] width 67 height 19
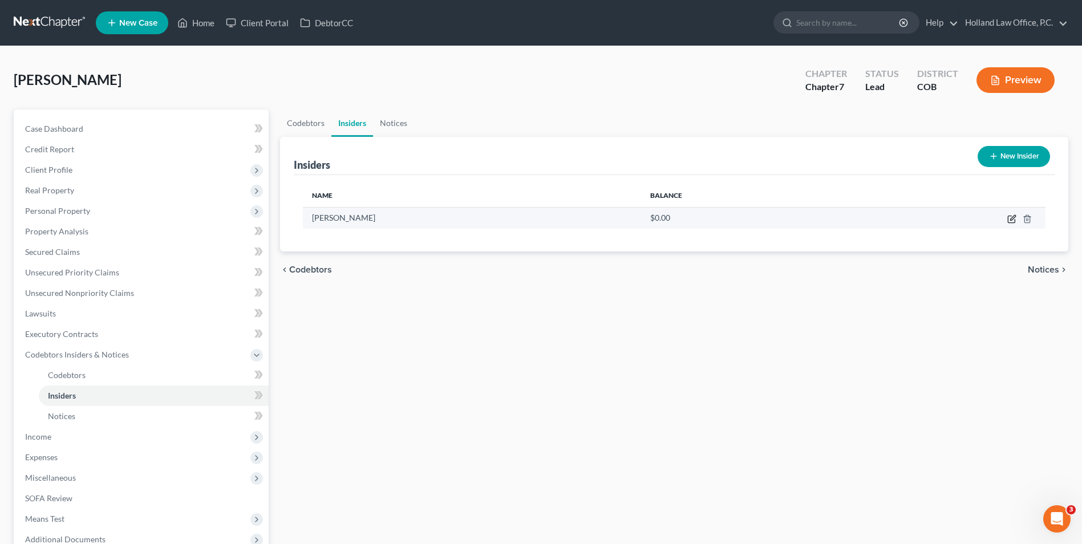
click at [1015, 220] on icon "button" at bounding box center [1011, 219] width 7 height 7
select select "5"
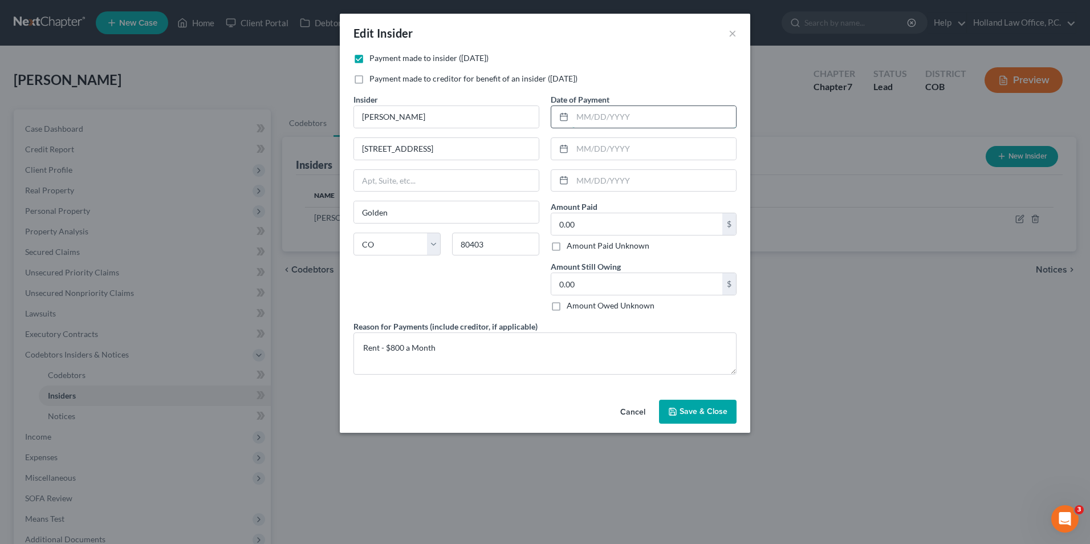
click at [586, 113] on input "text" at bounding box center [655, 117] width 164 height 22
type input "8/3/2025"
click at [598, 221] on input "0.00" at bounding box center [636, 224] width 171 height 22
type input "400.00"
click at [598, 148] on input "text" at bounding box center [655, 149] width 164 height 22
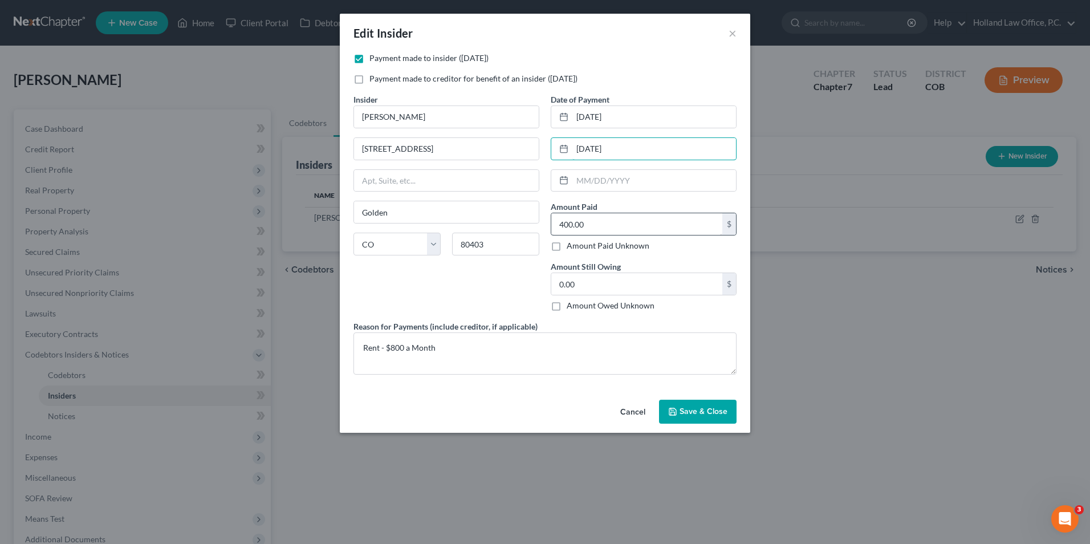
type input "7/31/2025"
click at [594, 220] on input "400.00" at bounding box center [636, 224] width 171 height 22
type input "900.00"
click at [494, 288] on div "Insider * Malikah Barr 1000 Golden Peak Dr Golden State AL AK AR AZ CA CO CT DE…" at bounding box center [446, 207] width 197 height 227
drag, startPoint x: 470, startPoint y: 352, endPoint x: 343, endPoint y: 355, distance: 127.2
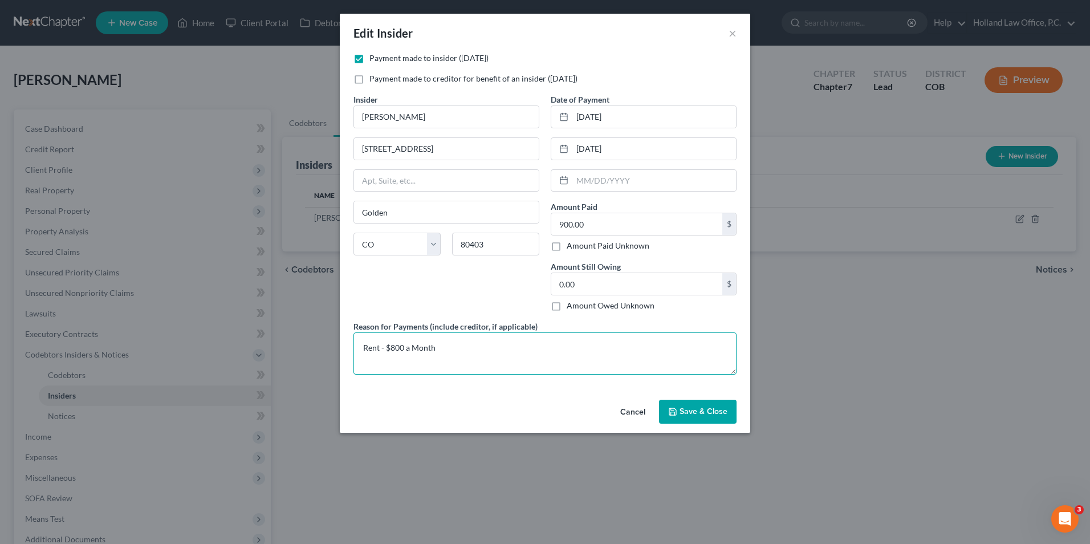
click at [343, 355] on div "Payment made to insider (within 1 year) Payment made to creditor for benefit of…" at bounding box center [545, 223] width 411 height 343
type textarea "Rent"
click at [702, 407] on span "Save & Close" at bounding box center [704, 412] width 48 height 10
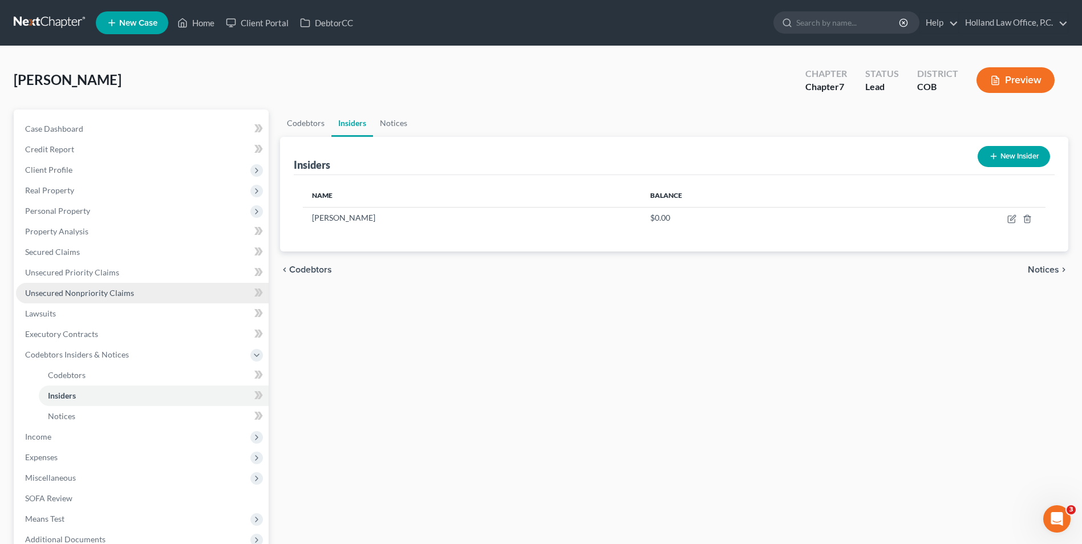
click at [80, 290] on span "Unsecured Nonpriority Claims" at bounding box center [79, 293] width 109 height 10
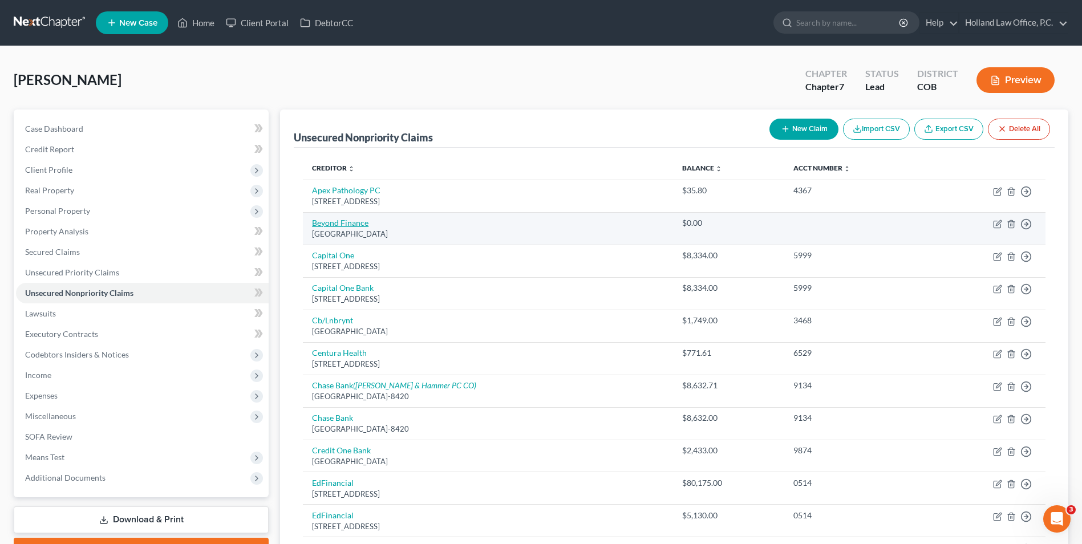
click at [341, 224] on link "Beyond Finance" at bounding box center [340, 223] width 56 height 10
select select "45"
select select "16"
select select "0"
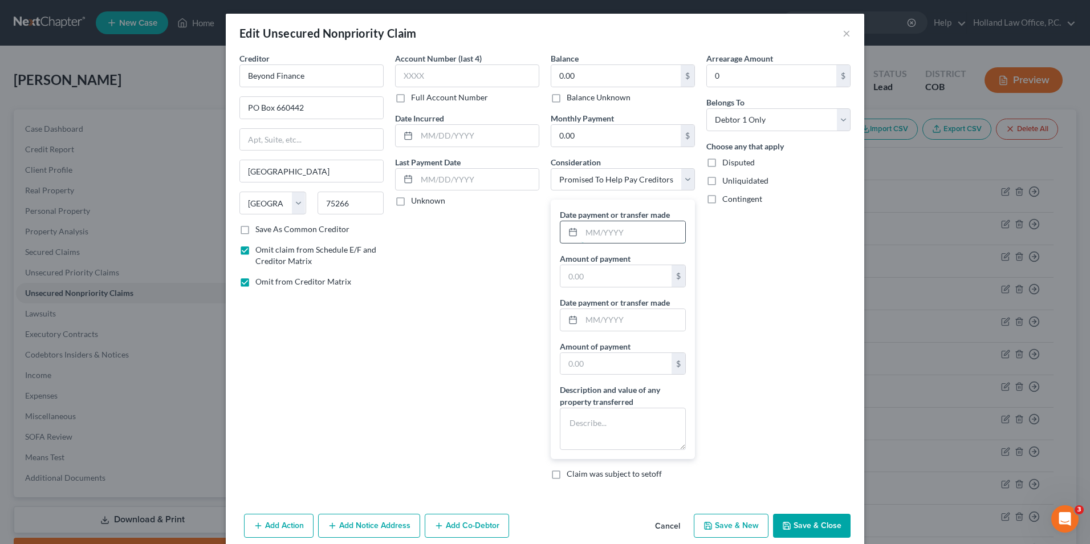
drag, startPoint x: 607, startPoint y: 233, endPoint x: 606, endPoint y: 238, distance: 6.0
click at [607, 233] on input "text" at bounding box center [634, 232] width 104 height 22
click at [600, 438] on textarea at bounding box center [623, 429] width 126 height 42
click at [616, 431] on textarea at bounding box center [623, 429] width 126 height 42
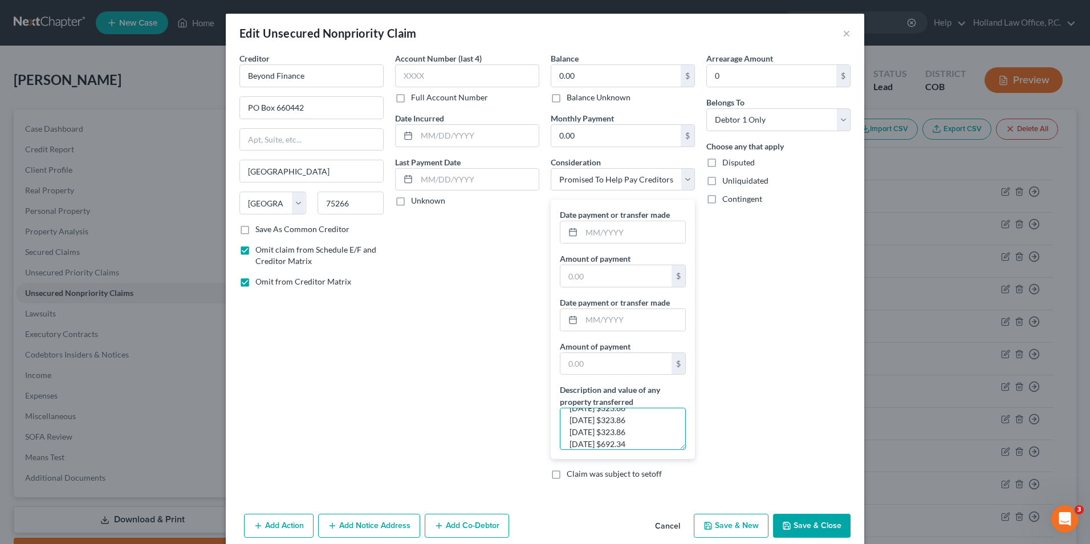
type textarea "8/3/2024 $323.86 10/31/2024 $323.86 12/2/2024 $323.86 12/31/2024 $323.86 1/31/2…"
click at [591, 279] on input "text" at bounding box center [616, 276] width 111 height 22
click at [660, 233] on input "text" at bounding box center [634, 232] width 104 height 22
click at [660, 228] on input "text" at bounding box center [634, 232] width 104 height 22
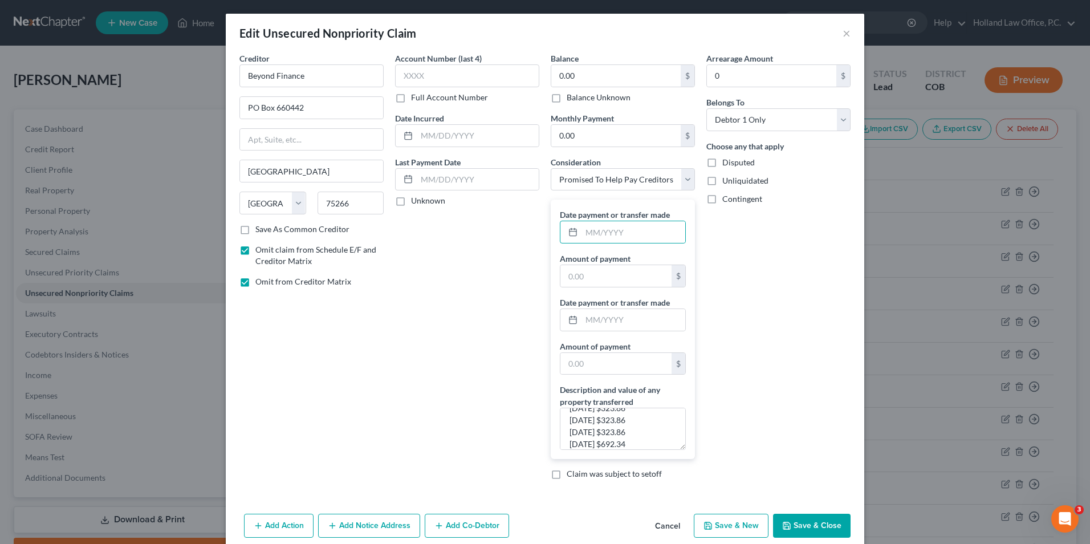
click at [798, 518] on button "Save & Close" at bounding box center [812, 526] width 78 height 24
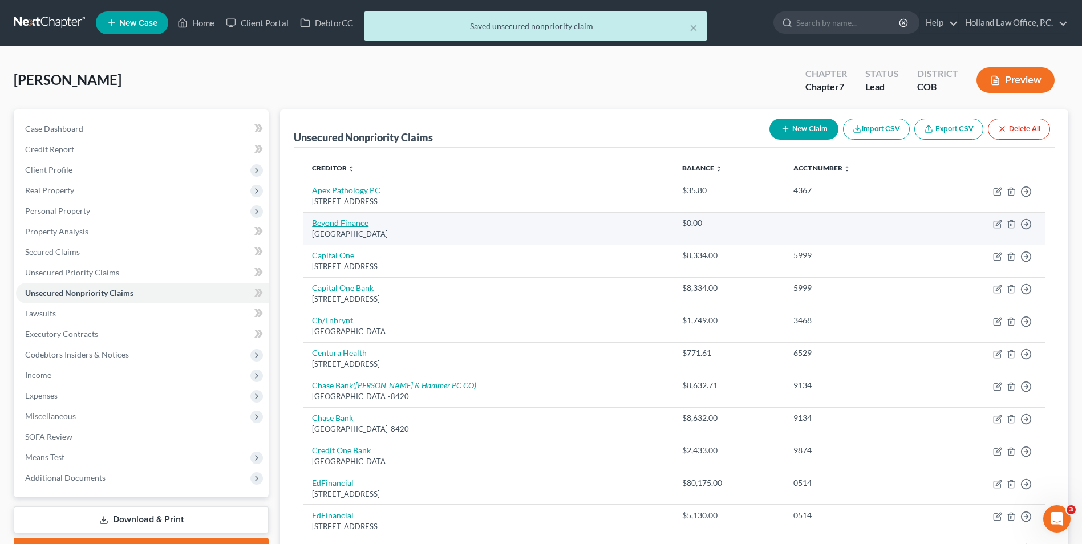
click at [366, 226] on link "Beyond Finance" at bounding box center [340, 223] width 56 height 10
select select "45"
select select "16"
select select "0"
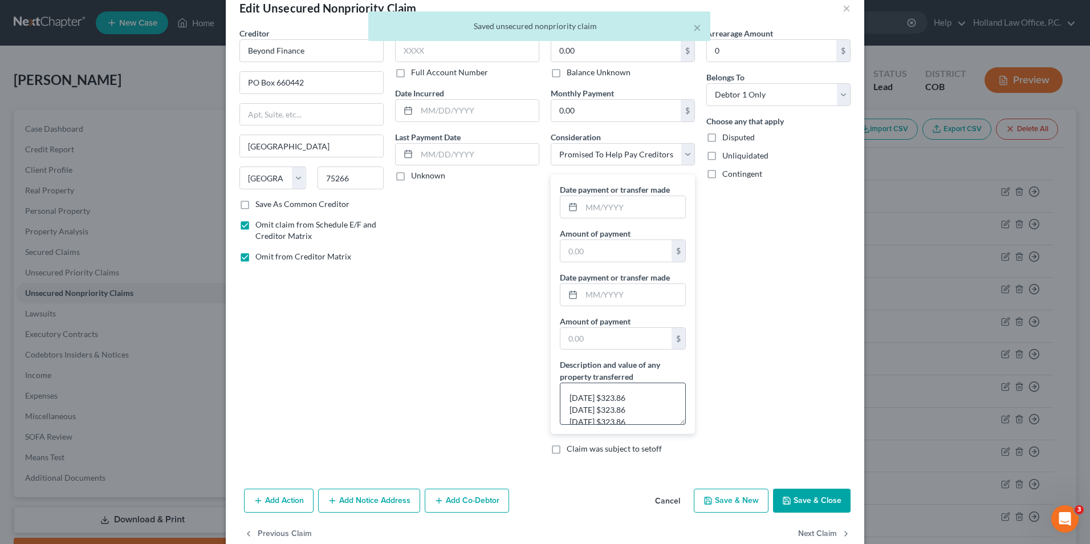
scroll to position [50, 0]
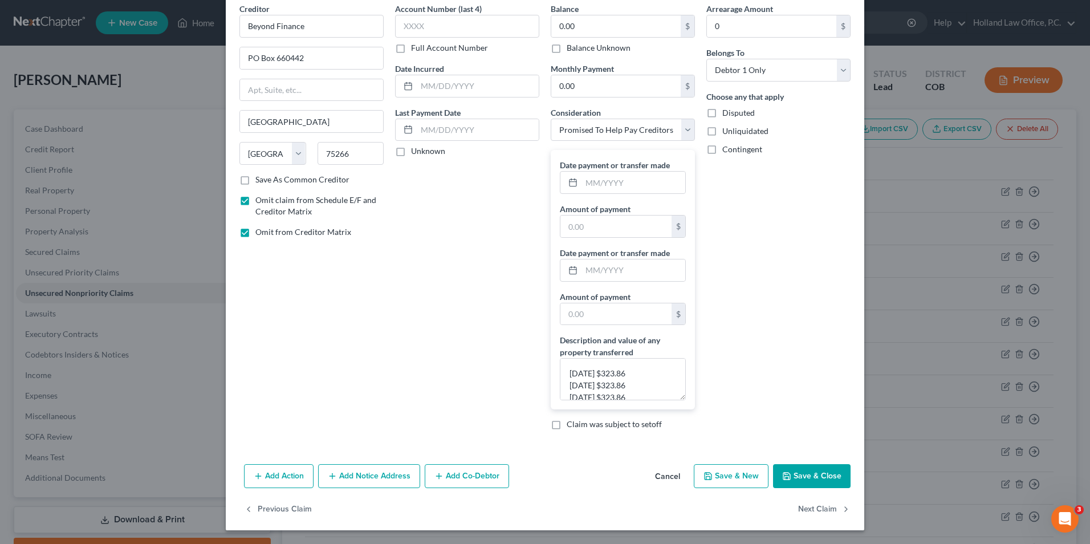
click at [794, 470] on button "Save & Close" at bounding box center [812, 476] width 78 height 24
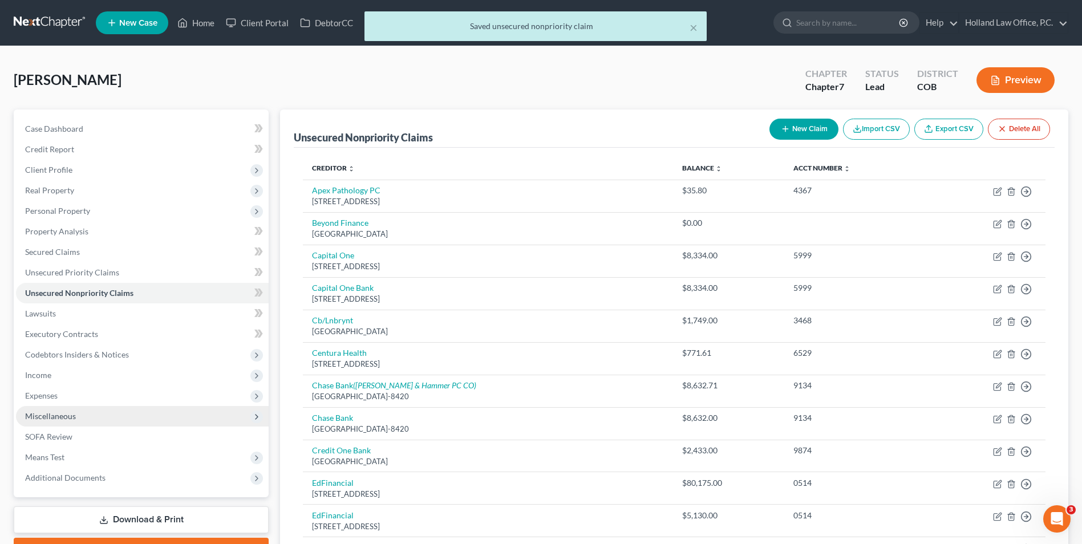
click at [62, 416] on span "Miscellaneous" at bounding box center [50, 416] width 51 height 10
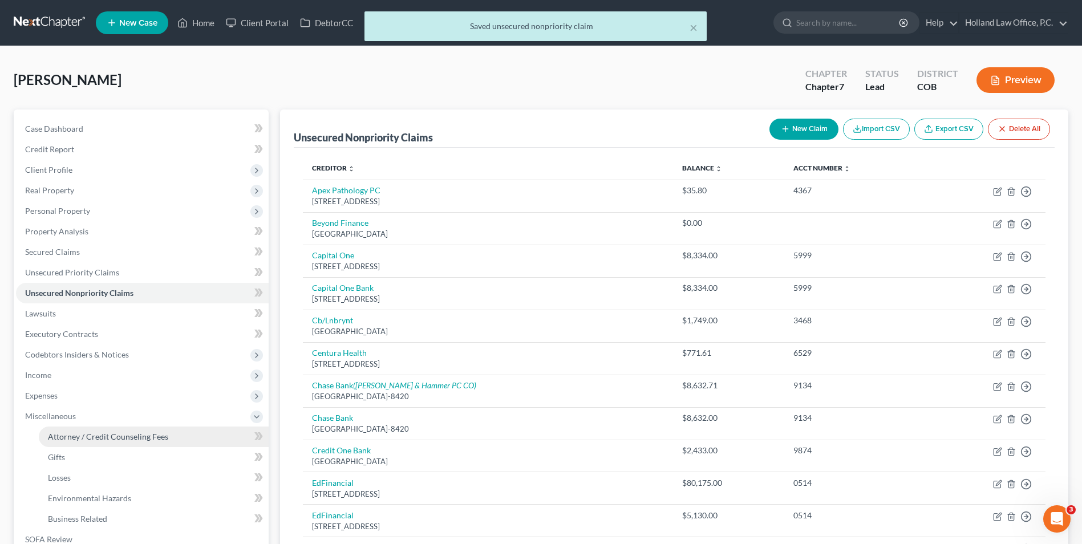
drag, startPoint x: 90, startPoint y: 439, endPoint x: 100, endPoint y: 444, distance: 11.0
click at [90, 440] on span "Attorney / Credit Counseling Fees" at bounding box center [108, 437] width 120 height 10
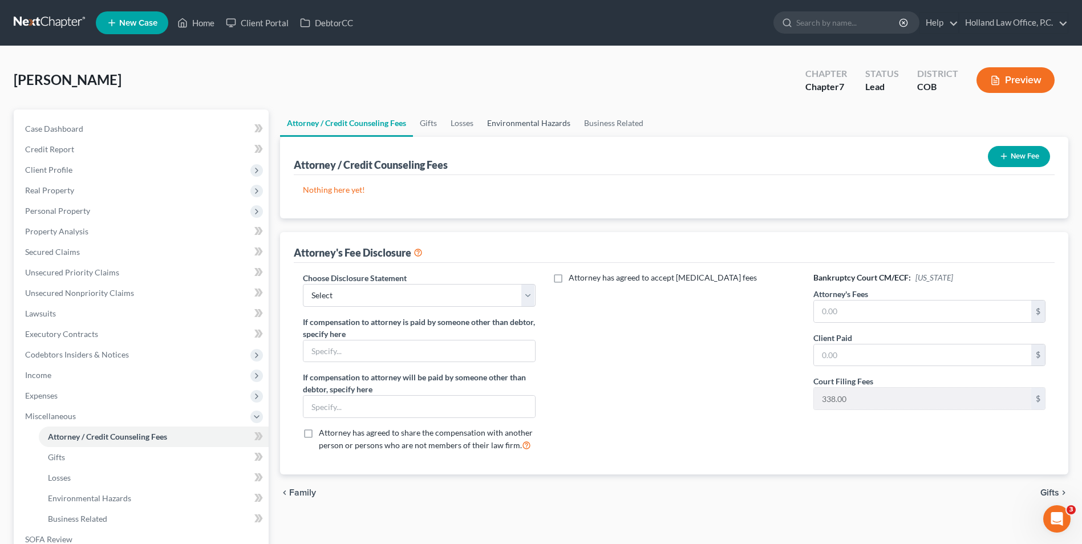
click at [521, 121] on link "Environmental Hazards" at bounding box center [528, 122] width 97 height 27
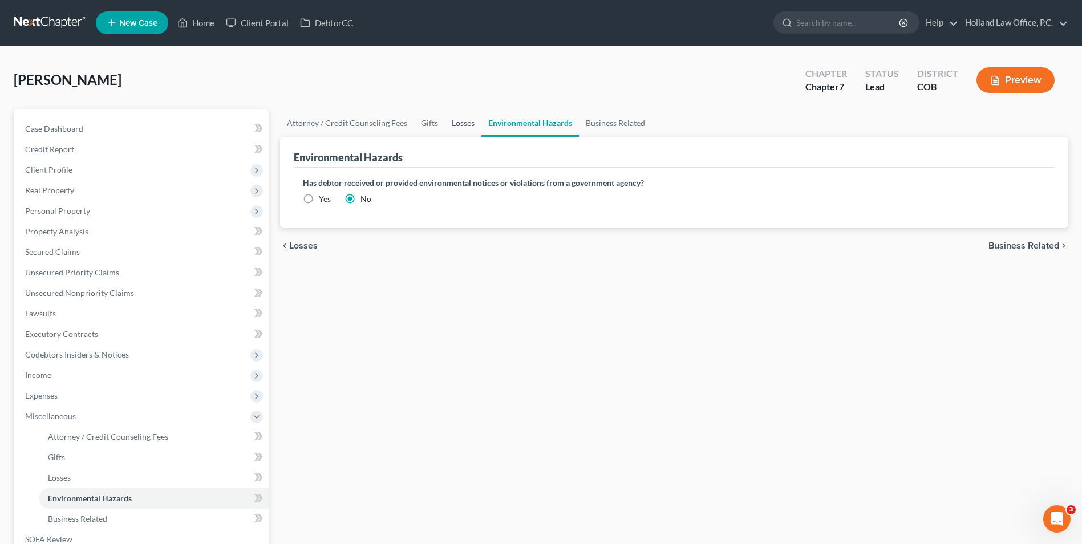
click at [465, 124] on link "Losses" at bounding box center [463, 122] width 36 height 27
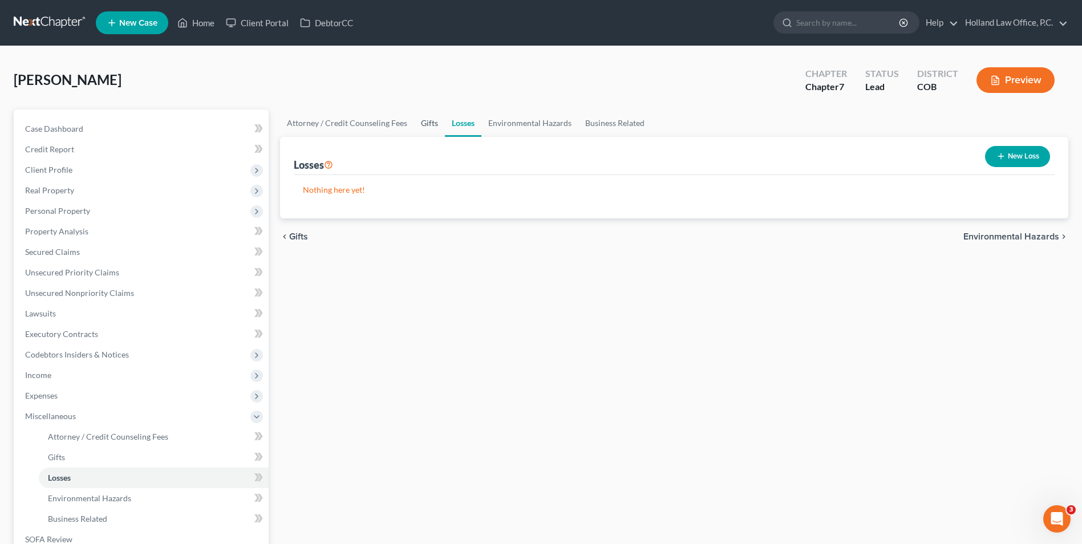
click at [424, 121] on link "Gifts" at bounding box center [429, 122] width 31 height 27
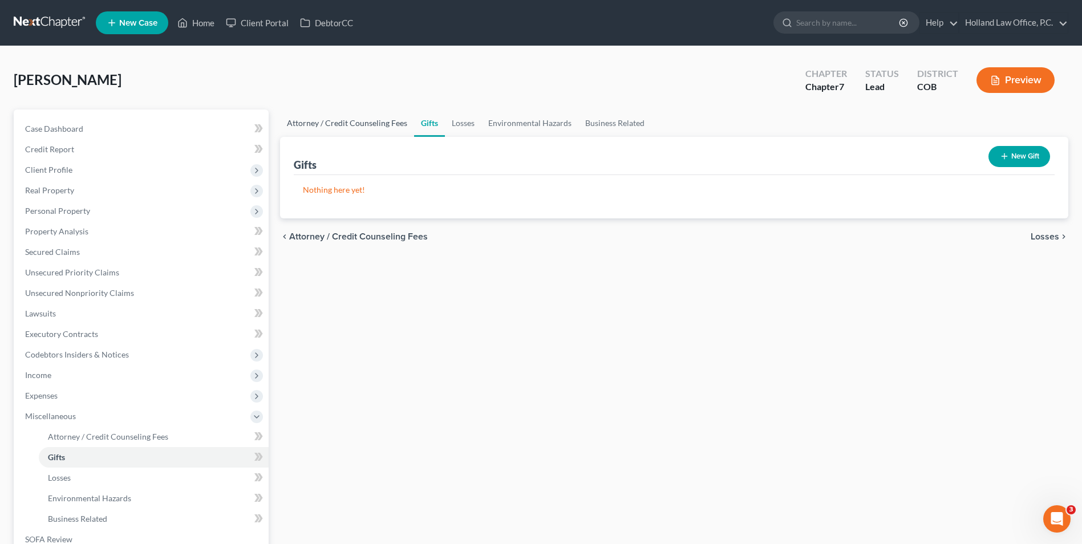
click at [368, 124] on link "Attorney / Credit Counseling Fees" at bounding box center [347, 122] width 134 height 27
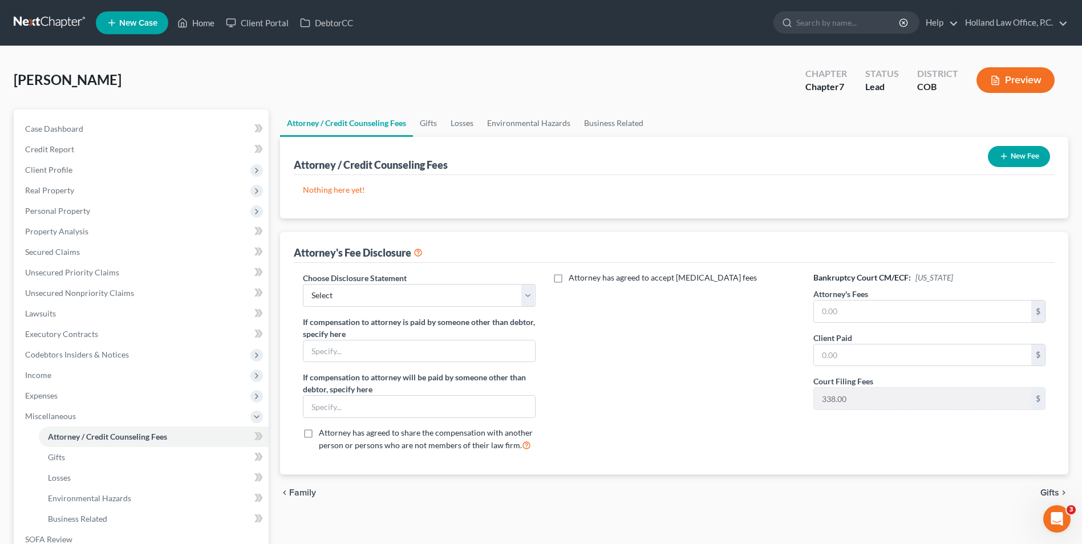
click at [1023, 160] on button "New Fee" at bounding box center [1019, 156] width 62 height 21
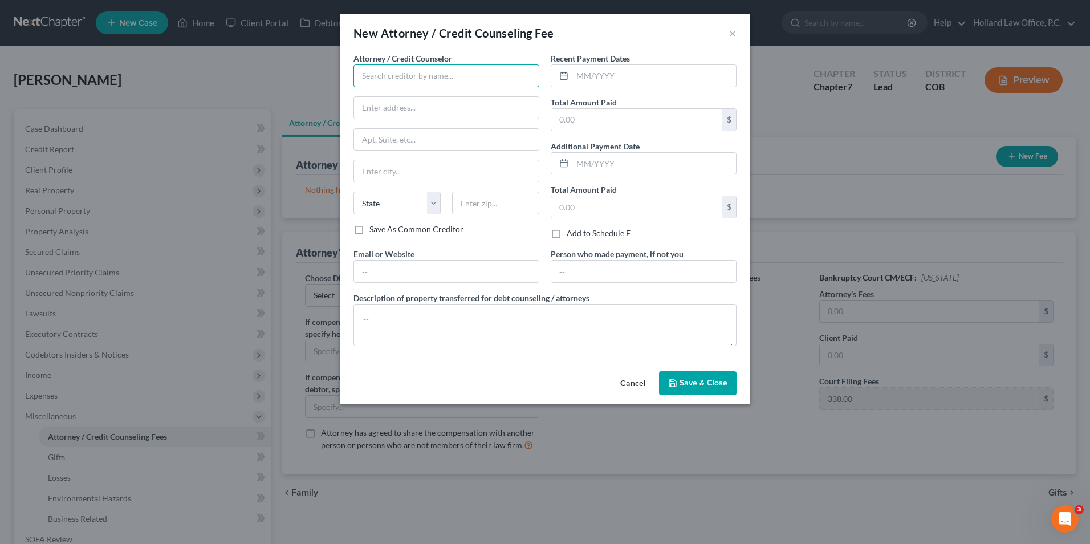
click at [481, 80] on input "text" at bounding box center [447, 75] width 186 height 23
click at [407, 65] on input "text" at bounding box center [447, 75] width 186 height 23
type input "Holland Law Office"
click at [368, 111] on input "text" at bounding box center [446, 108] width 185 height 22
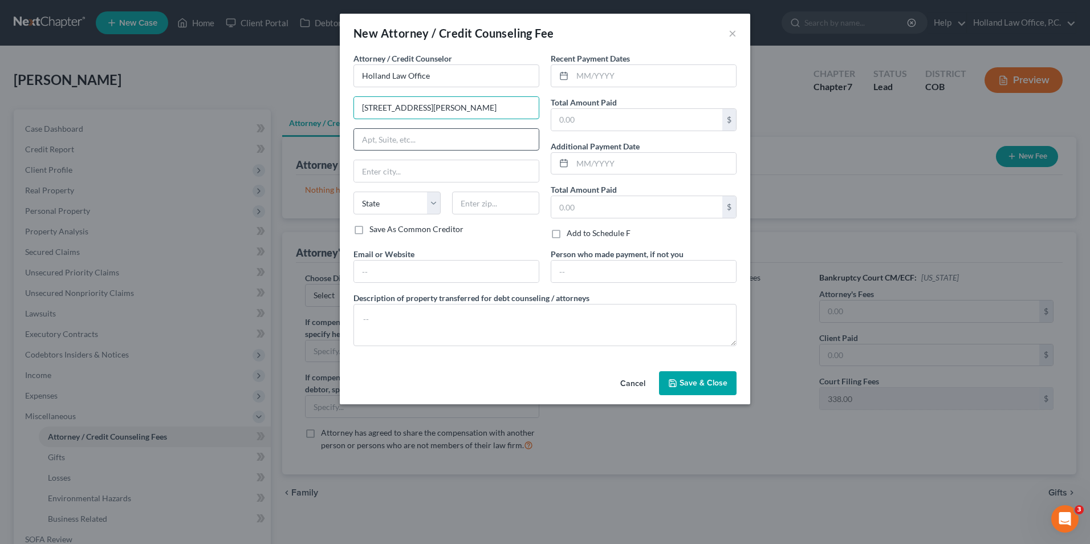
type input "5652 McWhinney Blvd"
click at [370, 133] on input "text" at bounding box center [446, 140] width 185 height 22
drag, startPoint x: 360, startPoint y: 169, endPoint x: 368, endPoint y: 169, distance: 8.0
click at [360, 169] on input "text" at bounding box center [446, 171] width 185 height 22
type input "Loveland"
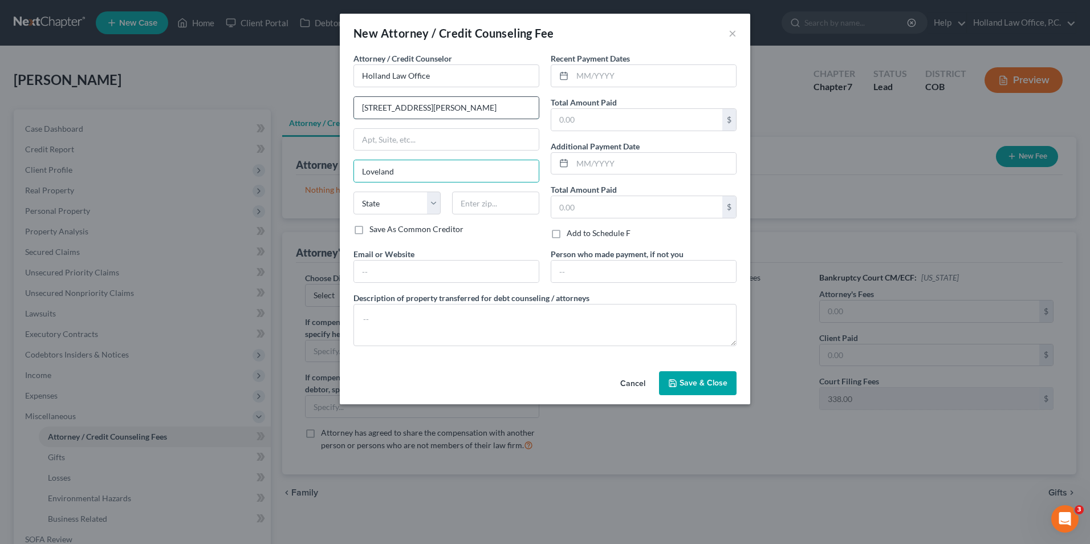
click at [529, 115] on input "5652 McWhinney Blvd" at bounding box center [446, 108] width 185 height 22
drag, startPoint x: 359, startPoint y: 198, endPoint x: 361, endPoint y: 211, distance: 13.3
click at [359, 198] on select "State AL AK AR AZ CA CO CT DE DC FL GA GU HI ID IL IN IA KS KY LA ME MD MA MI M…" at bounding box center [397, 203] width 87 height 23
select select "5"
click at [354, 192] on select "State AL AK AR AZ CA CO CT DE DC FL GA GU HI ID IL IN IA KS KY LA ME MD MA MI M…" at bounding box center [397, 203] width 87 height 23
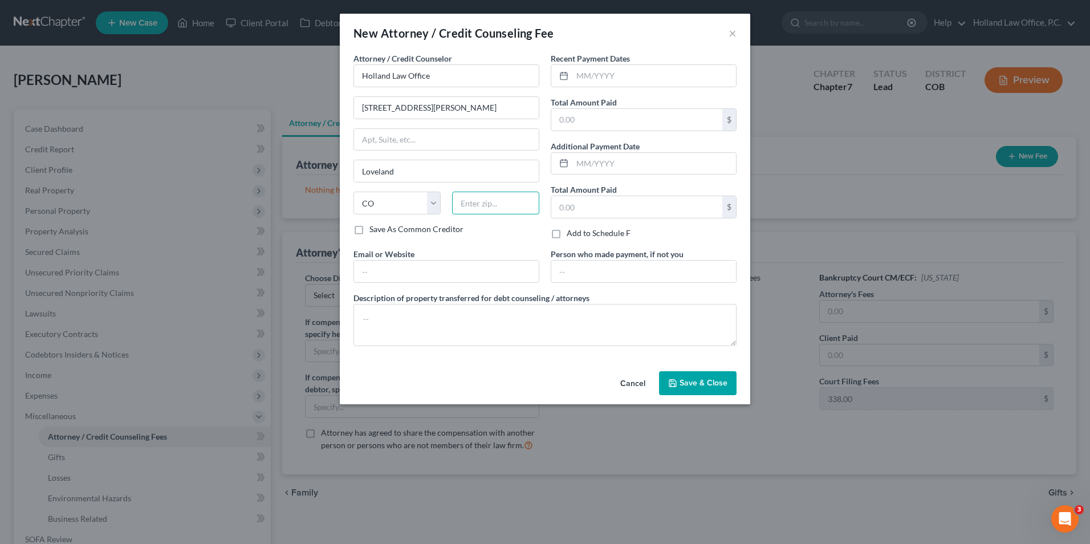
drag, startPoint x: 492, startPoint y: 212, endPoint x: 484, endPoint y: 207, distance: 9.5
click at [485, 208] on input "text" at bounding box center [495, 203] width 87 height 23
type input "80538"
click at [459, 249] on div "Email or Website" at bounding box center [446, 265] width 197 height 35
click at [610, 70] on input "text" at bounding box center [655, 76] width 164 height 22
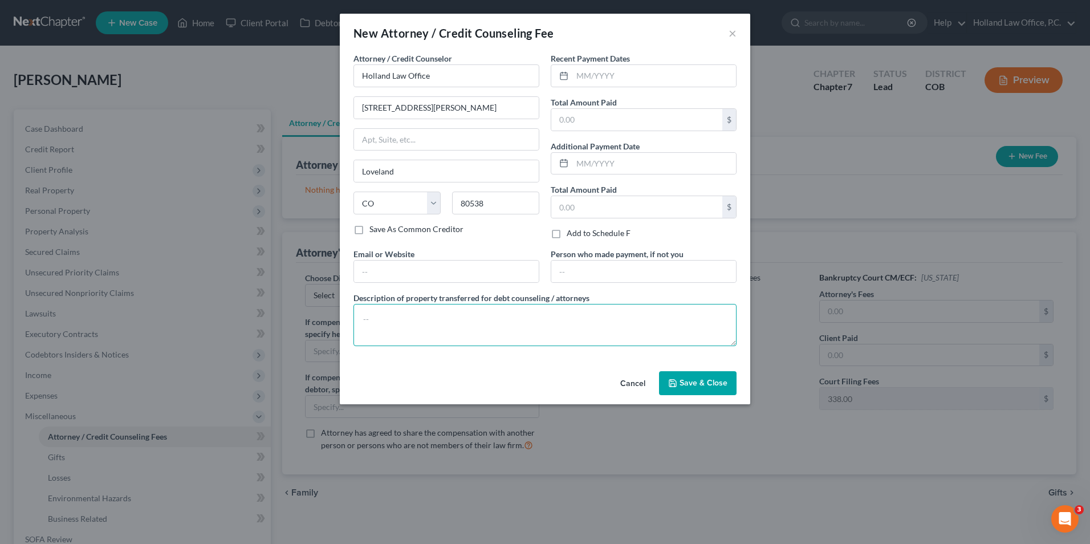
click at [521, 318] on textarea at bounding box center [545, 325] width 383 height 42
paste textarea "Filing Fee $338, Credit Report $40, Credit Counseling $19.95, Financial Educati…"
click at [375, 332] on textarea "Filing Fee $338, Credit Report $40, Credit Counseling $19.95, Financial Educati…" at bounding box center [545, 325] width 383 height 42
click at [375, 331] on textarea "Filing Fee $338, Credit Report $40, Credit Counseling $19.95, Financial Educati…" at bounding box center [545, 325] width 383 height 42
click at [377, 332] on textarea "Filing Fee $338, Credit Report $40, Credit Counseling $19.95, Financial Educati…" at bounding box center [545, 325] width 383 height 42
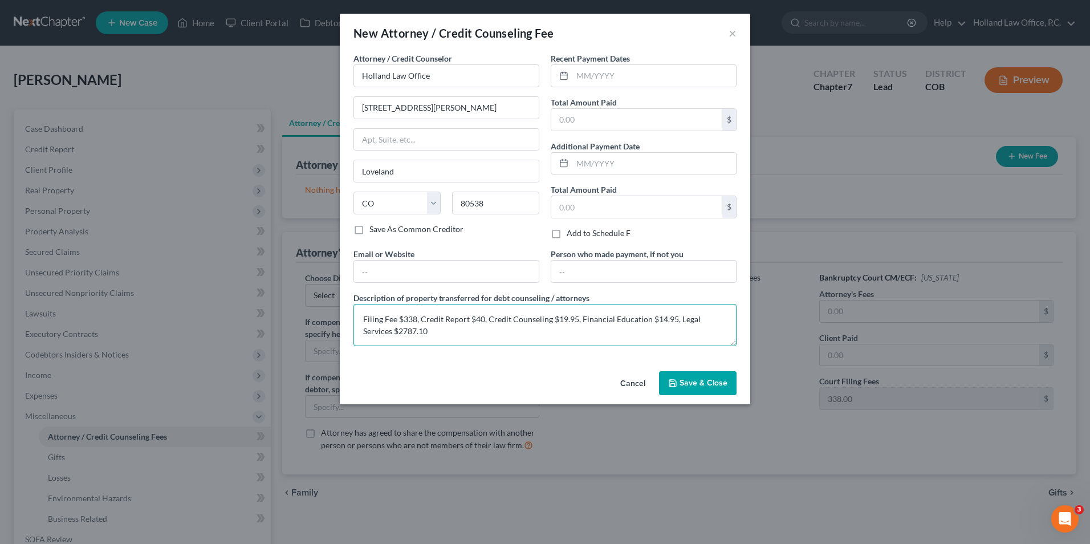
click at [373, 331] on textarea "Filing Fee $338, Credit Report $40, Credit Counseling $19.95, Financial Educati…" at bounding box center [545, 325] width 383 height 42
type textarea "Filing Fee $338, Credit Report $40, Credit Counseling $19.95, Financial Educati…"
click at [699, 381] on span "Save & Close" at bounding box center [704, 383] width 48 height 10
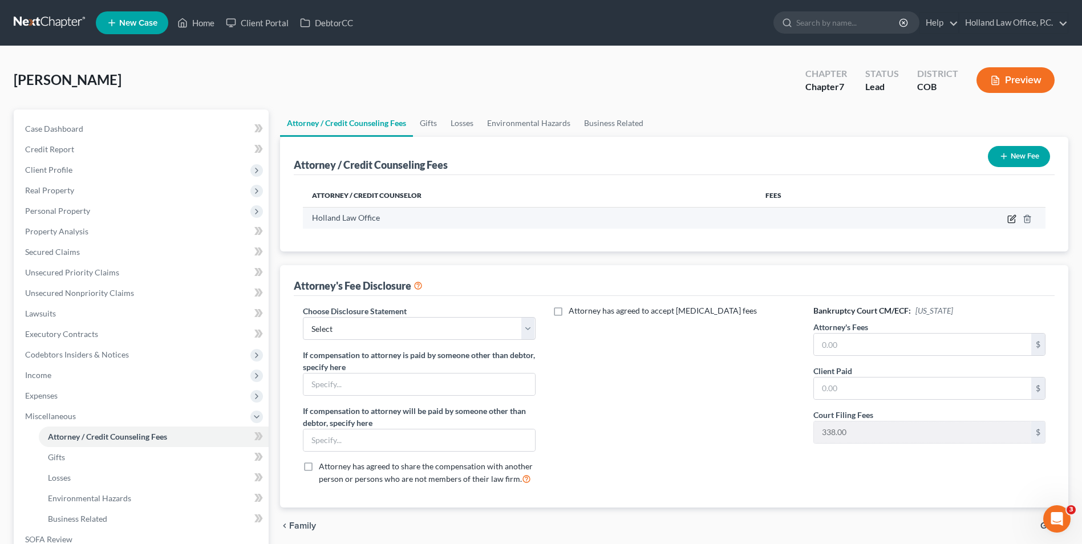
click at [1012, 213] on td at bounding box center [962, 218] width 168 height 22
click at [1012, 217] on icon "button" at bounding box center [1011, 218] width 9 height 9
select select "5"
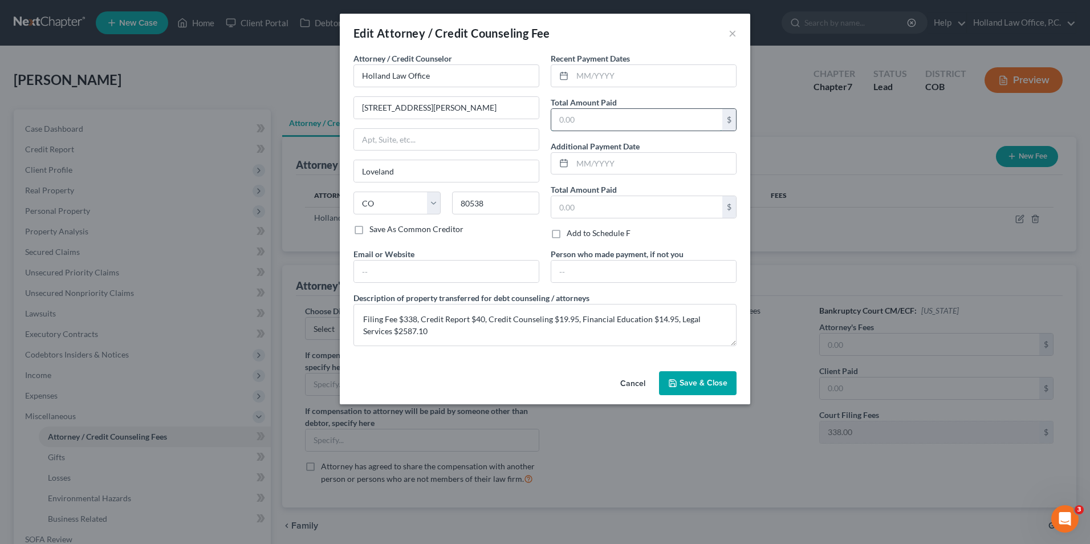
click at [606, 121] on input "text" at bounding box center [636, 120] width 171 height 22
type input "3,000.00"
click at [615, 75] on input "text" at bounding box center [655, 76] width 164 height 22
type input "6/23/2025"
click at [685, 382] on span "Save & Close" at bounding box center [704, 383] width 48 height 10
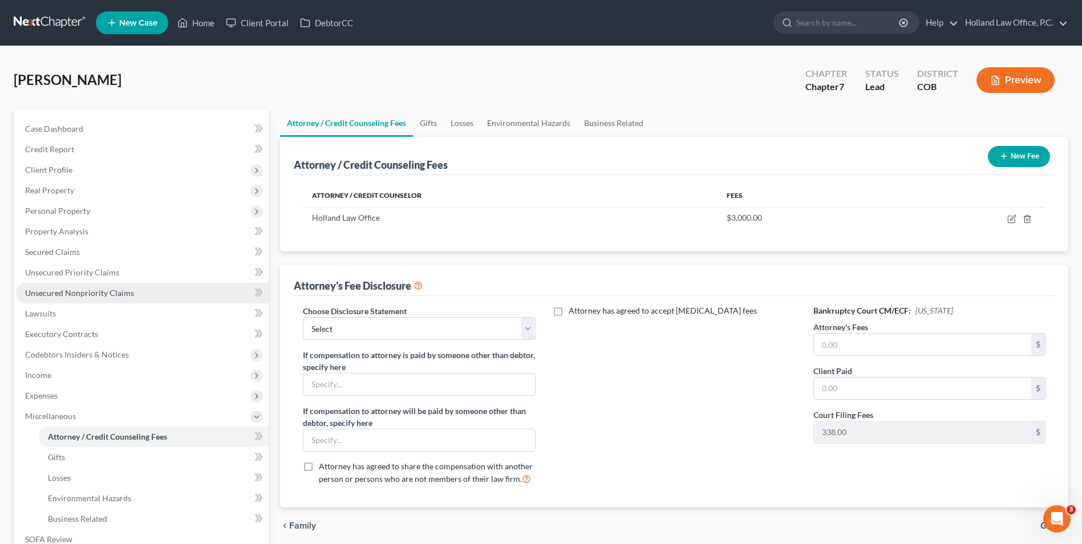
click at [95, 293] on span "Unsecured Nonpriority Claims" at bounding box center [79, 293] width 109 height 10
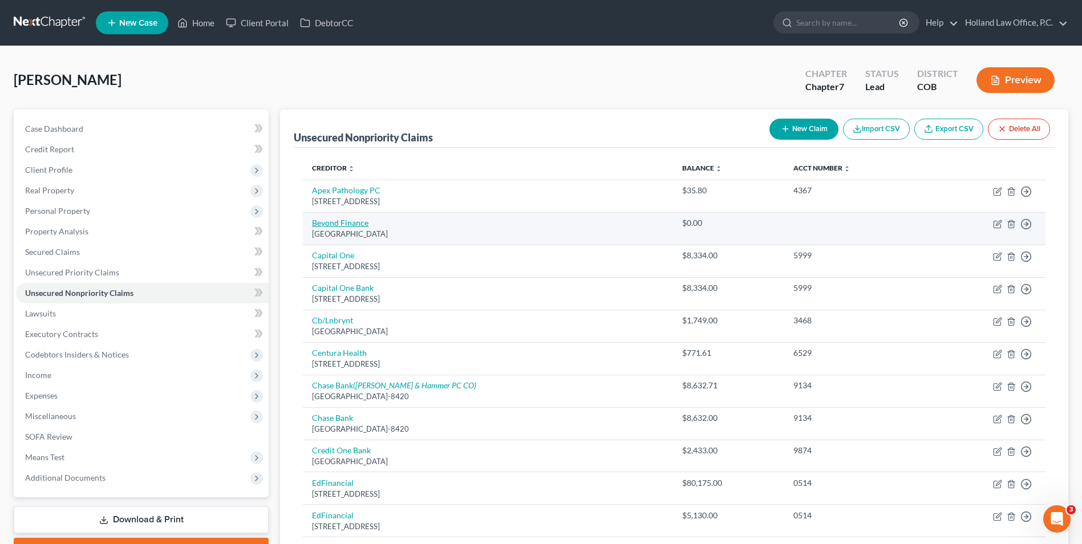
click at [330, 225] on link "Beyond Finance" at bounding box center [340, 223] width 56 height 10
select select "45"
select select "16"
select select "0"
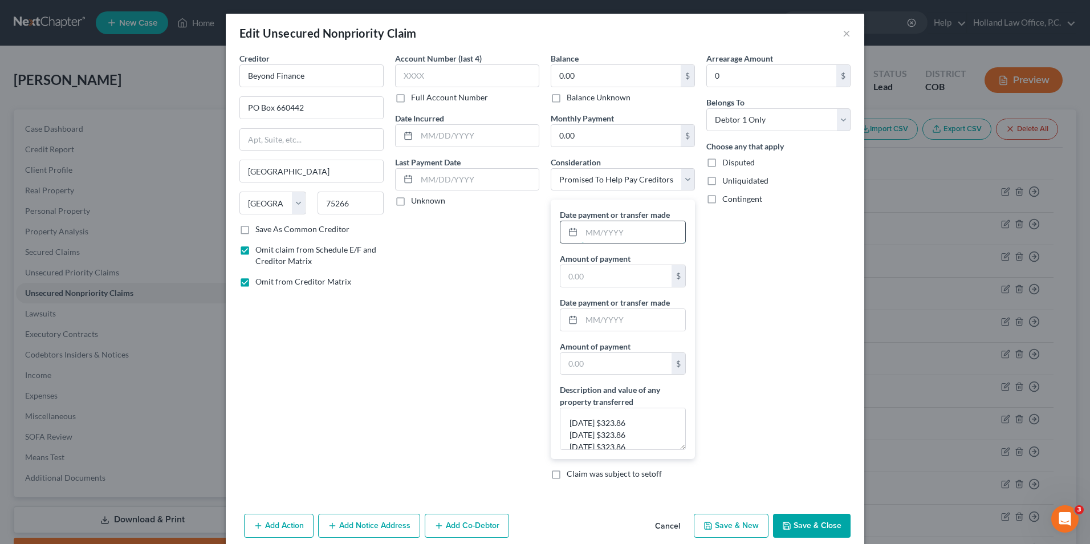
click at [616, 225] on input "text" at bounding box center [634, 232] width 104 height 22
type input "8/3/2024"
click at [603, 328] on input "text" at bounding box center [634, 320] width 104 height 22
type input "4/30/2025"
click at [604, 278] on input "text" at bounding box center [616, 276] width 111 height 22
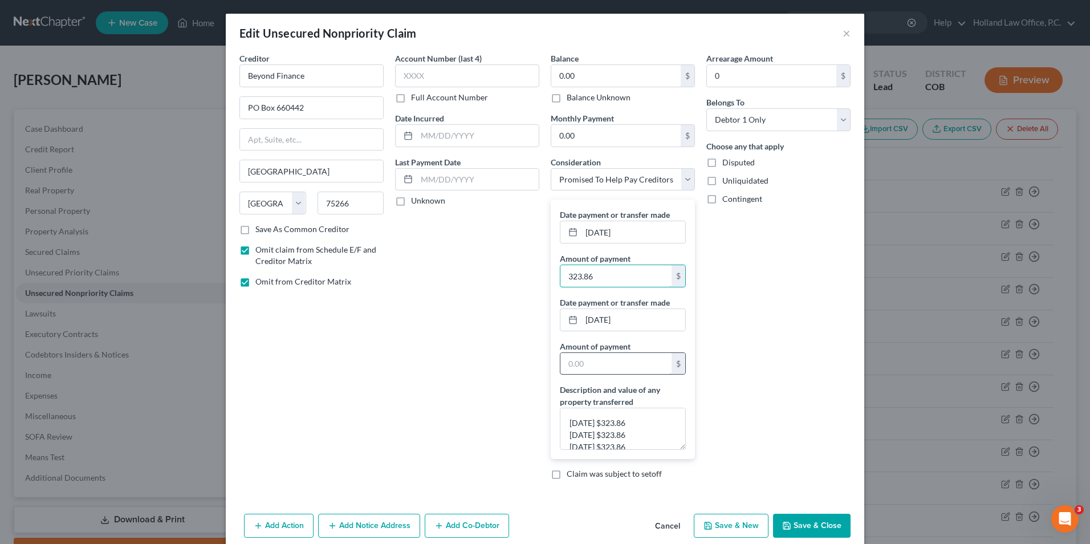
type input "323.86"
click at [585, 370] on input "text" at bounding box center [616, 364] width 111 height 22
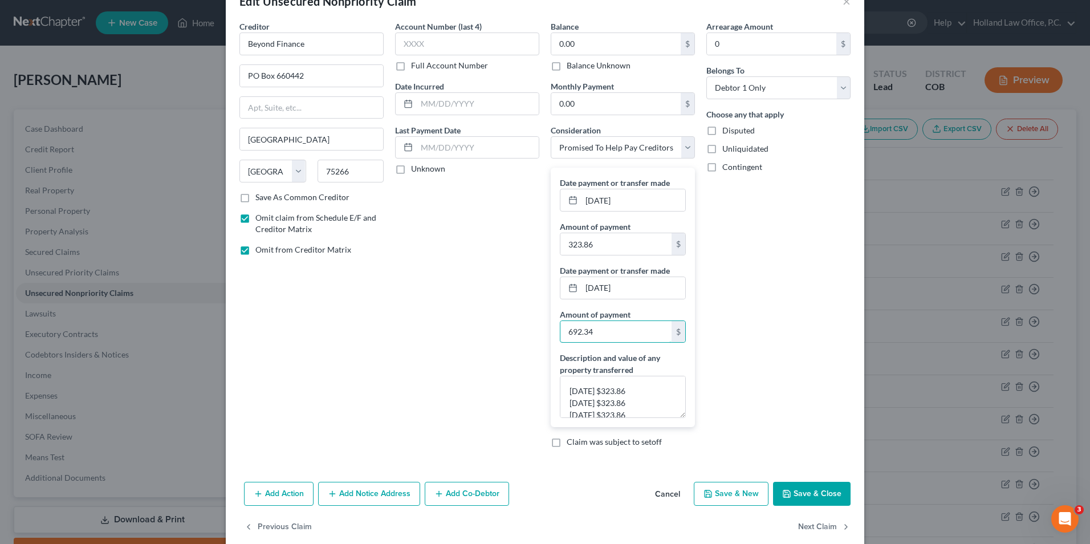
scroll to position [50, 0]
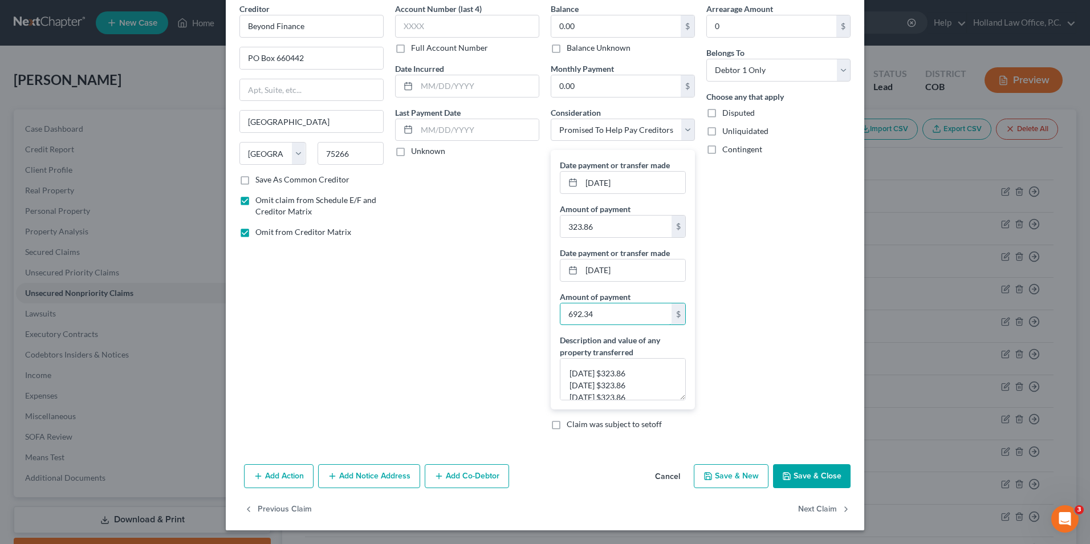
type input "692.34"
click at [792, 472] on button "Save & Close" at bounding box center [812, 476] width 78 height 24
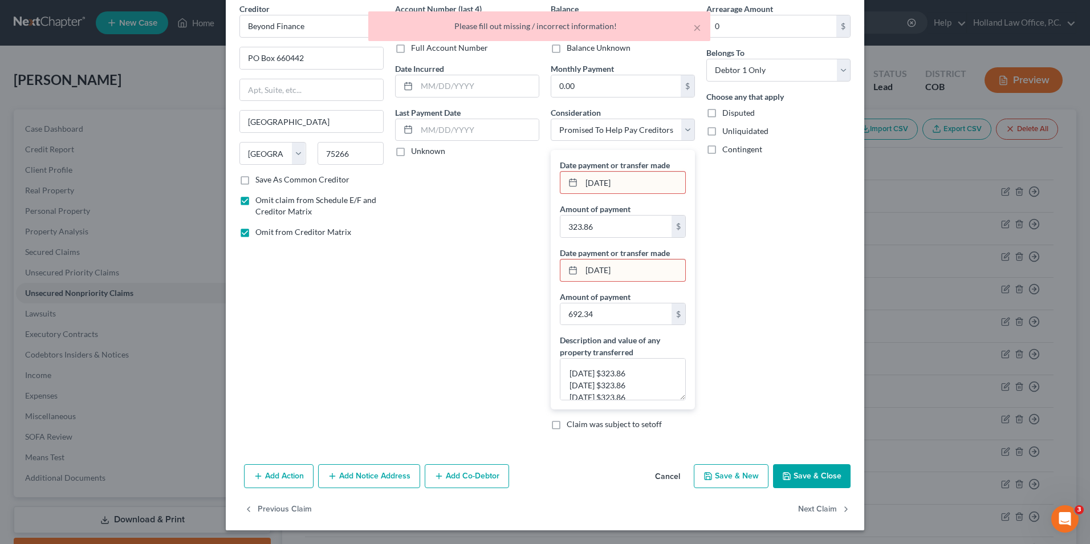
click at [603, 182] on input "8/3/2024" at bounding box center [634, 183] width 104 height 22
click at [626, 184] on input "8/3/2024" at bounding box center [634, 183] width 104 height 22
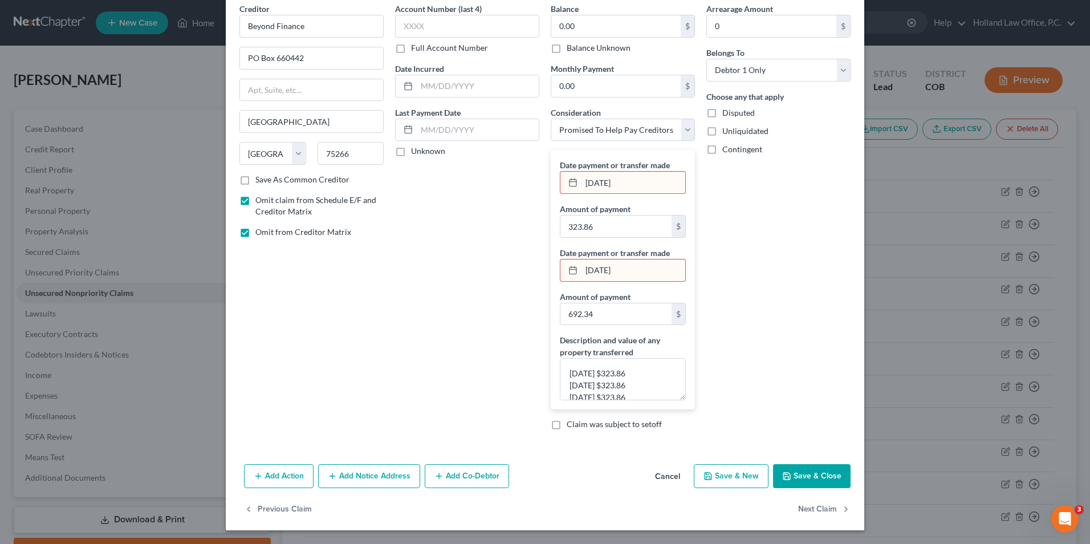
type input "8/3/24"
click at [635, 270] on input "4/30/2025" at bounding box center [634, 270] width 104 height 22
drag, startPoint x: 635, startPoint y: 270, endPoint x: 612, endPoint y: 275, distance: 23.9
click at [612, 275] on input "4/30/2025" at bounding box center [634, 270] width 104 height 22
type input "4/30/24"
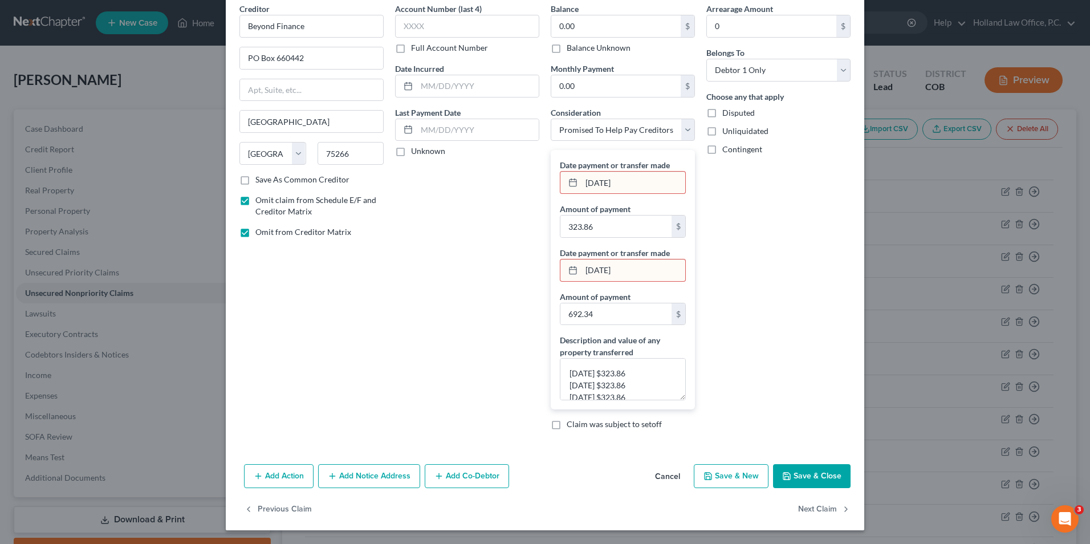
click at [752, 286] on div "Arrearage Amount 0 $ Belongs To * Select Debtor 1 Only Debtor 2 Only Debtor 1 A…" at bounding box center [779, 221] width 156 height 436
click at [795, 473] on button "Save & Close" at bounding box center [812, 476] width 78 height 24
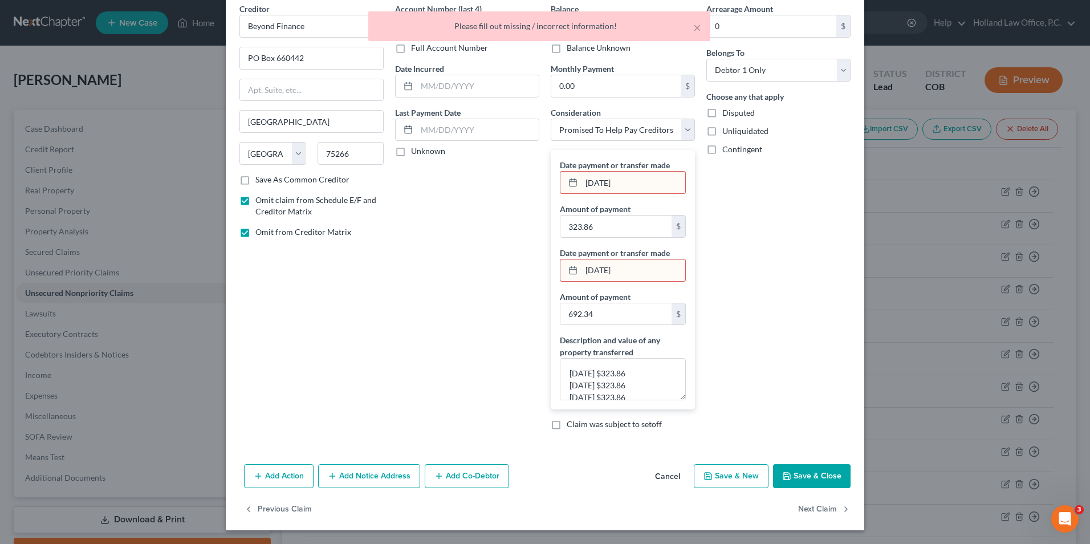
click at [621, 206] on label "Amount of payment" at bounding box center [595, 209] width 71 height 12
click at [616, 169] on label "Date payment or transfer made" at bounding box center [615, 165] width 110 height 12
click at [615, 184] on input "8/3/24" at bounding box center [634, 183] width 104 height 22
drag, startPoint x: 629, startPoint y: 184, endPoint x: 559, endPoint y: 188, distance: 70.3
click at [560, 187] on div "8/3/24" at bounding box center [623, 182] width 126 height 23
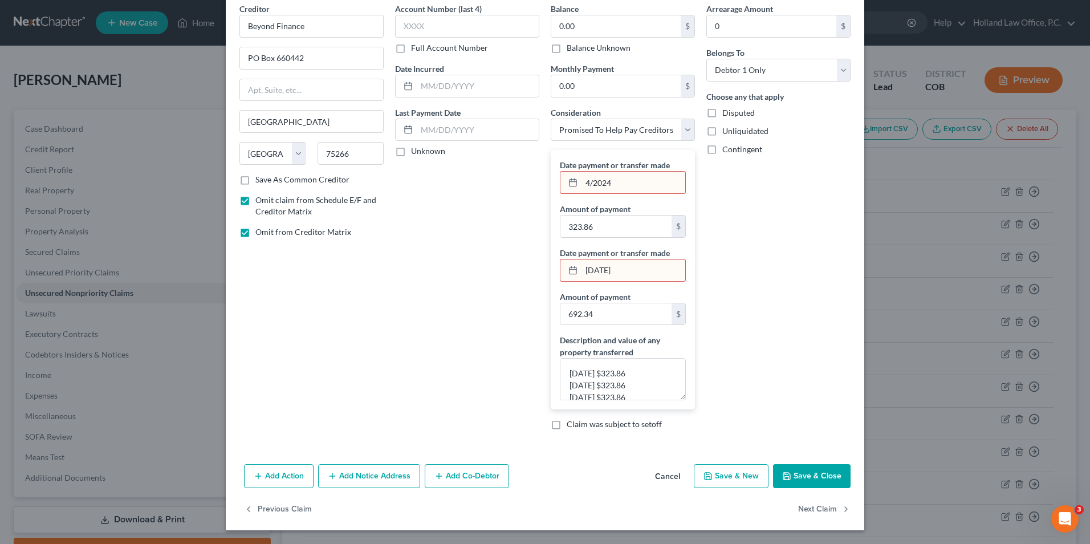
click at [618, 274] on input "4/30/24" at bounding box center [634, 270] width 104 height 22
drag, startPoint x: 618, startPoint y: 270, endPoint x: 524, endPoint y: 271, distance: 94.7
click at [524, 271] on div "Creditor * Beyond Finance PO Box 660442 Dallas State AL AK AR AZ CA CO CT DE DC…" at bounding box center [545, 221] width 623 height 436
click at [622, 187] on input "4/2024" at bounding box center [634, 183] width 104 height 22
drag, startPoint x: 607, startPoint y: 186, endPoint x: 546, endPoint y: 189, distance: 60.5
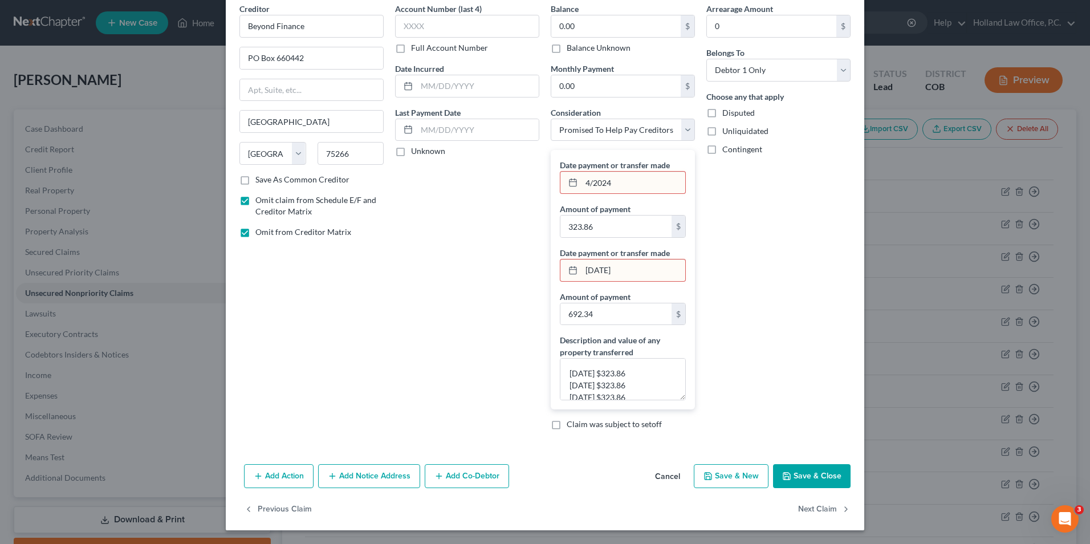
click at [551, 190] on div "Date payment or transfer made 4/2024 Amount of payment 323.86 $ Date payment or…" at bounding box center [623, 279] width 144 height 259
type input "8/2024"
drag, startPoint x: 616, startPoint y: 275, endPoint x: 504, endPoint y: 262, distance: 112.6
click at [532, 269] on div "Creditor * Beyond Finance PO Box 660442 Dallas State AL AK AR AZ CA CO CT DE DC…" at bounding box center [545, 221] width 623 height 436
type input "04/2025"
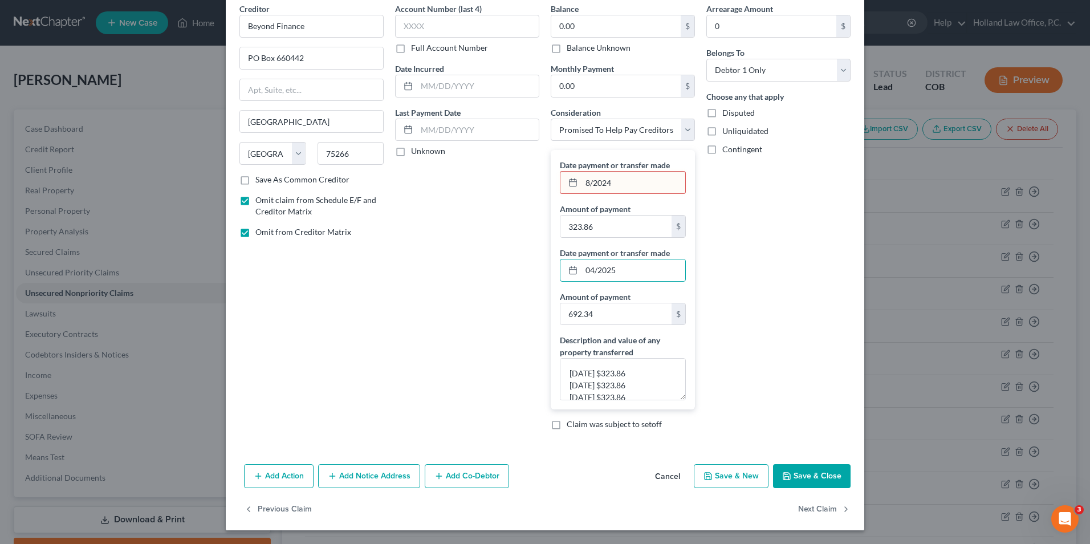
click at [583, 182] on input "8/2024" at bounding box center [634, 183] width 104 height 22
type input "08/2024"
click at [782, 272] on div "Arrearage Amount 0 $ Belongs To * Select Debtor 1 Only Debtor 2 Only Debtor 1 A…" at bounding box center [779, 221] width 156 height 436
click at [801, 474] on button "Save & Close" at bounding box center [812, 476] width 78 height 24
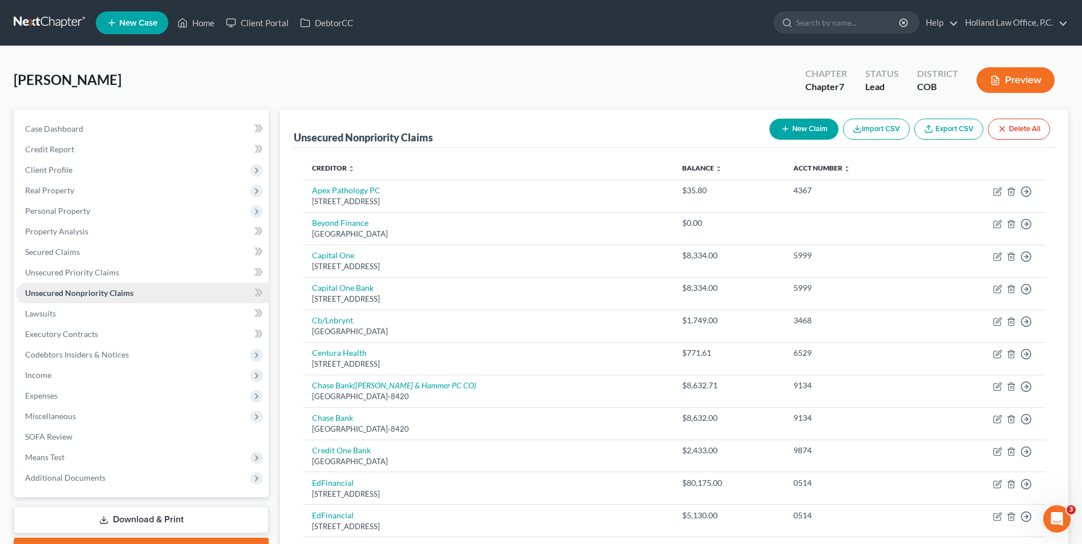
click at [129, 294] on span "Unsecured Nonpriority Claims" at bounding box center [79, 293] width 108 height 10
click at [1003, 76] on button "Preview" at bounding box center [1015, 80] width 78 height 26
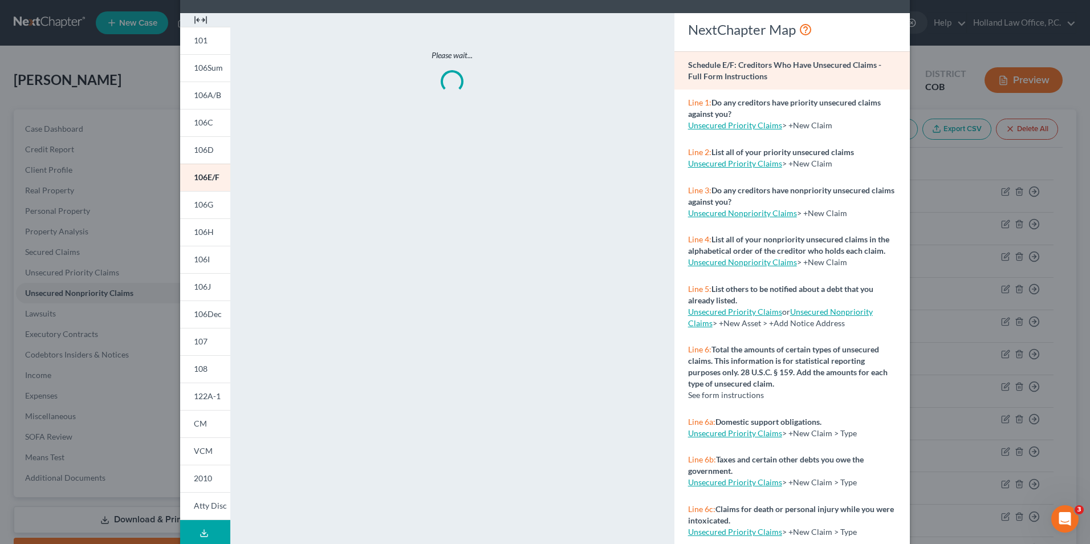
scroll to position [88, 0]
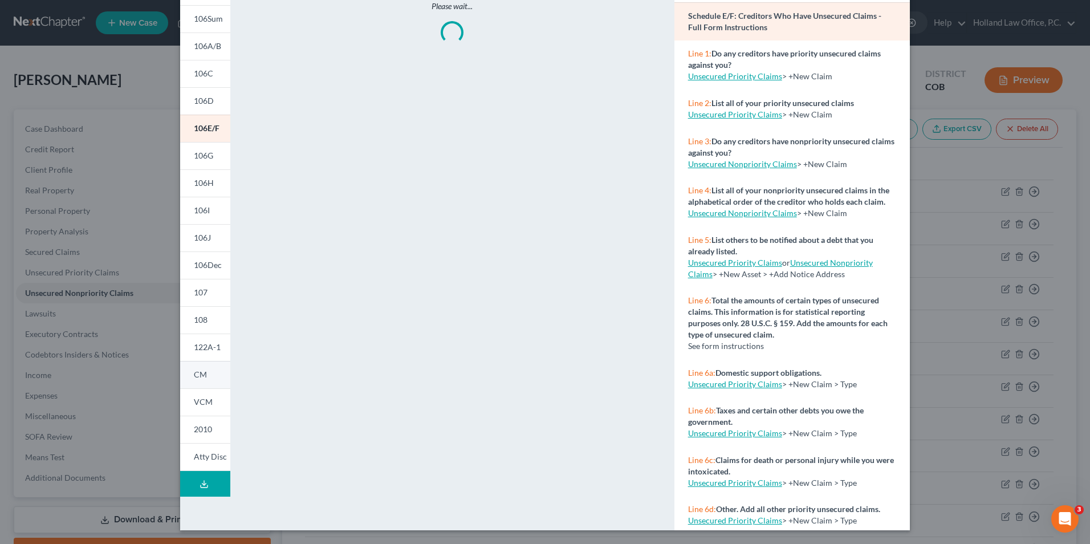
click at [197, 363] on link "CM" at bounding box center [205, 374] width 50 height 27
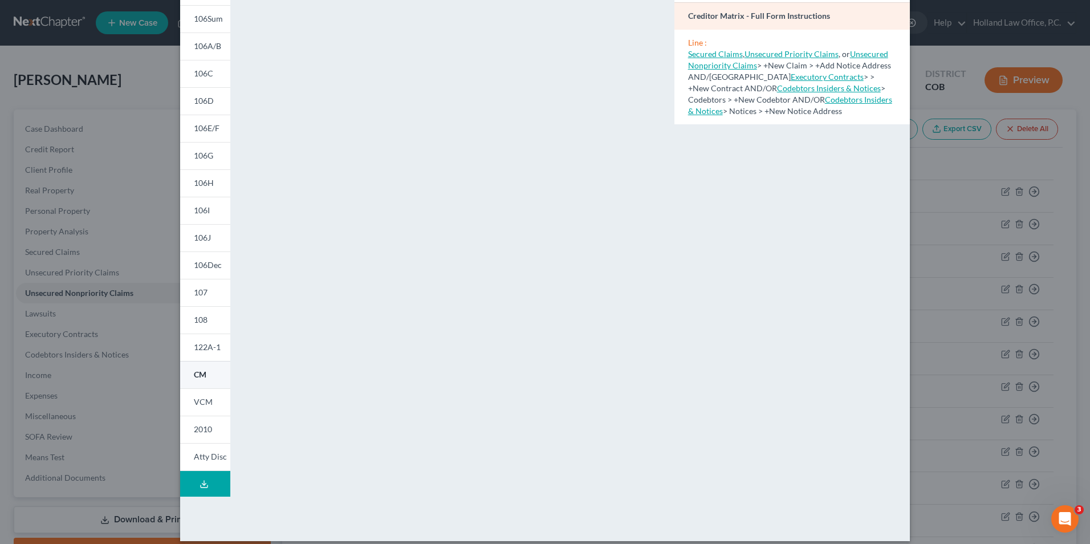
click at [213, 374] on link "CM" at bounding box center [205, 374] width 50 height 27
click at [206, 407] on link "VCM" at bounding box center [205, 401] width 50 height 27
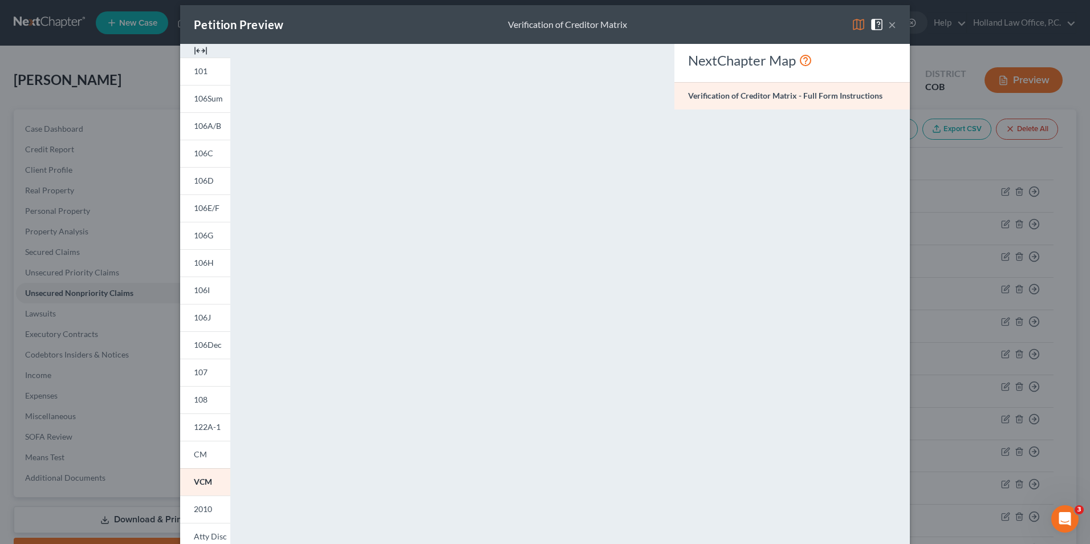
scroll to position [0, 0]
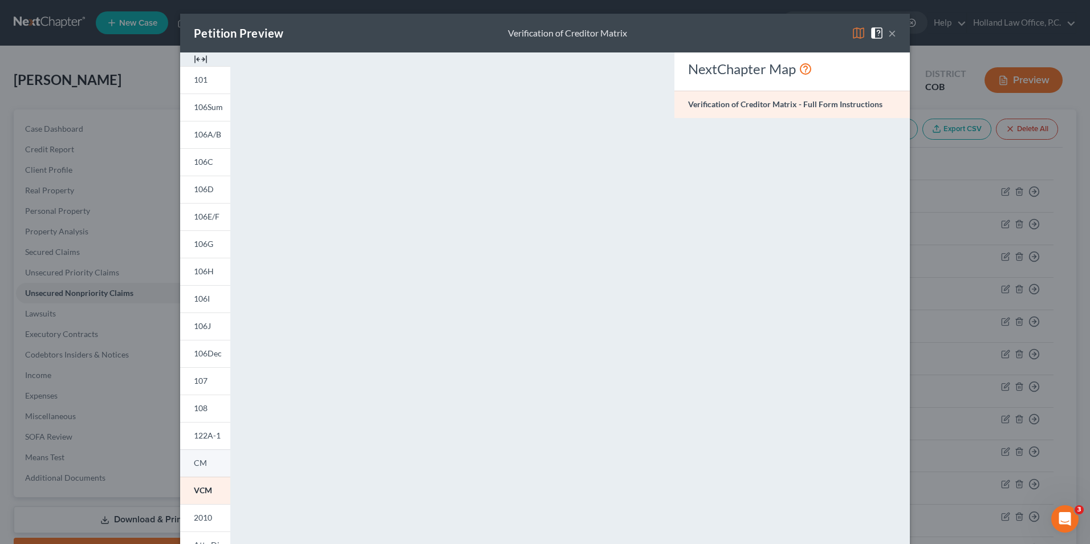
click at [218, 469] on link "CM" at bounding box center [205, 462] width 50 height 27
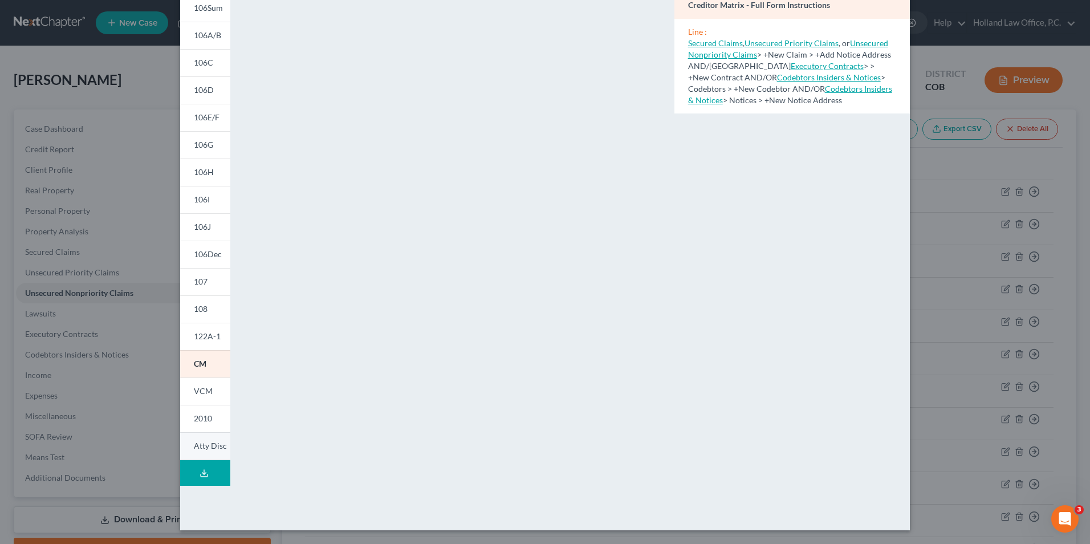
click at [204, 448] on span "Atty Disc" at bounding box center [210, 446] width 33 height 10
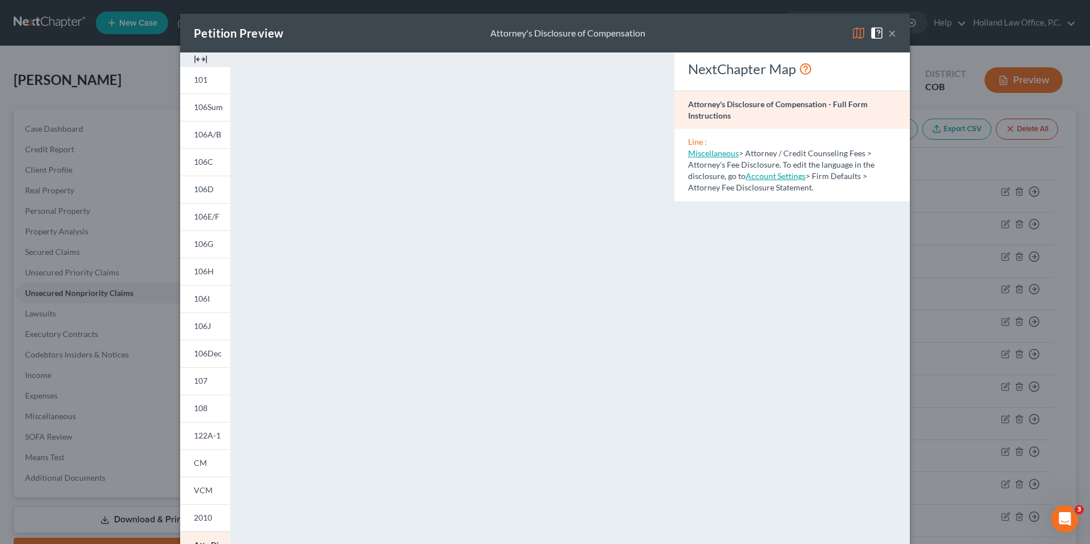
click at [888, 32] on button "×" at bounding box center [892, 33] width 8 height 14
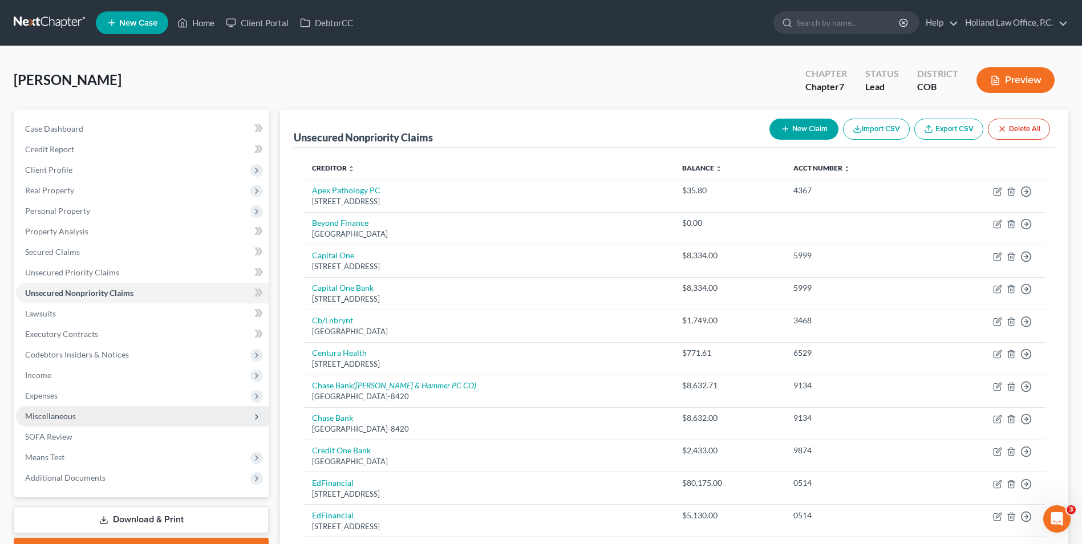
click at [76, 419] on span "Miscellaneous" at bounding box center [142, 416] width 253 height 21
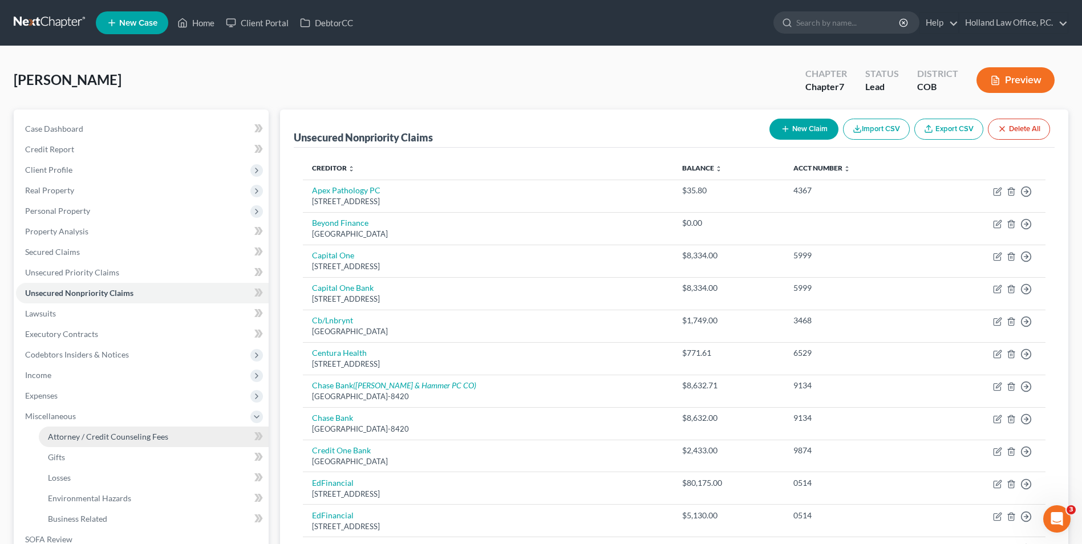
click at [120, 438] on span "Attorney / Credit Counseling Fees" at bounding box center [108, 437] width 120 height 10
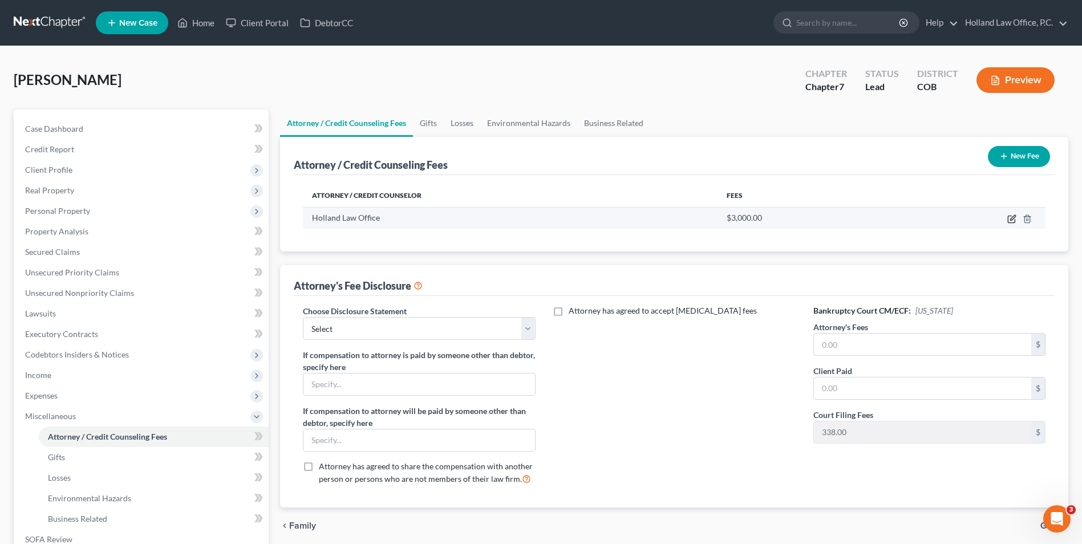
click at [1009, 218] on icon "button" at bounding box center [1011, 218] width 9 height 9
select select "5"
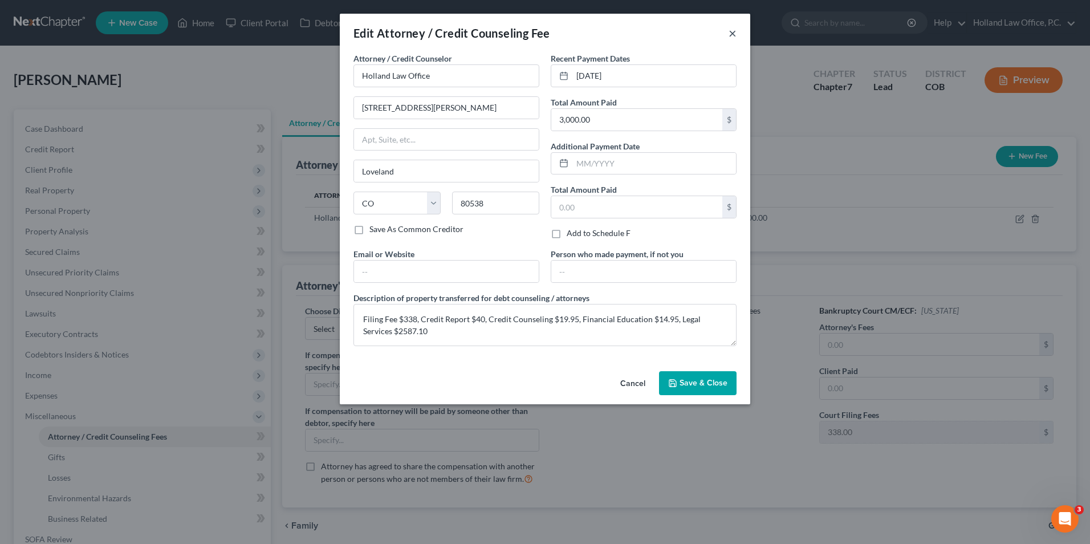
click at [731, 34] on button "×" at bounding box center [733, 33] width 8 height 14
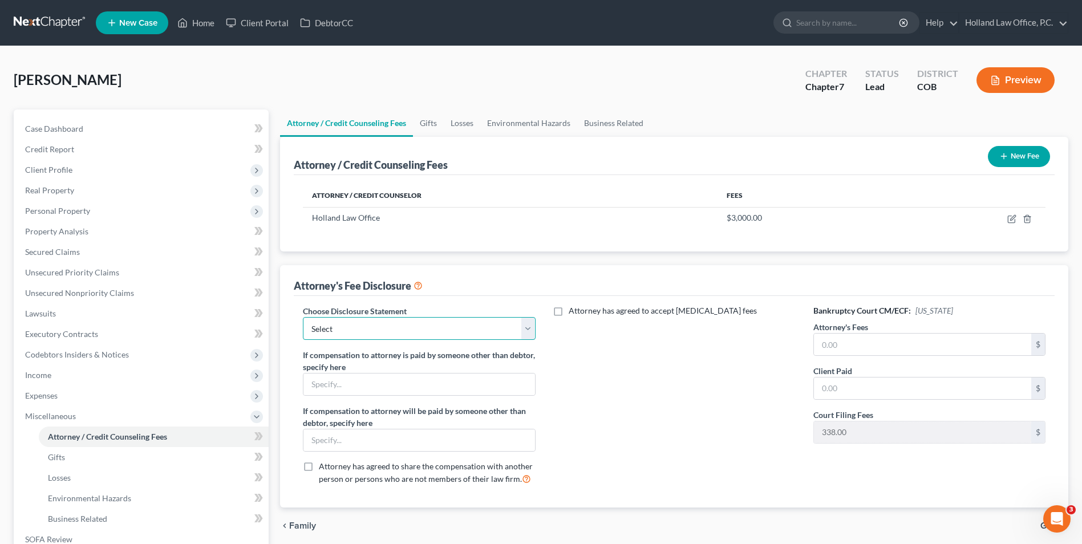
click at [317, 335] on select "Select Disclosure" at bounding box center [419, 328] width 232 height 23
select select "0"
click at [303, 317] on select "Select Disclosure" at bounding box center [419, 328] width 232 height 23
click at [614, 309] on span "Attorney has agreed to accept [MEDICAL_DATA] fees" at bounding box center [663, 311] width 188 height 10
click at [581, 309] on input "Attorney has agreed to accept [MEDICAL_DATA] fees" at bounding box center [576, 308] width 7 height 7
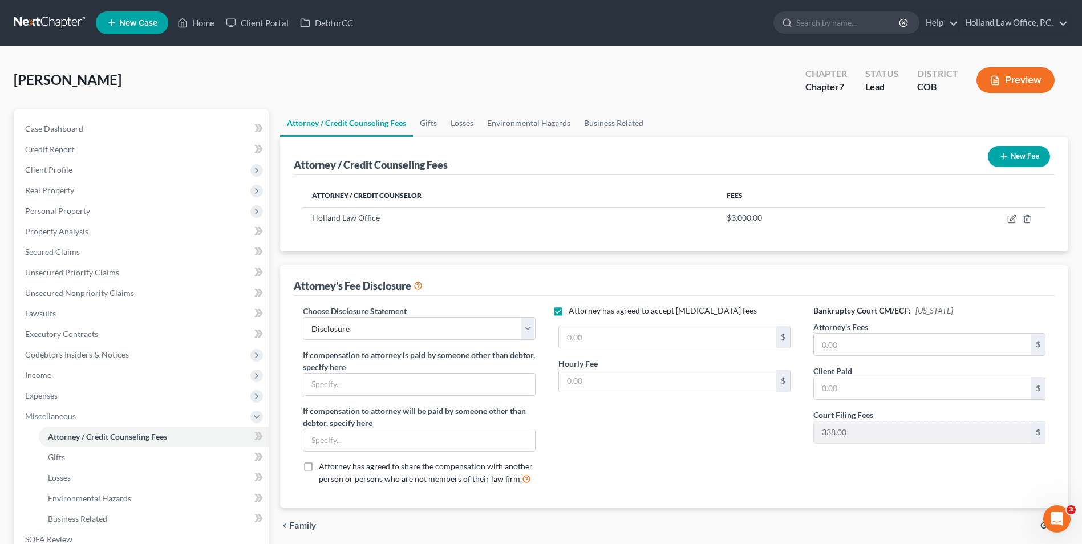
drag, startPoint x: 574, startPoint y: 311, endPoint x: 774, endPoint y: 320, distance: 200.3
click at [574, 311] on span "Attorney has agreed to accept [MEDICAL_DATA] fees" at bounding box center [663, 311] width 188 height 10
click at [574, 311] on input "Attorney has agreed to accept [MEDICAL_DATA] fees" at bounding box center [576, 308] width 7 height 7
checkbox input "false"
click at [886, 338] on input "text" at bounding box center [922, 345] width 217 height 22
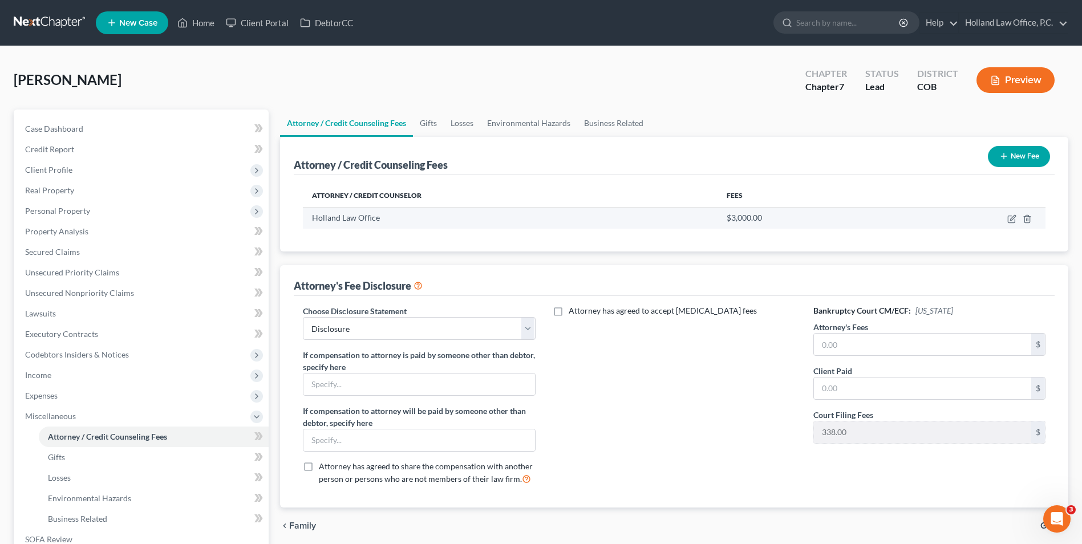
click at [1009, 224] on td at bounding box center [968, 218] width 153 height 22
click at [1009, 221] on icon "button" at bounding box center [1011, 218] width 9 height 9
select select "5"
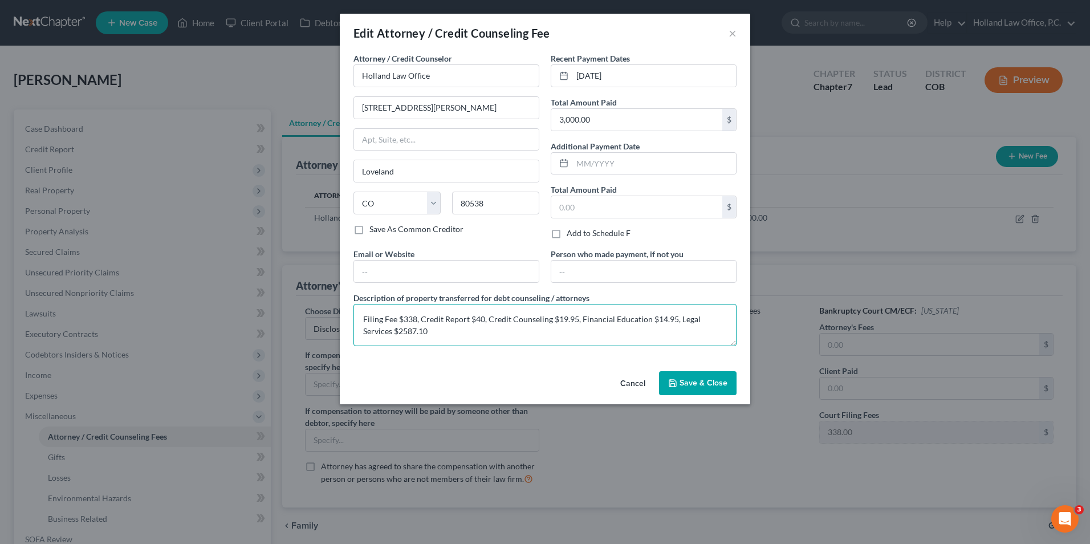
drag, startPoint x: 403, startPoint y: 335, endPoint x: 367, endPoint y: 333, distance: 36.0
click at [367, 333] on textarea "Filing Fee $338, Credit Report $40, Credit Counseling $19.95, Financial Educati…" at bounding box center [545, 325] width 383 height 42
click at [685, 388] on button "Save & Close" at bounding box center [698, 383] width 78 height 24
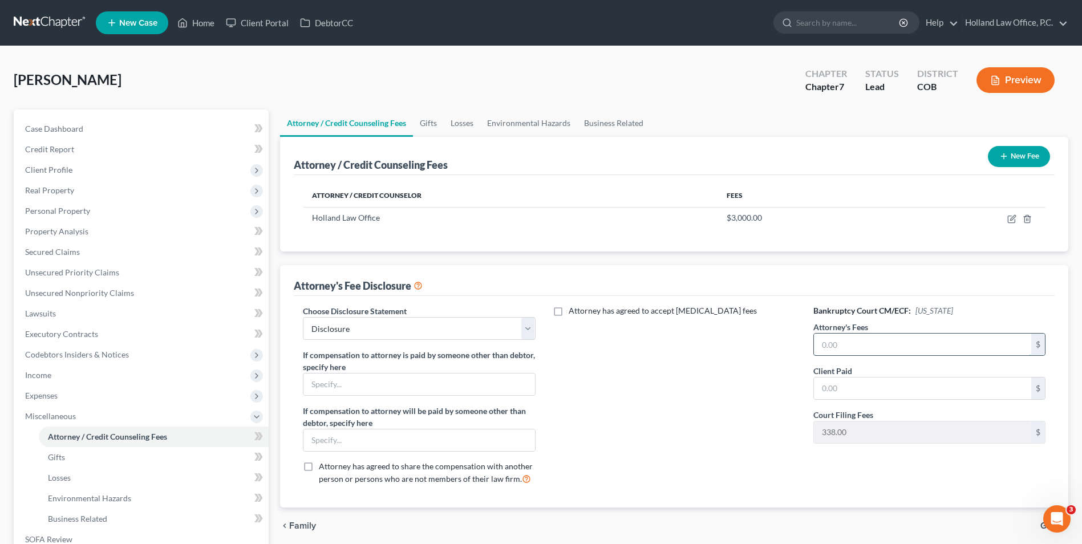
click at [845, 340] on input "text" at bounding box center [922, 345] width 217 height 22
paste input "2587.10"
type input "2587.10"
paste input "2587.10"
type input "2587.10"
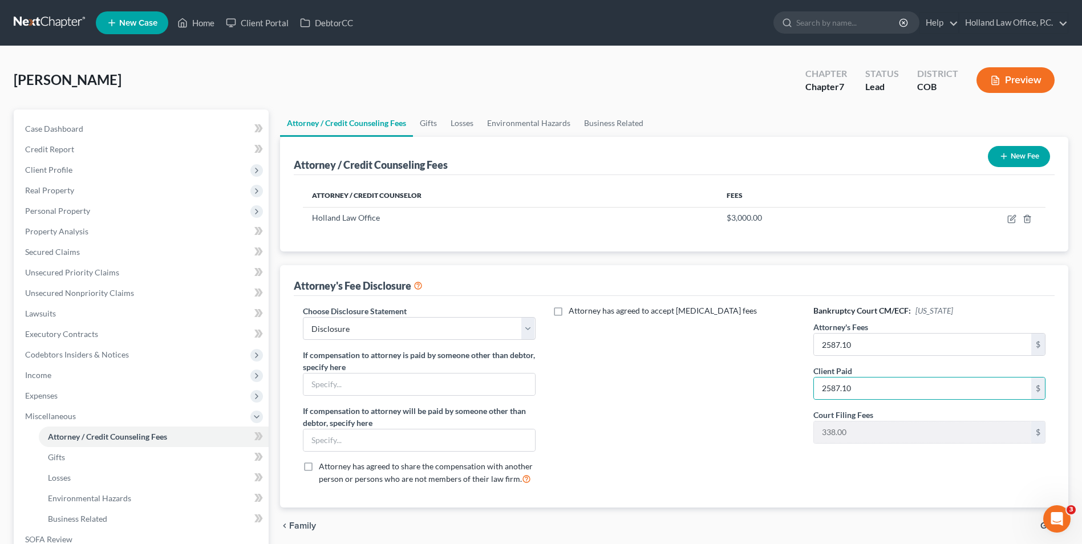
click at [737, 415] on div "Attorney has agreed to accept [MEDICAL_DATA] fees" at bounding box center [674, 399] width 255 height 189
click at [612, 126] on link "Business Related" at bounding box center [613, 122] width 73 height 27
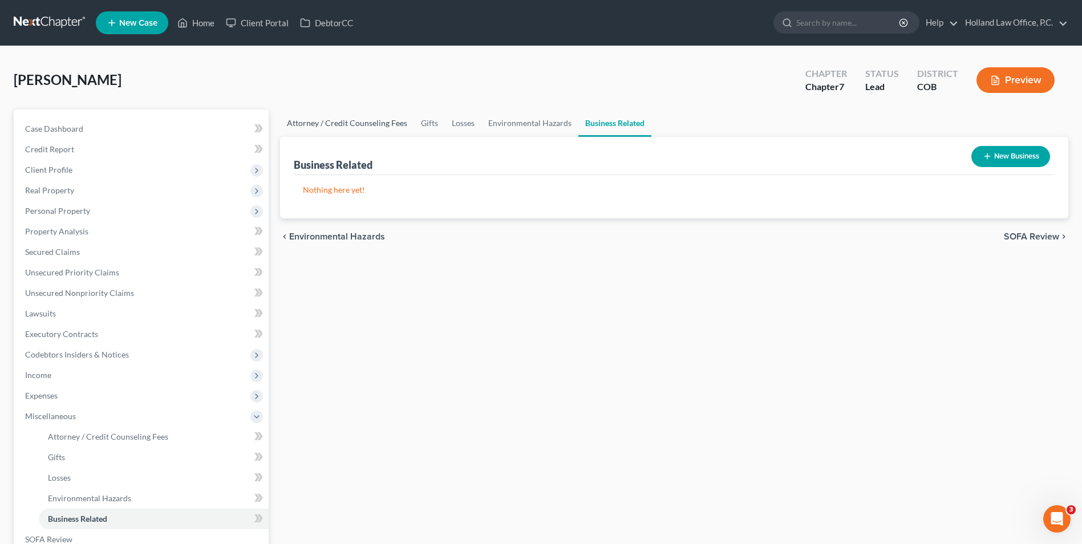
click at [365, 127] on link "Attorney / Credit Counseling Fees" at bounding box center [347, 122] width 134 height 27
select select "0"
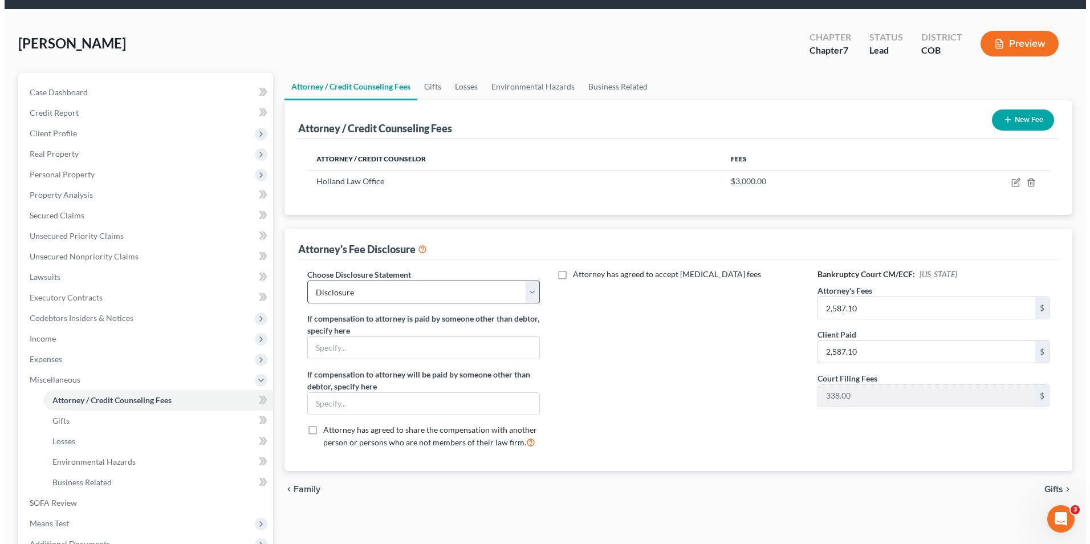
scroll to position [57, 0]
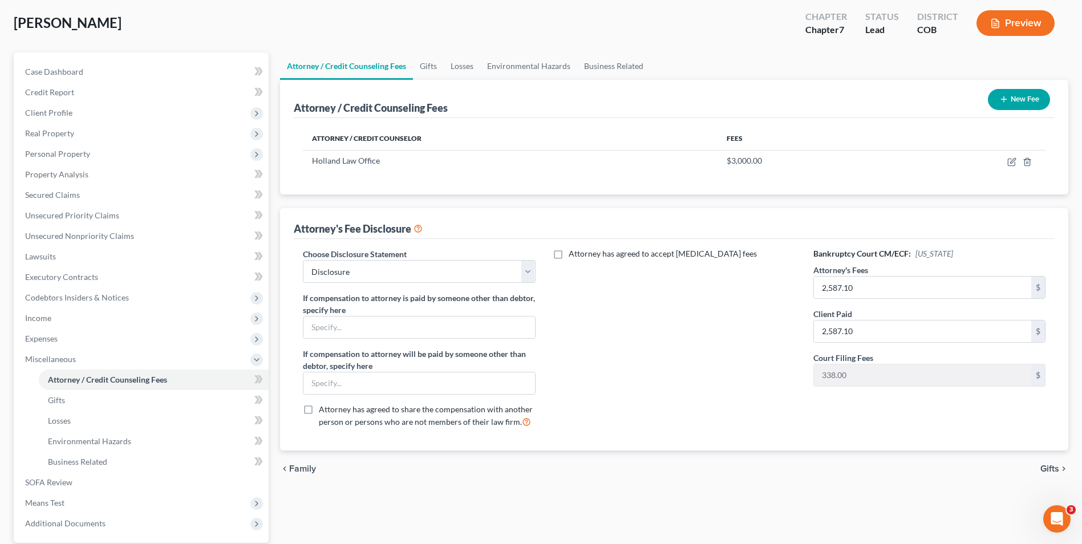
click at [1020, 24] on button "Preview" at bounding box center [1015, 23] width 78 height 26
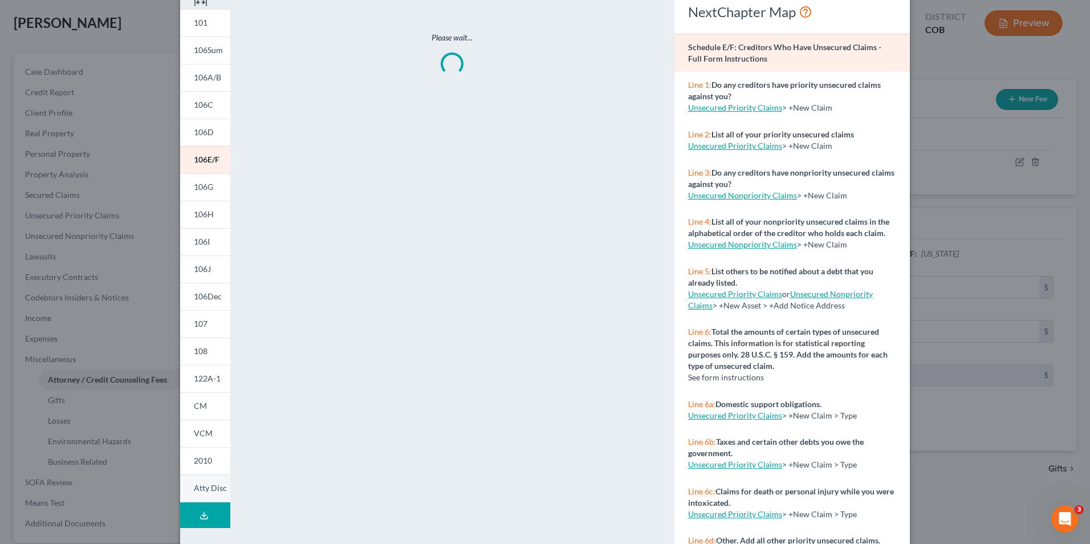
click at [204, 489] on span "Atty Disc" at bounding box center [210, 488] width 33 height 10
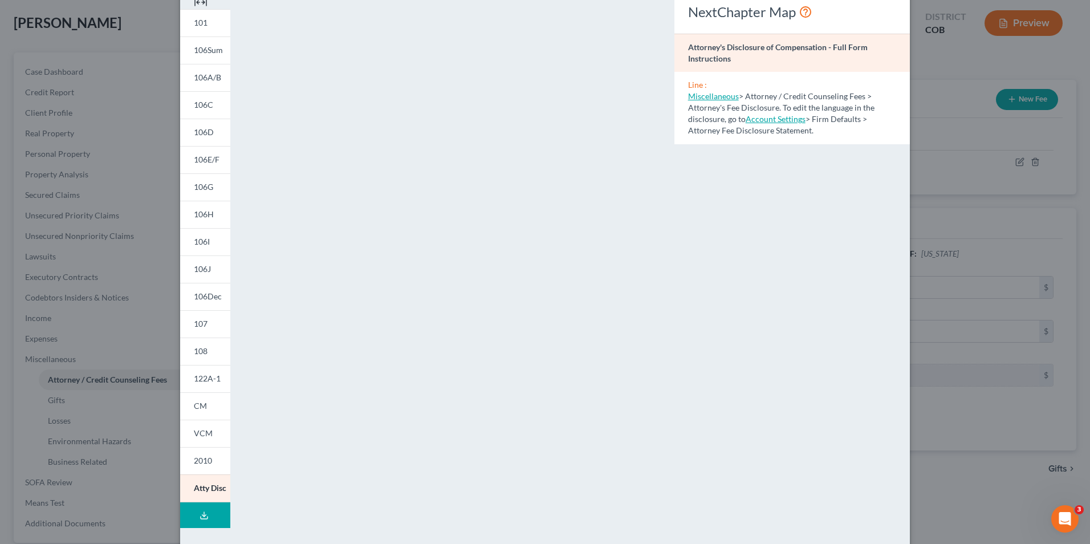
click at [209, 502] on button "Download Draft" at bounding box center [205, 515] width 50 height 26
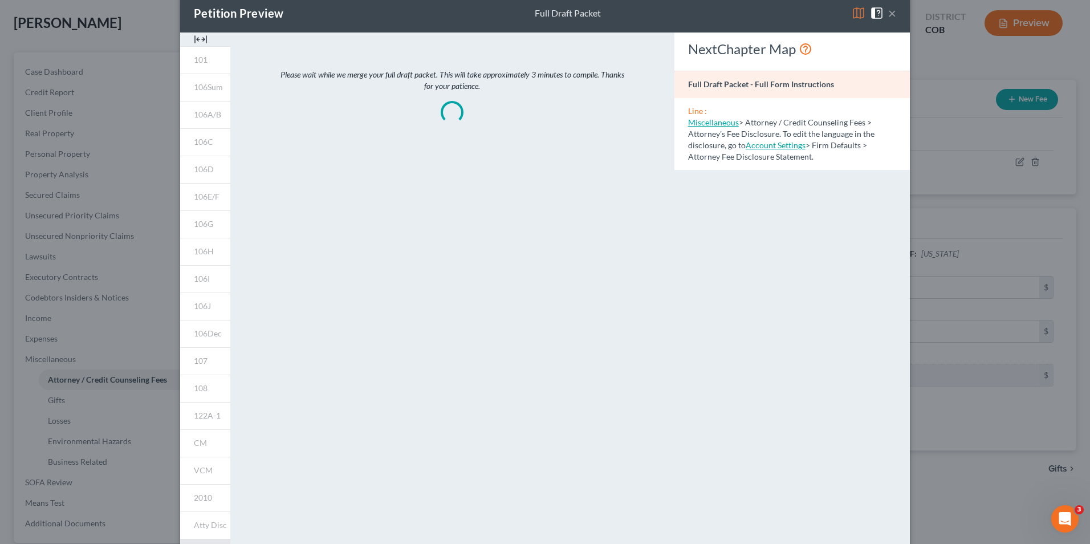
scroll to position [0, 0]
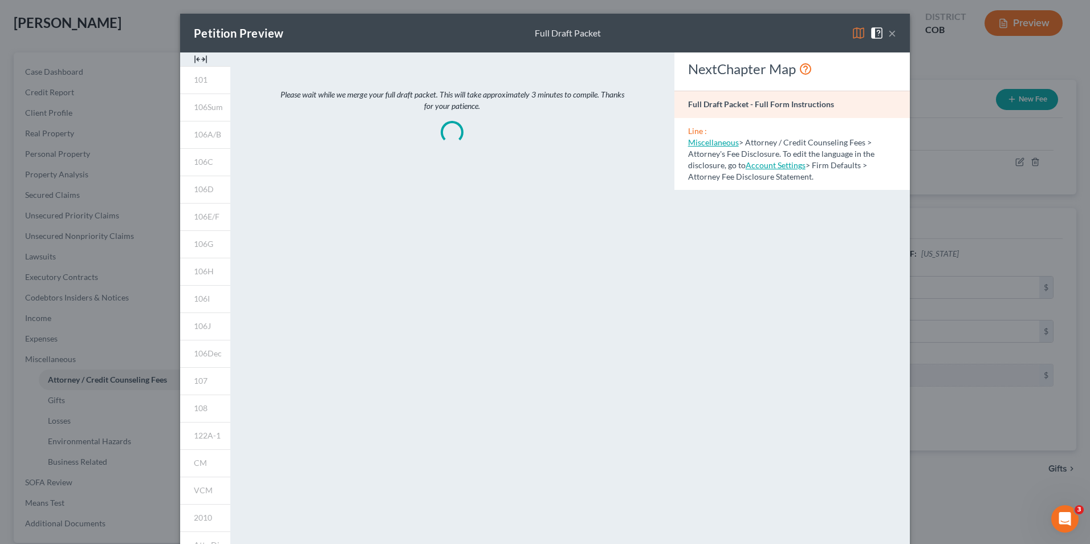
click at [889, 36] on button "×" at bounding box center [892, 33] width 8 height 14
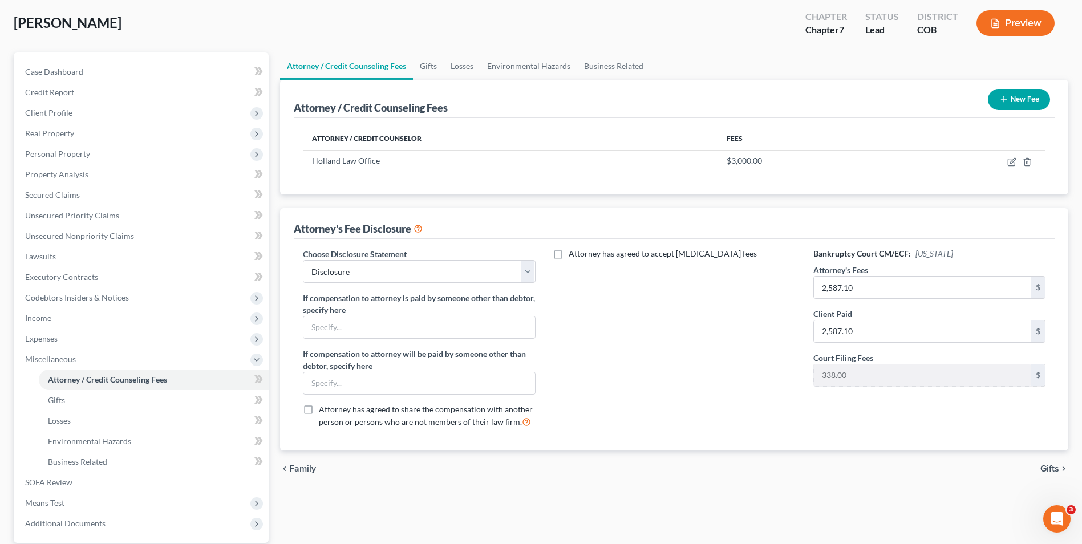
click at [1010, 17] on button "Preview" at bounding box center [1015, 23] width 78 height 26
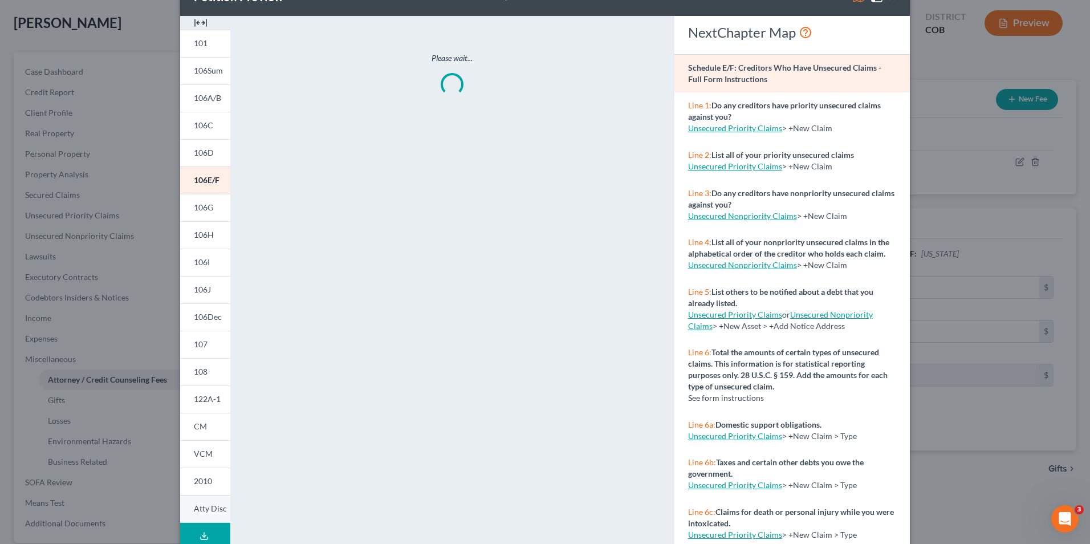
scroll to position [57, 0]
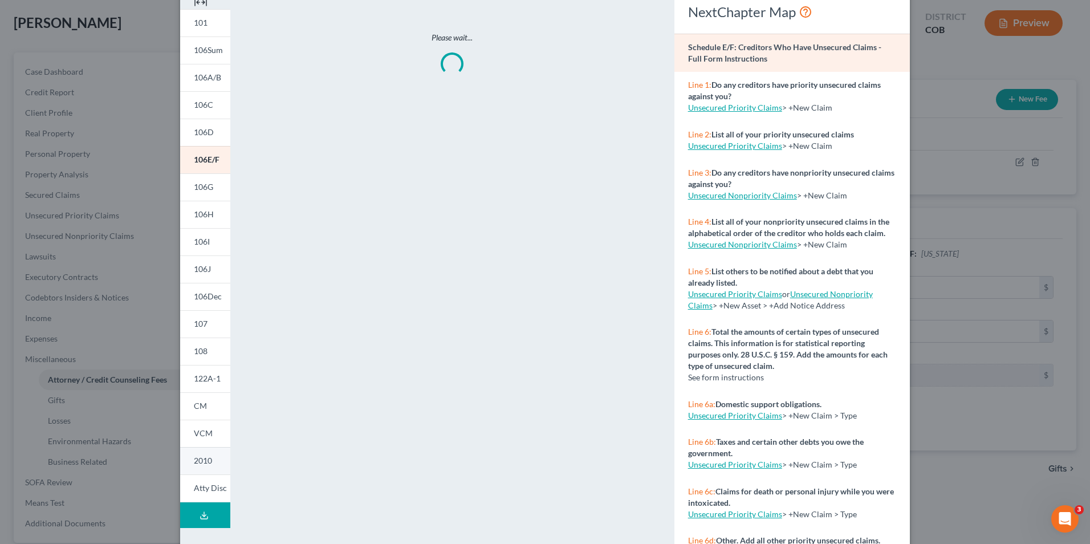
click at [195, 452] on link "2010" at bounding box center [205, 460] width 50 height 27
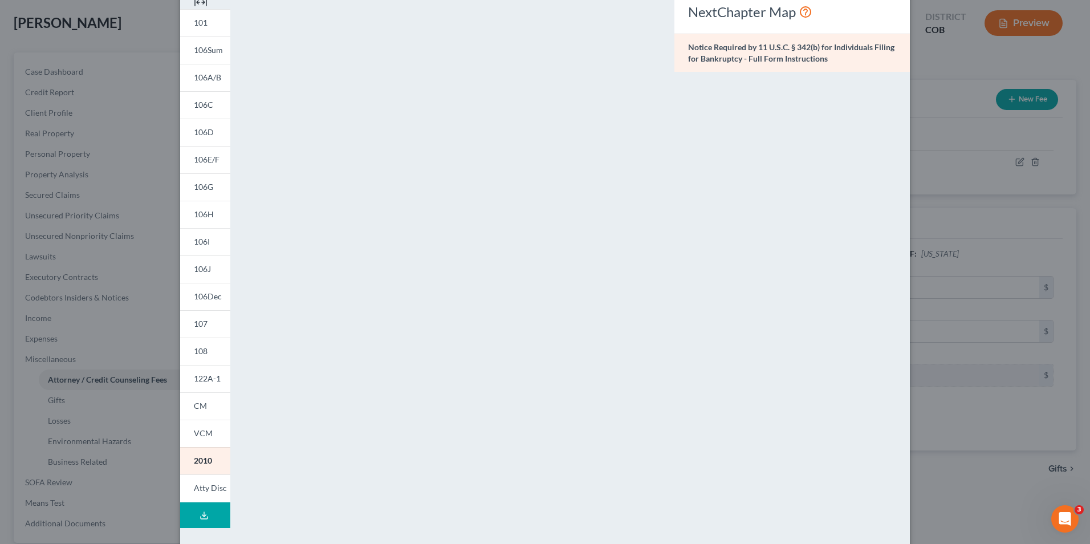
scroll to position [99, 0]
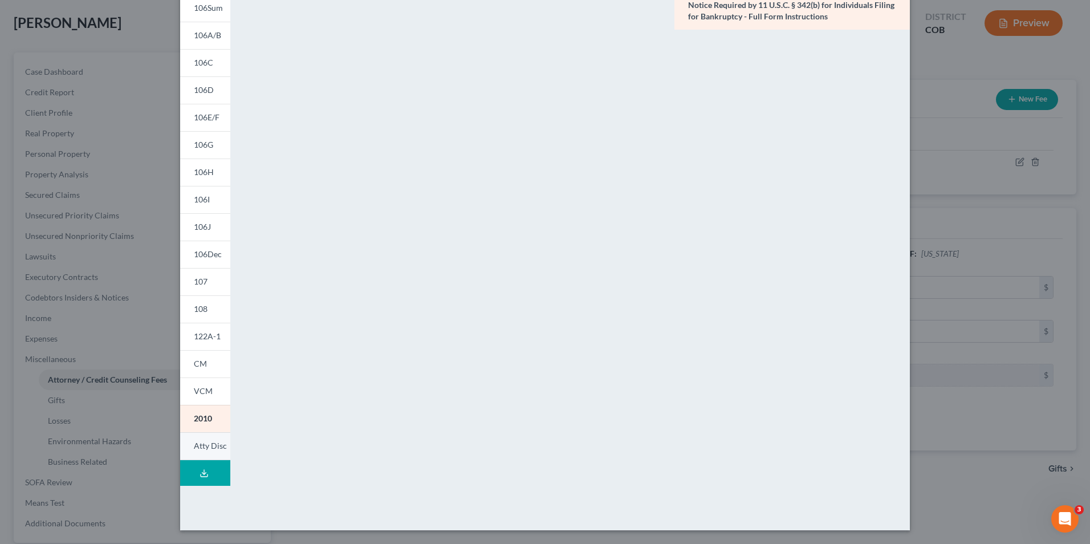
click at [211, 446] on span "Atty Disc" at bounding box center [210, 446] width 33 height 10
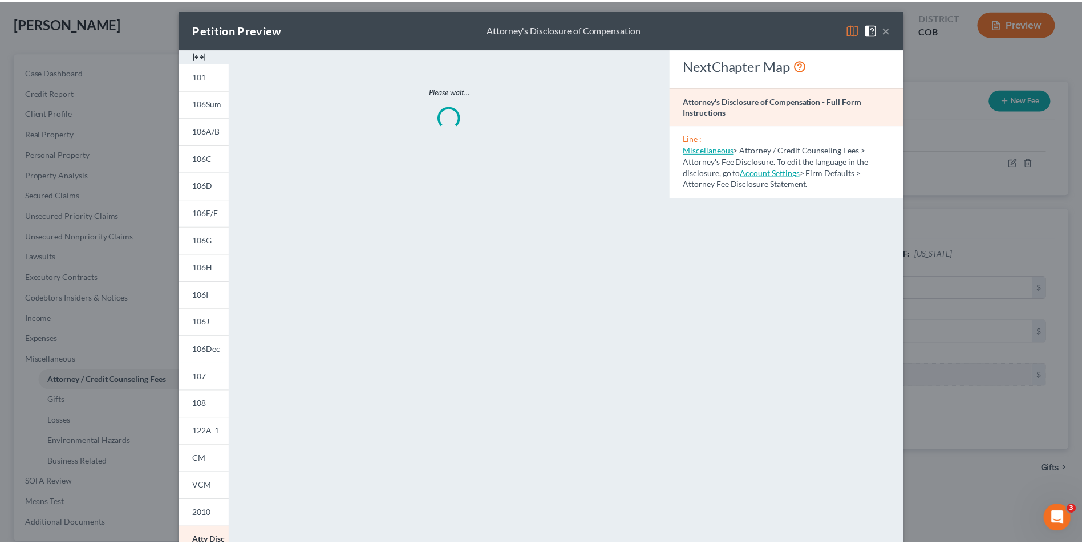
scroll to position [0, 0]
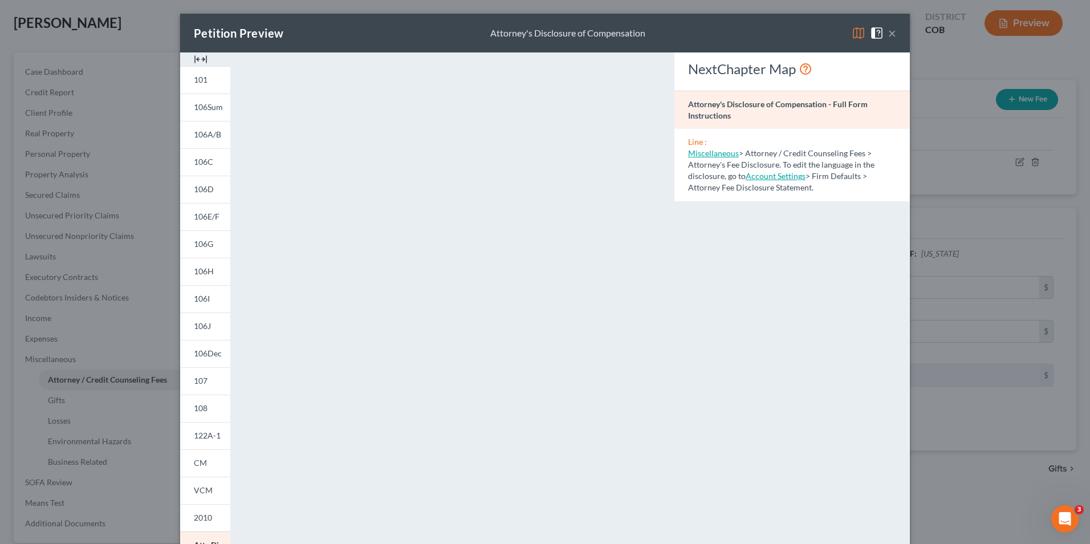
click at [888, 26] on button "×" at bounding box center [892, 33] width 8 height 14
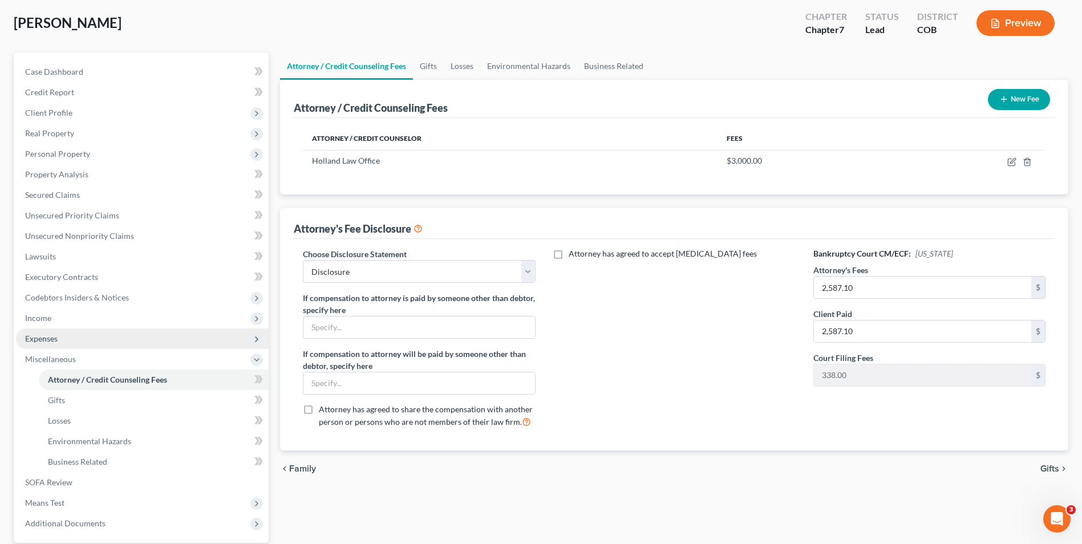
click at [64, 338] on span "Expenses" at bounding box center [142, 338] width 253 height 21
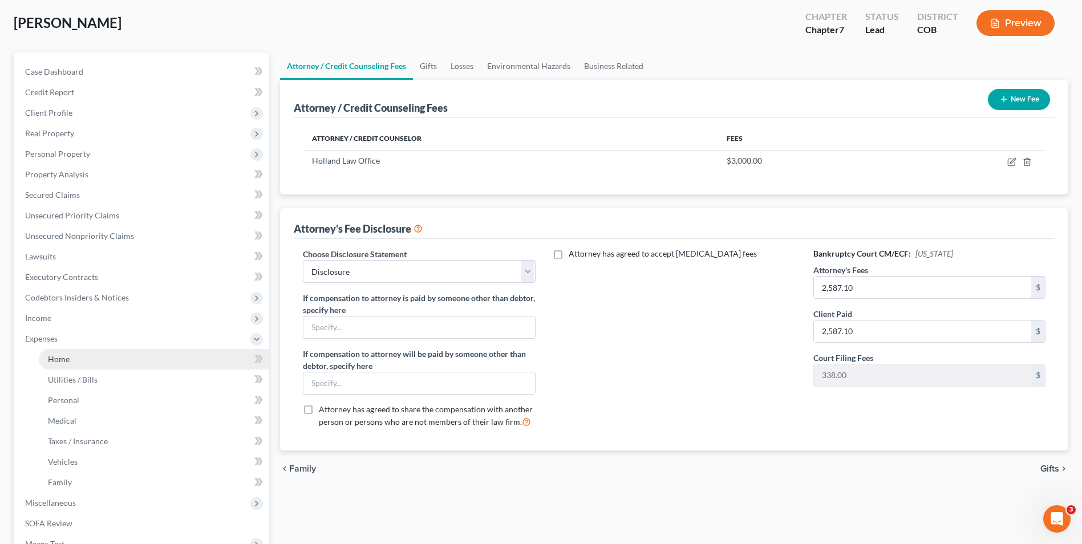
click at [76, 360] on link "Home" at bounding box center [154, 359] width 230 height 21
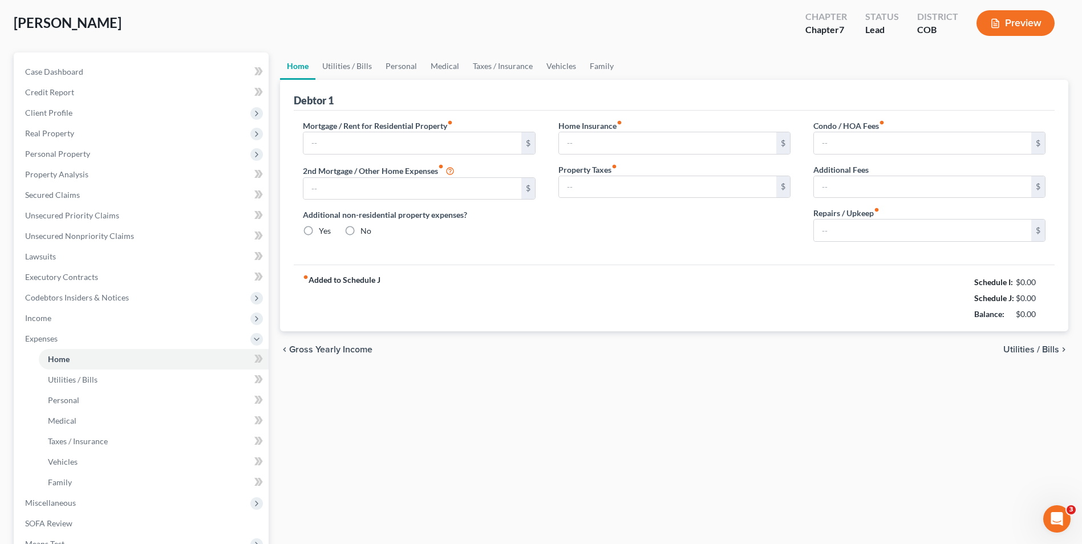
scroll to position [11, 0]
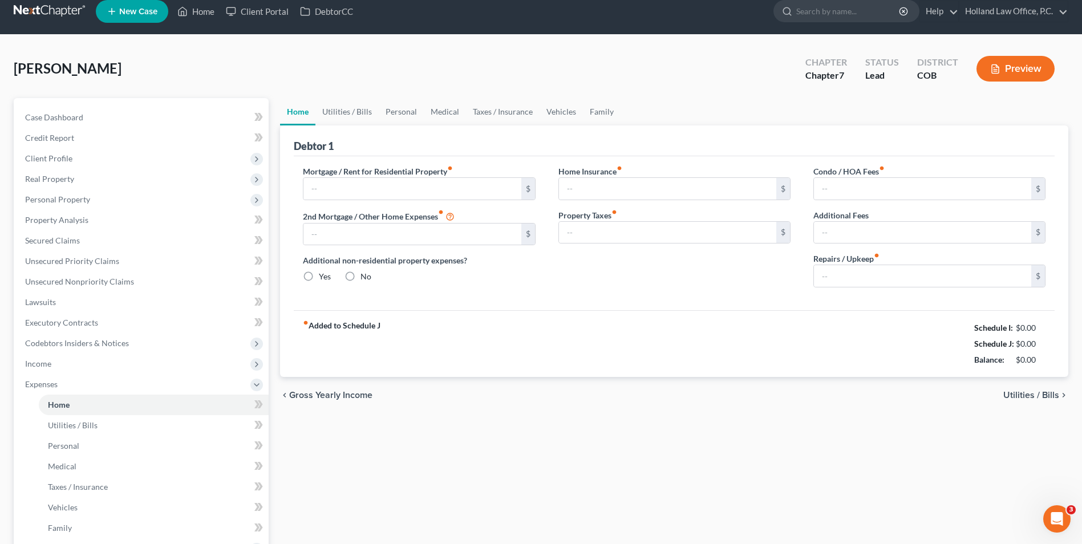
type input "800.00"
radio input "true"
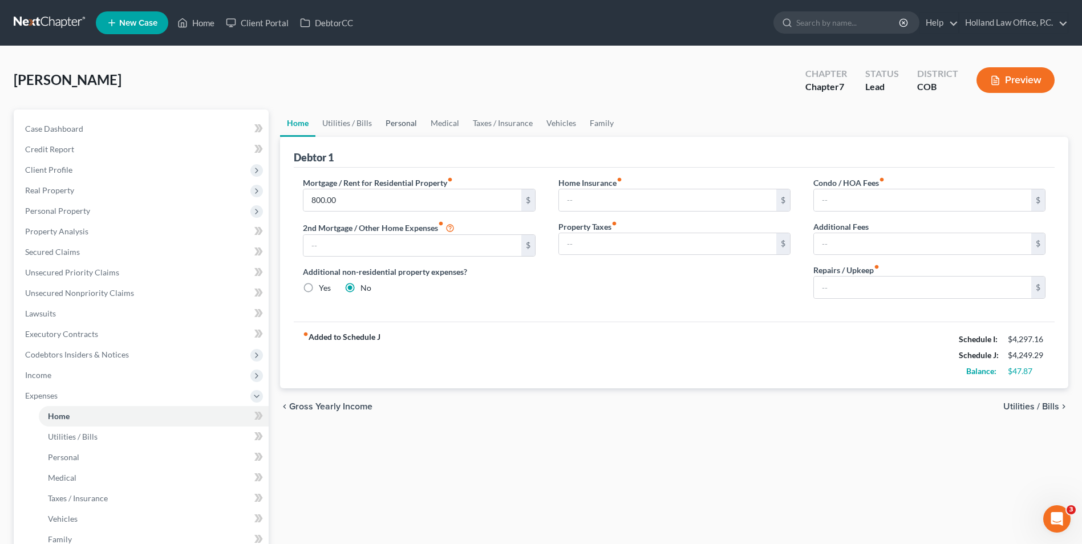
click at [387, 112] on link "Personal" at bounding box center [401, 122] width 45 height 27
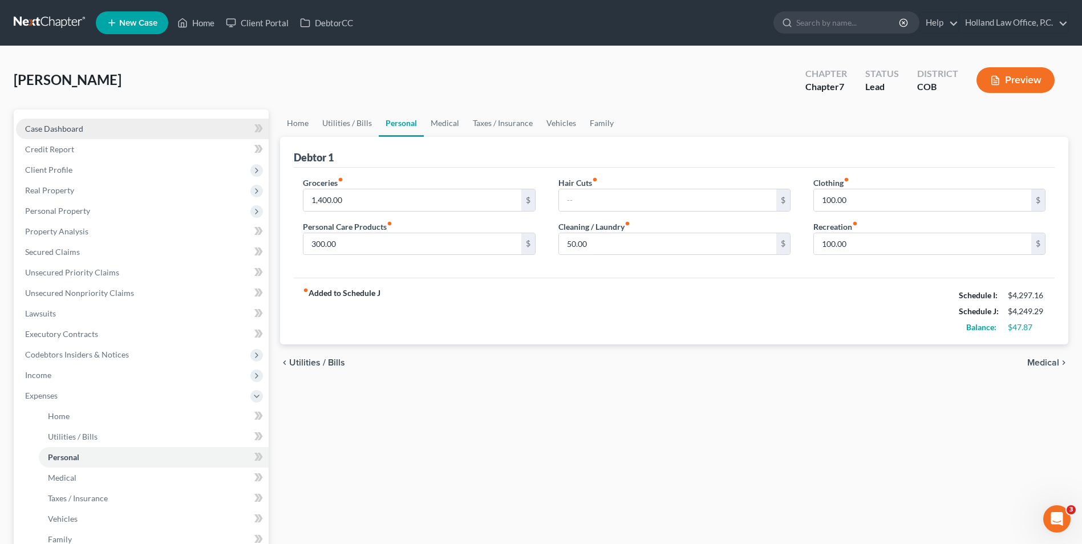
click at [103, 122] on link "Case Dashboard" at bounding box center [142, 129] width 253 height 21
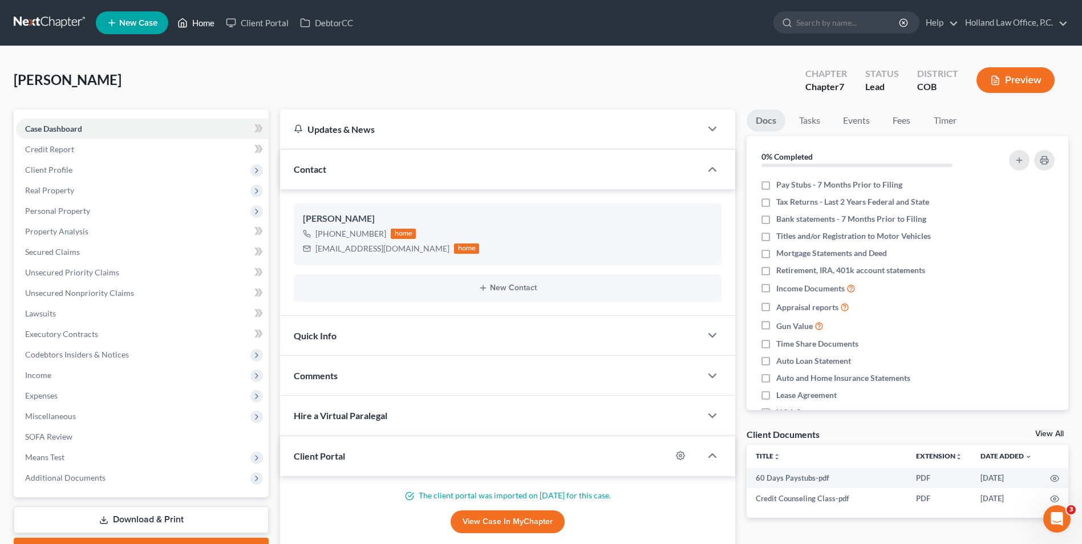
drag, startPoint x: 193, startPoint y: 18, endPoint x: 534, endPoint y: 62, distance: 343.8
click at [193, 18] on link "Home" at bounding box center [196, 23] width 48 height 21
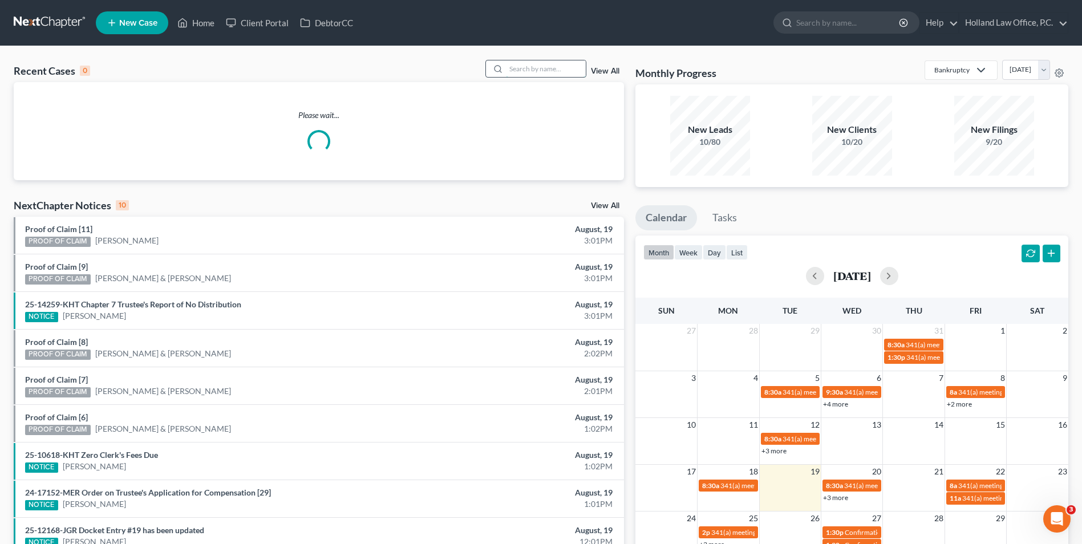
click at [532, 72] on input "search" at bounding box center [546, 68] width 80 height 17
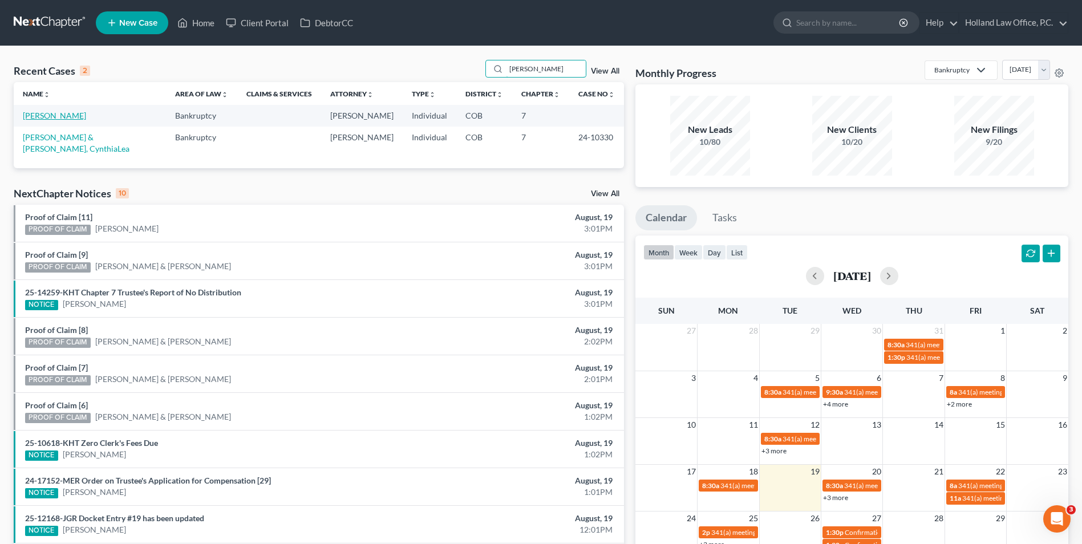
type input "grine"
click at [56, 116] on link "Grine, Nicole" at bounding box center [54, 116] width 63 height 10
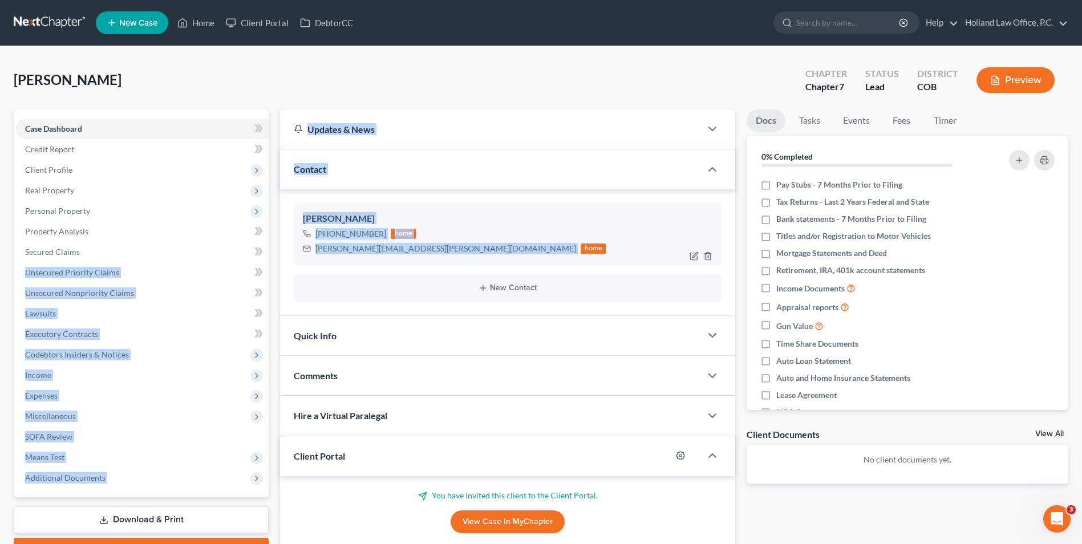
drag, startPoint x: 401, startPoint y: 251, endPoint x: 379, endPoint y: 249, distance: 22.4
click at [269, 251] on div "Petition Navigation Case Dashboard Payments Invoices Payments Payments Credit R…" at bounding box center [541, 368] width 1066 height 518
click at [382, 253] on div "nicole.grine@gmail.com" at bounding box center [445, 248] width 261 height 11
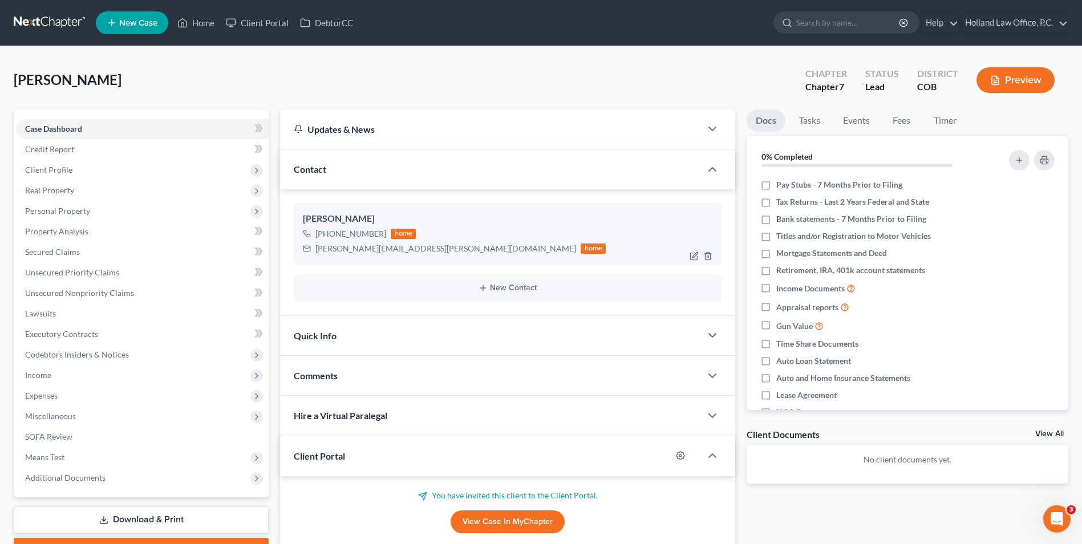
click at [388, 249] on div "nicole.grine@gmail.com" at bounding box center [445, 248] width 261 height 11
drag, startPoint x: 356, startPoint y: 250, endPoint x: 317, endPoint y: 250, distance: 39.3
click at [317, 250] on div "nicole.grine@gmail.com" at bounding box center [445, 248] width 261 height 11
click at [195, 24] on link "Home" at bounding box center [196, 23] width 48 height 21
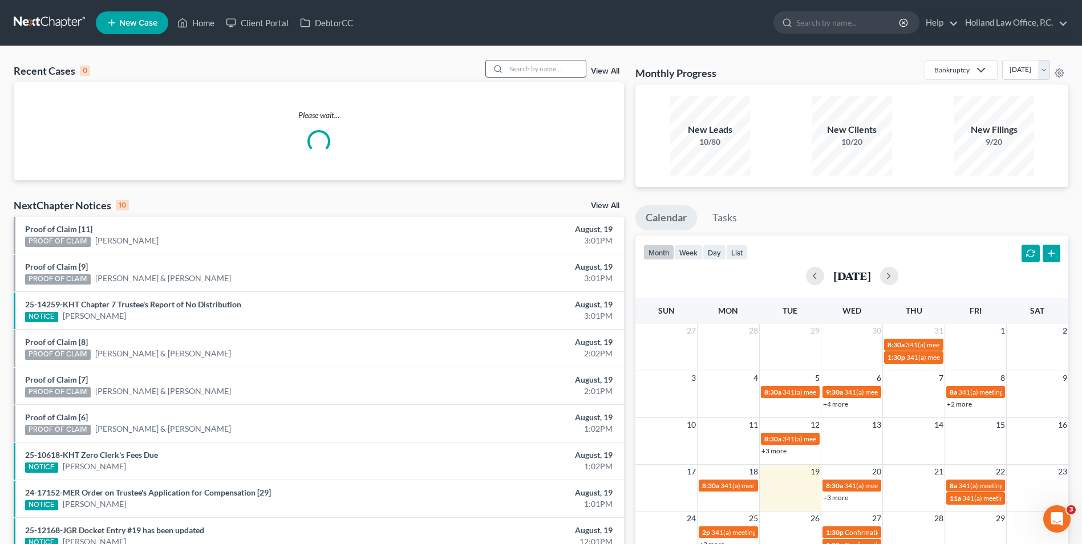
click at [542, 62] on input "search" at bounding box center [546, 68] width 80 height 17
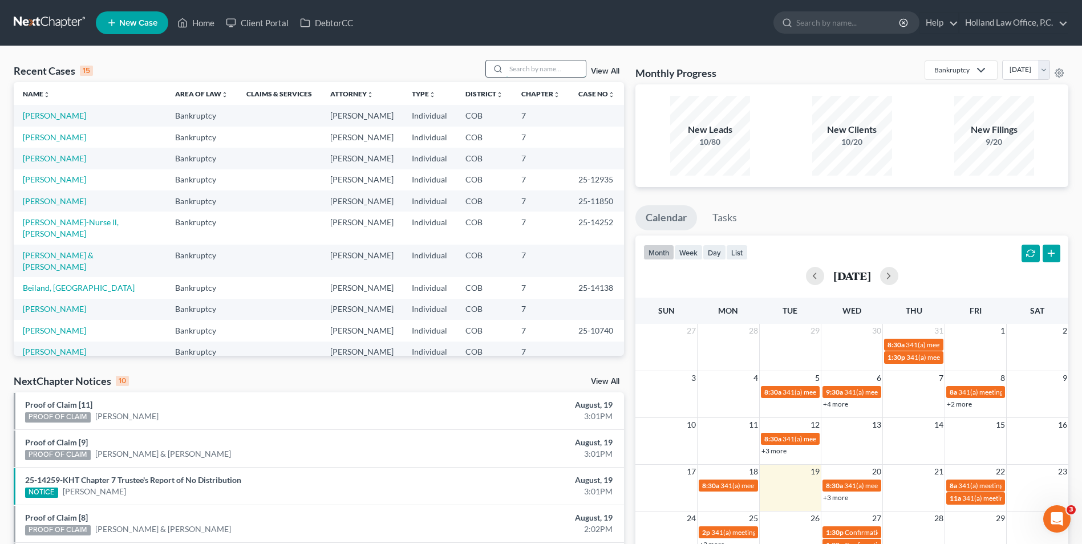
click at [516, 75] on input "search" at bounding box center [546, 68] width 80 height 17
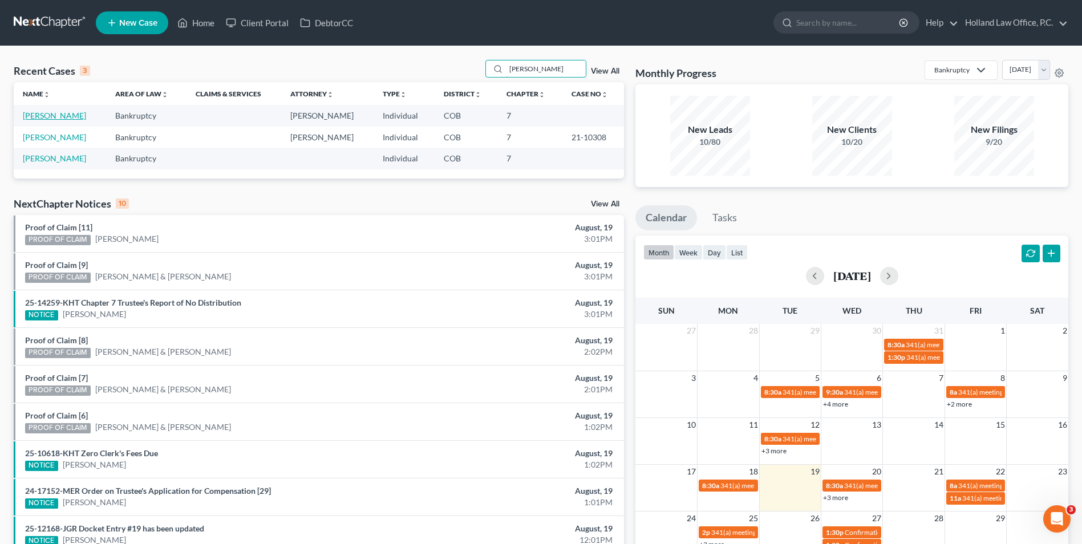
type input "barr"
click at [49, 117] on link "[PERSON_NAME]" at bounding box center [54, 116] width 63 height 10
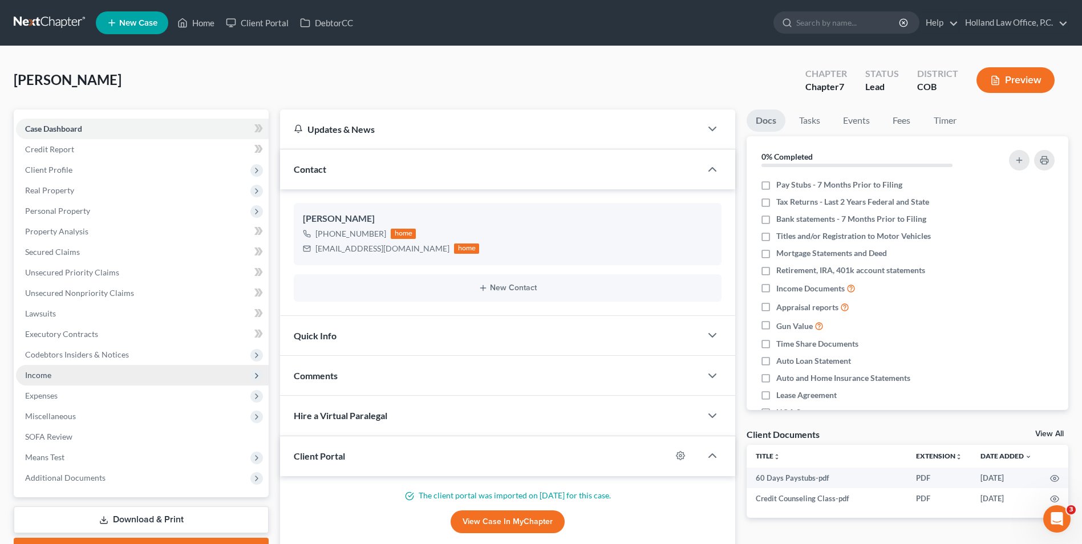
drag, startPoint x: 41, startPoint y: 398, endPoint x: 56, endPoint y: 382, distance: 21.8
click at [41, 396] on span "Expenses" at bounding box center [41, 396] width 33 height 10
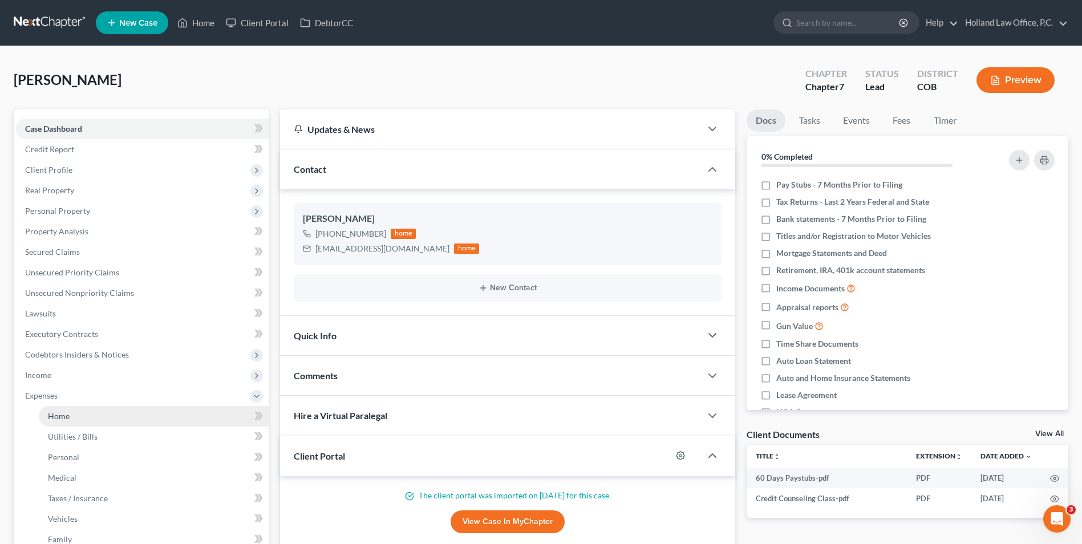
click at [74, 424] on link "Home" at bounding box center [154, 416] width 230 height 21
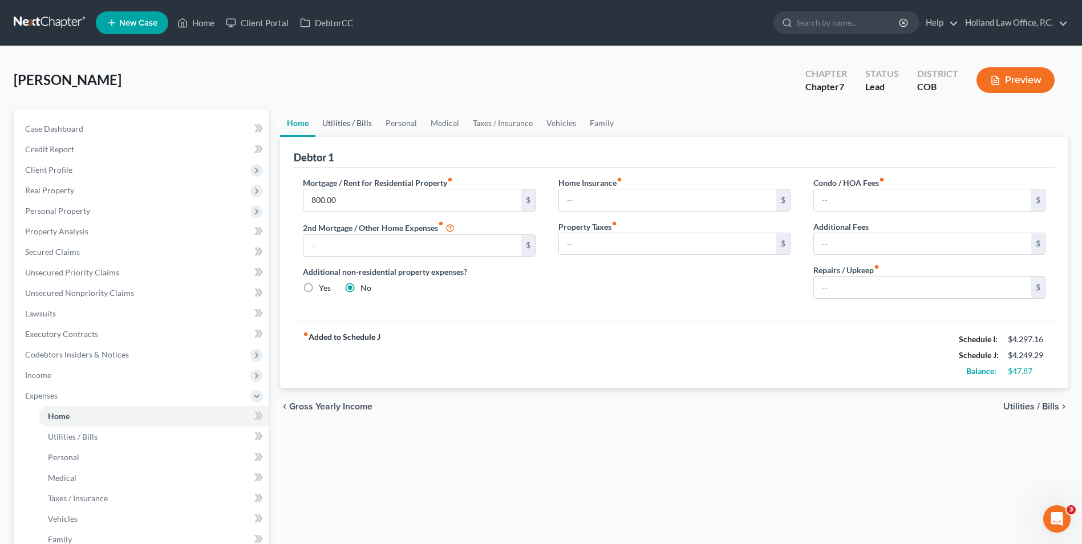
click at [362, 123] on link "Utilities / Bills" at bounding box center [346, 122] width 63 height 27
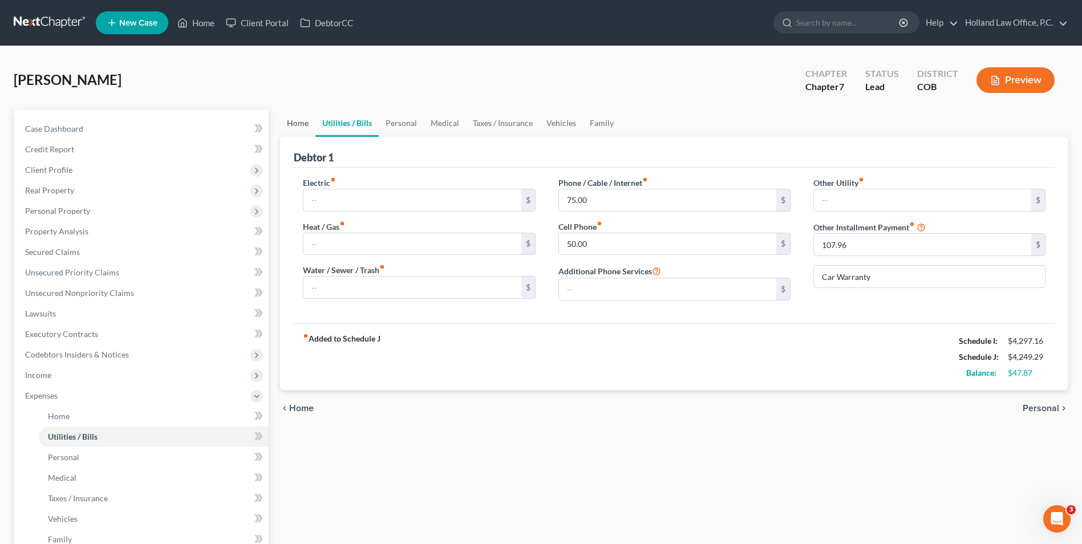
click at [282, 123] on link "Home" at bounding box center [297, 122] width 35 height 27
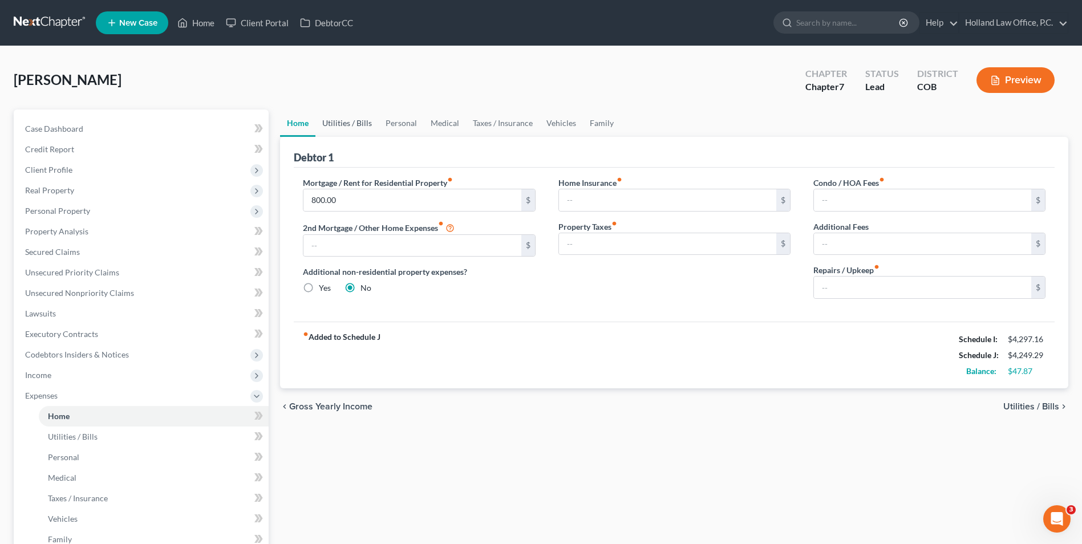
click at [364, 127] on link "Utilities / Bills" at bounding box center [346, 122] width 63 height 27
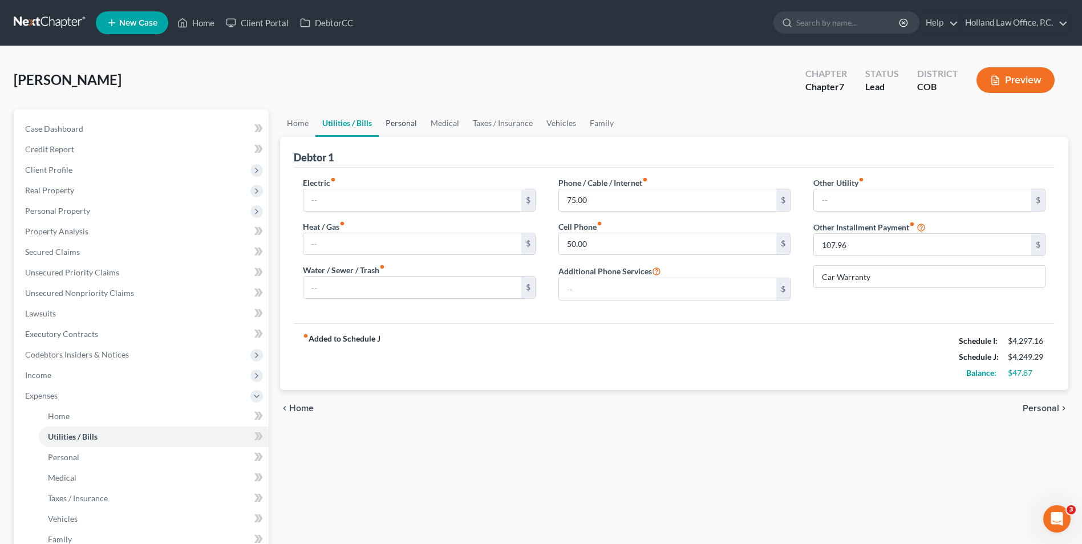
click at [401, 125] on link "Personal" at bounding box center [401, 122] width 45 height 27
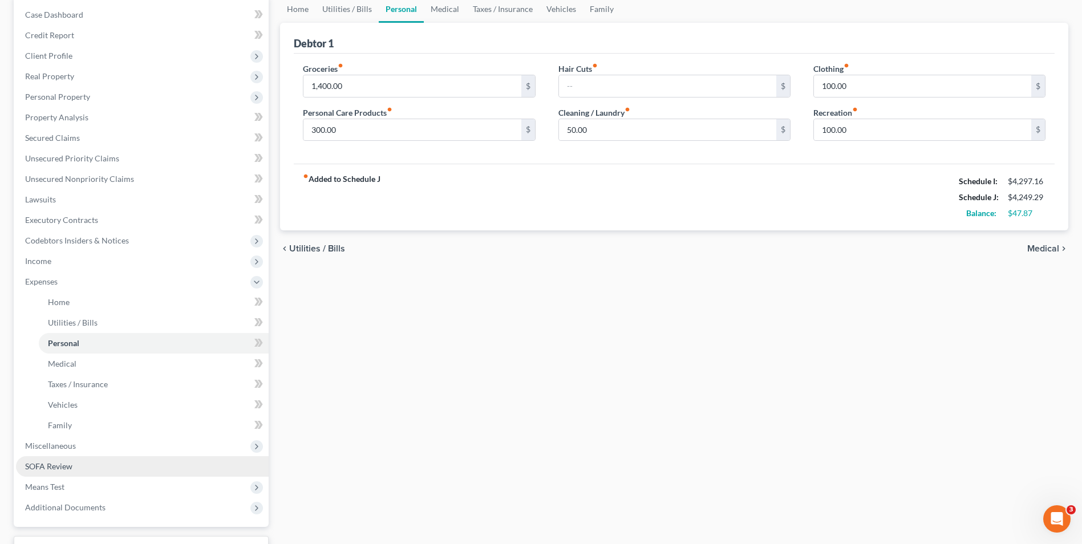
click at [61, 462] on span "SOFA Review" at bounding box center [48, 466] width 47 height 10
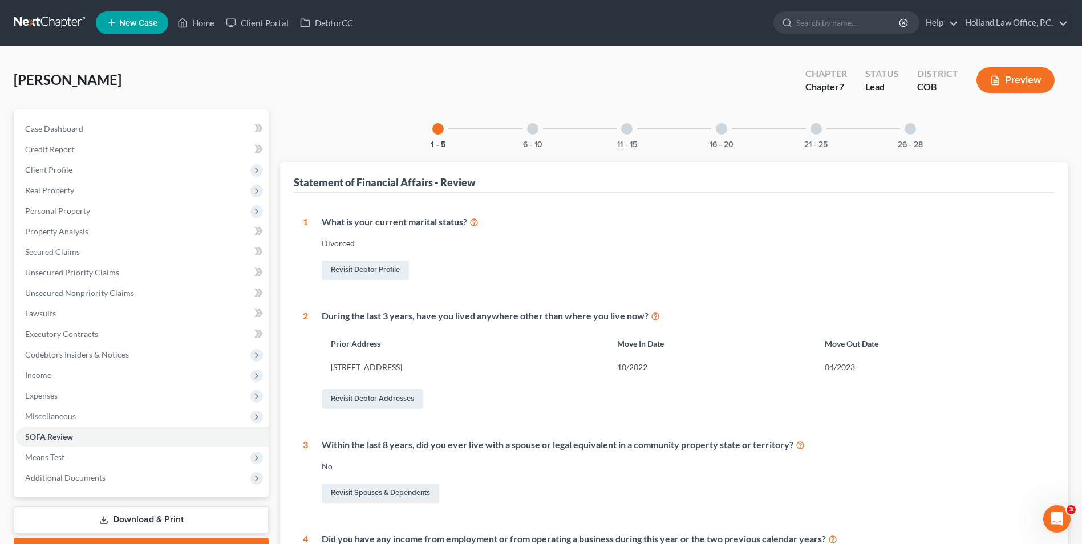
click at [530, 132] on div at bounding box center [532, 128] width 11 height 11
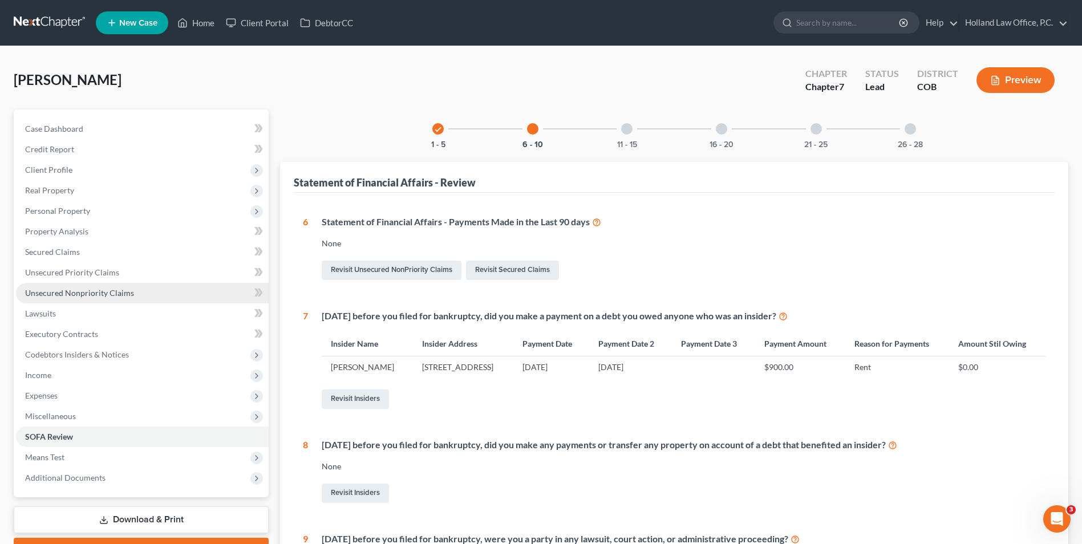
click at [96, 295] on span "Unsecured Nonpriority Claims" at bounding box center [79, 293] width 109 height 10
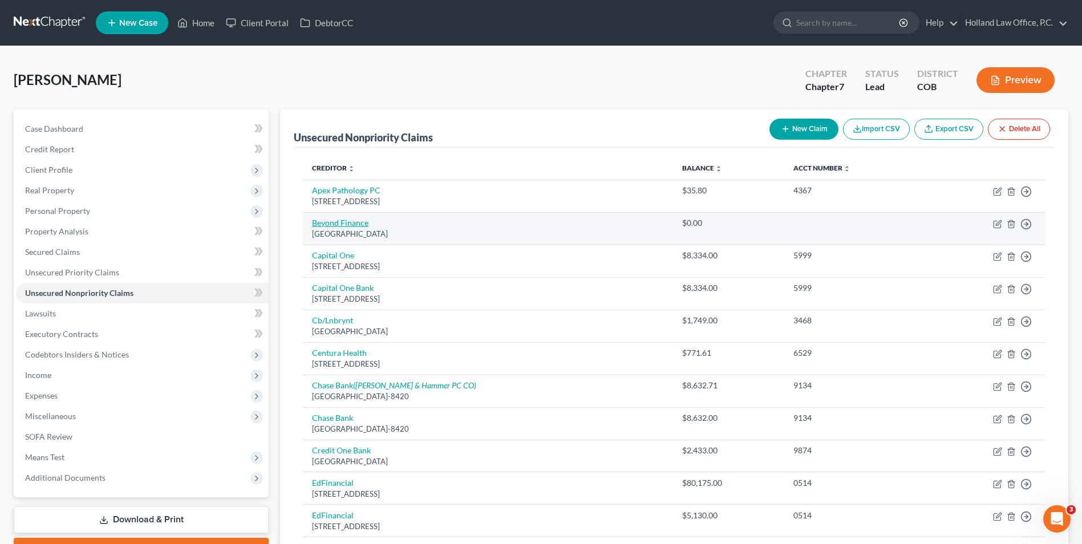
click at [331, 226] on link "Beyond Finance" at bounding box center [340, 223] width 56 height 10
select select "45"
select select "16"
select select "0"
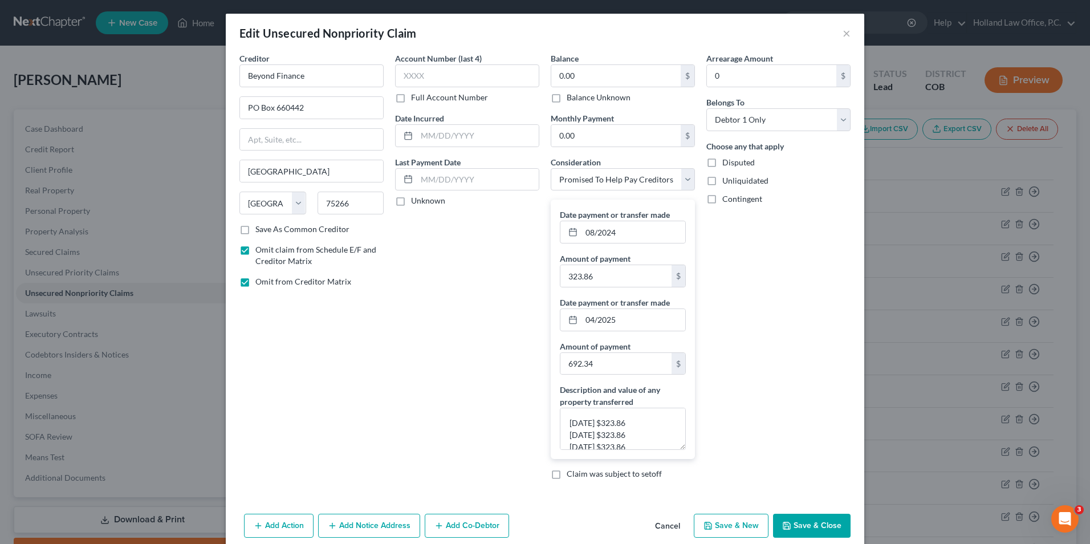
click at [813, 528] on button "Save & Close" at bounding box center [812, 526] width 78 height 24
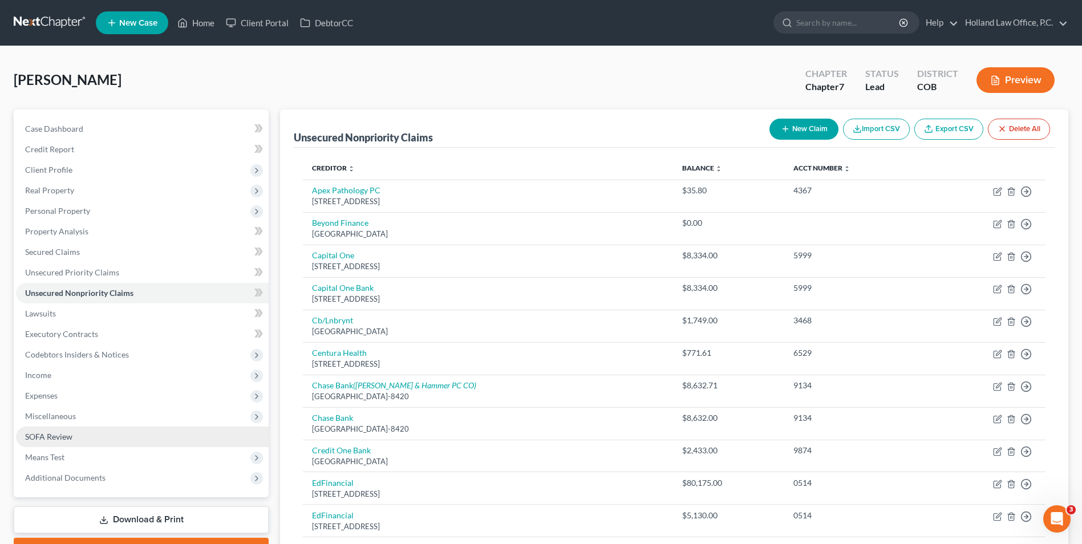
click at [54, 435] on span "SOFA Review" at bounding box center [48, 437] width 47 height 10
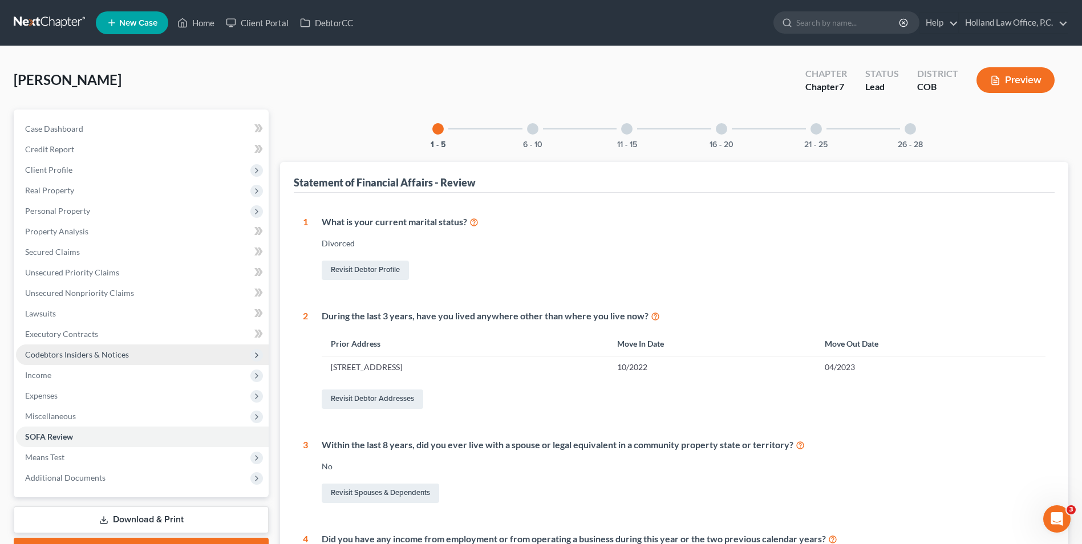
click at [89, 353] on span "Codebtors Insiders & Notices" at bounding box center [77, 355] width 104 height 10
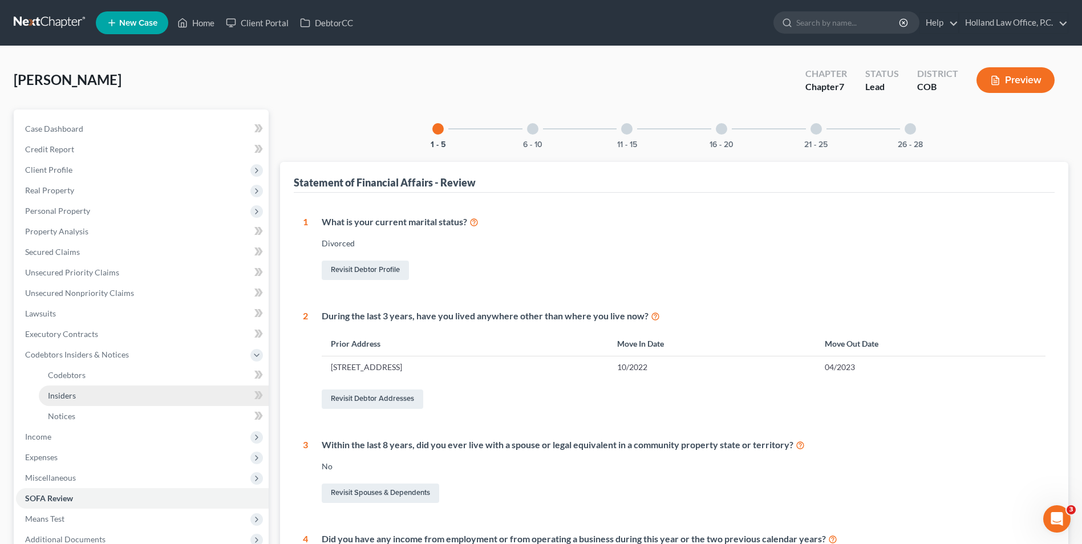
click at [66, 397] on span "Insiders" at bounding box center [62, 396] width 28 height 10
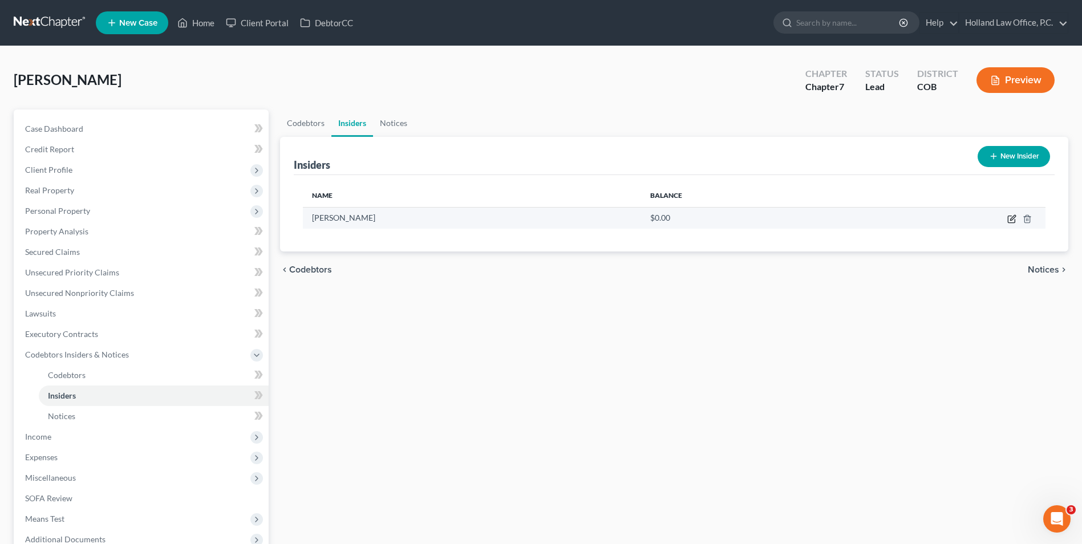
click at [1010, 220] on icon "button" at bounding box center [1011, 218] width 9 height 9
select select "5"
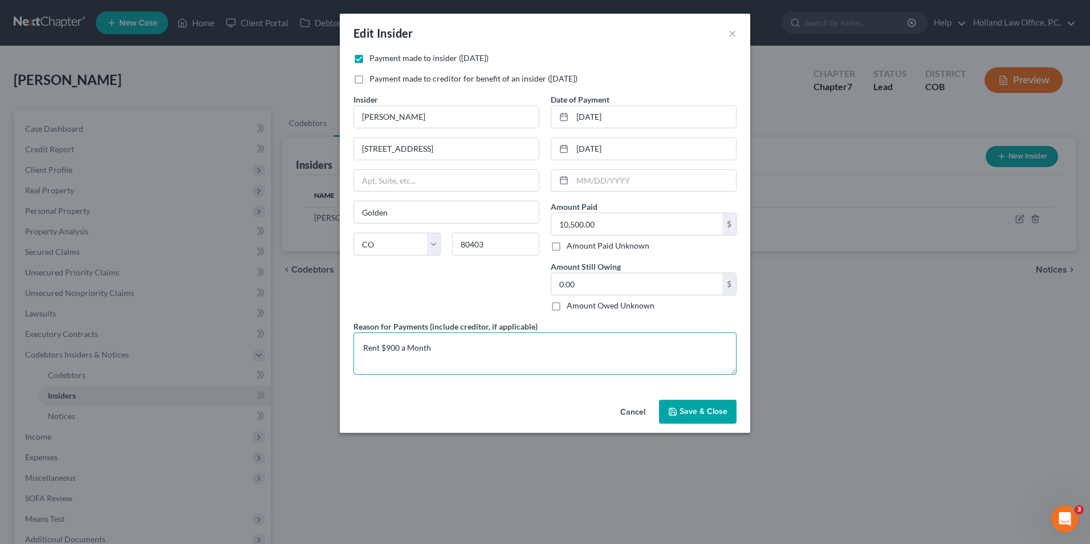
click at [387, 350] on textarea "Rent $900 a Month" at bounding box center [545, 353] width 383 height 42
type textarea "Rent $800 a Month"
click at [689, 419] on button "Save & Close" at bounding box center [698, 412] width 78 height 24
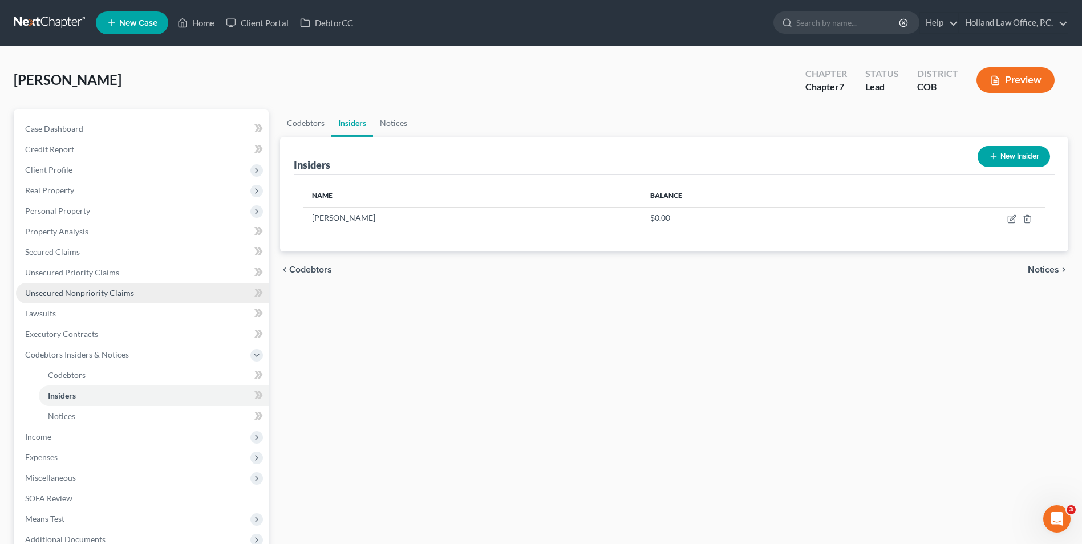
click at [61, 298] on link "Unsecured Nonpriority Claims" at bounding box center [142, 293] width 253 height 21
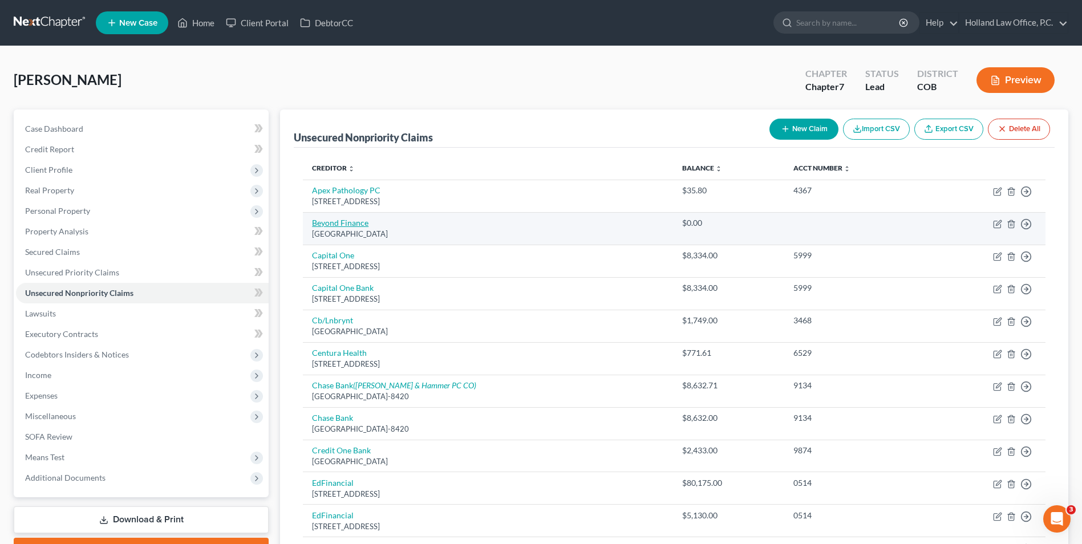
click at [348, 221] on link "Beyond Finance" at bounding box center [340, 223] width 56 height 10
select select "45"
select select "16"
select select "0"
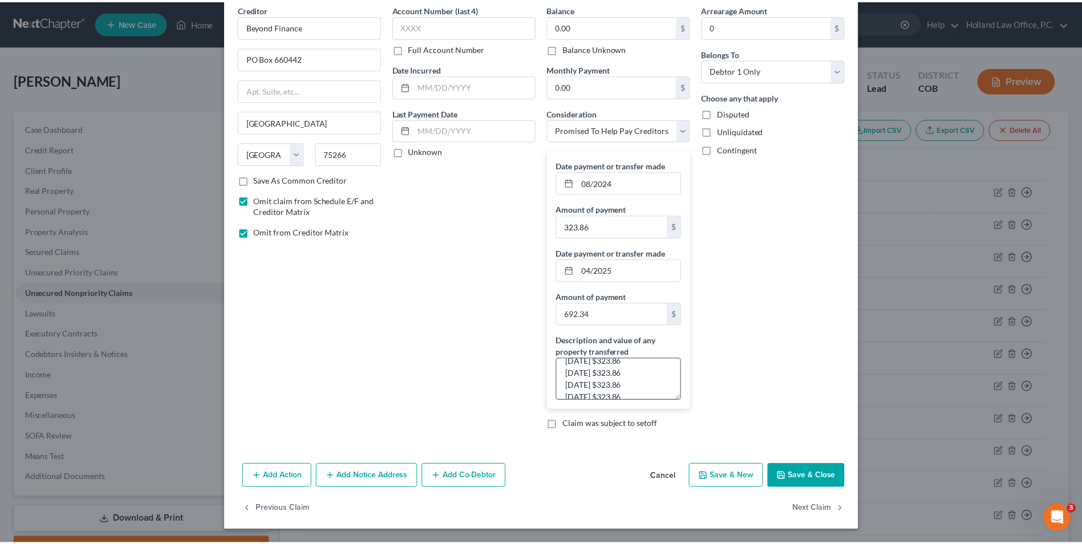
scroll to position [72, 0]
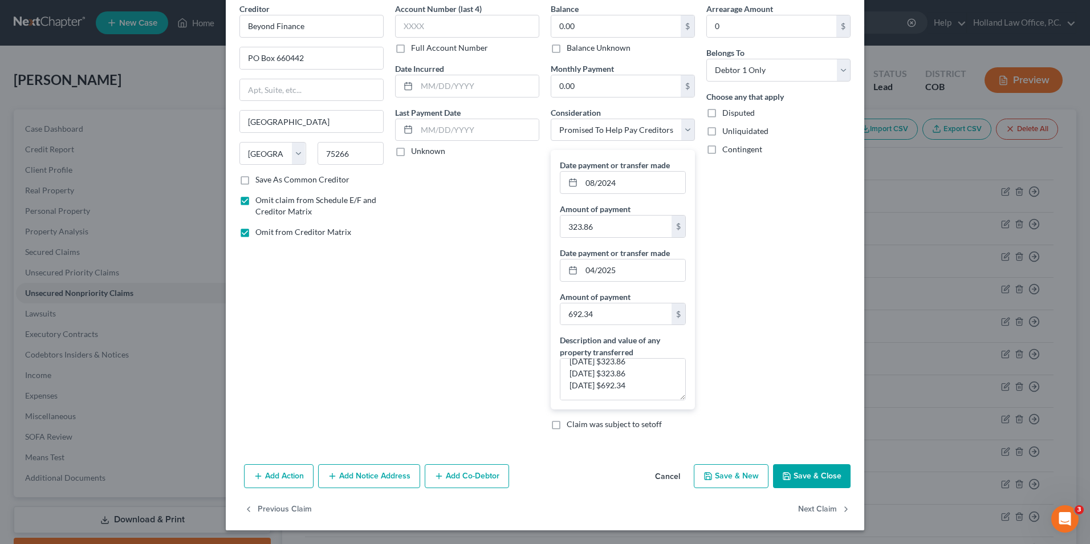
click at [789, 469] on button "Save & Close" at bounding box center [812, 476] width 78 height 24
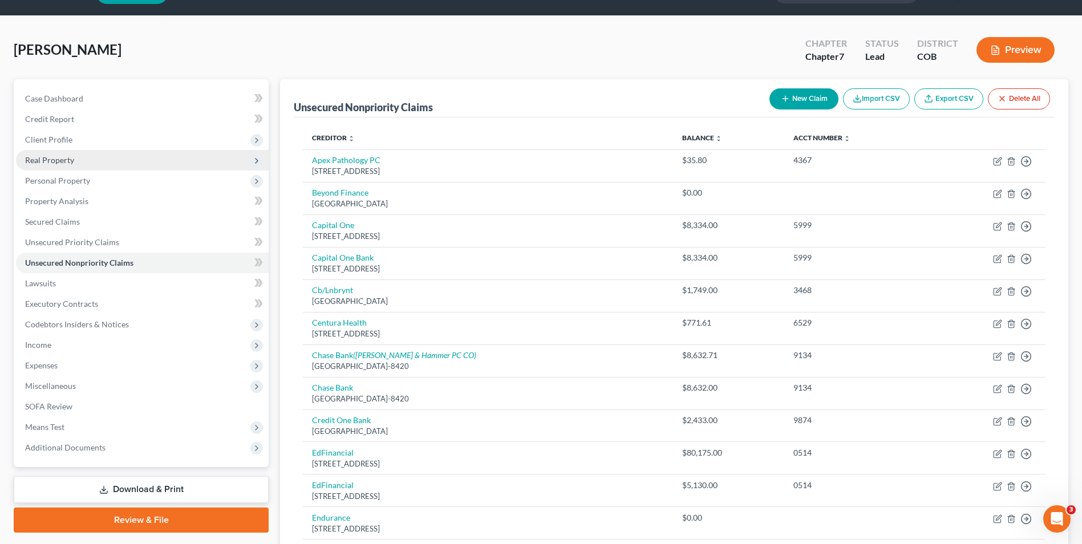
scroll to position [0, 0]
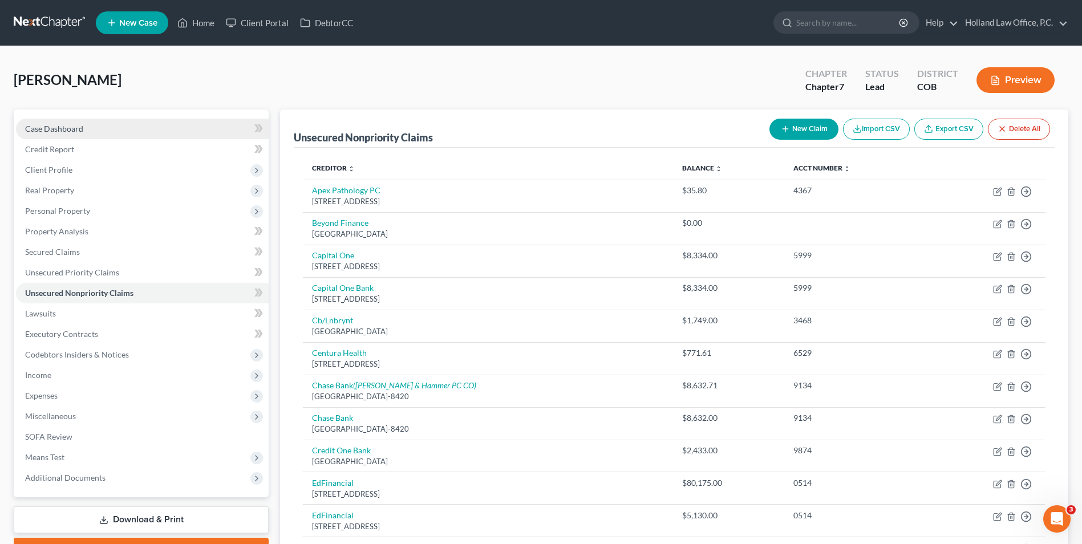
click at [101, 132] on link "Case Dashboard" at bounding box center [142, 129] width 253 height 21
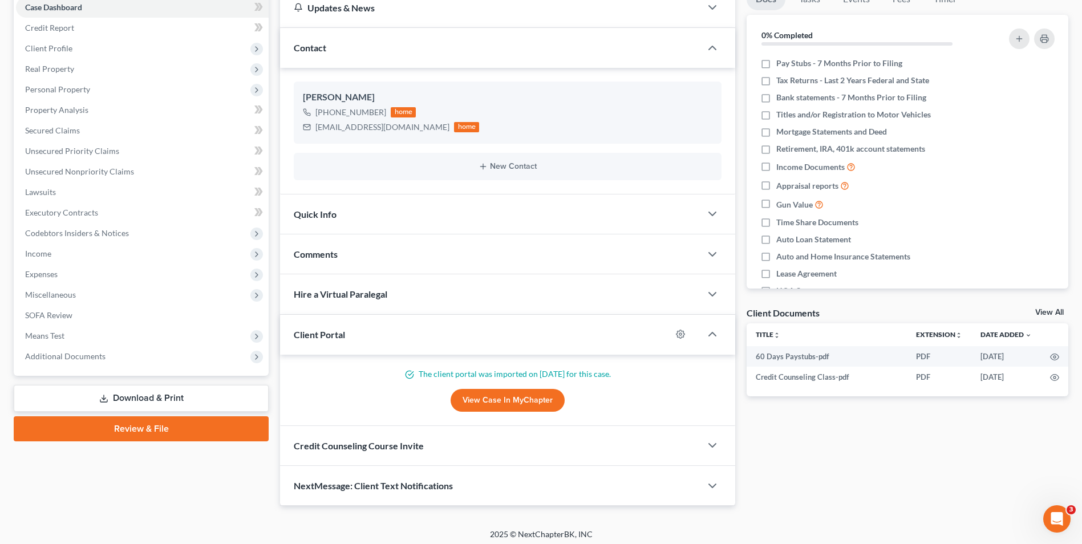
scroll to position [127, 0]
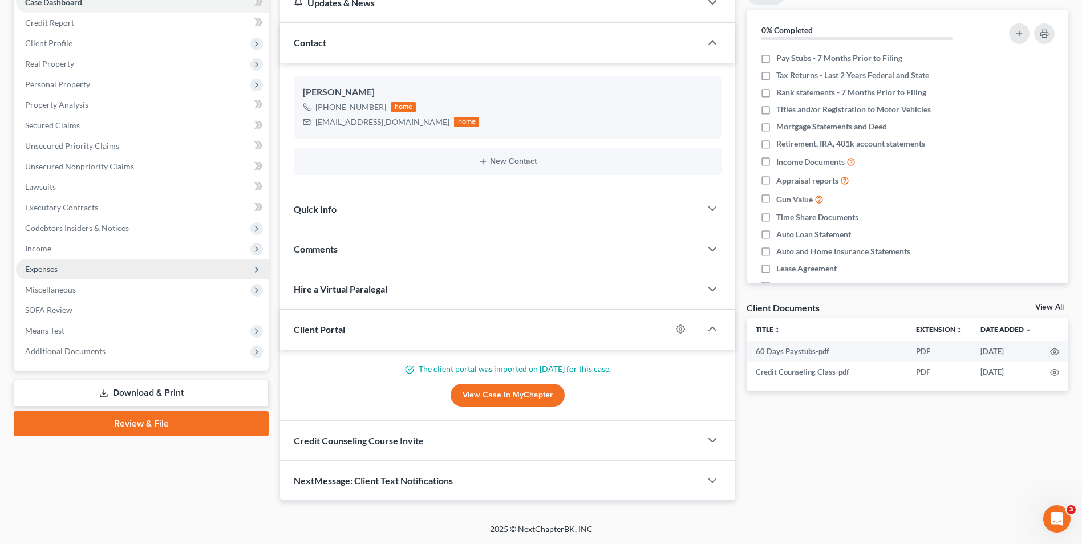
click at [65, 268] on span "Expenses" at bounding box center [142, 269] width 253 height 21
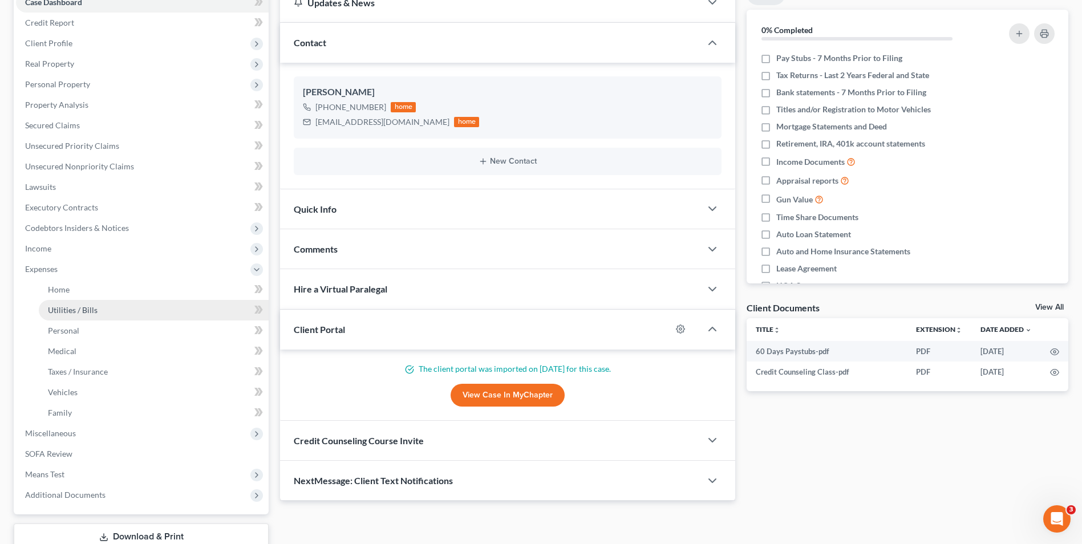
click at [85, 312] on span "Utilities / Bills" at bounding box center [73, 310] width 50 height 10
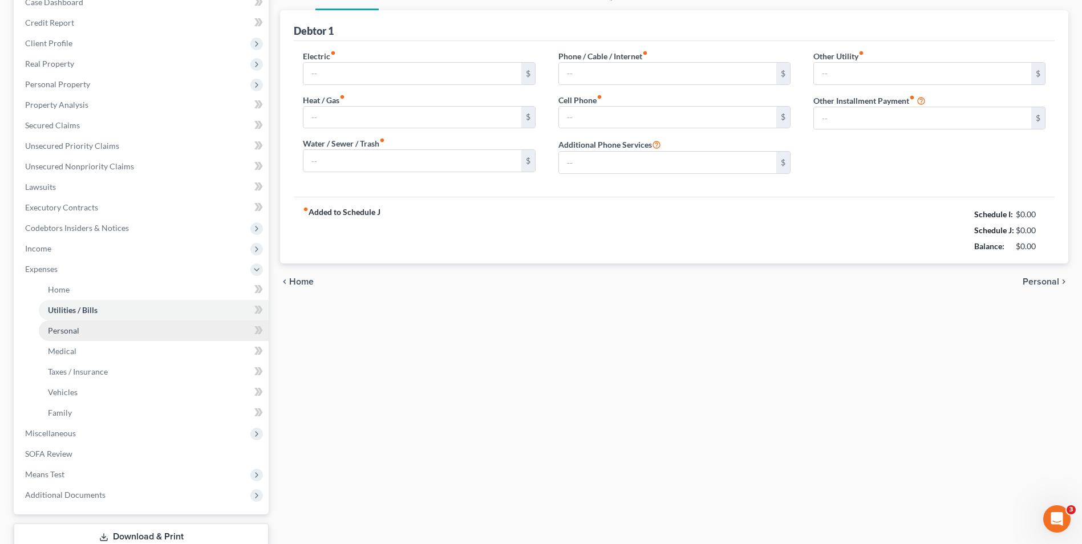
type input "75.00"
type input "50.00"
type input "107.96"
click at [89, 336] on ul "Home Utilities / Bills Personal Medical" at bounding box center [142, 351] width 253 height 144
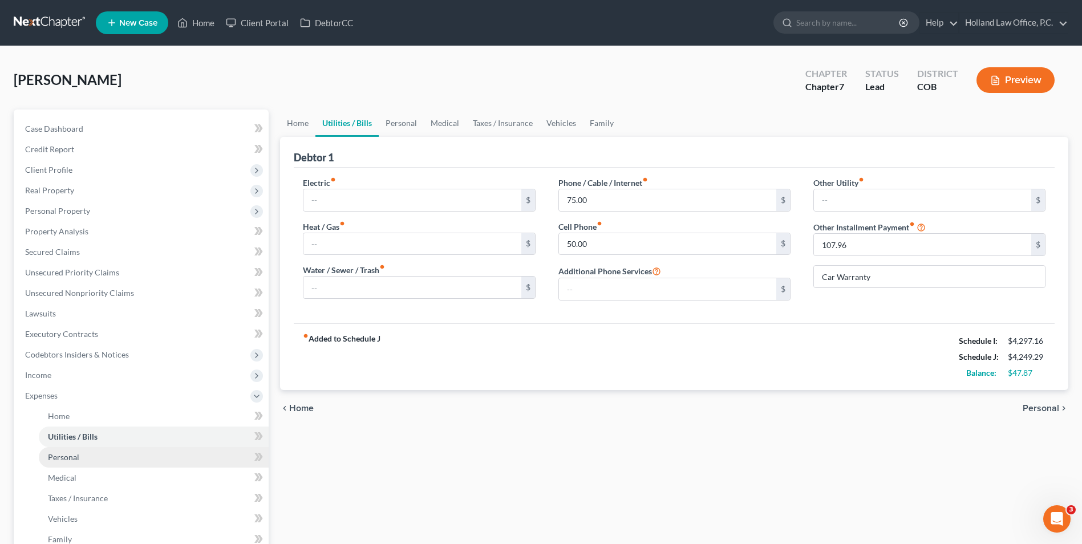
click at [96, 451] on link "Personal" at bounding box center [154, 457] width 230 height 21
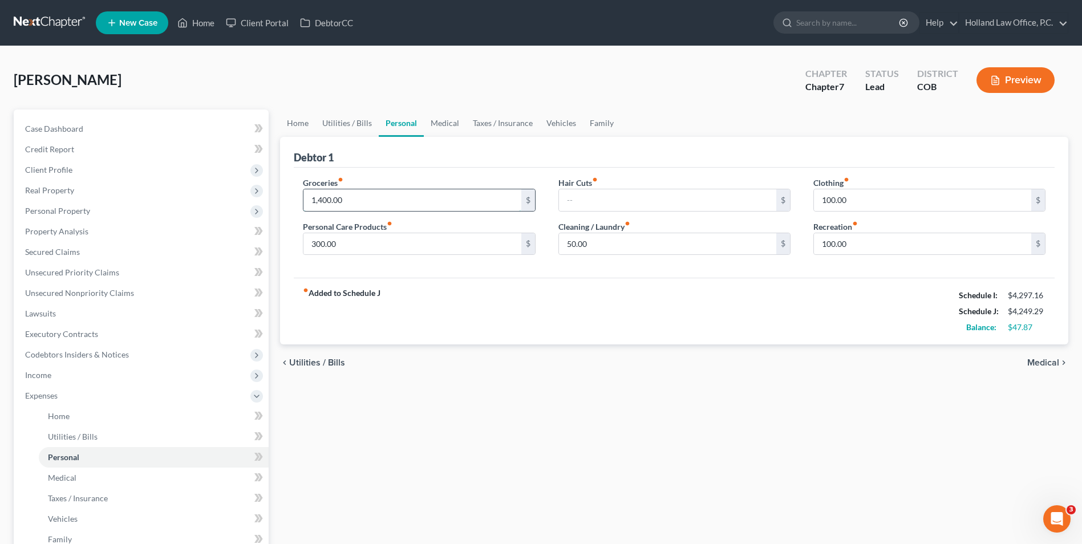
click at [326, 202] on input "1,400.00" at bounding box center [411, 200] width 217 height 22
click at [323, 200] on input "1,400.00" at bounding box center [411, 200] width 217 height 22
click at [322, 200] on input "1,400.00" at bounding box center [411, 200] width 217 height 22
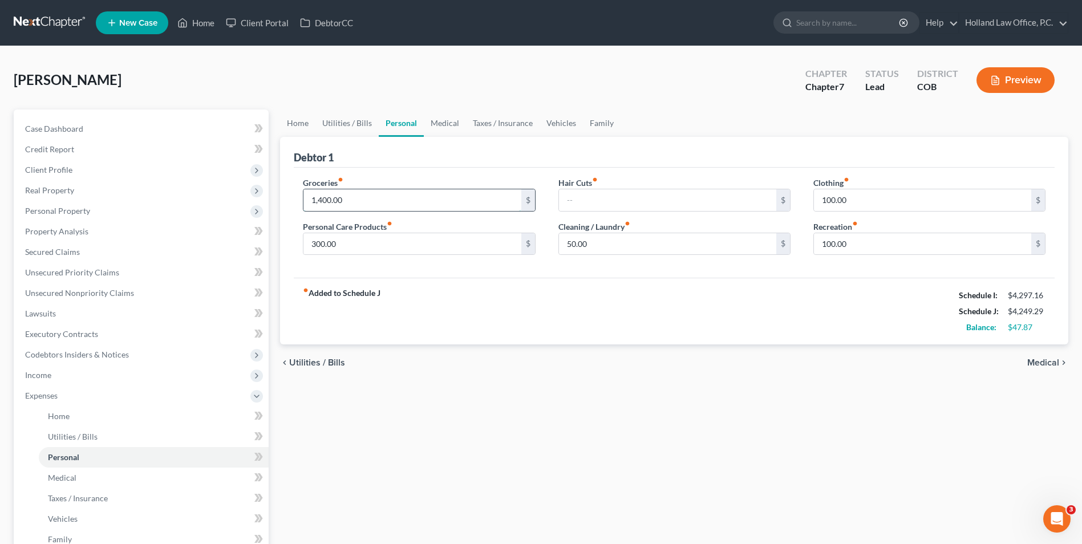
click at [324, 200] on input "1,400.00" at bounding box center [411, 200] width 217 height 22
drag, startPoint x: 341, startPoint y: 200, endPoint x: 284, endPoint y: 196, distance: 57.2
click at [288, 197] on div "Debtor 1 Groceries fiber_manual_record 100.00 $ Personal Care Products fiber_ma…" at bounding box center [674, 241] width 788 height 208
click at [361, 147] on div "Debtor 1" at bounding box center [674, 152] width 761 height 31
click at [355, 121] on link "Utilities / Bills" at bounding box center [346, 122] width 63 height 27
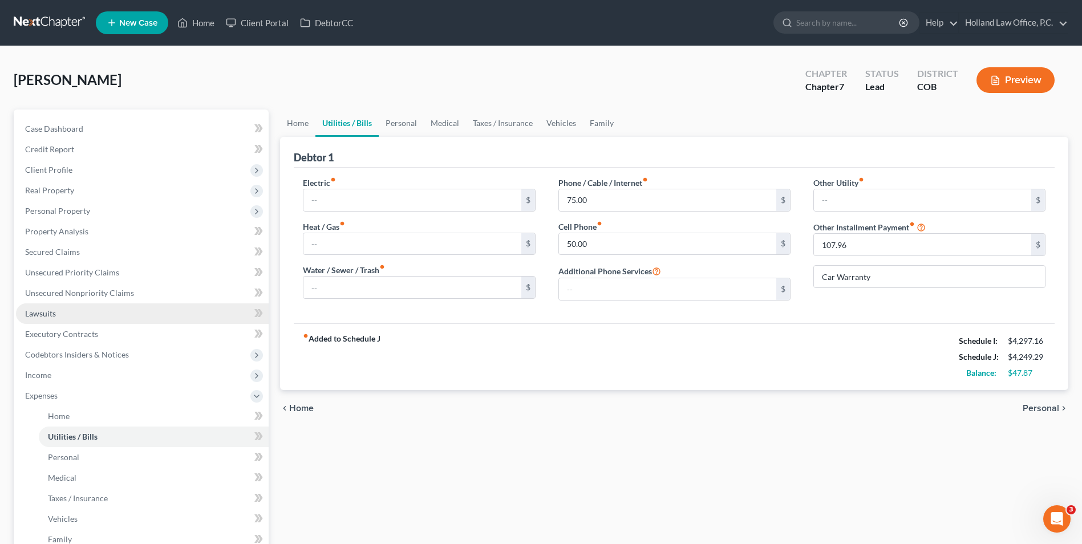
click at [93, 309] on link "Lawsuits" at bounding box center [142, 313] width 253 height 21
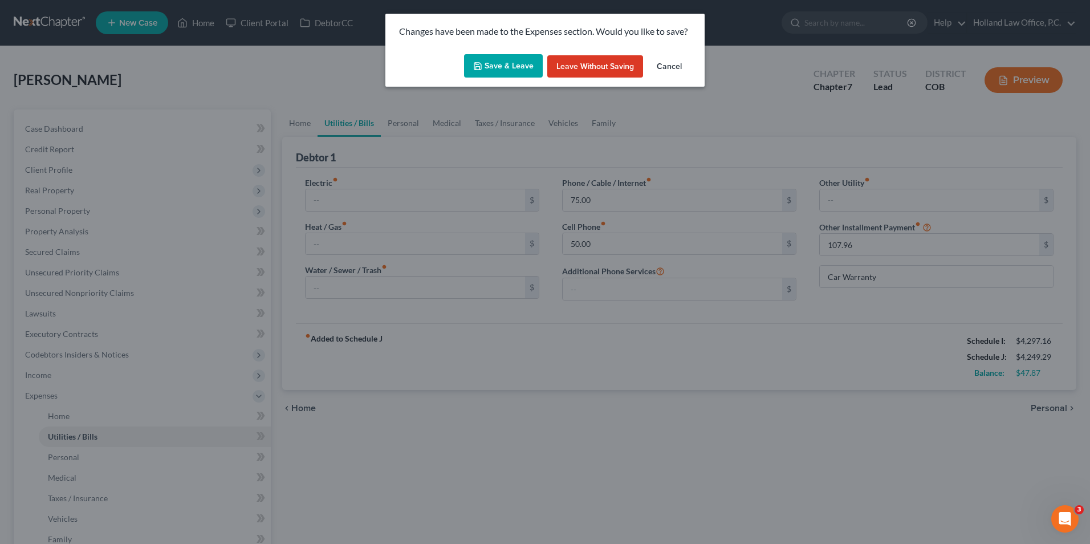
click at [503, 65] on button "Save & Leave" at bounding box center [503, 66] width 79 height 24
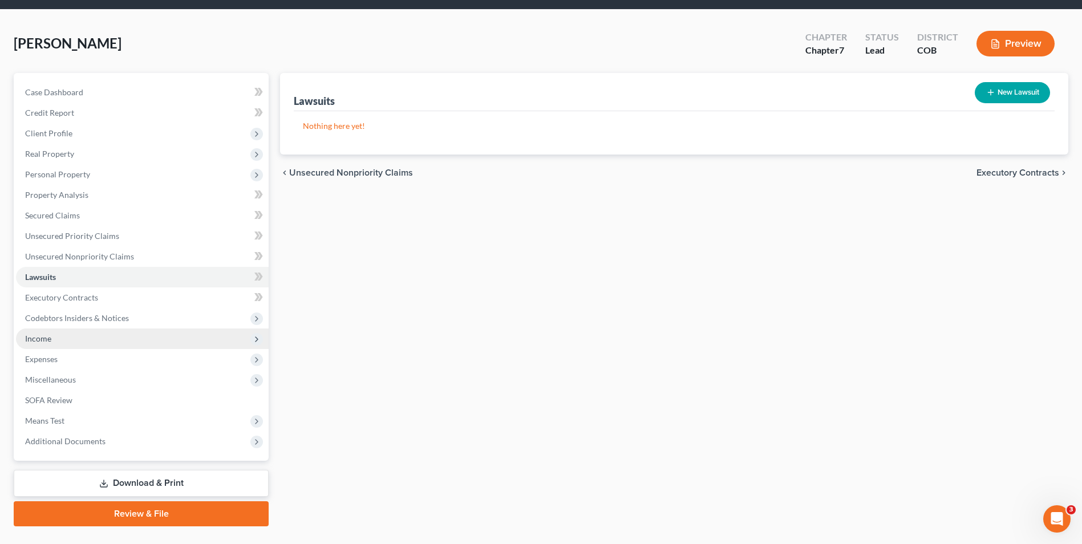
scroll to position [62, 0]
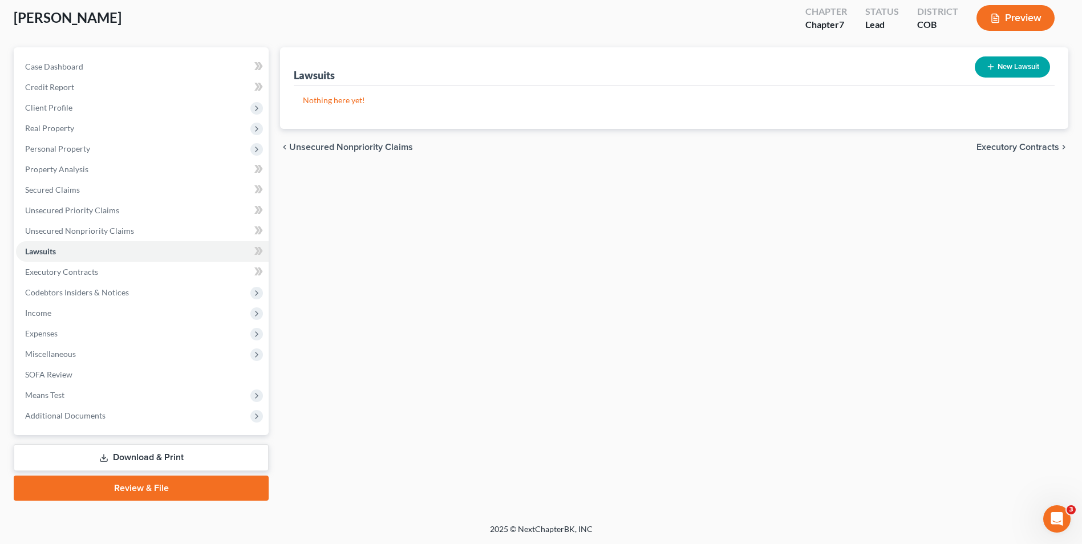
click at [167, 489] on link "Review & File" at bounding box center [141, 488] width 255 height 25
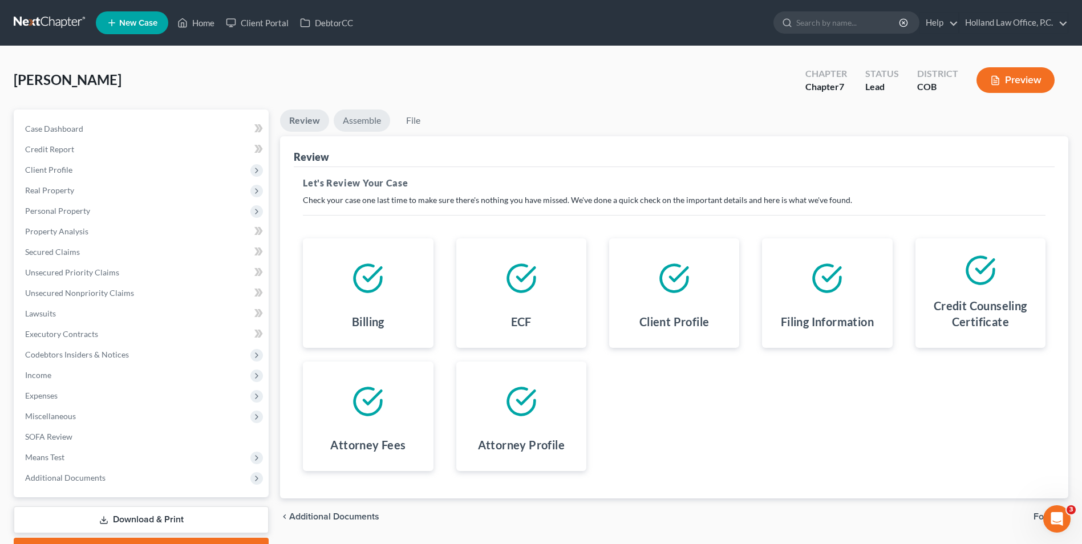
click at [364, 116] on link "Assemble" at bounding box center [362, 120] width 56 height 22
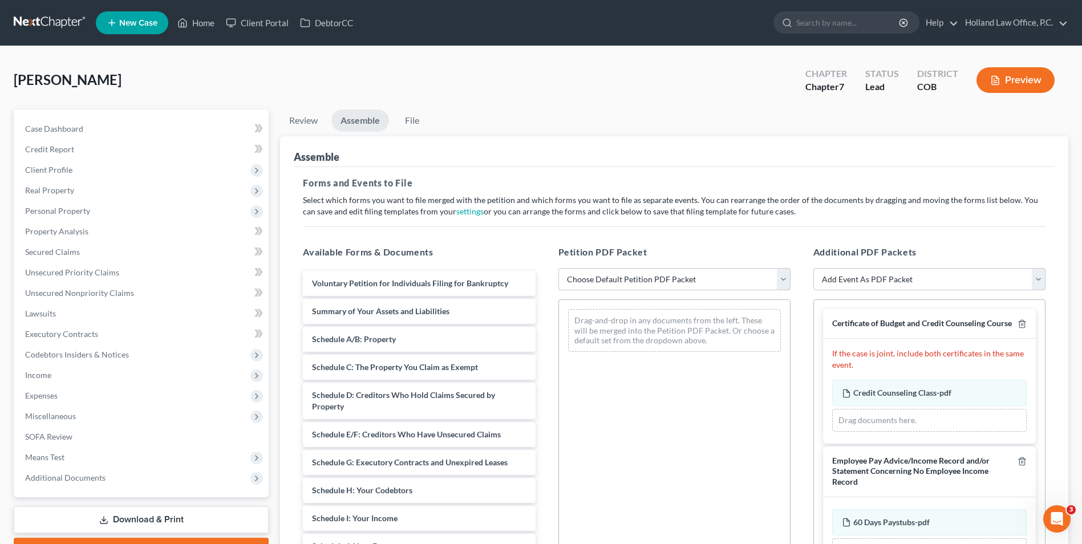
click at [595, 289] on select "Choose Default Petition PDF Packet Emergency Filing (Voluntary Petition and Cre…" at bounding box center [674, 279] width 232 height 23
click at [73, 482] on span "Additional Documents" at bounding box center [65, 478] width 80 height 10
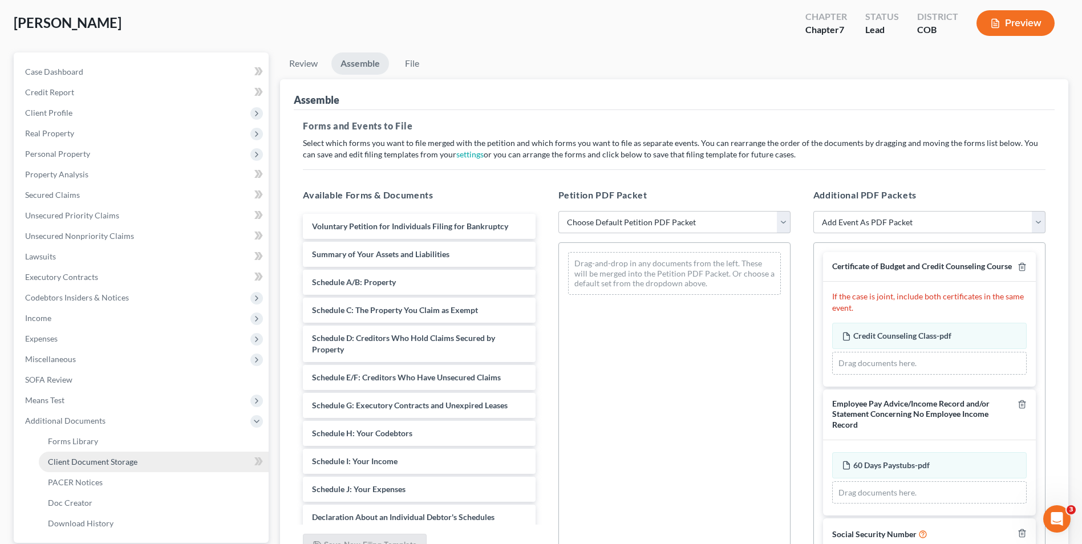
click at [90, 465] on span "Client Document Storage" at bounding box center [93, 462] width 90 height 10
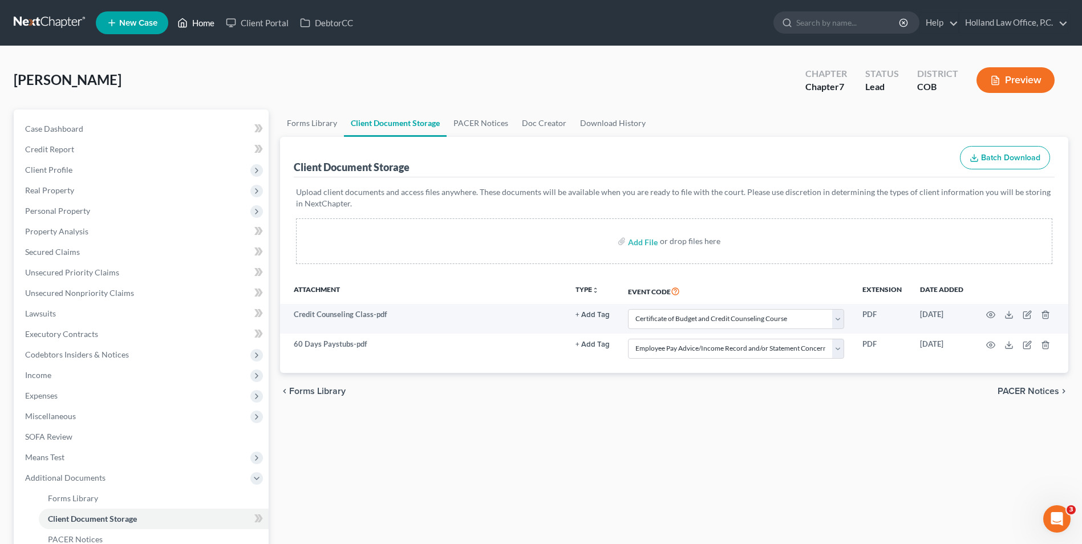
drag, startPoint x: 188, startPoint y: 17, endPoint x: 240, endPoint y: 39, distance: 57.0
click at [188, 17] on icon at bounding box center [182, 23] width 10 height 14
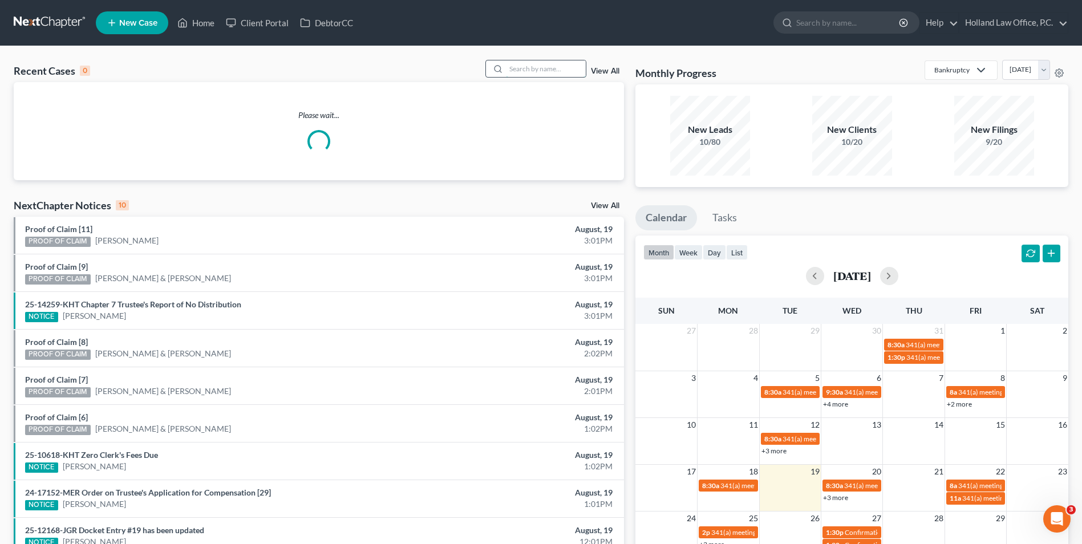
click at [509, 68] on input "search" at bounding box center [546, 68] width 80 height 17
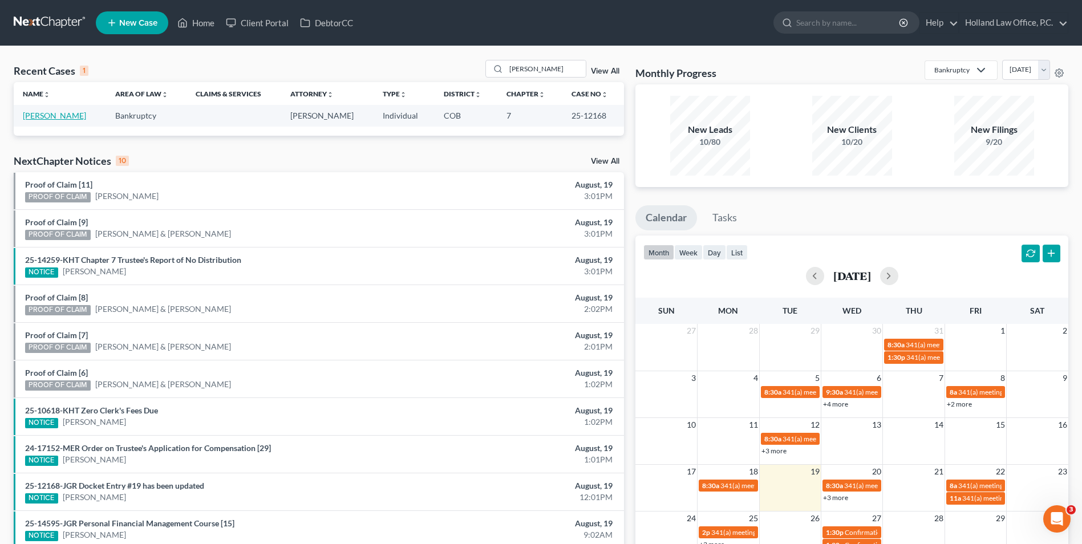
click at [60, 115] on link "Corbino, Ashley" at bounding box center [54, 116] width 63 height 10
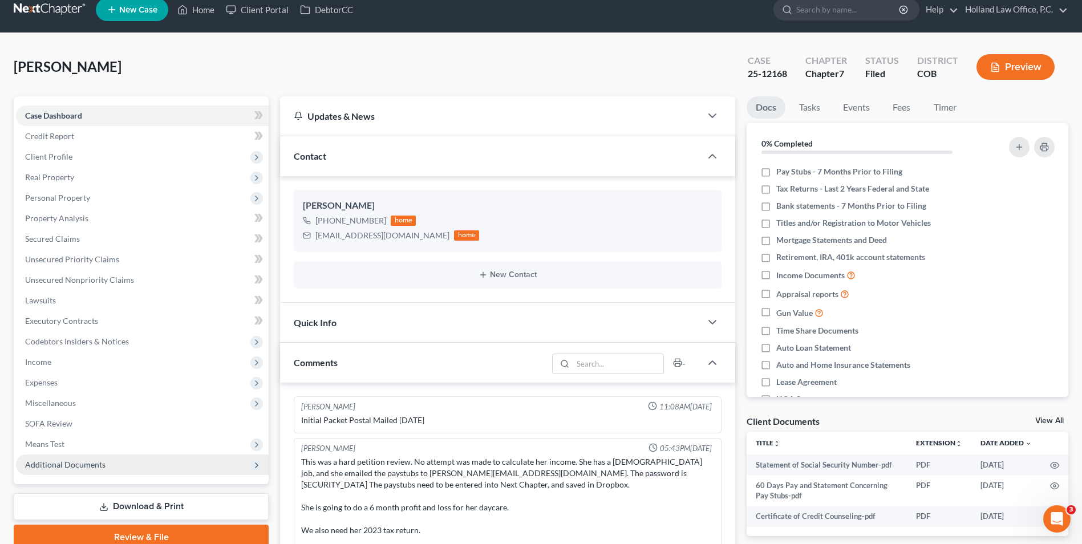
scroll to position [57, 0]
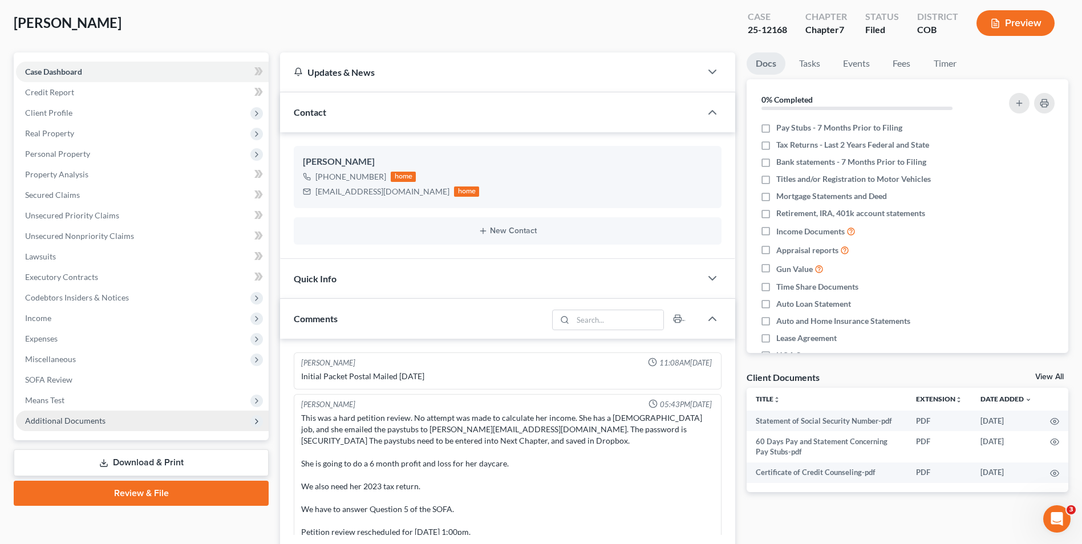
click at [91, 420] on span "Additional Documents" at bounding box center [65, 421] width 80 height 10
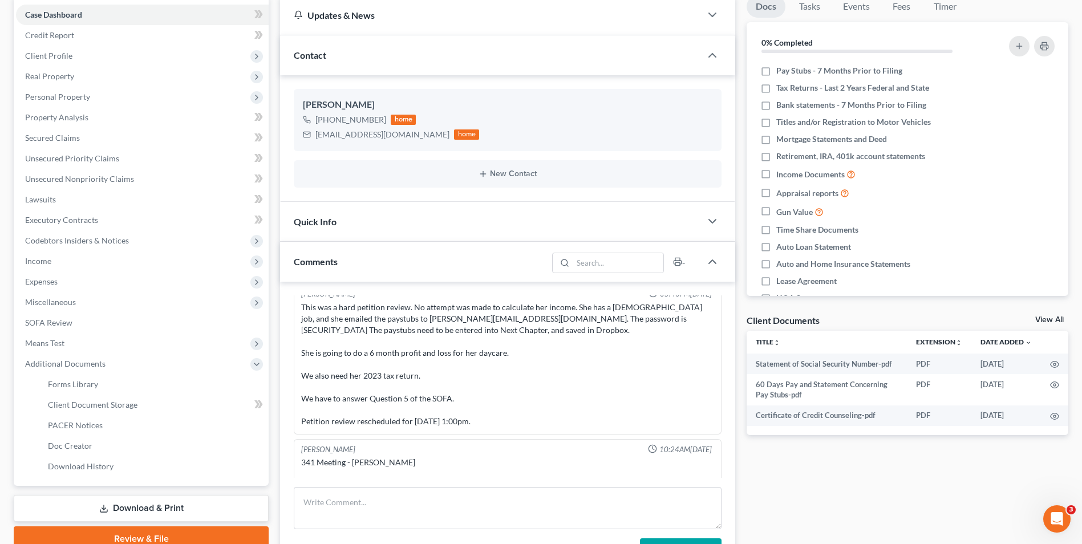
scroll to position [74, 0]
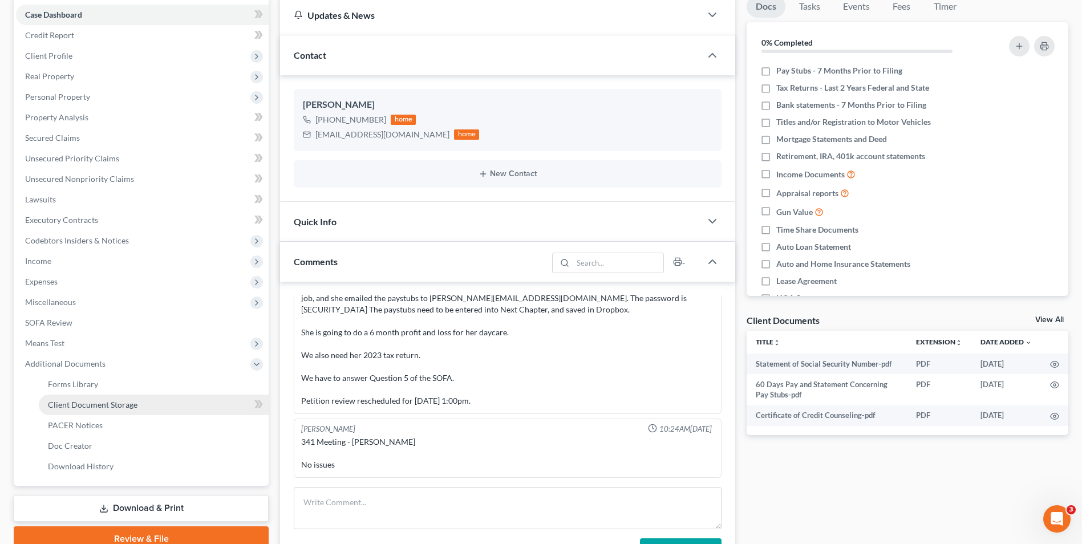
click at [92, 405] on span "Client Document Storage" at bounding box center [93, 405] width 90 height 10
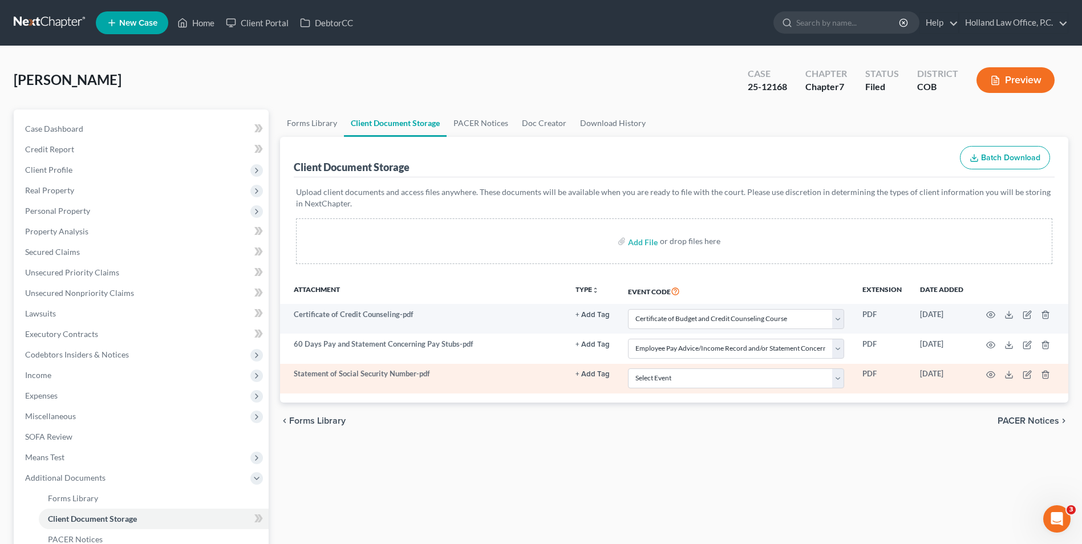
click at [996, 372] on td at bounding box center [1020, 379] width 96 height 30
click at [989, 372] on icon "button" at bounding box center [991, 375] width 9 height 6
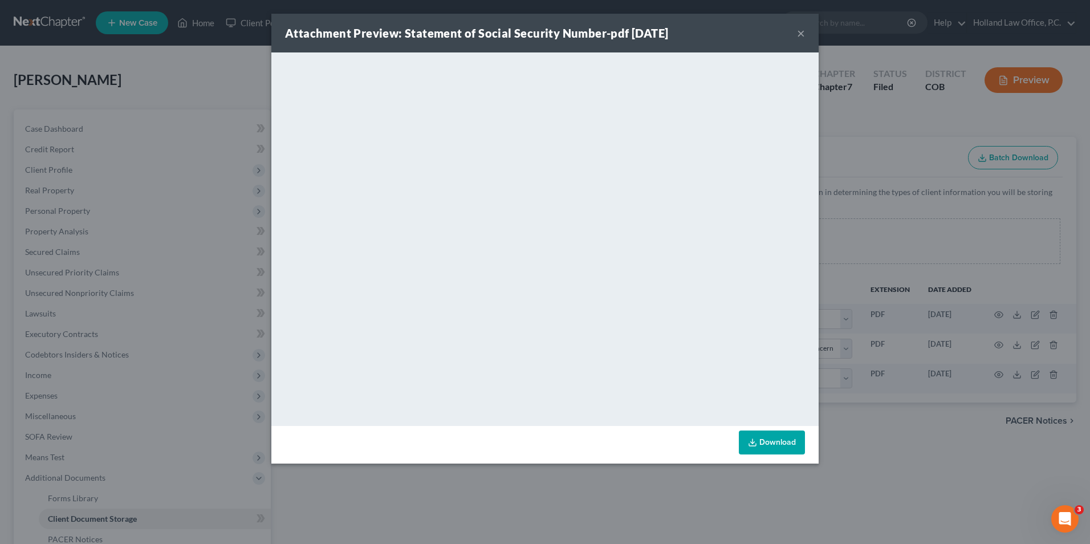
drag, startPoint x: 801, startPoint y: 35, endPoint x: 378, endPoint y: 43, distance: 423.8
click at [801, 35] on button "×" at bounding box center [801, 33] width 8 height 14
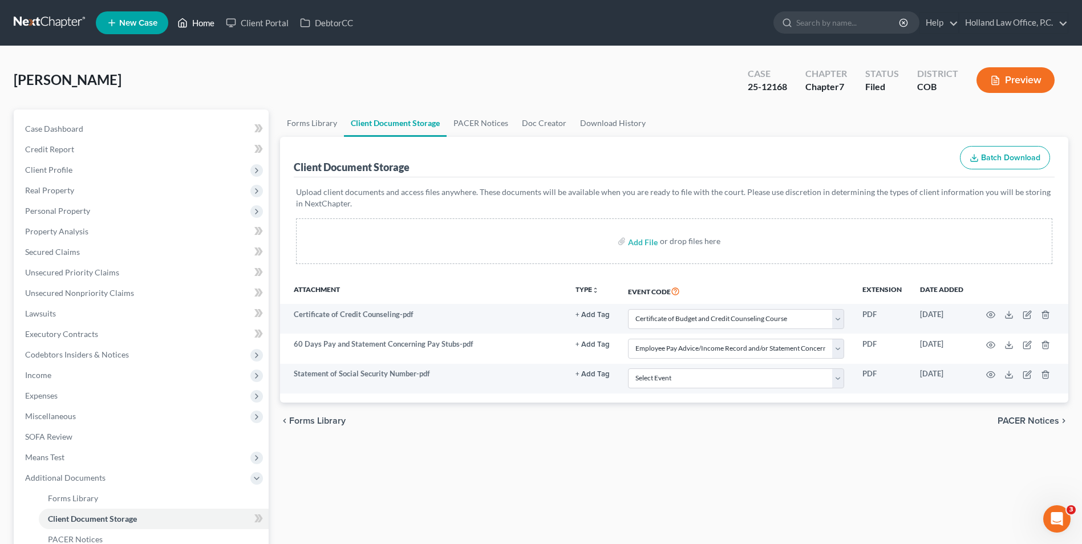
click at [206, 26] on link "Home" at bounding box center [196, 23] width 48 height 21
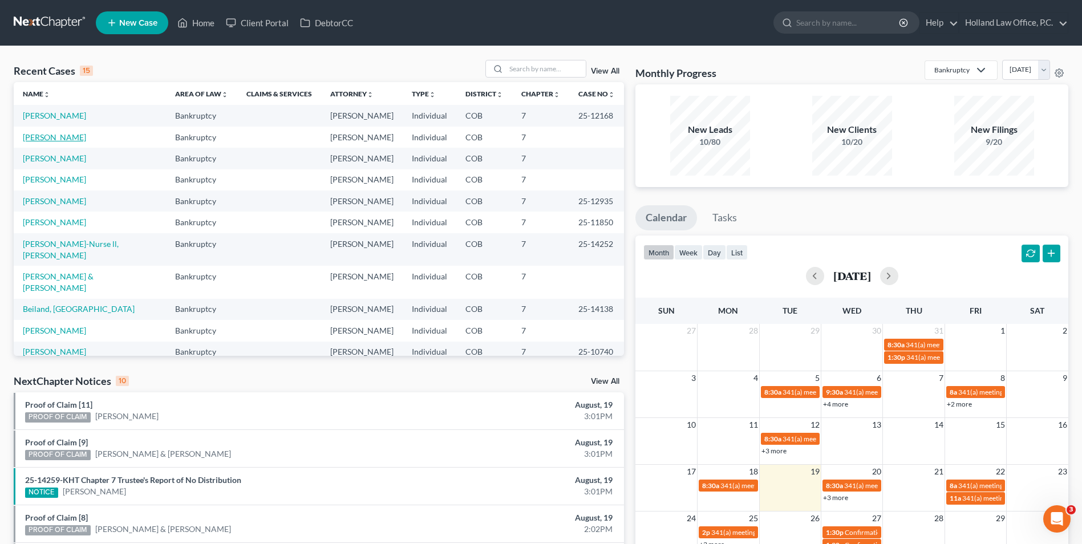
click at [53, 136] on link "[PERSON_NAME]" at bounding box center [54, 137] width 63 height 10
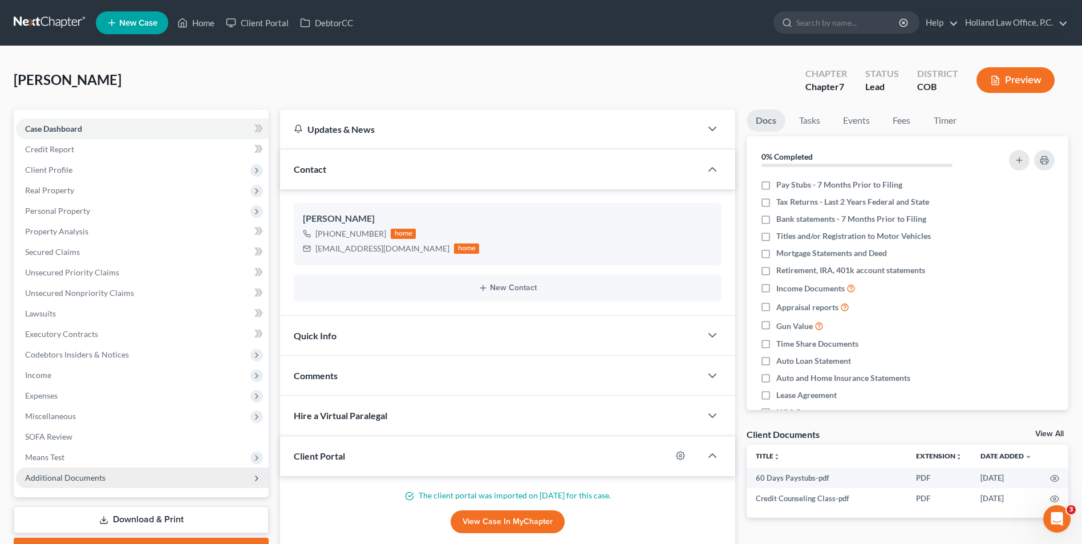
click at [71, 472] on span "Additional Documents" at bounding box center [142, 478] width 253 height 21
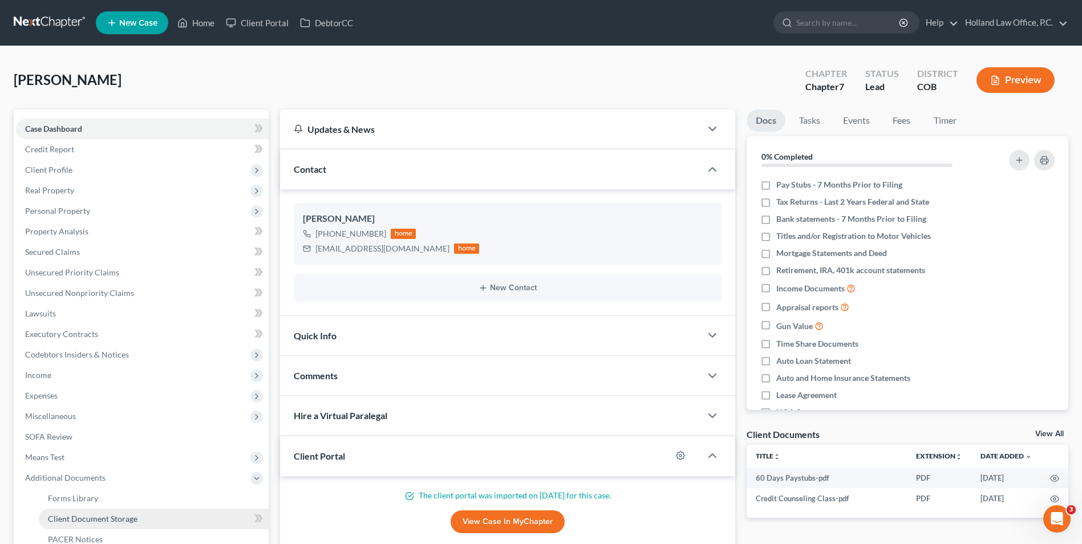
click at [86, 520] on span "Client Document Storage" at bounding box center [93, 519] width 90 height 10
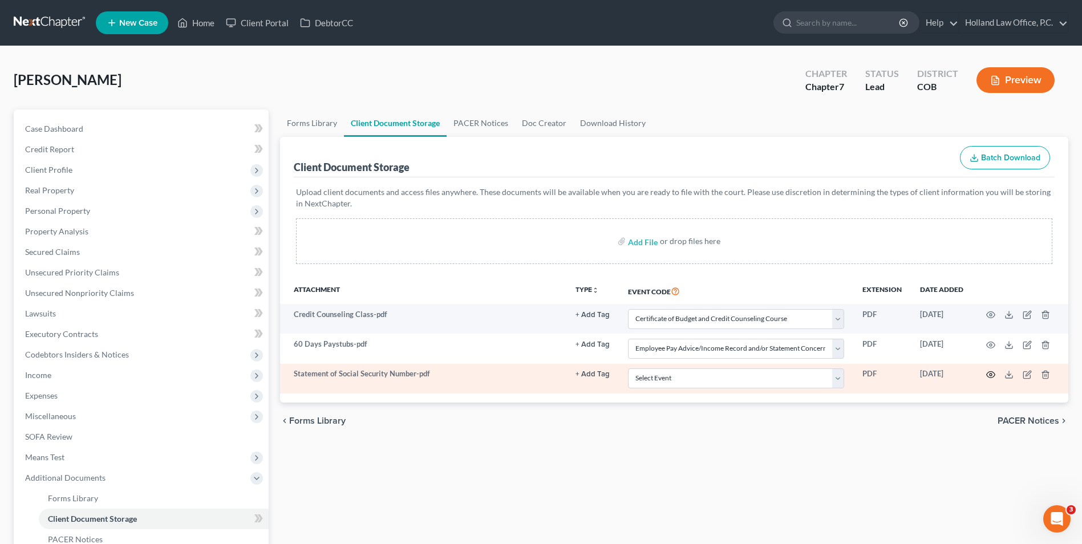
click at [989, 375] on icon "button" at bounding box center [990, 374] width 9 height 9
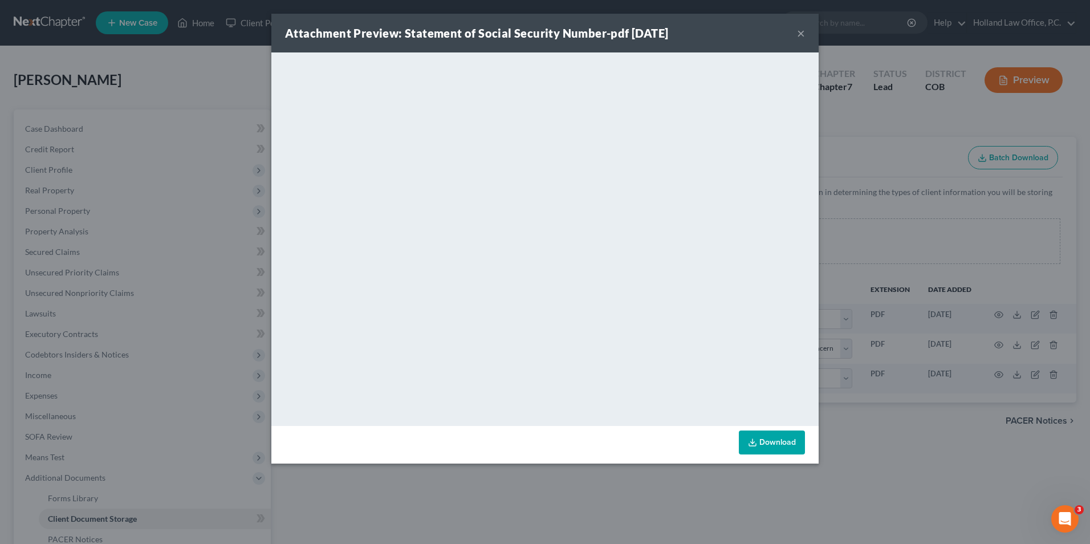
click at [797, 36] on div "Attachment Preview: Statement of Social Security Number-pdf 08/19/2025 ×" at bounding box center [544, 33] width 547 height 39
drag, startPoint x: 800, startPoint y: 35, endPoint x: 973, endPoint y: 379, distance: 384.8
click at [800, 35] on button "×" at bounding box center [801, 33] width 8 height 14
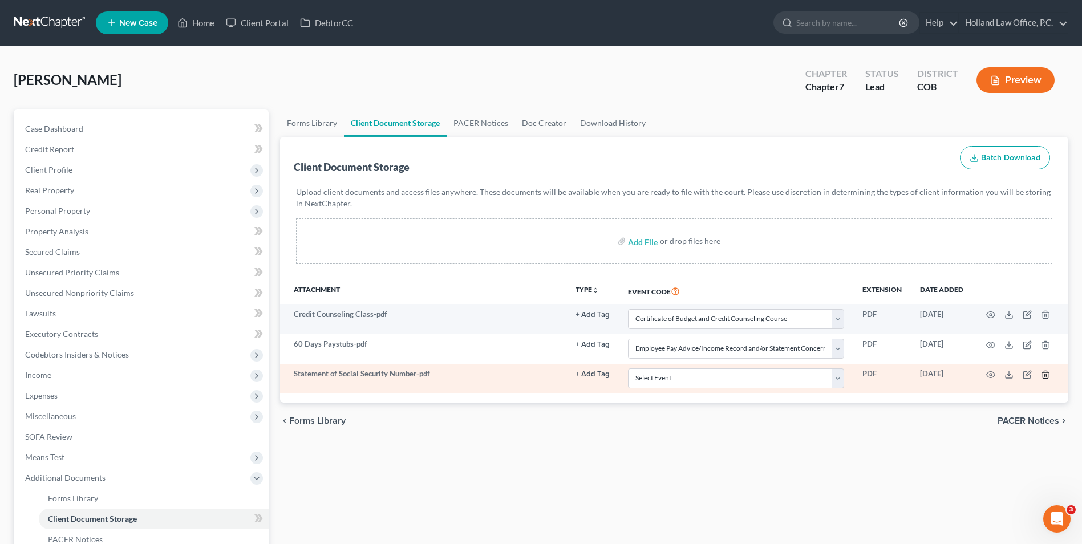
click at [1048, 378] on icon "button" at bounding box center [1044, 374] width 5 height 7
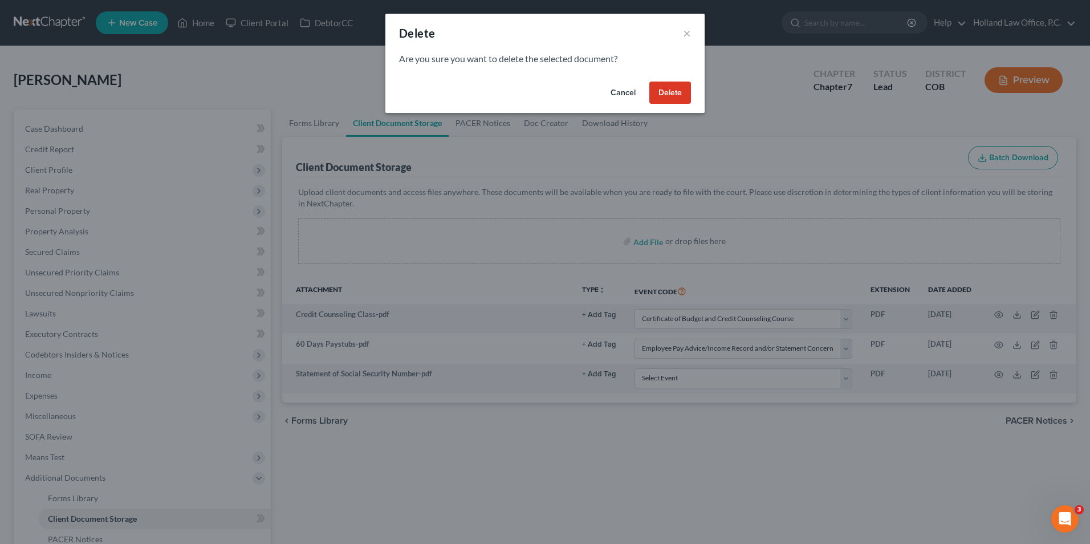
click at [678, 95] on button "Delete" at bounding box center [671, 93] width 42 height 23
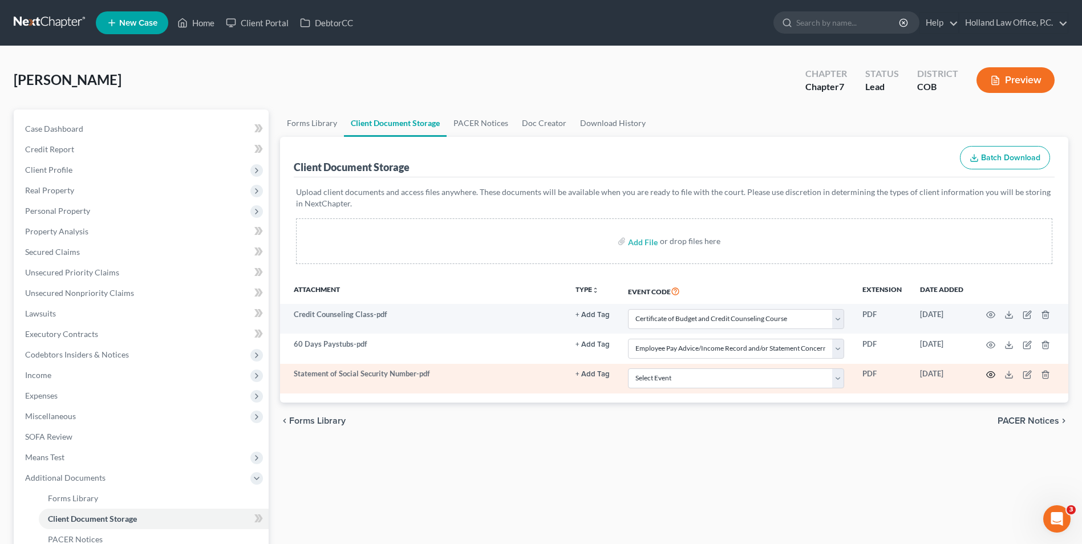
click at [992, 374] on icon "button" at bounding box center [990, 374] width 9 height 9
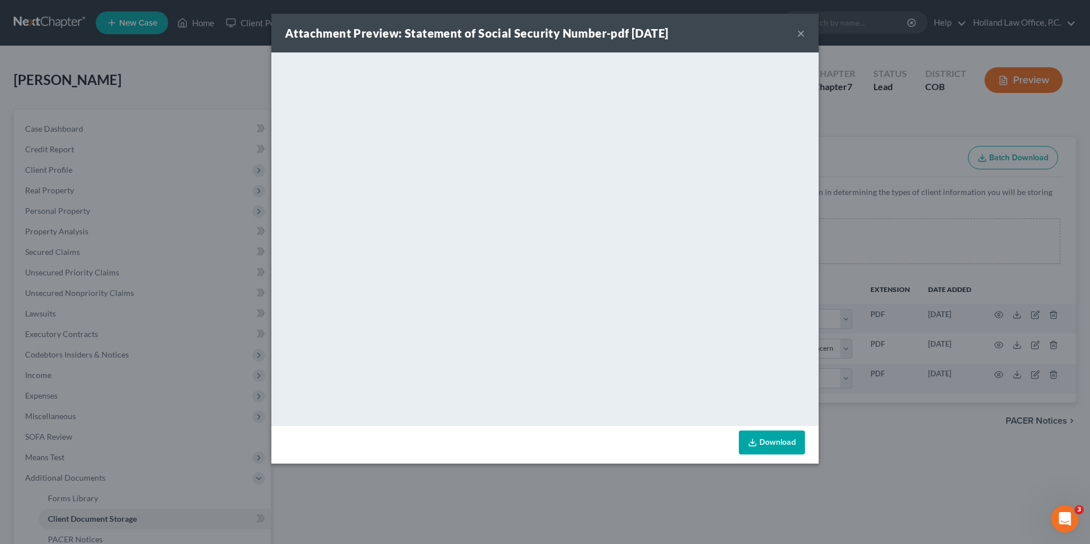
click at [796, 33] on div "Attachment Preview: Statement of Social Security Number-pdf 08/19/2025 ×" at bounding box center [544, 33] width 547 height 39
click at [796, 35] on div "Attachment Preview: Statement of Social Security Number-pdf 08/19/2025 ×" at bounding box center [544, 33] width 547 height 39
click at [799, 34] on button "×" at bounding box center [801, 33] width 8 height 14
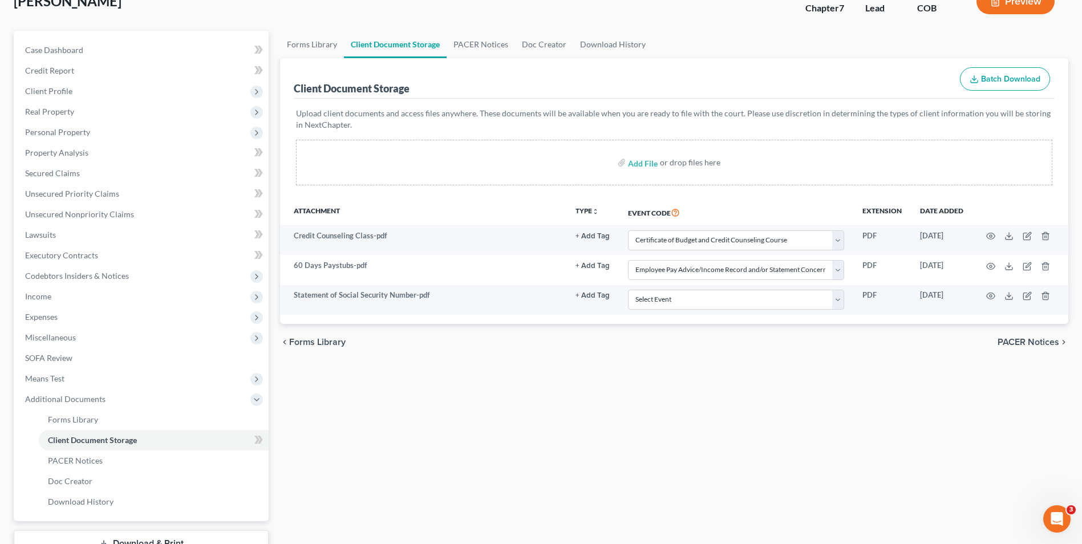
scroll to position [165, 0]
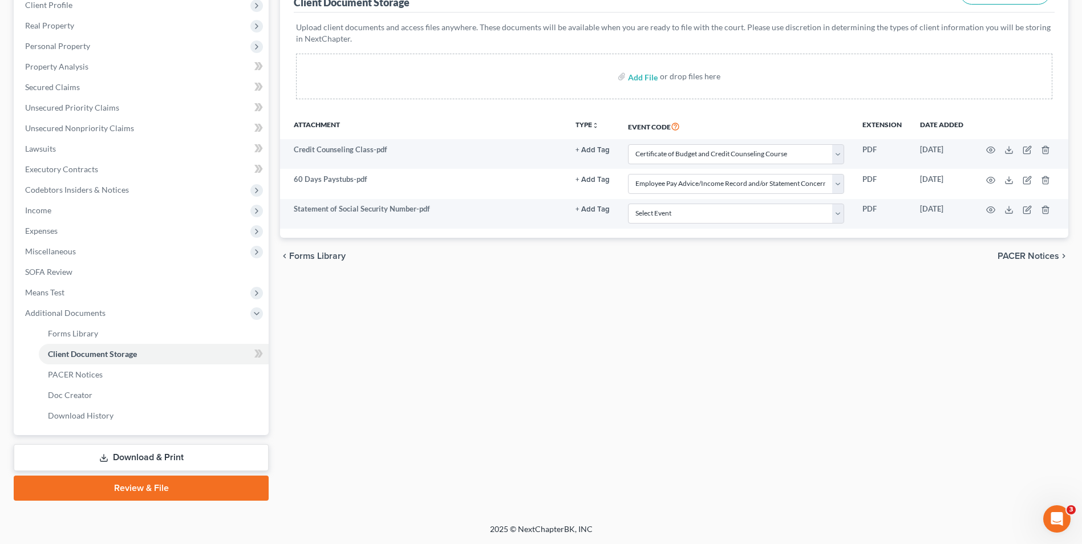
click at [149, 489] on link "Review & File" at bounding box center [141, 488] width 255 height 25
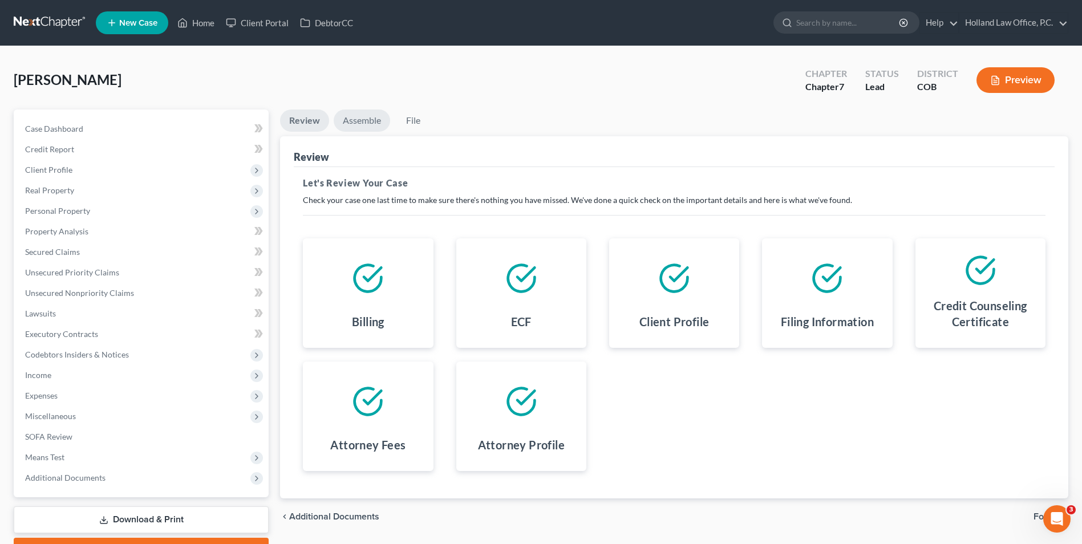
click at [361, 109] on link "Assemble" at bounding box center [362, 120] width 56 height 22
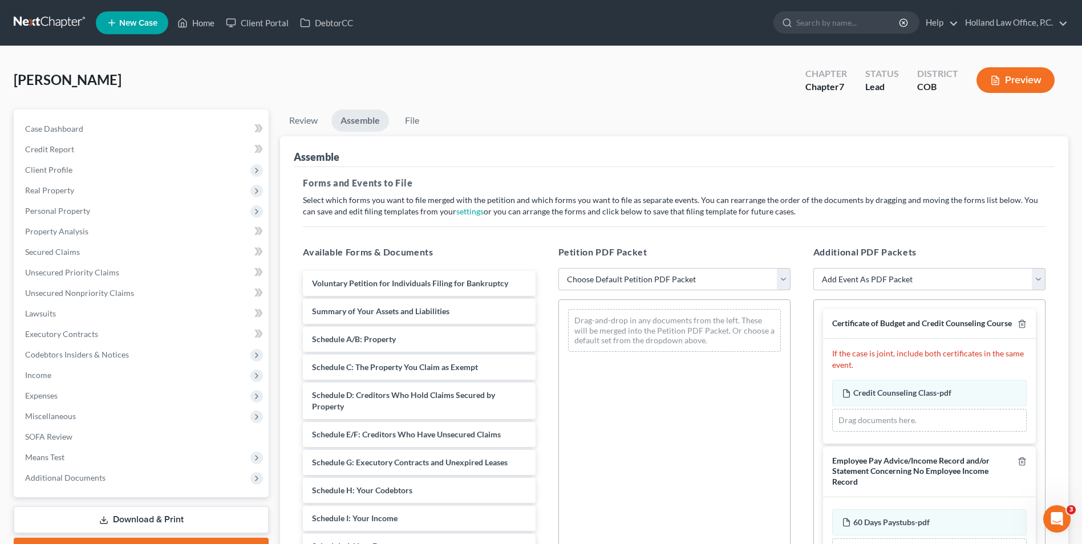
click at [614, 284] on select "Choose Default Petition PDF Packet Emergency Filing (Voluntary Petition and Cre…" at bounding box center [674, 279] width 232 height 23
click at [558, 268] on select "Choose Default Petition PDF Packet Emergency Filing (Voluntary Petition and Cre…" at bounding box center [674, 279] width 232 height 23
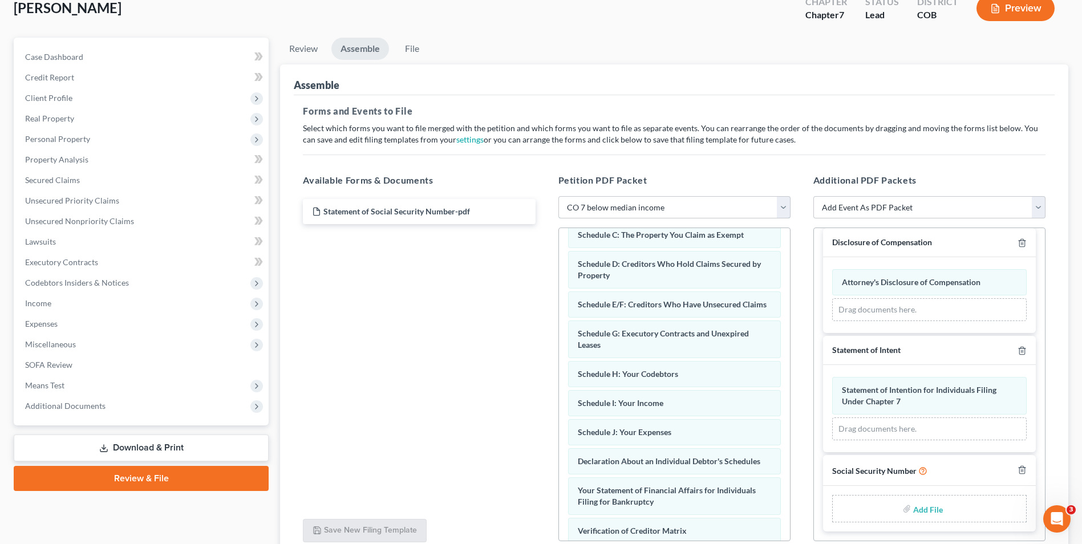
scroll to position [172, 0]
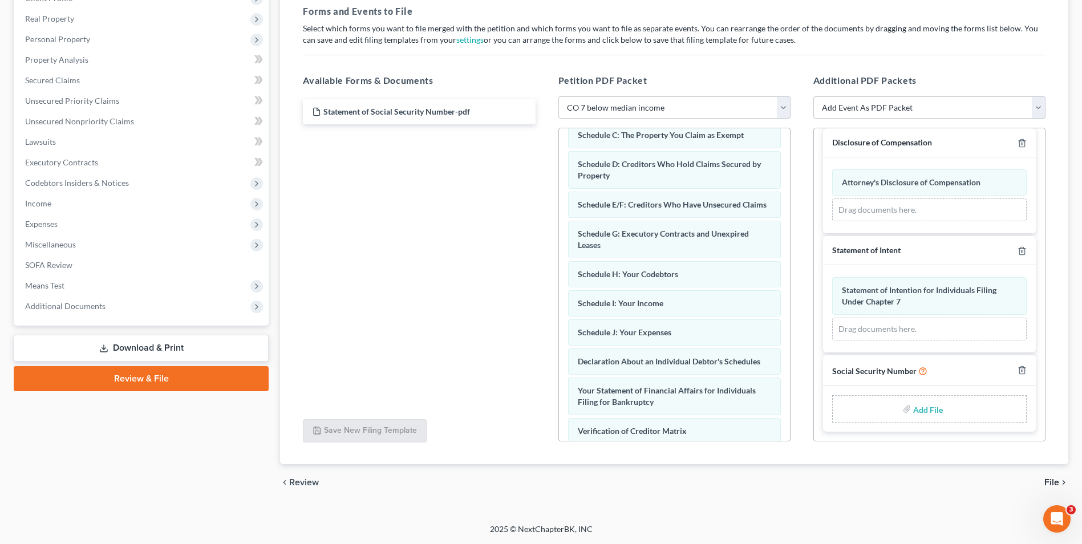
click at [920, 411] on input "file" at bounding box center [926, 409] width 27 height 21
click at [915, 407] on input "file" at bounding box center [926, 409] width 27 height 21
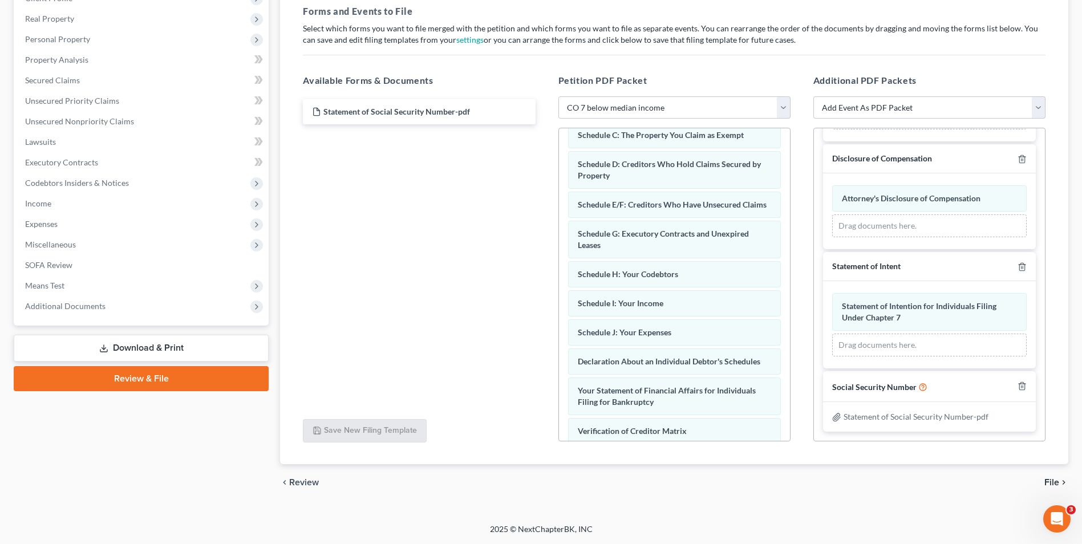
click at [1050, 480] on span "File" at bounding box center [1051, 482] width 15 height 9
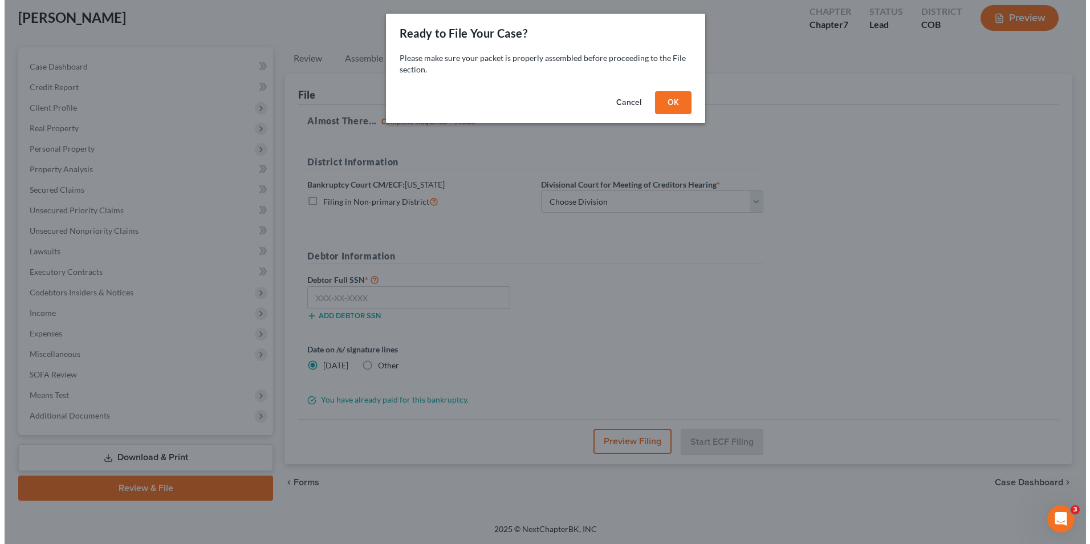
scroll to position [62, 0]
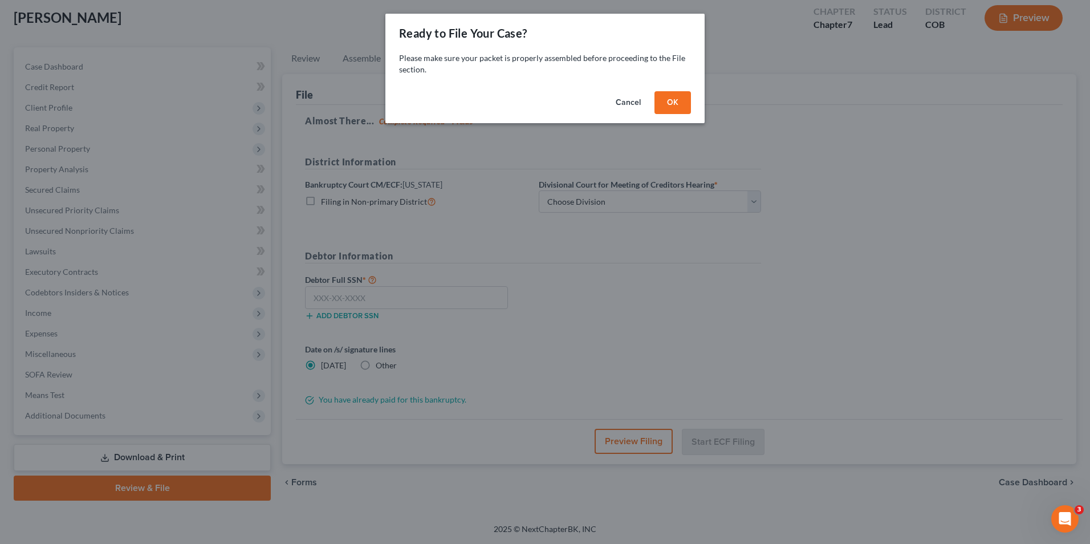
drag, startPoint x: 670, startPoint y: 103, endPoint x: 635, endPoint y: 132, distance: 45.3
click at [670, 103] on button "OK" at bounding box center [673, 102] width 36 height 23
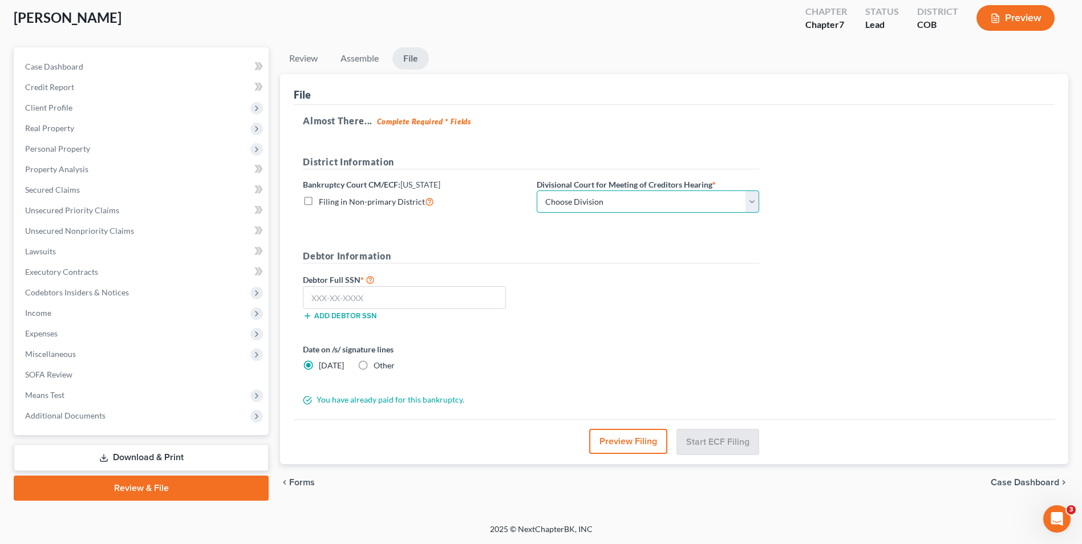
drag, startPoint x: 590, startPoint y: 198, endPoint x: 583, endPoint y: 213, distance: 16.6
click at [590, 198] on select "Choose Division Denver" at bounding box center [648, 201] width 222 height 23
click at [537, 190] on select "Choose Division Denver" at bounding box center [648, 201] width 222 height 23
click at [331, 301] on input "text" at bounding box center [404, 297] width 203 height 23
click at [725, 435] on button "Start ECF Filing" at bounding box center [718, 441] width 82 height 25
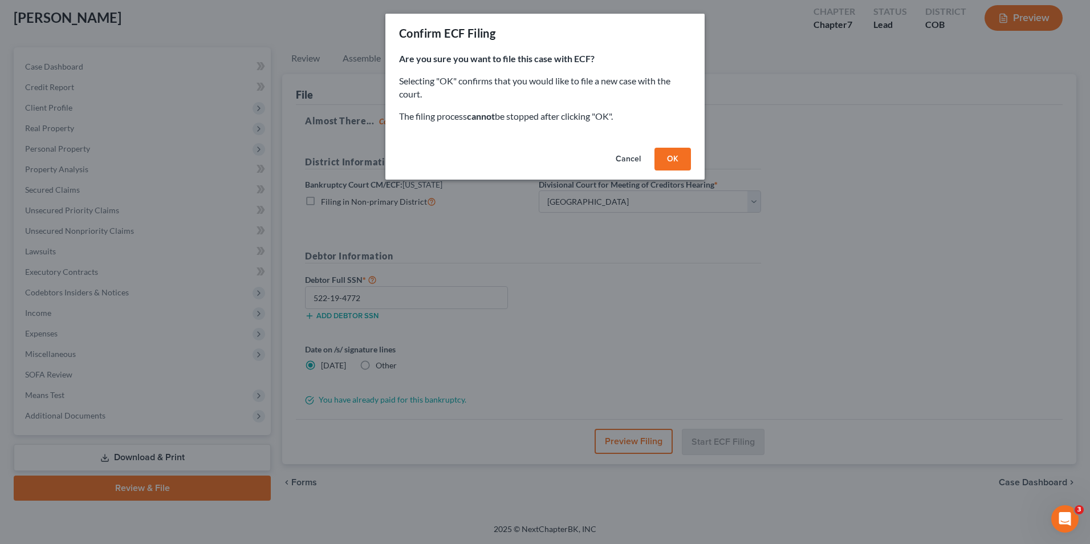
drag, startPoint x: 667, startPoint y: 160, endPoint x: 659, endPoint y: 171, distance: 13.8
click at [666, 160] on button "OK" at bounding box center [673, 159] width 36 height 23
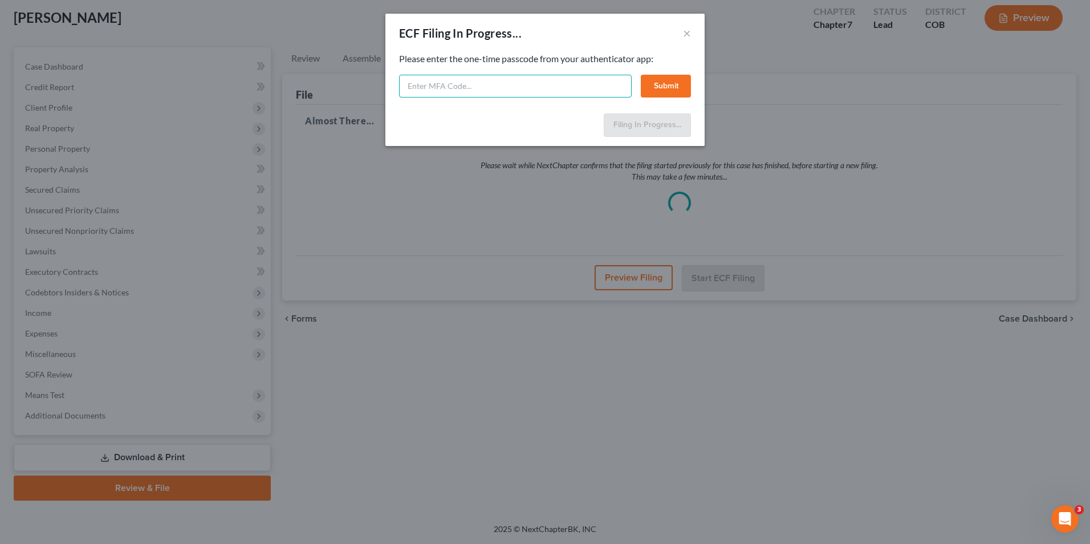
click at [455, 87] on input "text" at bounding box center [515, 86] width 233 height 23
click at [666, 86] on button "Submit" at bounding box center [666, 86] width 50 height 23
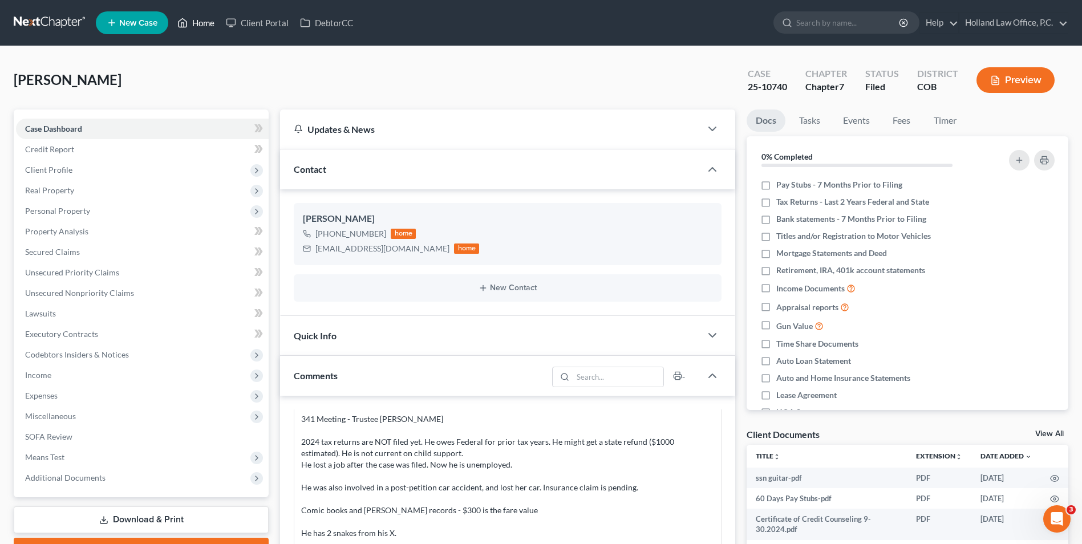
click at [206, 24] on link "Home" at bounding box center [196, 23] width 48 height 21
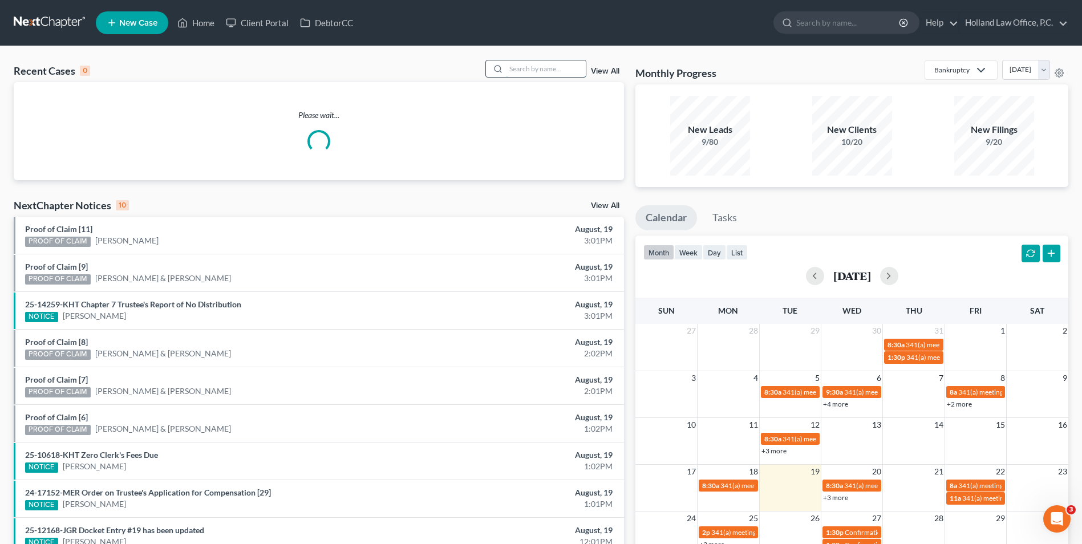
click at [513, 69] on input "search" at bounding box center [546, 68] width 80 height 17
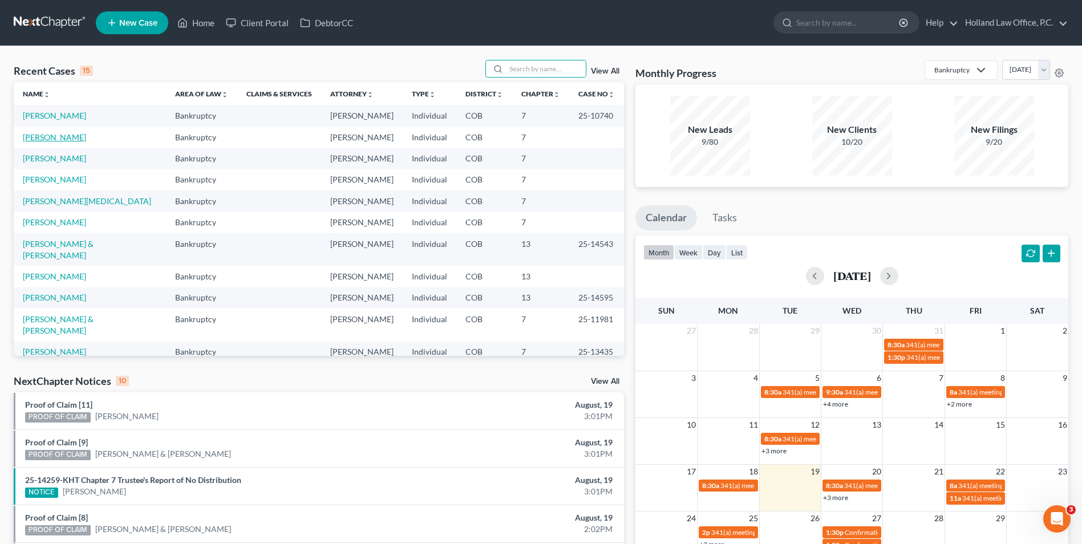
click at [61, 137] on link "[PERSON_NAME]" at bounding box center [54, 137] width 63 height 10
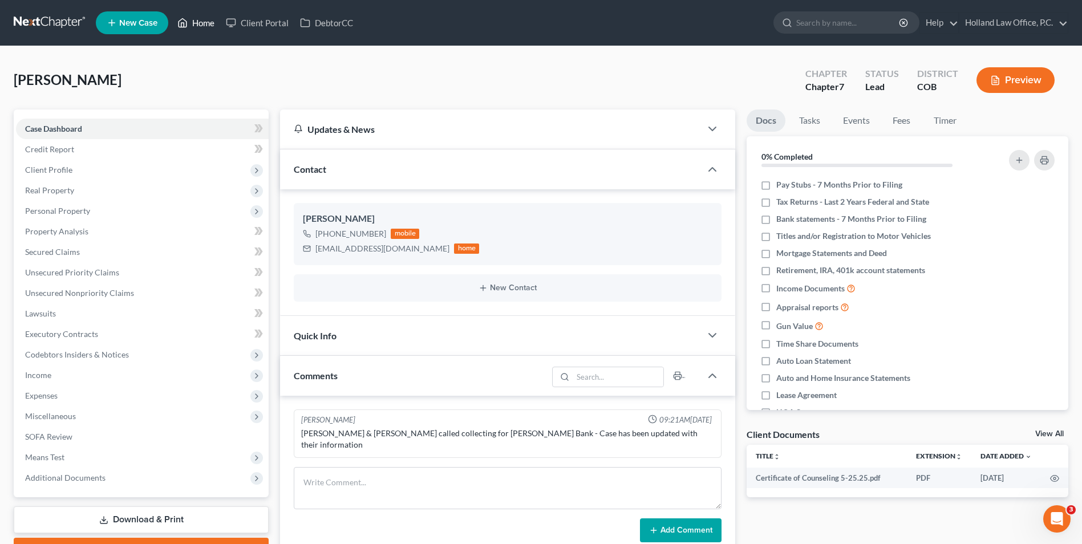
click at [196, 15] on link "Home" at bounding box center [196, 23] width 48 height 21
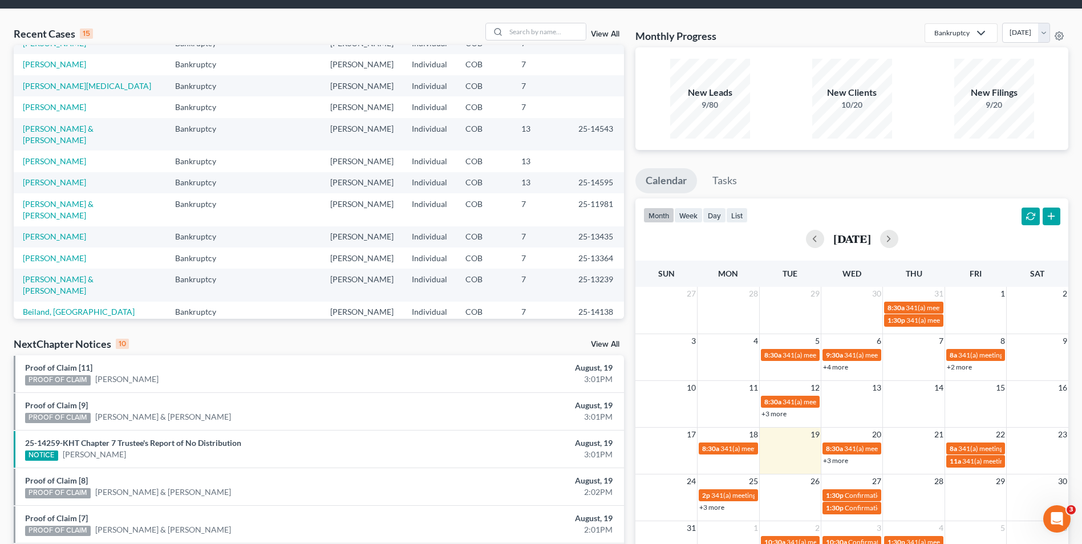
scroll to position [57, 0]
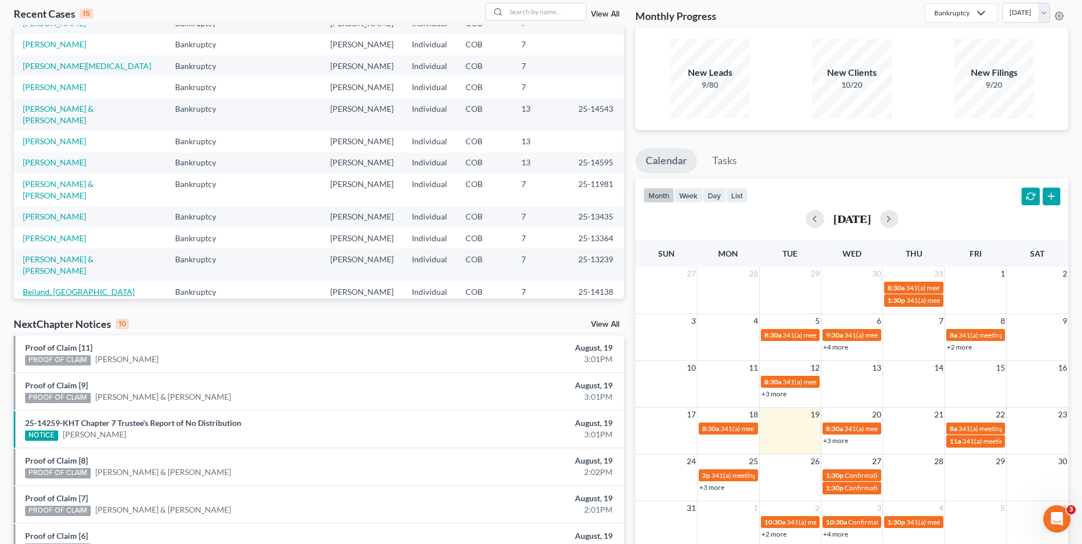
click at [72, 287] on link "Beiland, [GEOGRAPHIC_DATA]" at bounding box center [79, 292] width 112 height 10
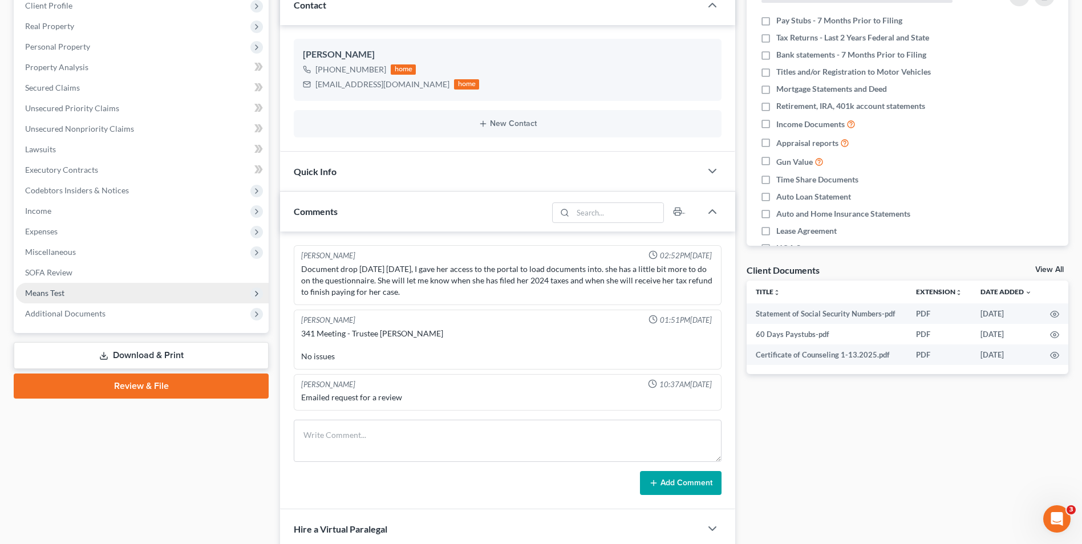
scroll to position [171, 0]
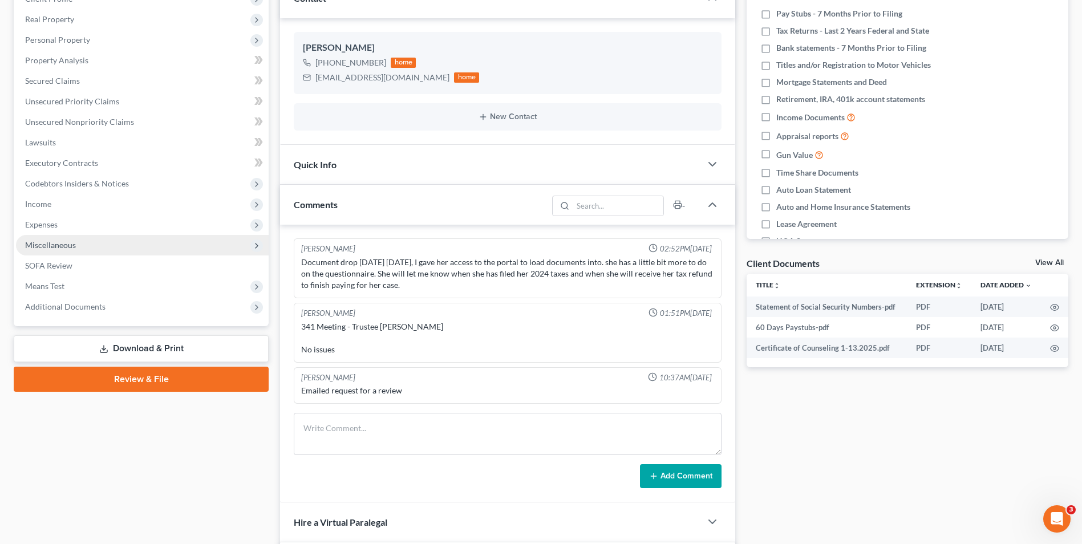
click at [64, 252] on span "Miscellaneous" at bounding box center [142, 245] width 253 height 21
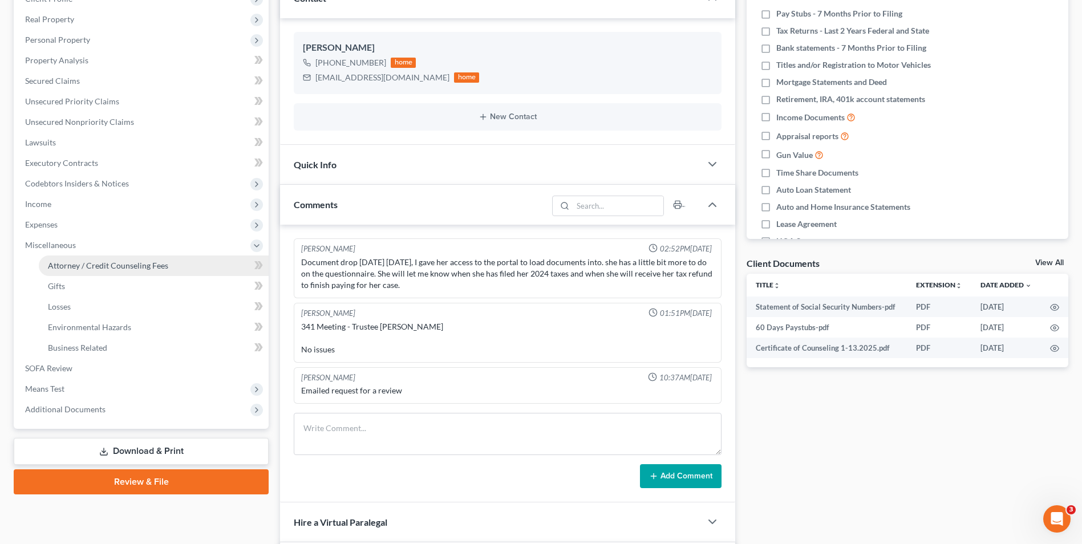
click at [98, 271] on link "Attorney / Credit Counseling Fees" at bounding box center [154, 265] width 230 height 21
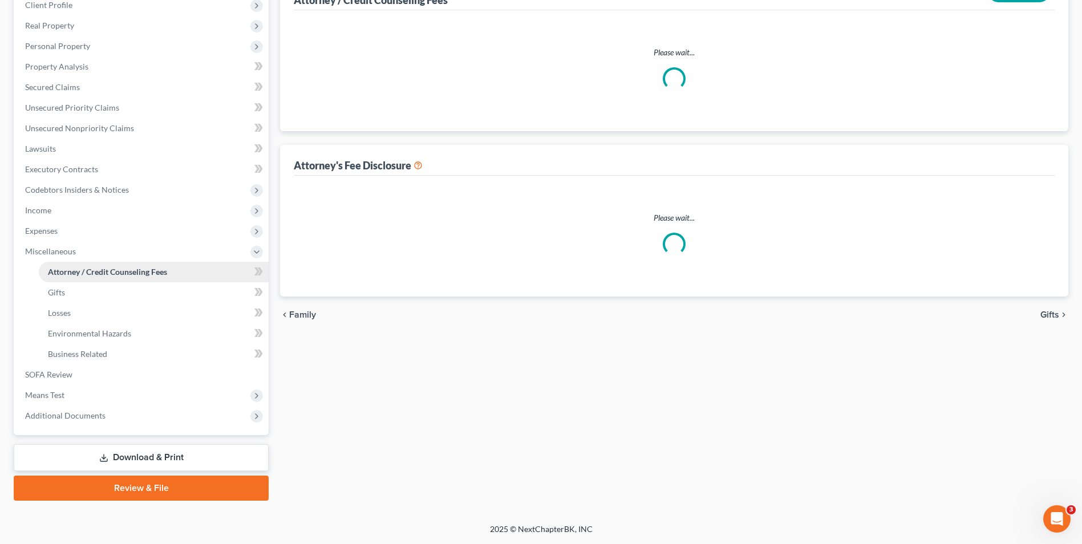
scroll to position [122, 0]
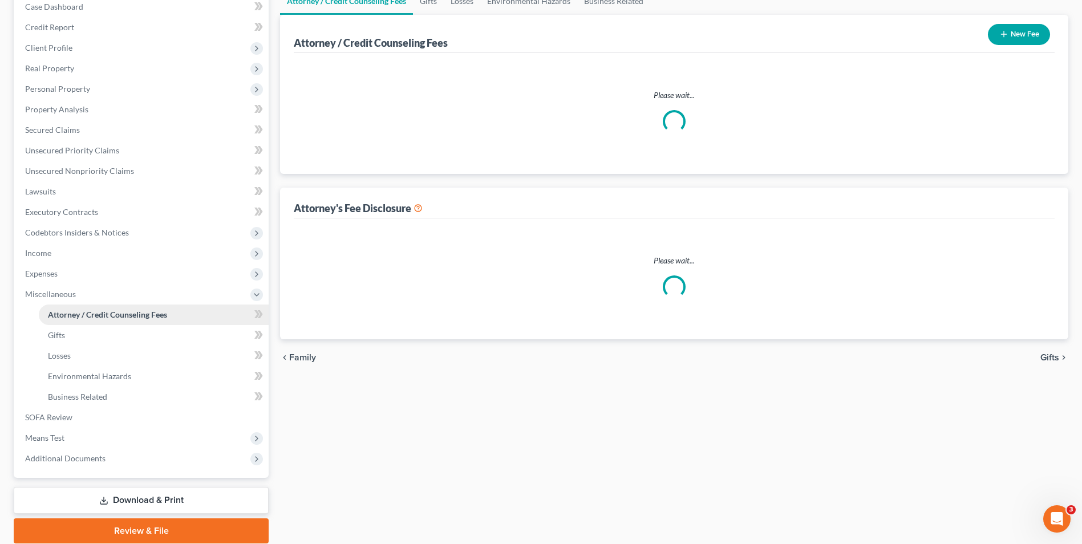
select select "0"
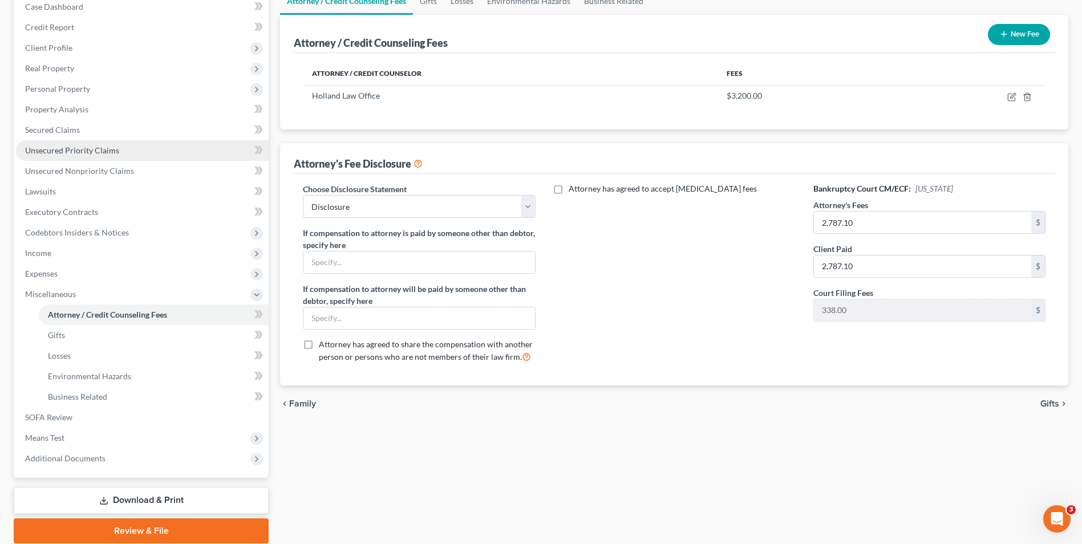
scroll to position [0, 0]
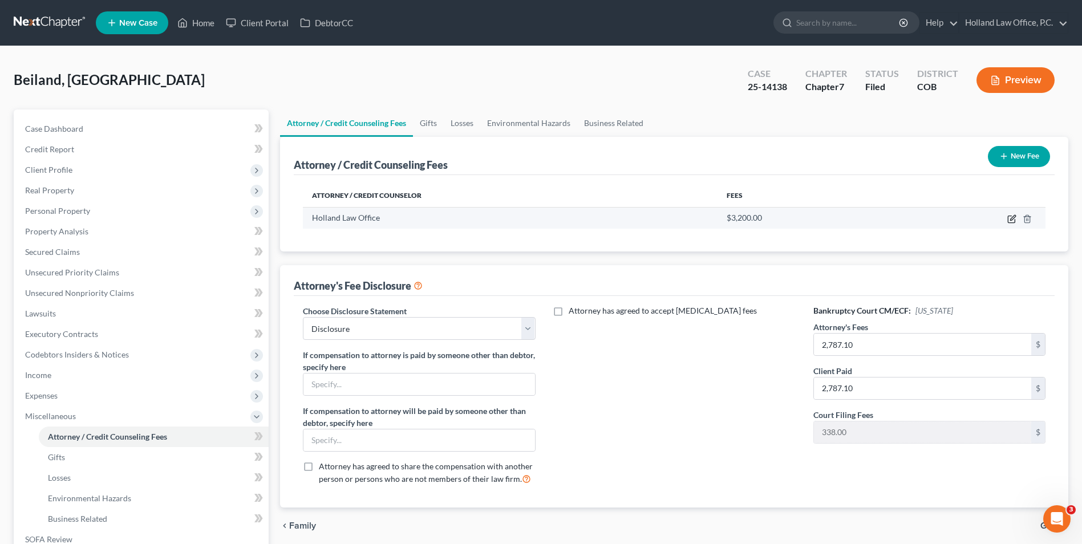
click at [1012, 216] on icon "button" at bounding box center [1011, 219] width 7 height 7
select select "5"
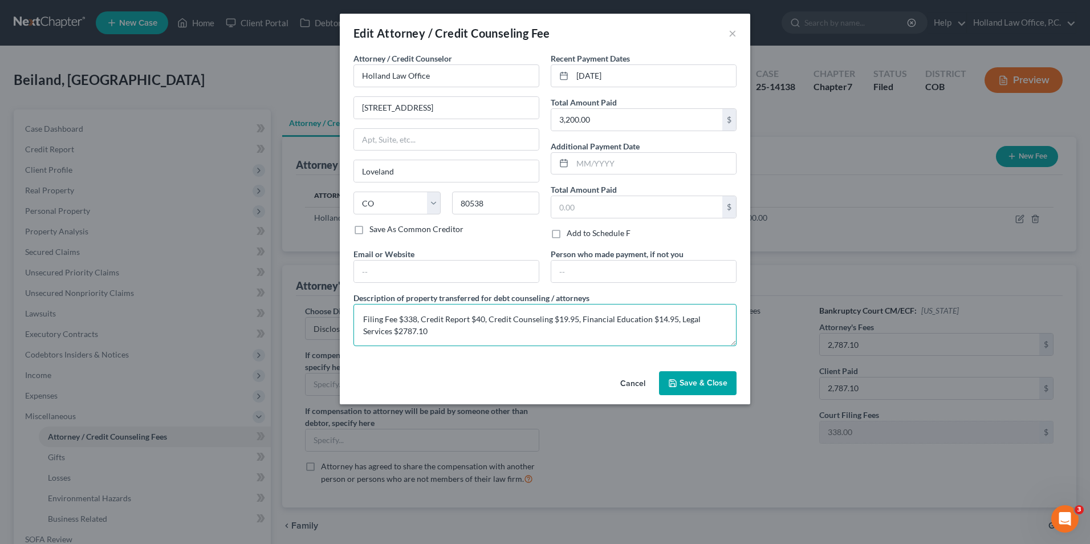
drag, startPoint x: 423, startPoint y: 334, endPoint x: 321, endPoint y: 296, distance: 108.3
click at [321, 296] on div "Edit Attorney / Credit Counseling Fee × Attorney / Credit Counselor * Holland L…" at bounding box center [545, 272] width 1090 height 544
click at [728, 385] on button "Save & Close" at bounding box center [698, 383] width 78 height 24
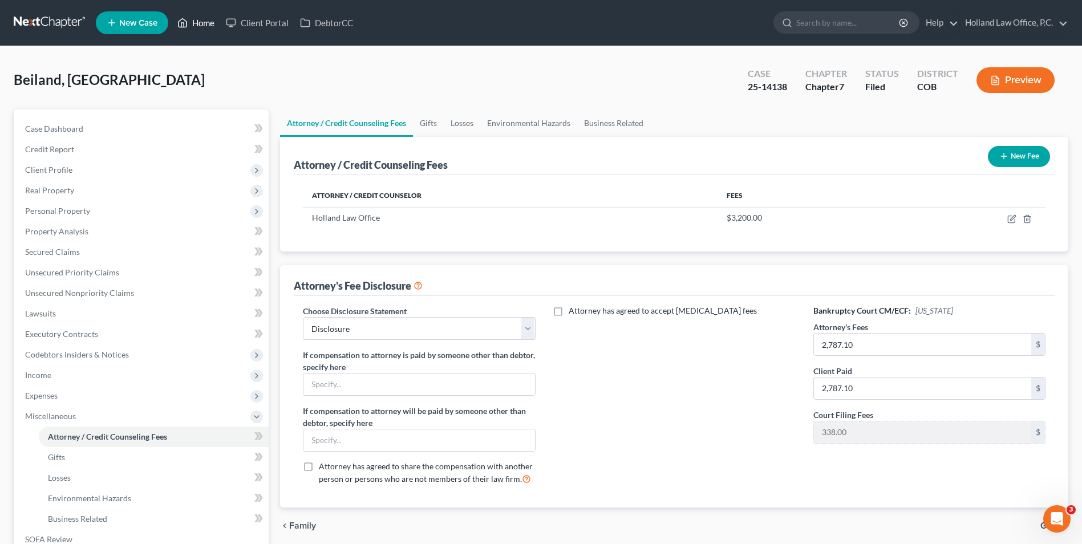
click at [194, 27] on link "Home" at bounding box center [196, 23] width 48 height 21
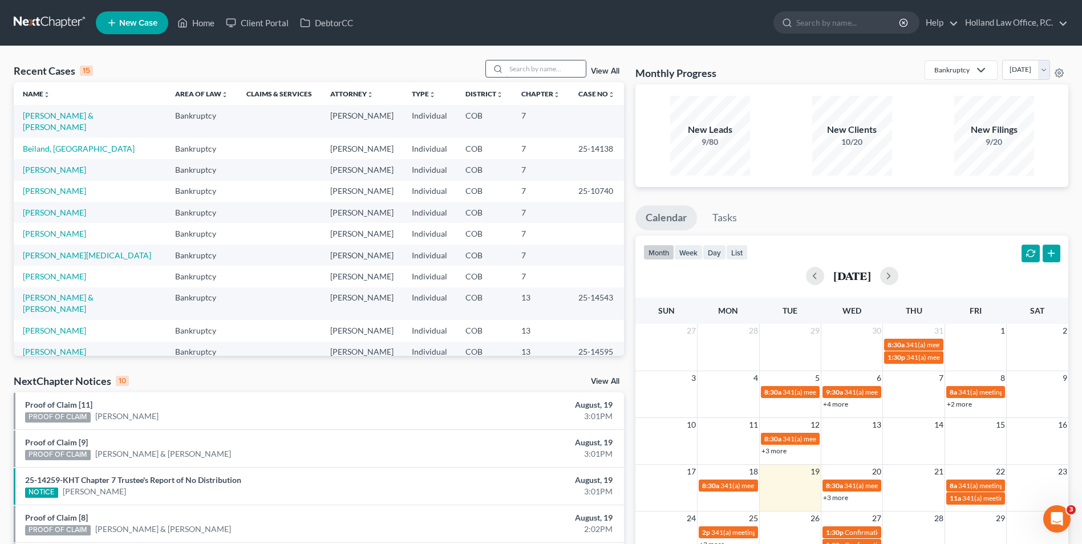
click at [541, 69] on input "search" at bounding box center [546, 68] width 80 height 17
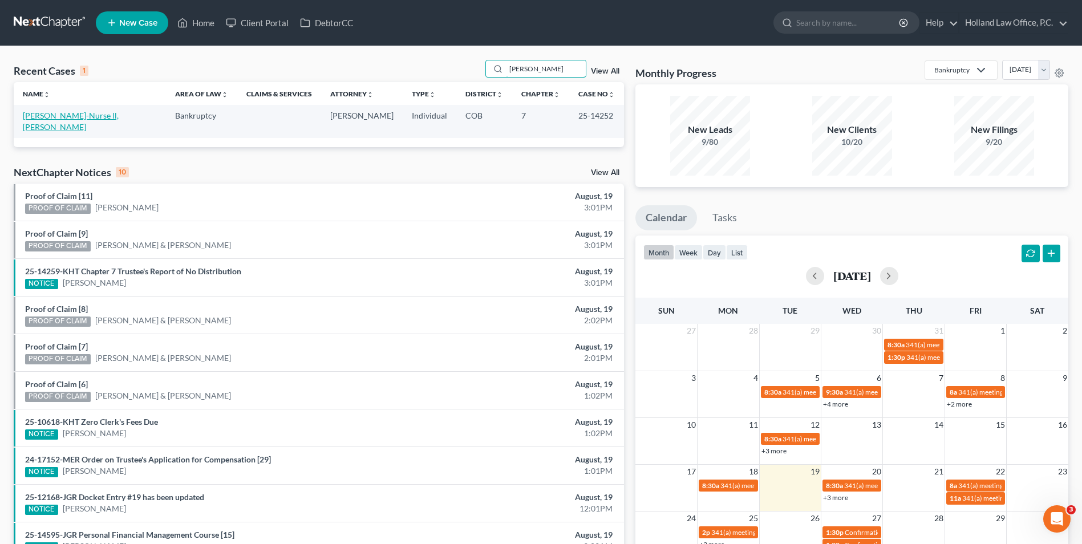
type input "[PERSON_NAME]"
click at [67, 117] on link "[PERSON_NAME]-Nurse ll, [PERSON_NAME]" at bounding box center [71, 121] width 96 height 21
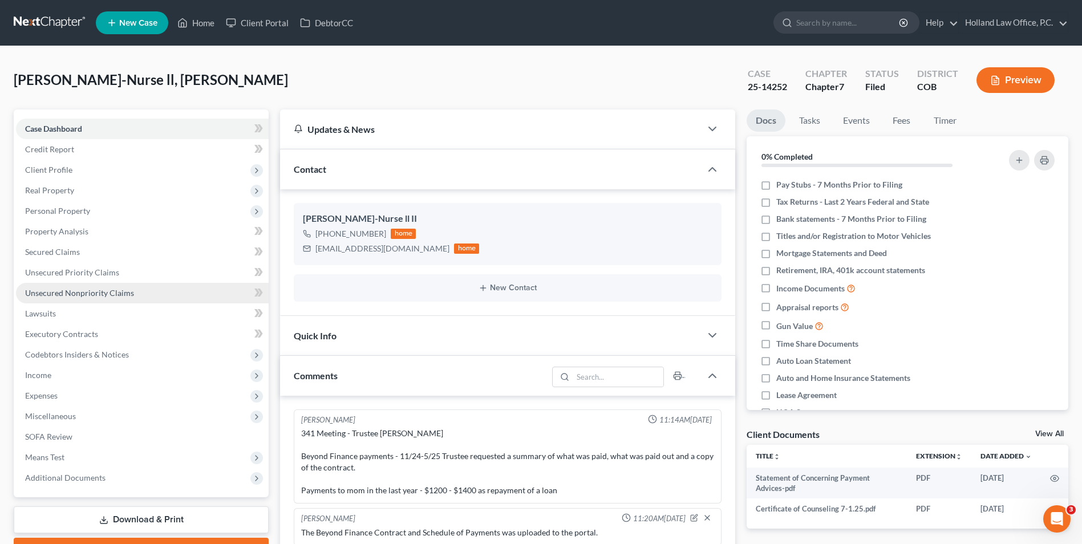
click at [89, 298] on link "Unsecured Nonpriority Claims" at bounding box center [142, 293] width 253 height 21
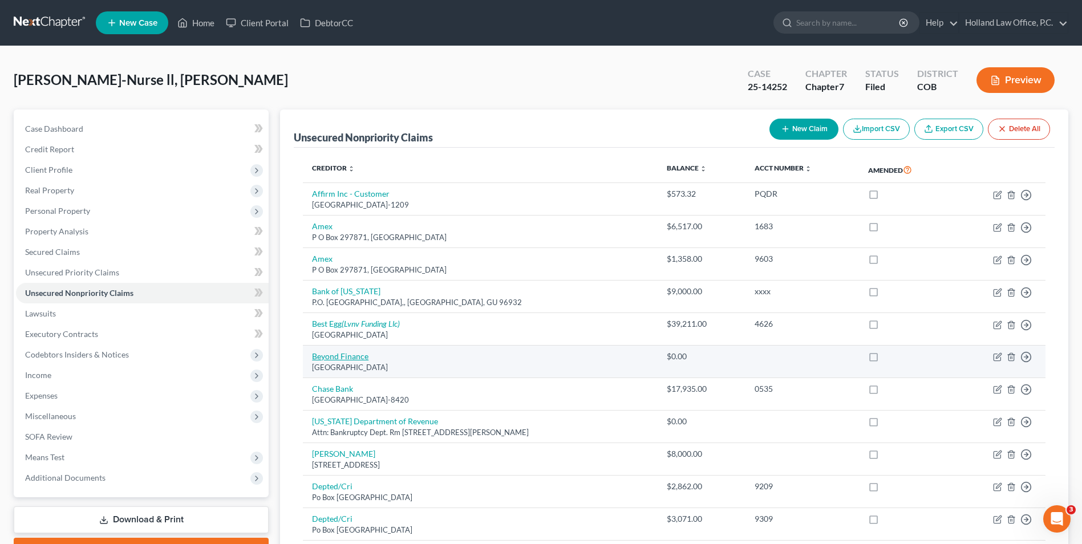
click at [339, 359] on link "Beyond Finance" at bounding box center [340, 356] width 56 height 10
select select "45"
select select "16"
select select "0"
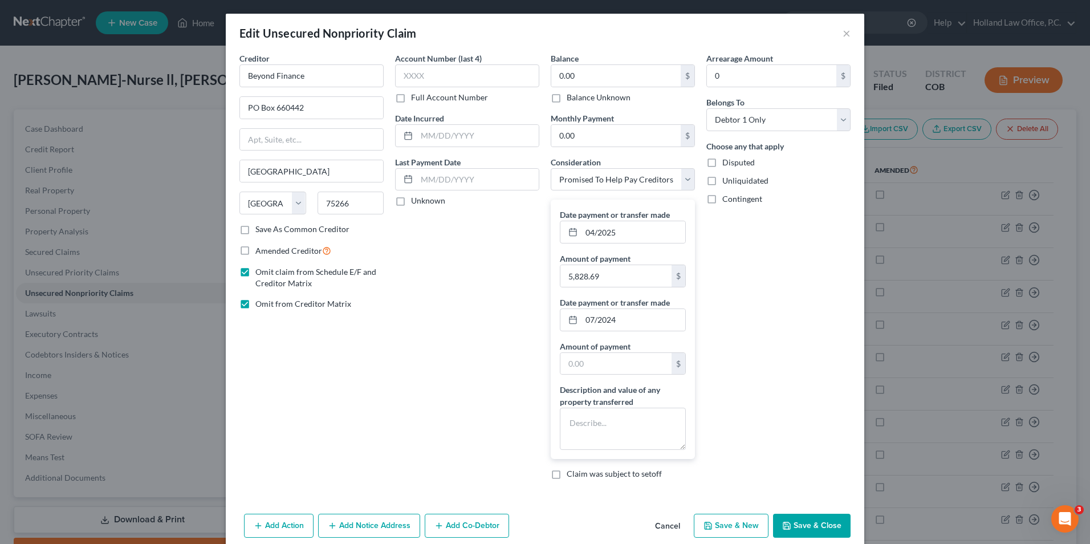
click at [805, 539] on div "Add Action Add Notice Address Add Co-Debtor Cancel Save & New Save & Close" at bounding box center [545, 528] width 639 height 38
click at [829, 520] on button "Save & Close" at bounding box center [812, 526] width 78 height 24
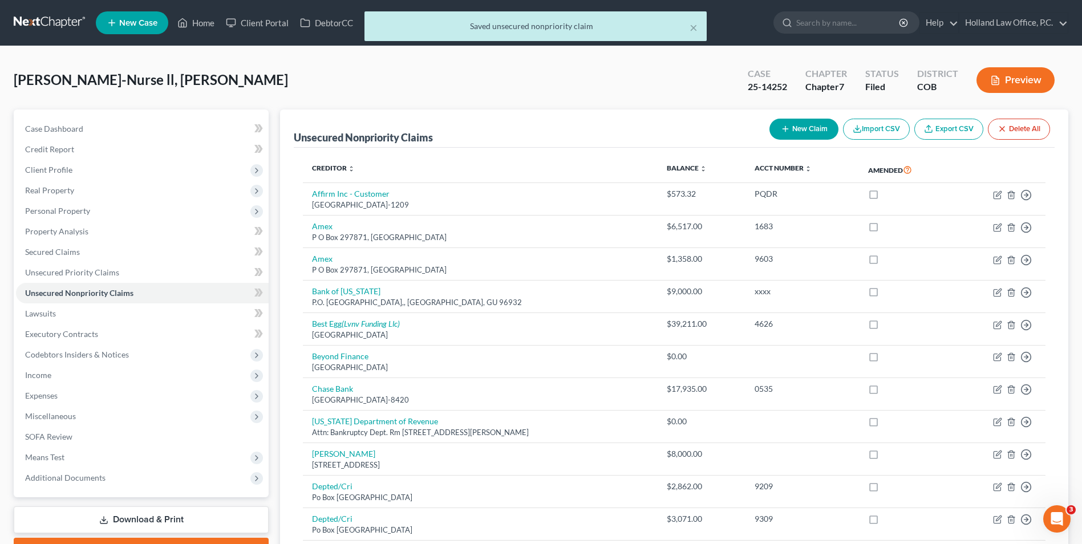
click at [190, 23] on div "× Saved unsecured nonpriority claim" at bounding box center [535, 28] width 1082 height 35
click at [204, 21] on div "× Saved unsecured nonpriority claim" at bounding box center [535, 28] width 1082 height 35
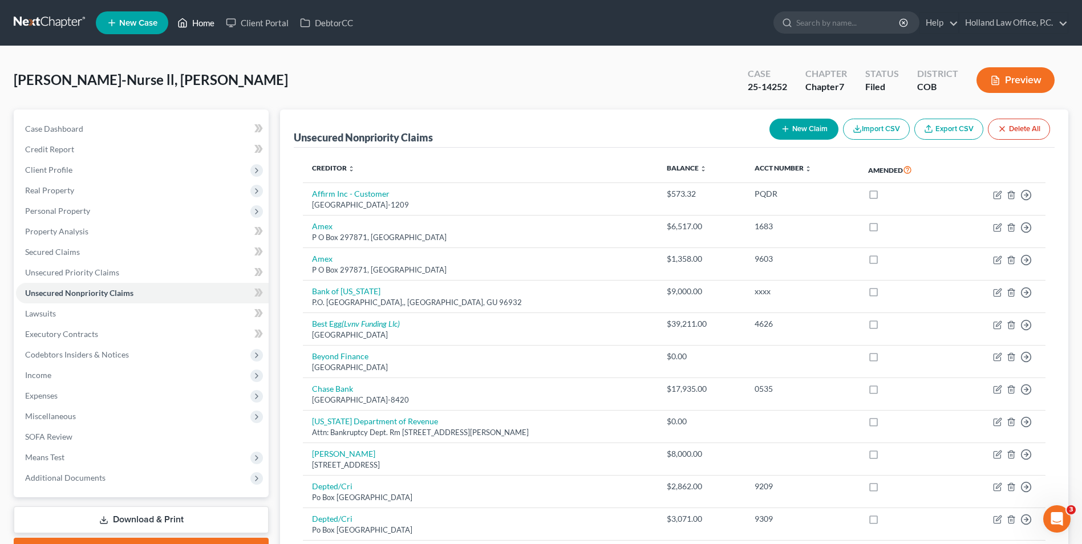
click at [200, 23] on link "Home" at bounding box center [196, 23] width 48 height 21
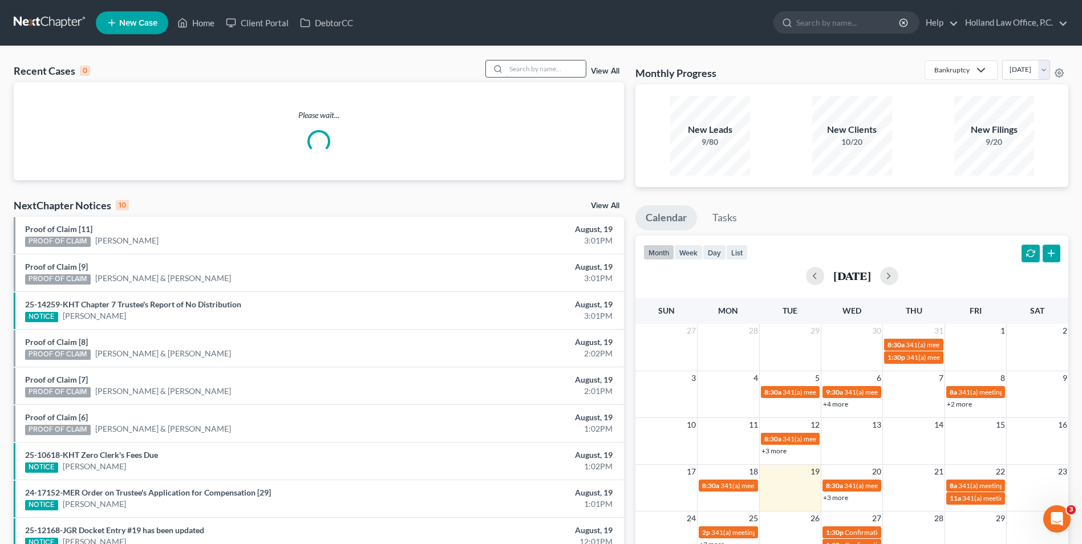
click at [528, 62] on input "search" at bounding box center [546, 68] width 80 height 17
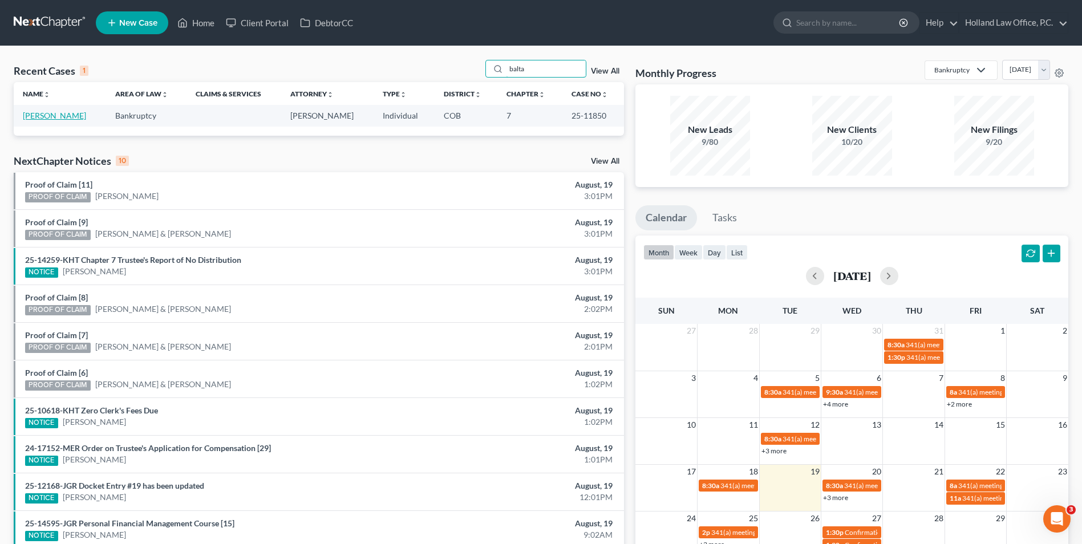
type input "balta"
click at [54, 116] on link "[PERSON_NAME]" at bounding box center [54, 116] width 63 height 10
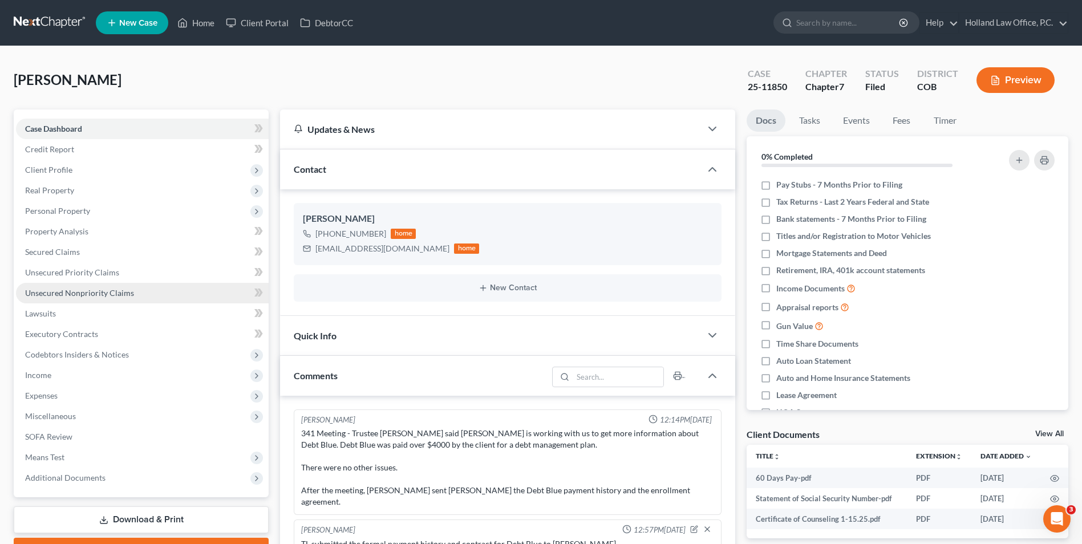
click at [101, 294] on span "Unsecured Nonpriority Claims" at bounding box center [79, 293] width 109 height 10
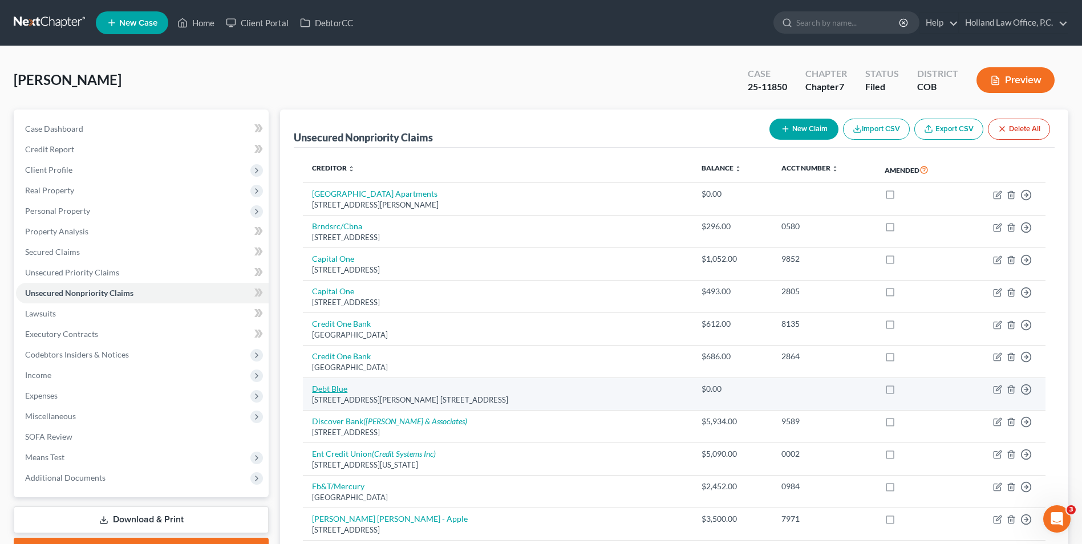
click at [326, 388] on link "Debt Blue" at bounding box center [329, 389] width 35 height 10
select select "45"
select select "16"
select select "0"
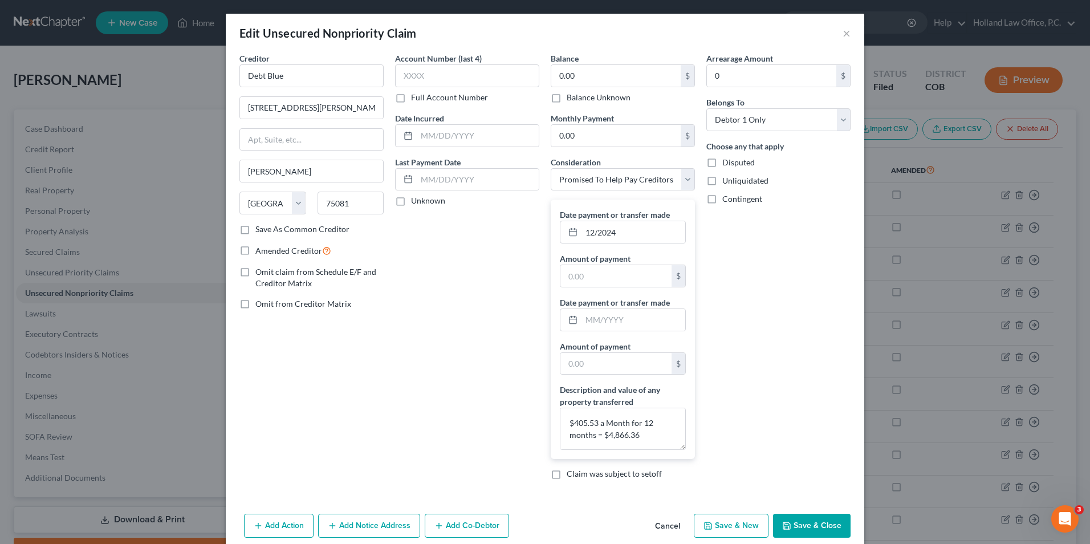
click at [809, 520] on button "Save & Close" at bounding box center [812, 526] width 78 height 24
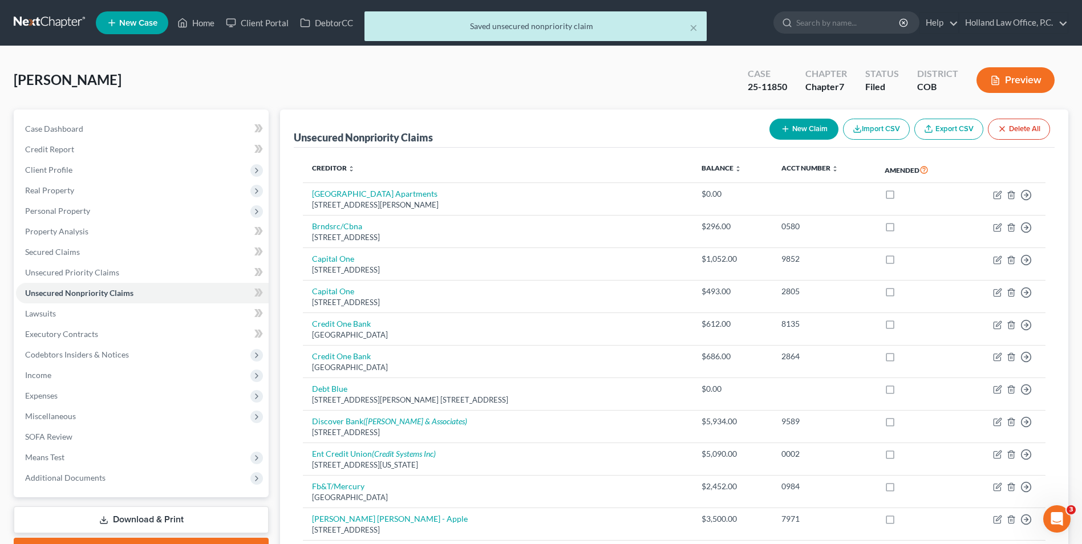
click at [202, 30] on div "× Saved unsecured nonpriority claim" at bounding box center [535, 28] width 1082 height 35
click at [204, 25] on div "× Saved unsecured nonpriority claim" at bounding box center [535, 28] width 1082 height 35
drag, startPoint x: 209, startPoint y: 30, endPoint x: 187, endPoint y: 4, distance: 34.0
click at [208, 30] on div "× Saved unsecured nonpriority claim" at bounding box center [535, 28] width 1082 height 35
click at [193, 22] on div "× Saved unsecured nonpriority claim" at bounding box center [535, 28] width 1082 height 35
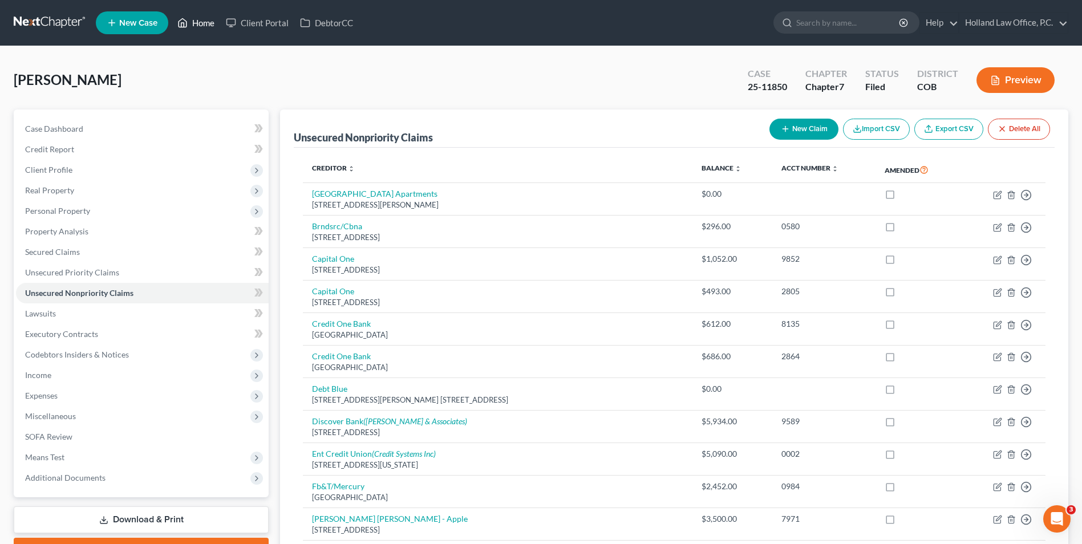
click at [190, 26] on link "Home" at bounding box center [196, 23] width 48 height 21
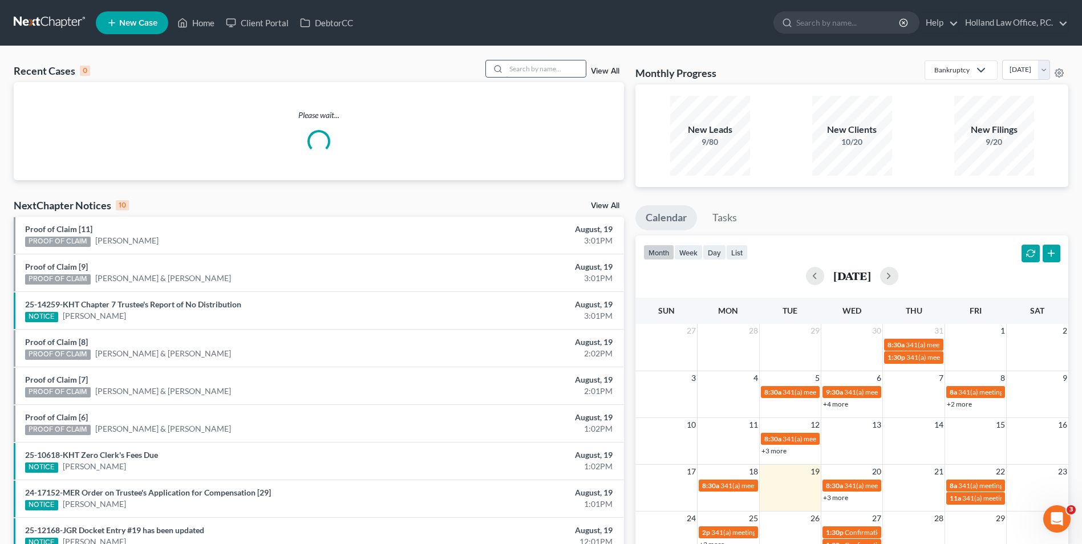
click at [524, 73] on input "search" at bounding box center [546, 68] width 80 height 17
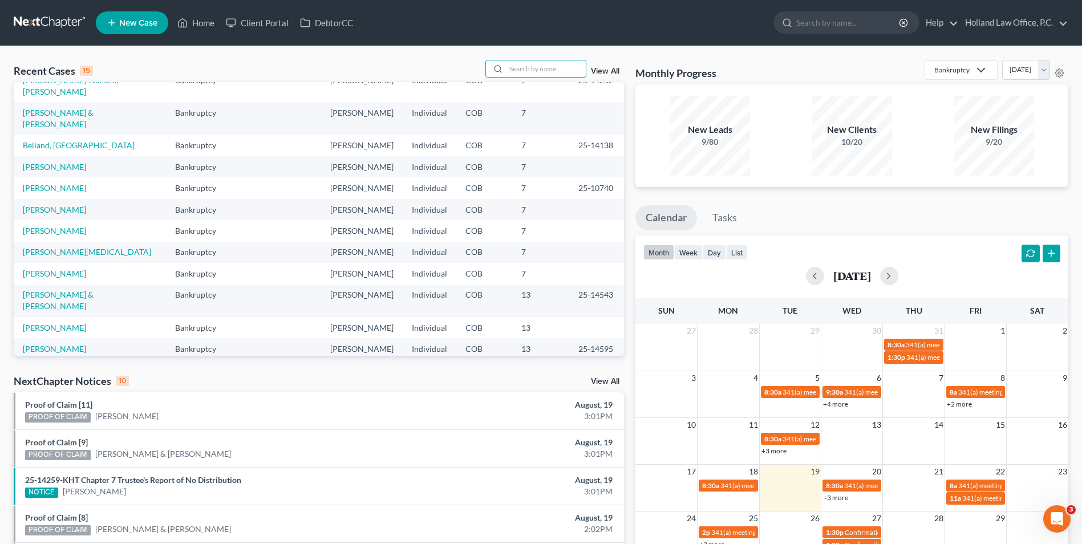
scroll to position [78, 0]
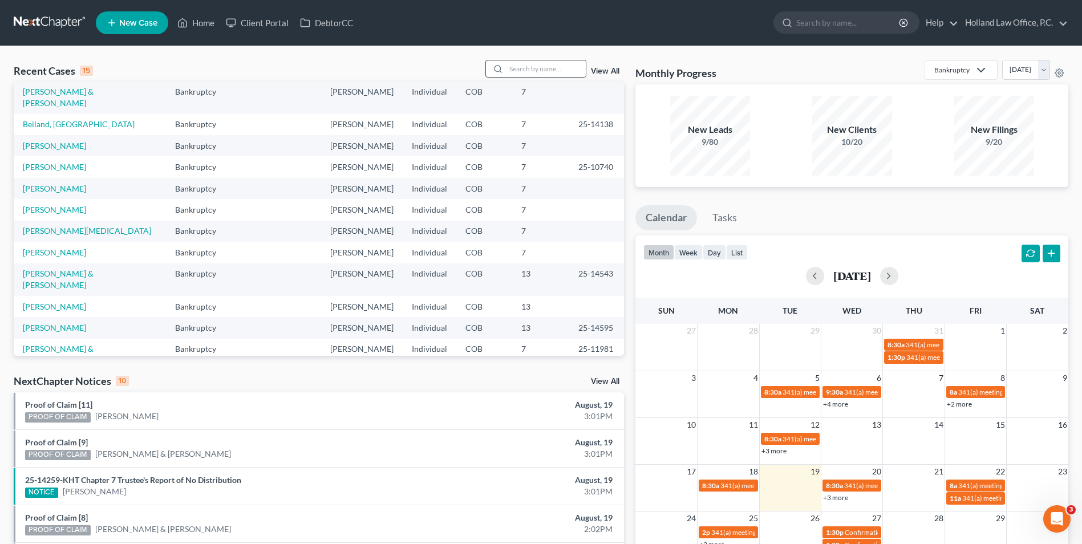
click at [535, 60] on div at bounding box center [536, 69] width 102 height 18
click at [545, 67] on input "search" at bounding box center [546, 68] width 80 height 17
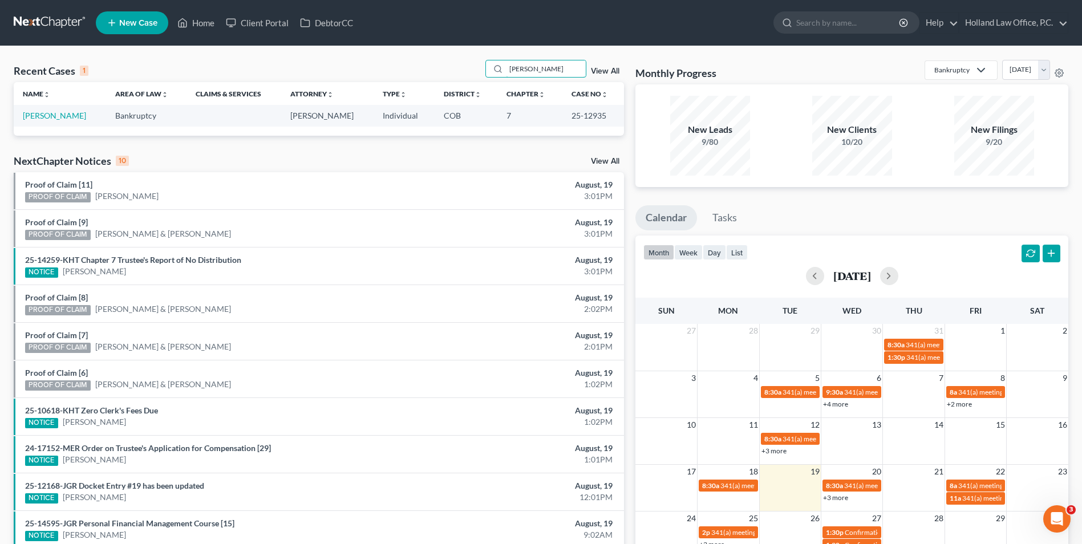
scroll to position [0, 0]
type input "[PERSON_NAME]"
click at [59, 117] on link "[PERSON_NAME]" at bounding box center [54, 116] width 63 height 10
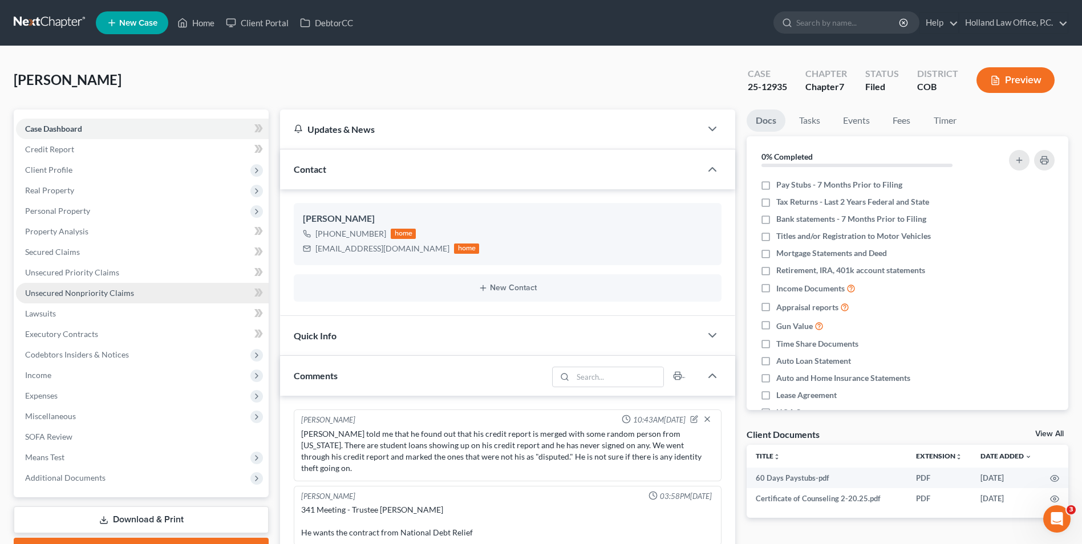
click at [73, 300] on link "Unsecured Nonpriority Claims" at bounding box center [142, 293] width 253 height 21
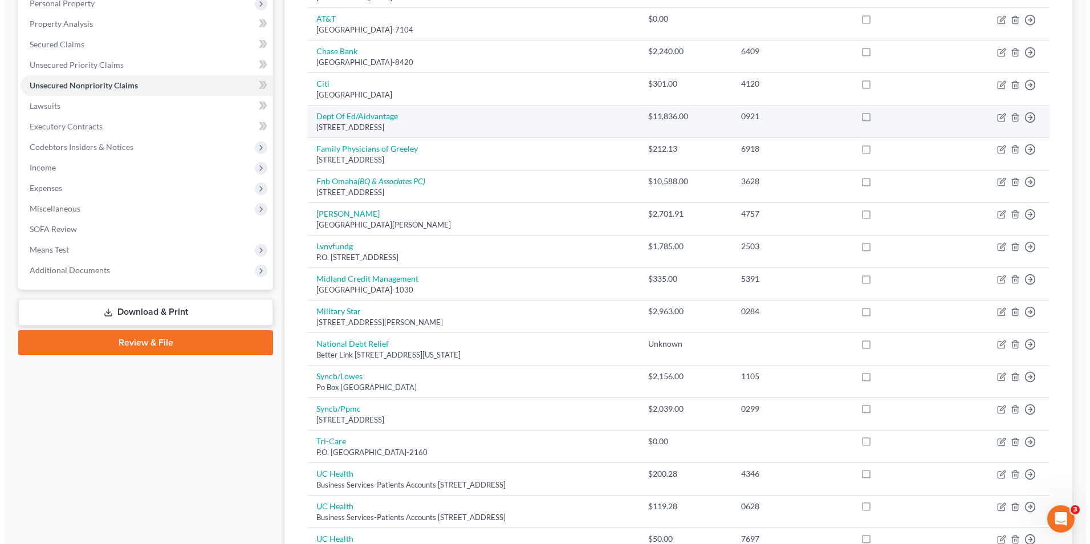
scroll to position [228, 0]
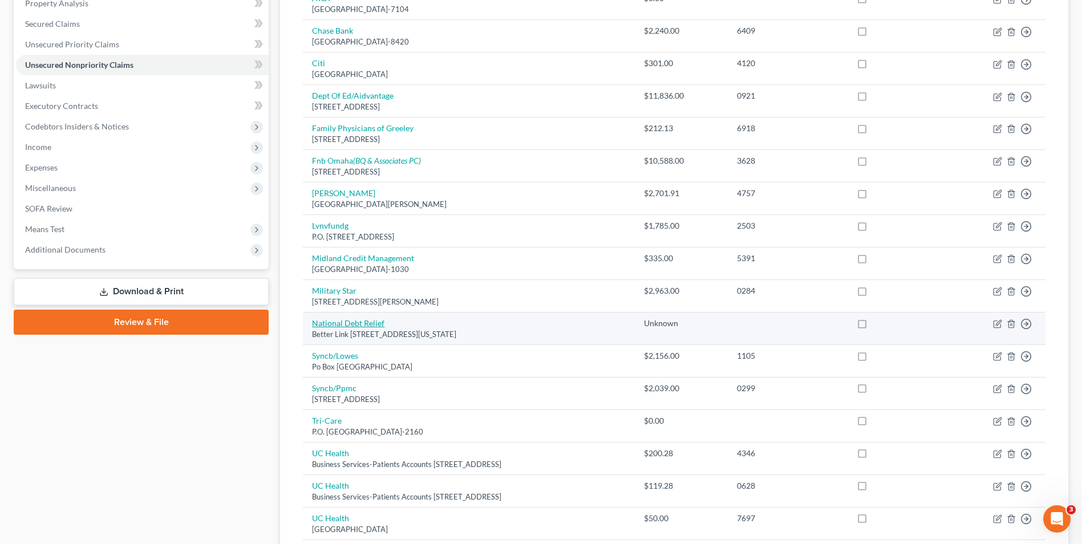
click at [370, 322] on link "National Debt Relief" at bounding box center [348, 323] width 72 height 10
select select "35"
select select "16"
select select "0"
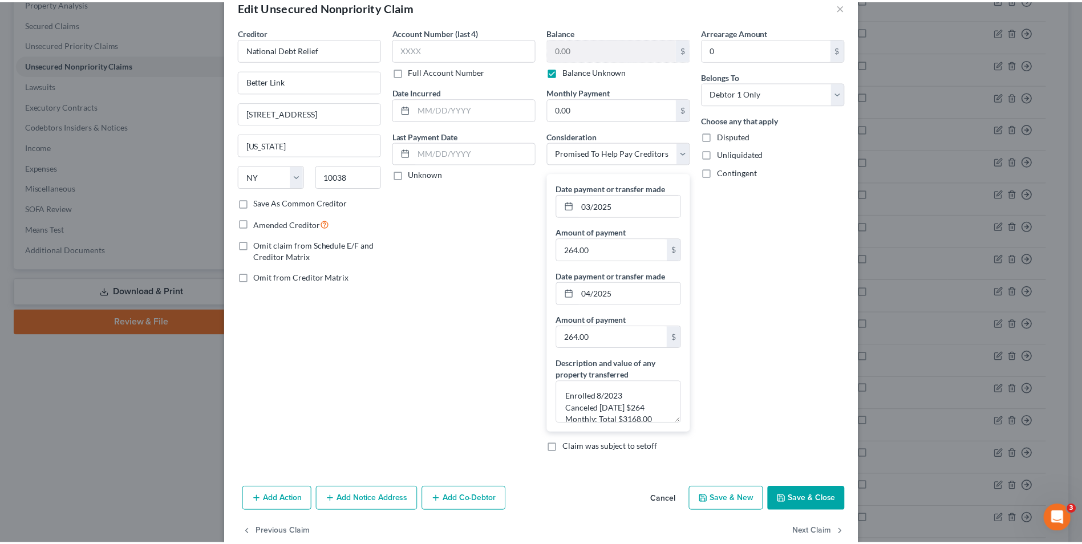
scroll to position [50, 0]
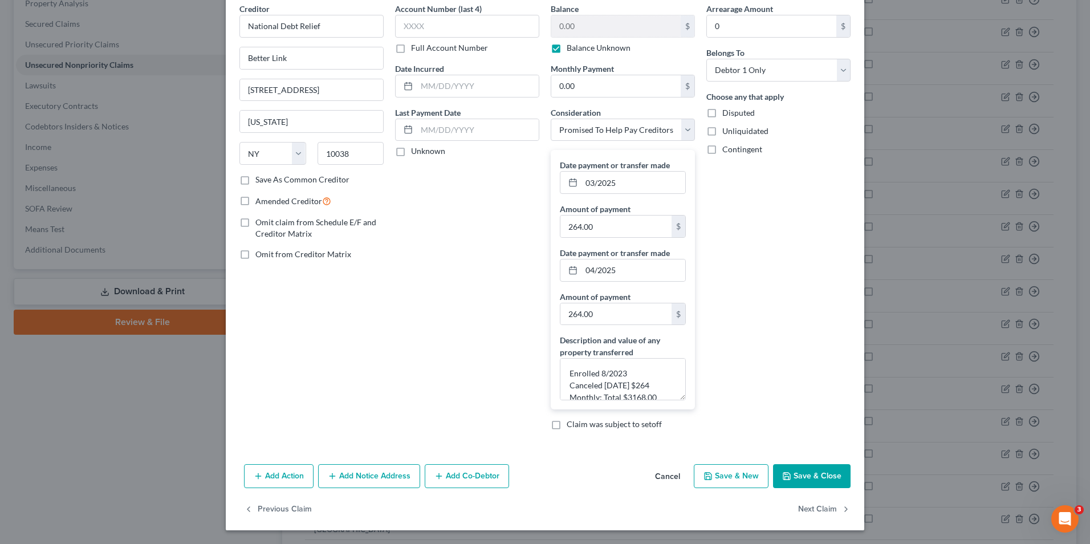
click at [673, 479] on button "Cancel" at bounding box center [667, 476] width 43 height 23
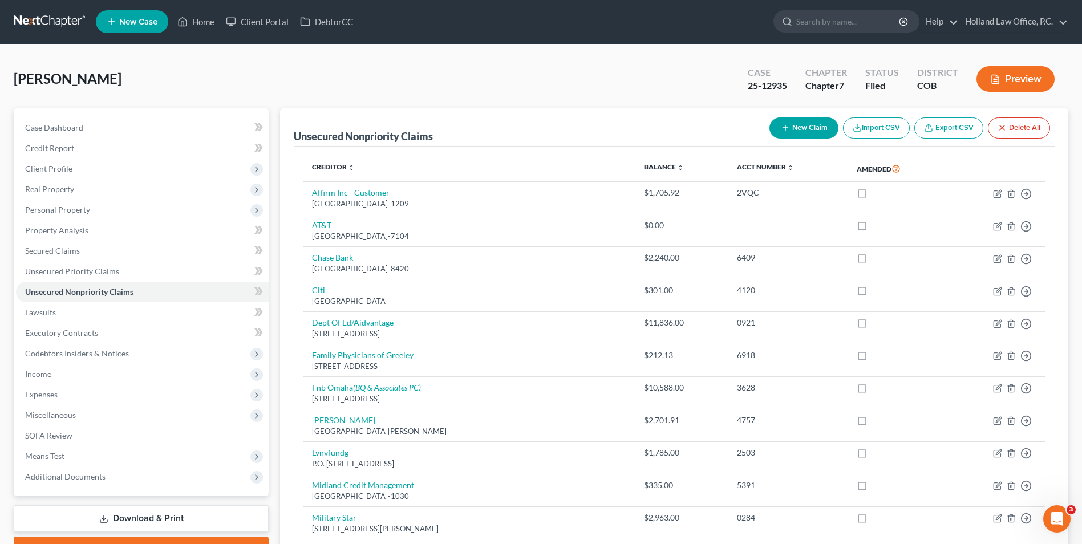
scroll to position [0, 0]
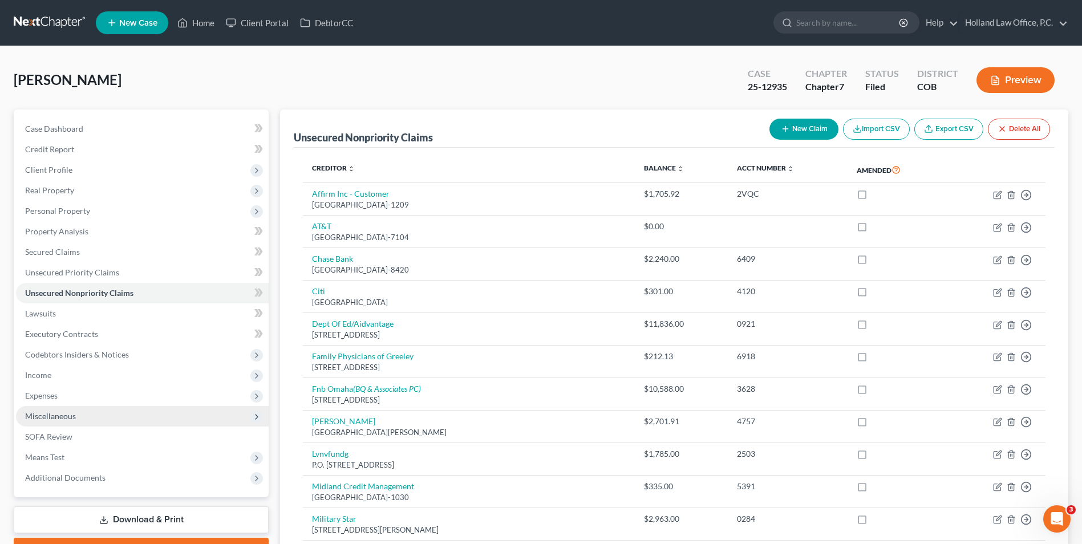
click at [86, 424] on span "Miscellaneous" at bounding box center [142, 416] width 253 height 21
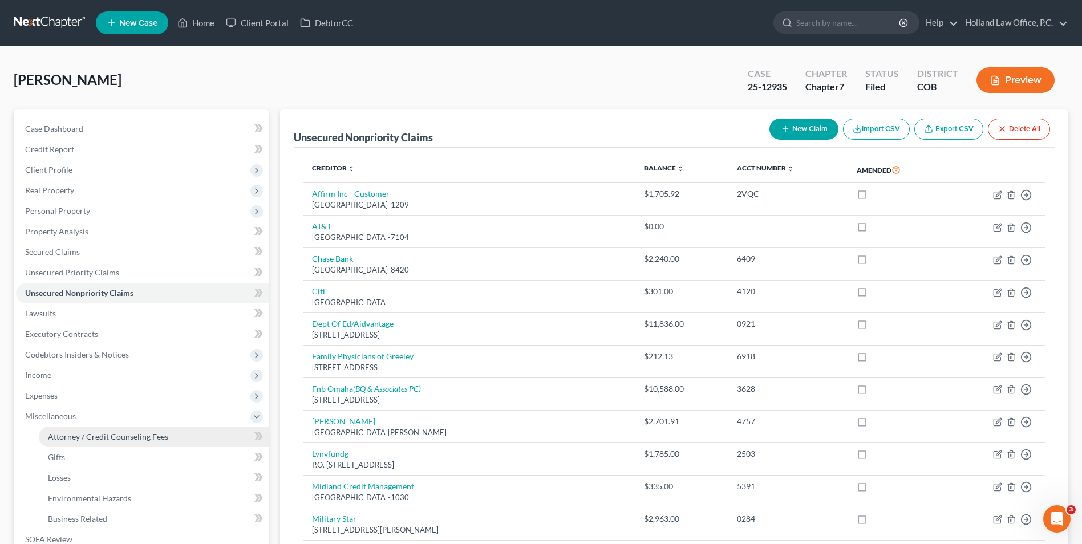
click at [98, 440] on span "Attorney / Credit Counseling Fees" at bounding box center [108, 437] width 120 height 10
select select "0"
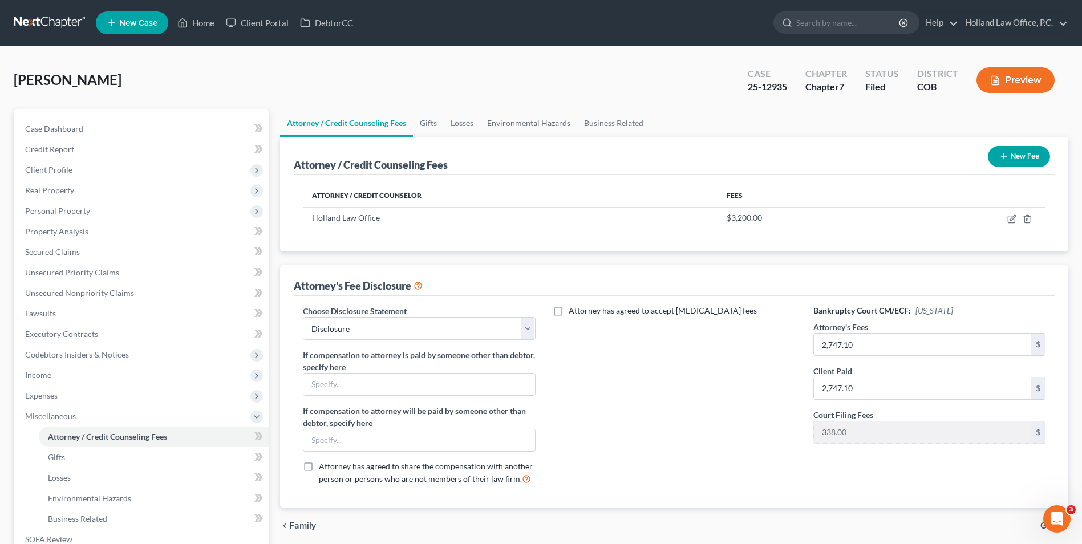
click at [997, 85] on icon "button" at bounding box center [995, 80] width 7 height 9
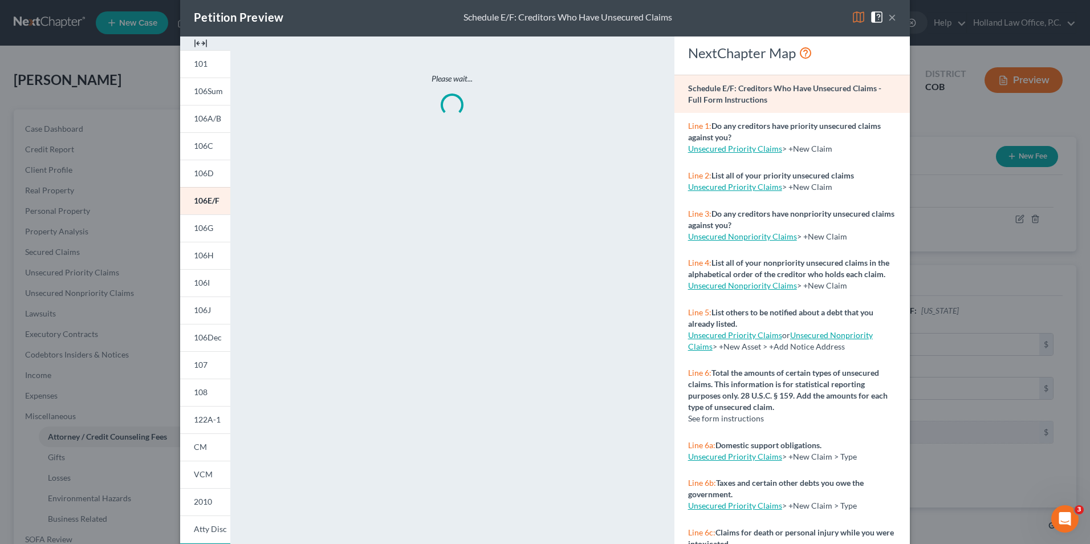
scroll to position [88, 0]
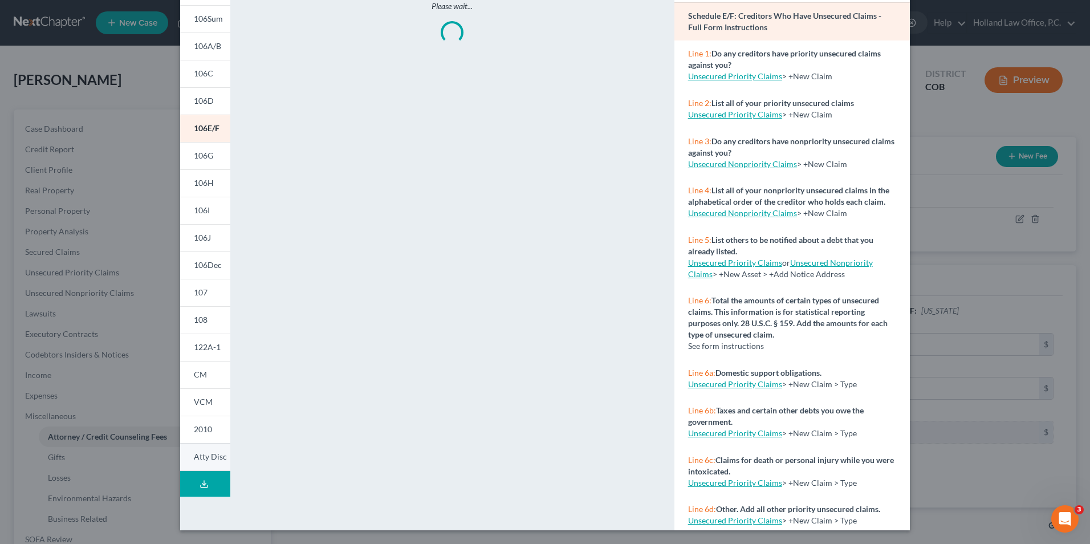
click at [196, 454] on span "Atty Disc" at bounding box center [210, 457] width 33 height 10
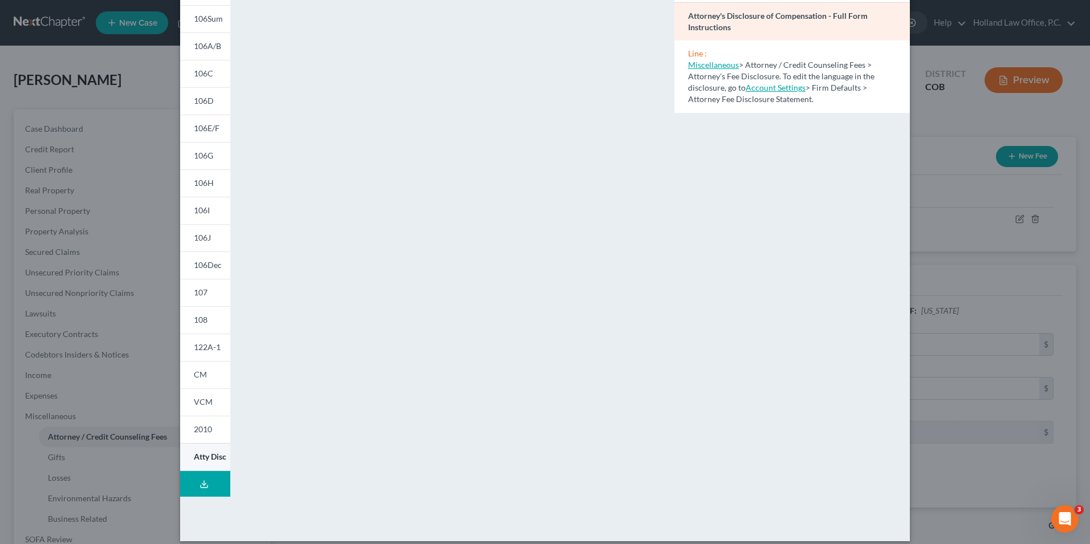
click at [201, 453] on span "Atty Disc" at bounding box center [210, 457] width 33 height 10
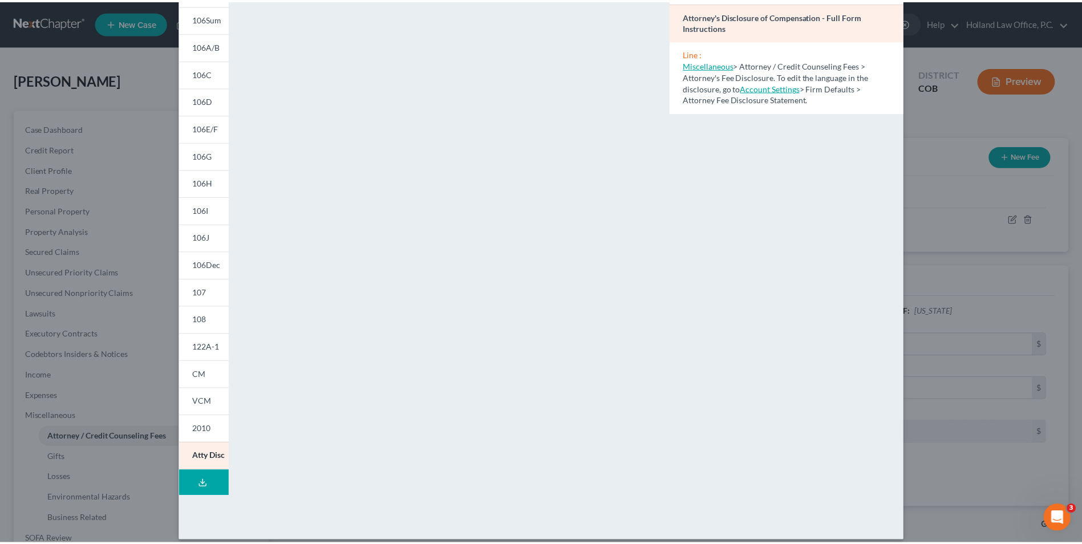
scroll to position [0, 0]
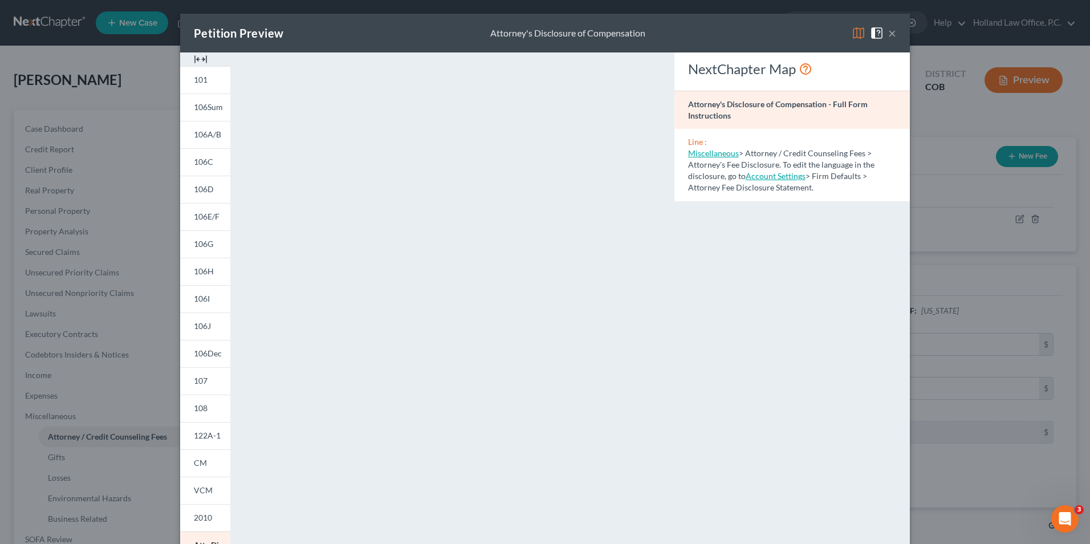
click at [894, 39] on div "Petition Preview Attorney's Disclosure of Compensation ×" at bounding box center [545, 33] width 730 height 39
click at [893, 35] on div "Petition Preview Attorney's Disclosure of Compensation ×" at bounding box center [545, 33] width 730 height 39
click at [892, 34] on button "×" at bounding box center [892, 33] width 8 height 14
